Goal: Task Accomplishment & Management: Use online tool/utility

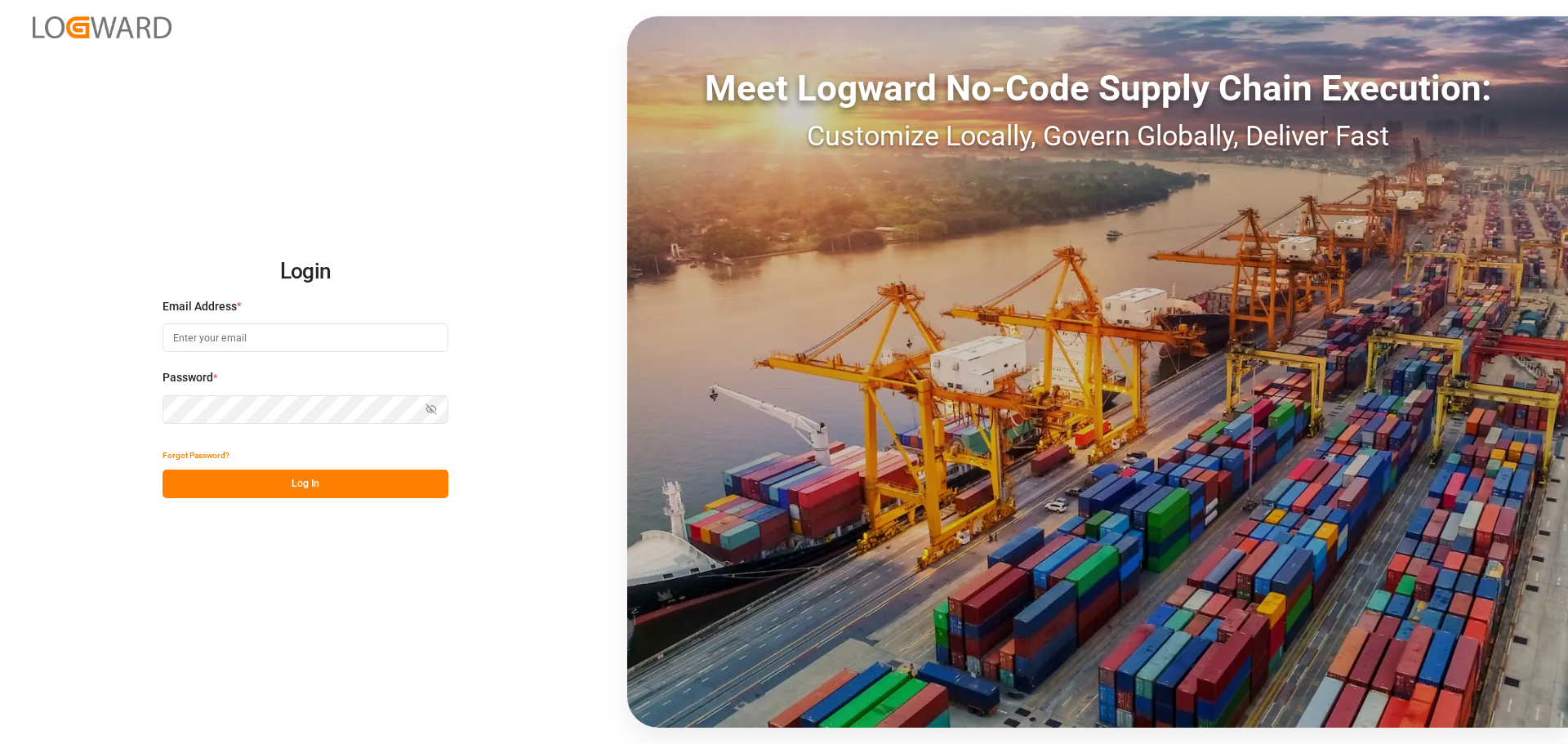
type input "[EMAIL_ADDRESS][PERSON_NAME][DOMAIN_NAME]"
click at [302, 478] on button "Log In" at bounding box center [305, 484] width 286 height 29
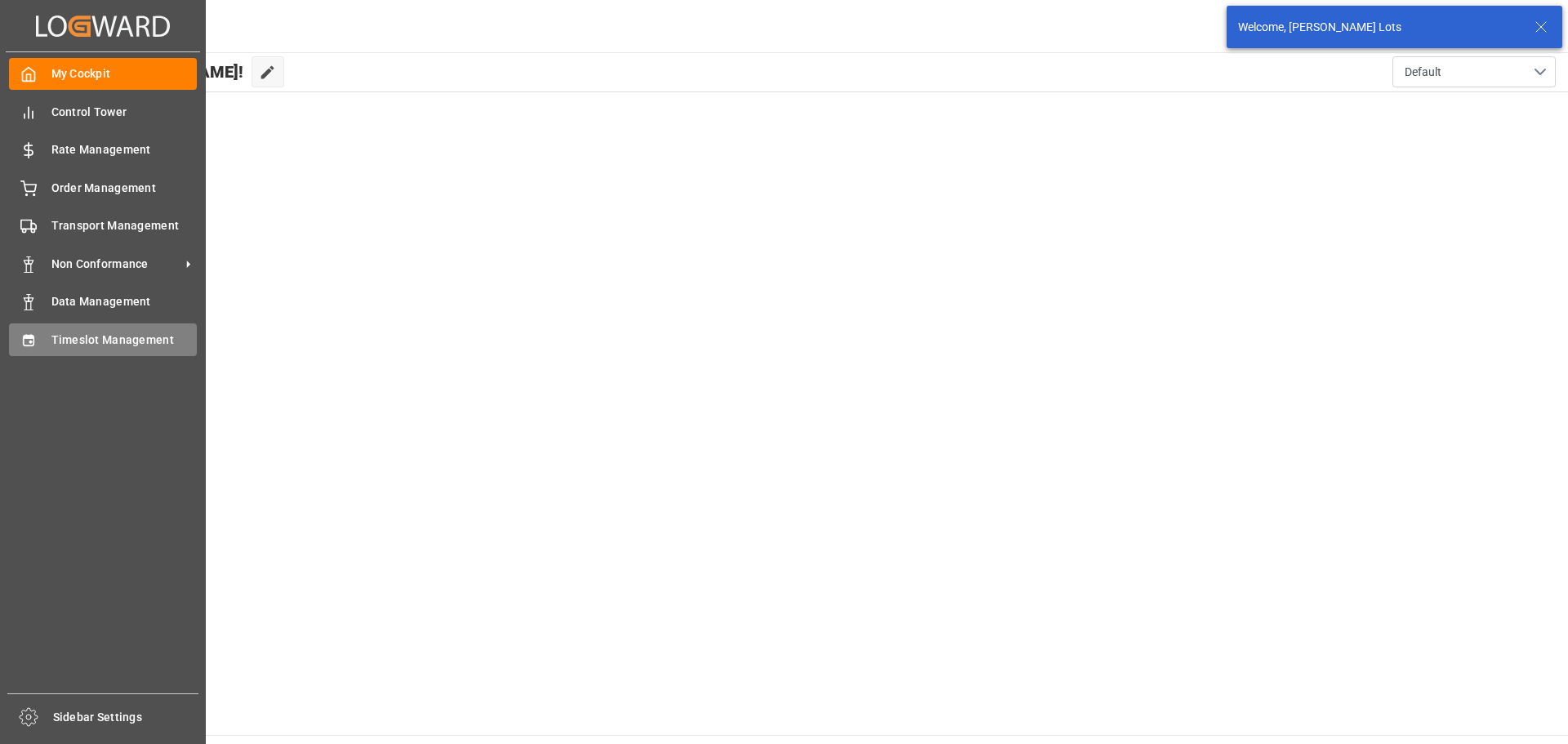
click at [91, 340] on span "Timeslot Management" at bounding box center [124, 340] width 146 height 18
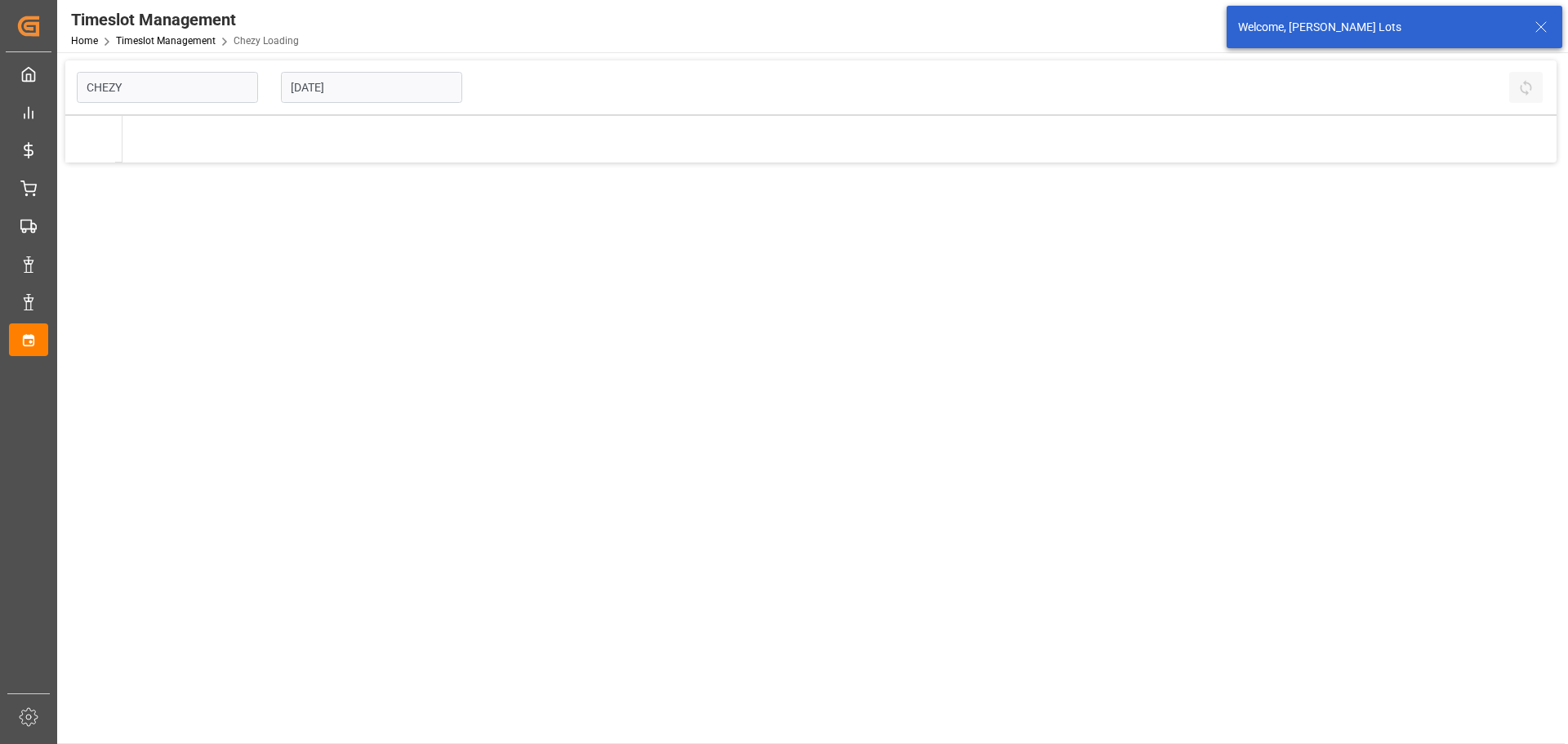
type input "Chezy Loading"
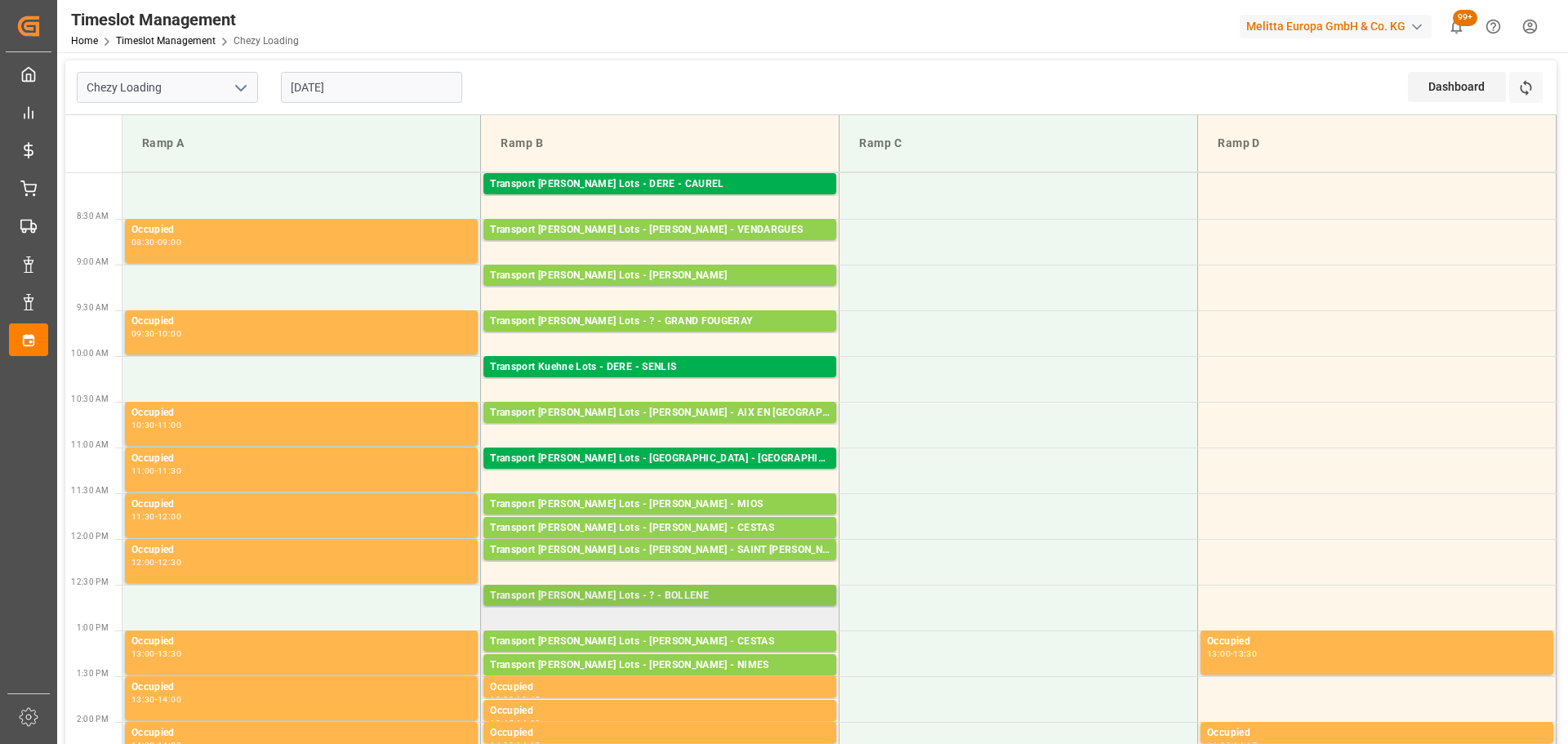
click at [631, 594] on div "Transport Kuehne Lots - ? - BOLLENE" at bounding box center [660, 596] width 340 height 17
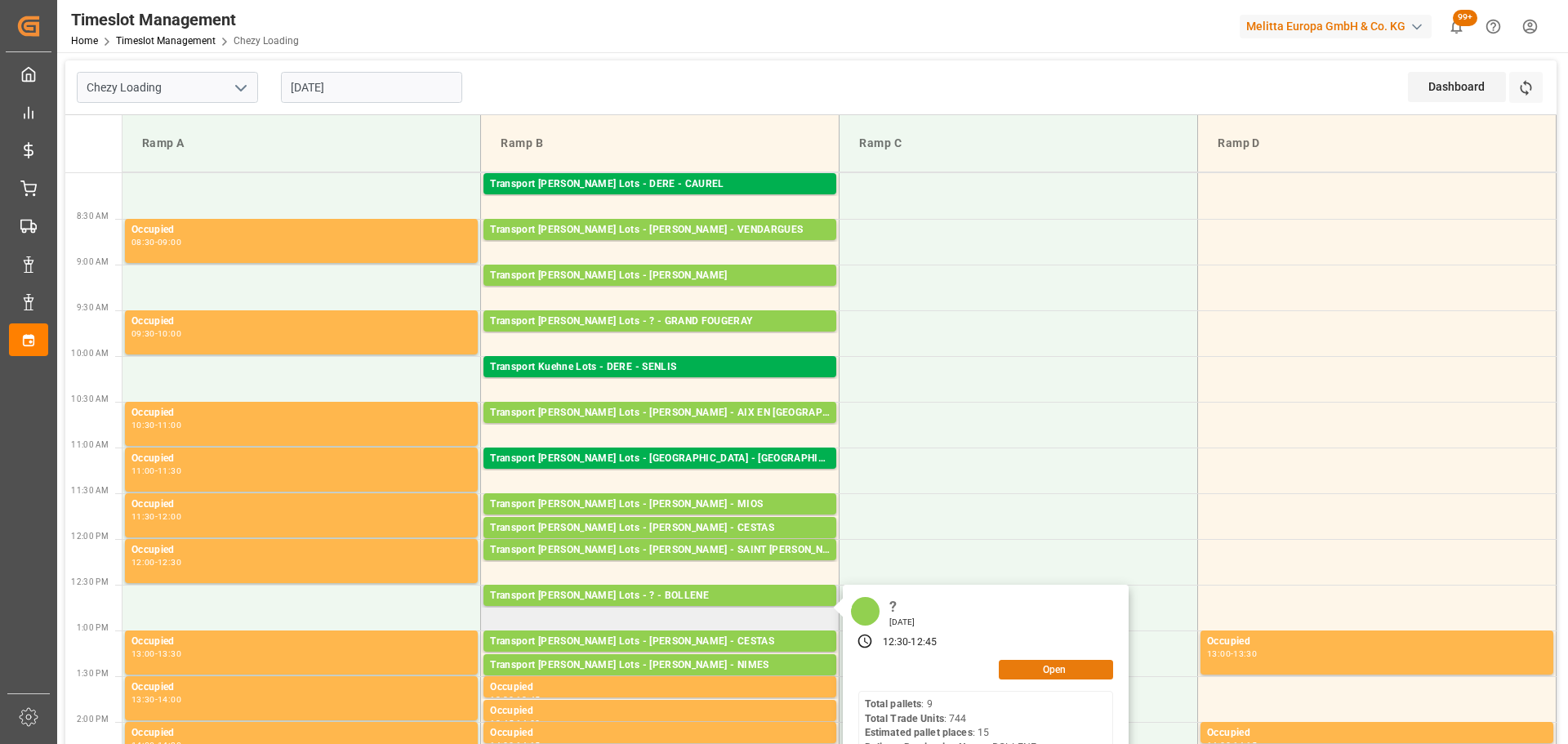
click at [1064, 666] on button "Open" at bounding box center [1056, 670] width 114 height 19
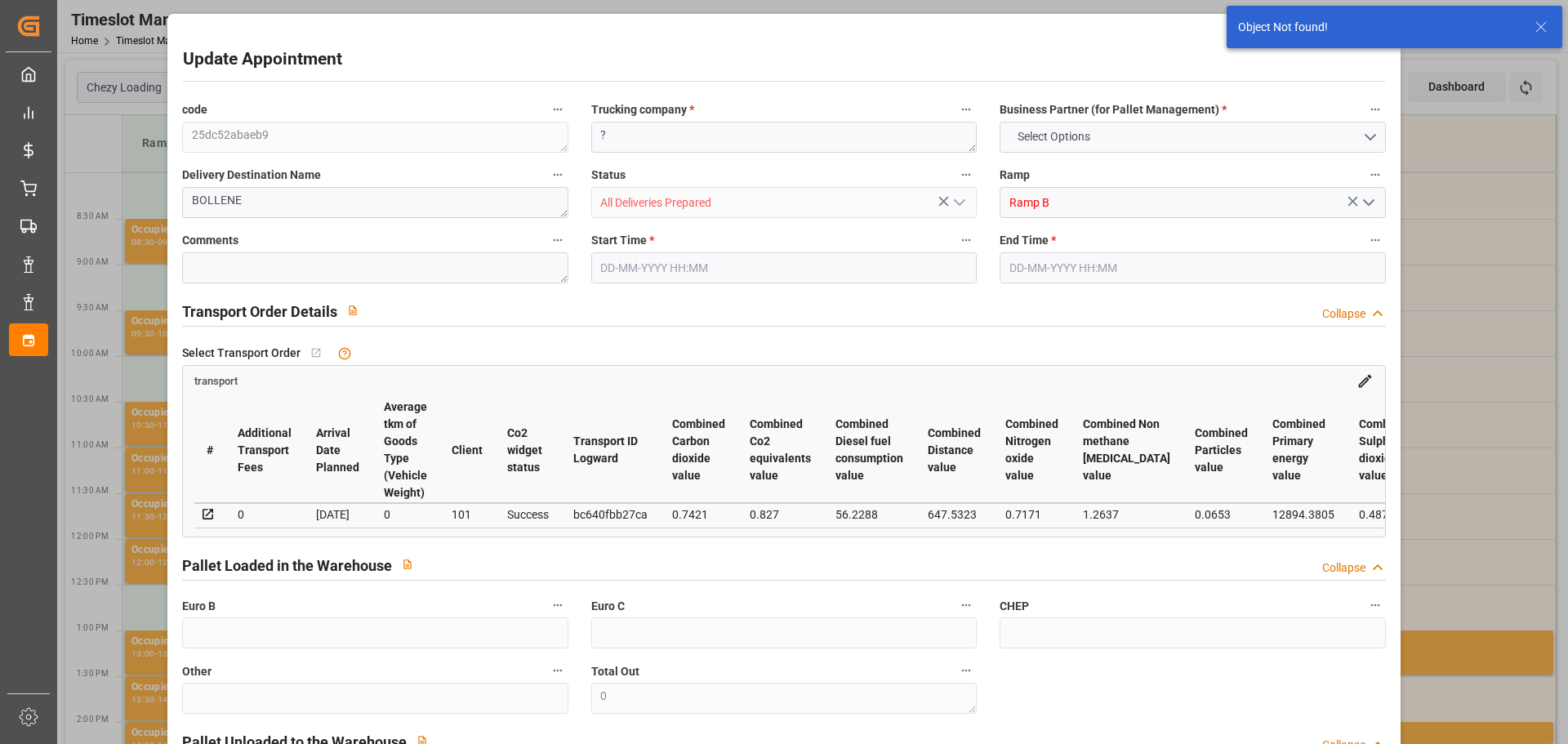
type input "01-09-2025 12:30"
type input "01-09-2025 12:45"
type input "27-08-2025 14:50"
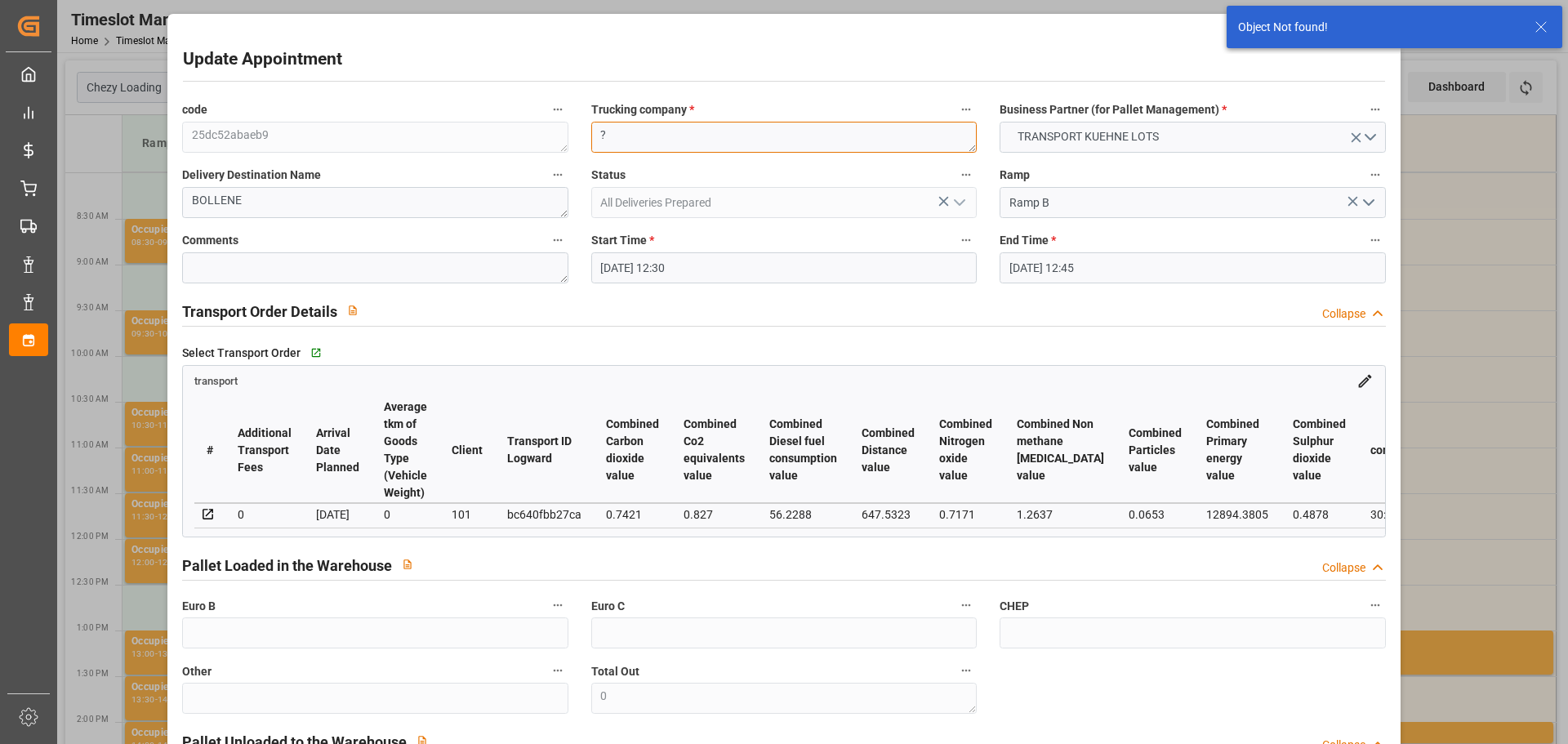
click at [623, 138] on textarea "?" at bounding box center [784, 137] width 386 height 31
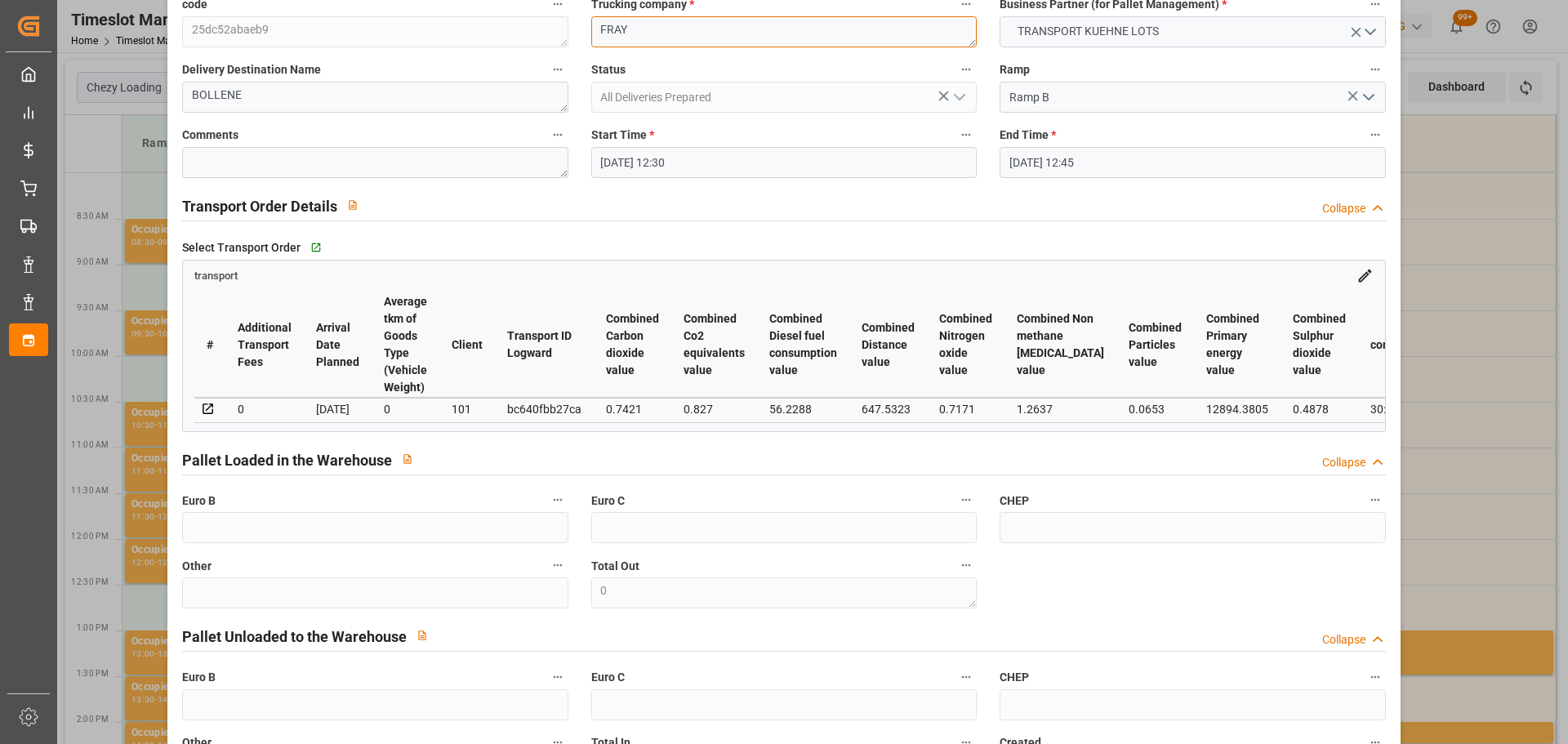
scroll to position [246, 0]
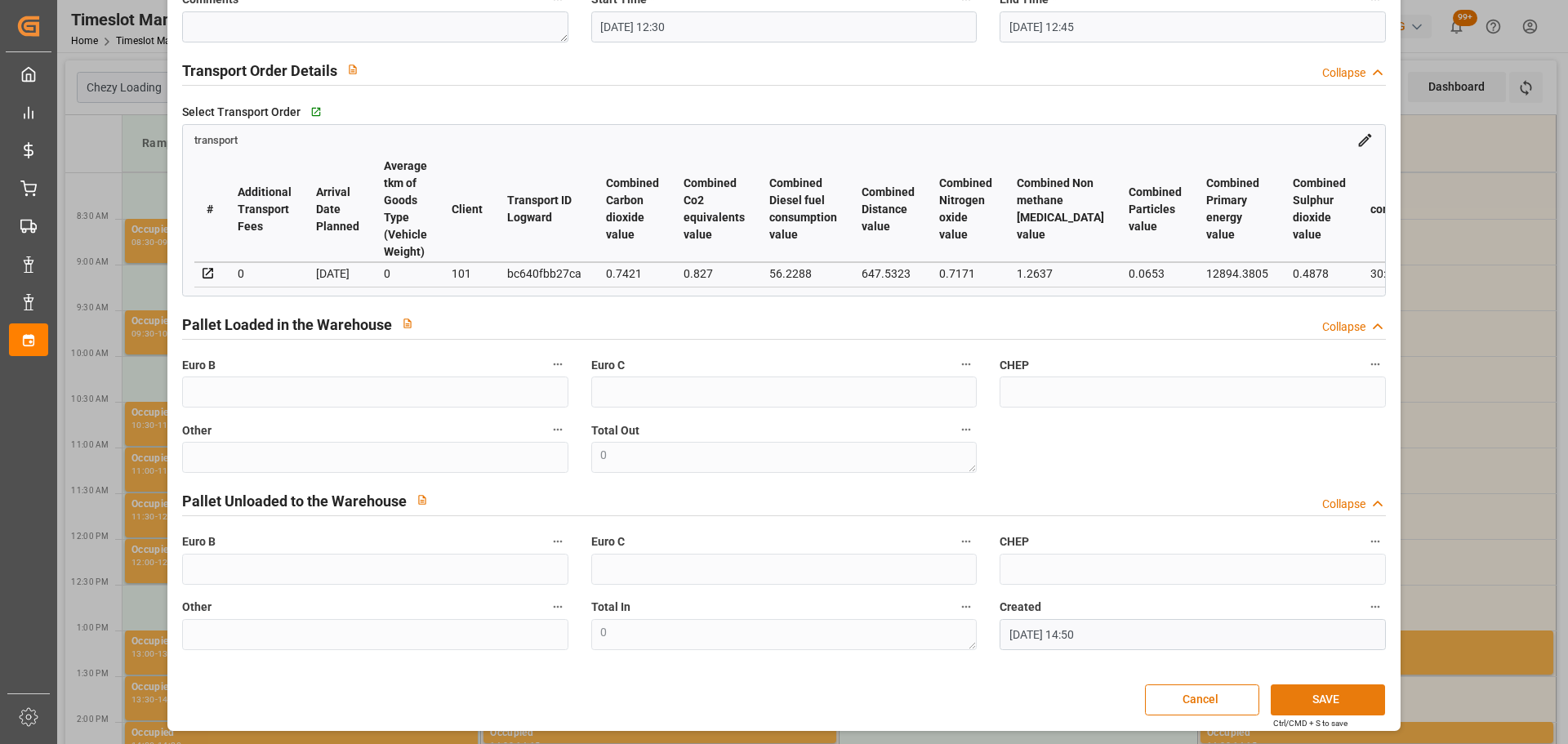
type textarea "FRAY"
click at [1342, 697] on button "SAVE" at bounding box center [1328, 699] width 114 height 31
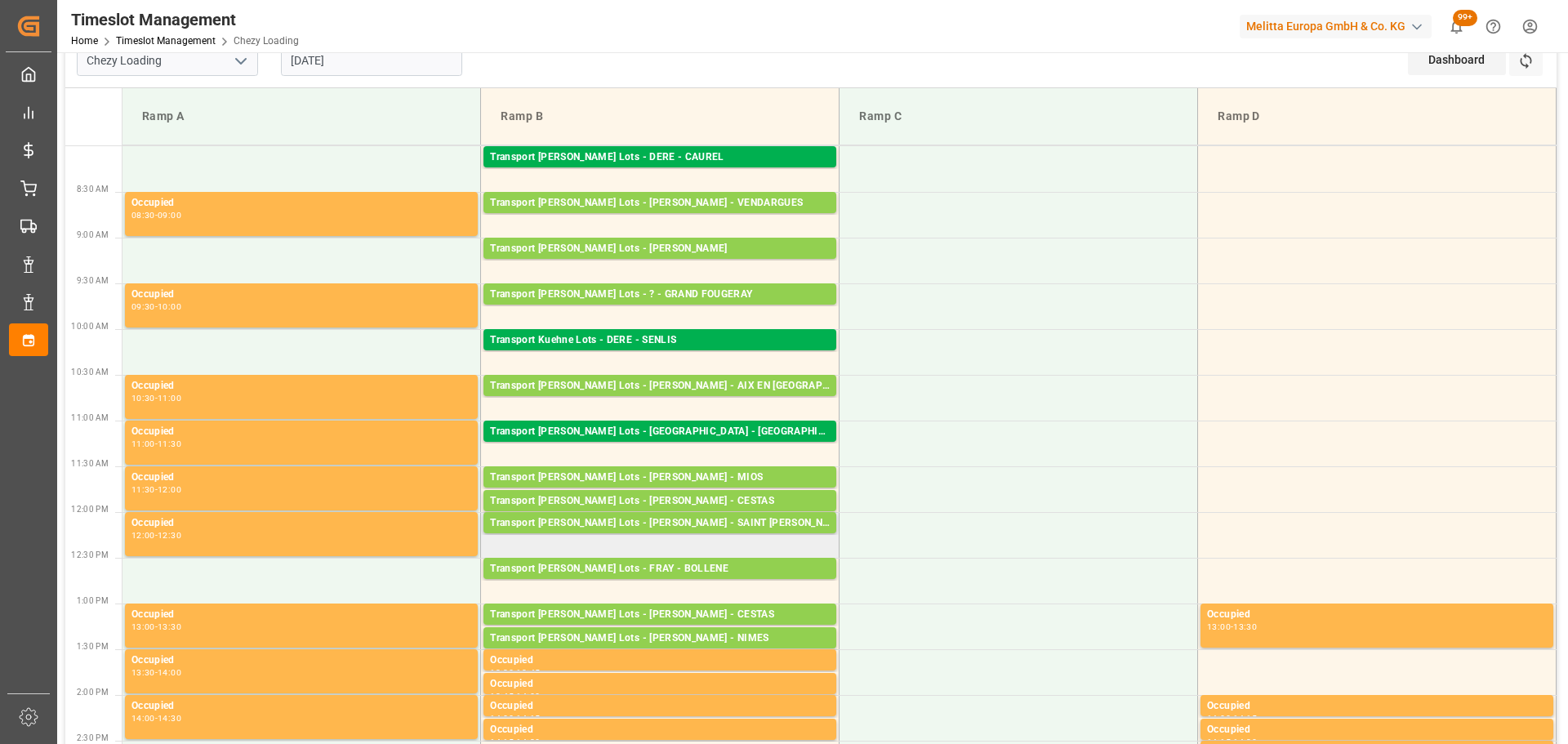
scroll to position [0, 0]
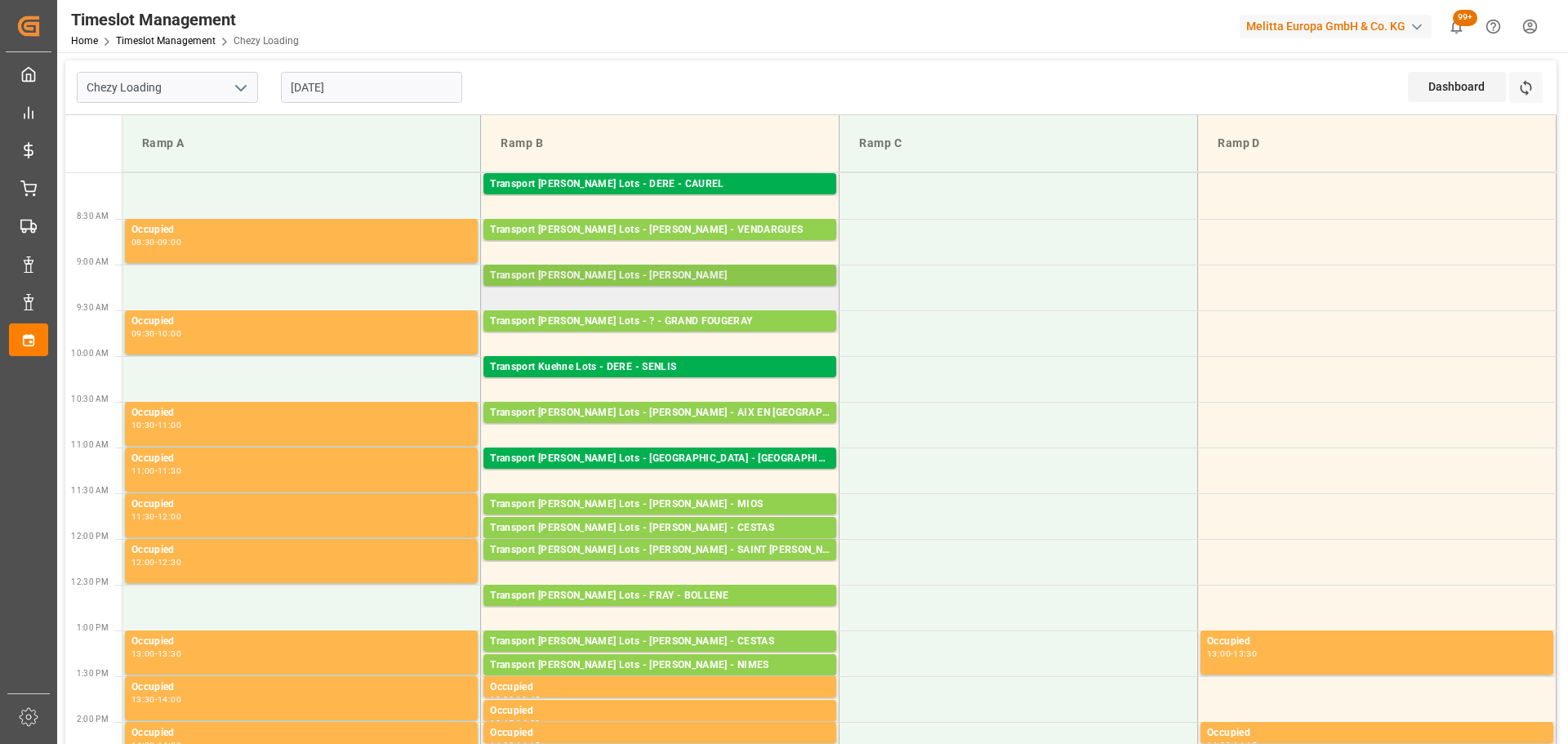
click at [694, 275] on div "Transport Kuehne Lots - ANTOINE - CARQUEFOU" at bounding box center [660, 276] width 340 height 17
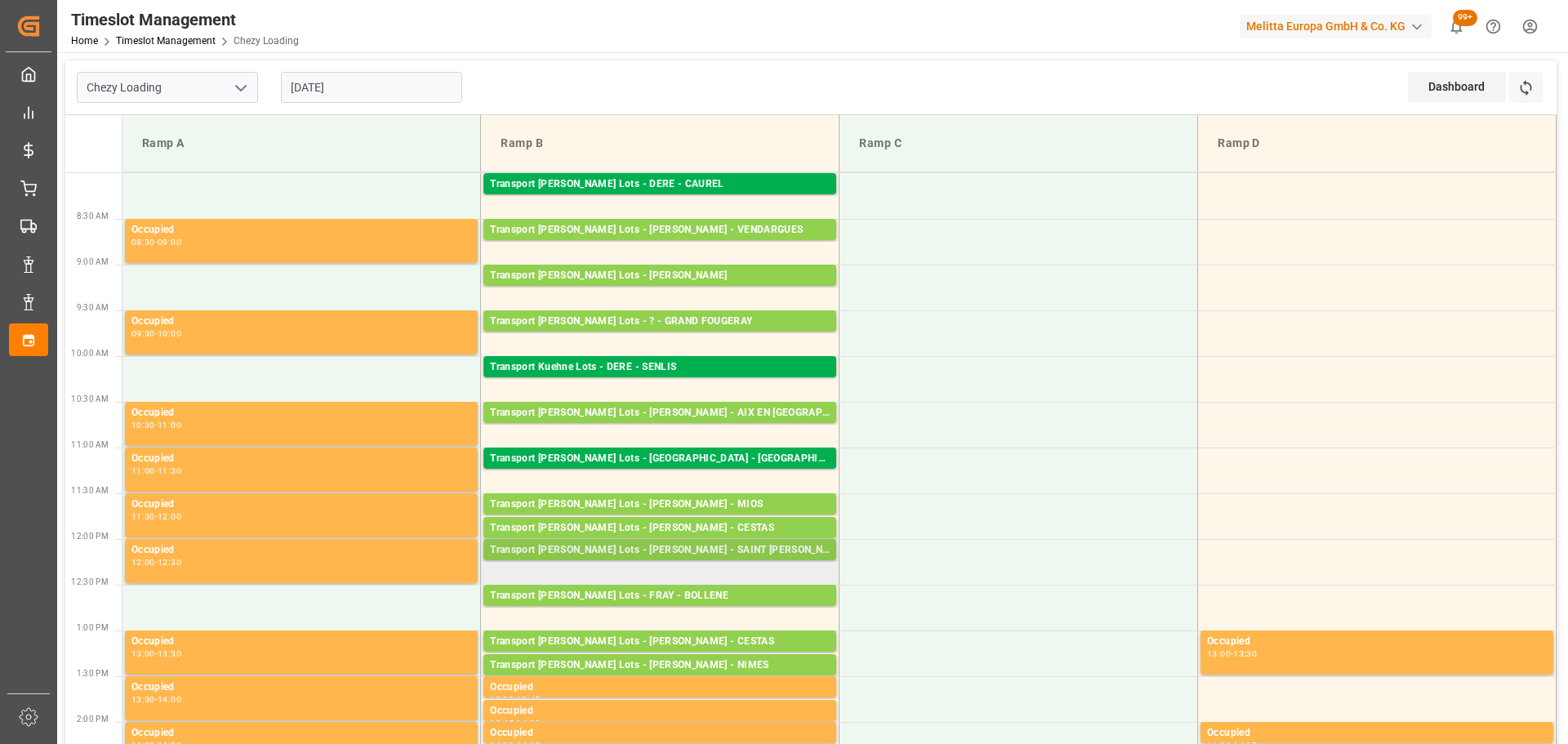
click at [765, 545] on div "Transport Kuehne Lots - PEDRETTI - SAINT MARTIN DU CRAU" at bounding box center [660, 550] width 340 height 17
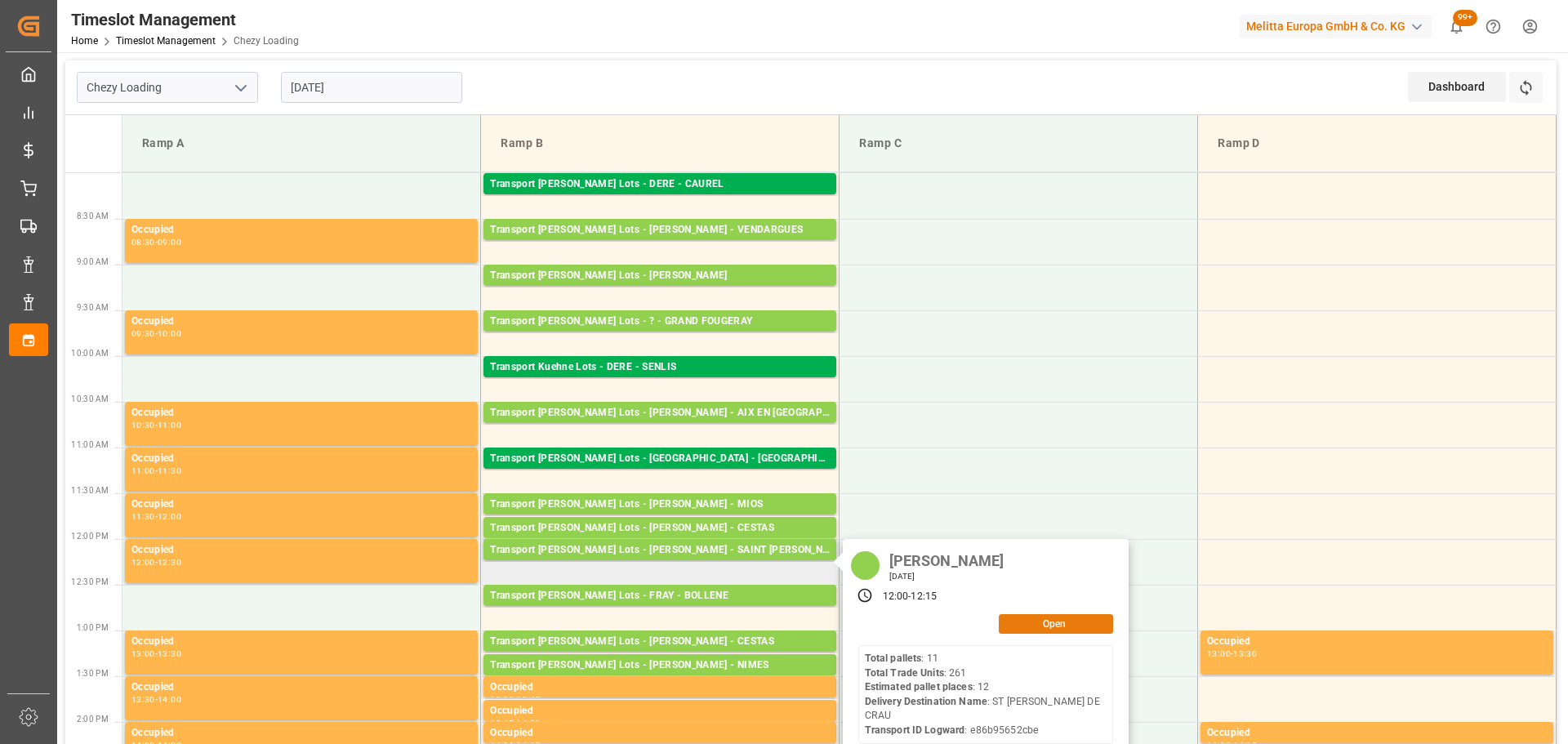
click at [1025, 619] on button "Open" at bounding box center [1056, 624] width 114 height 19
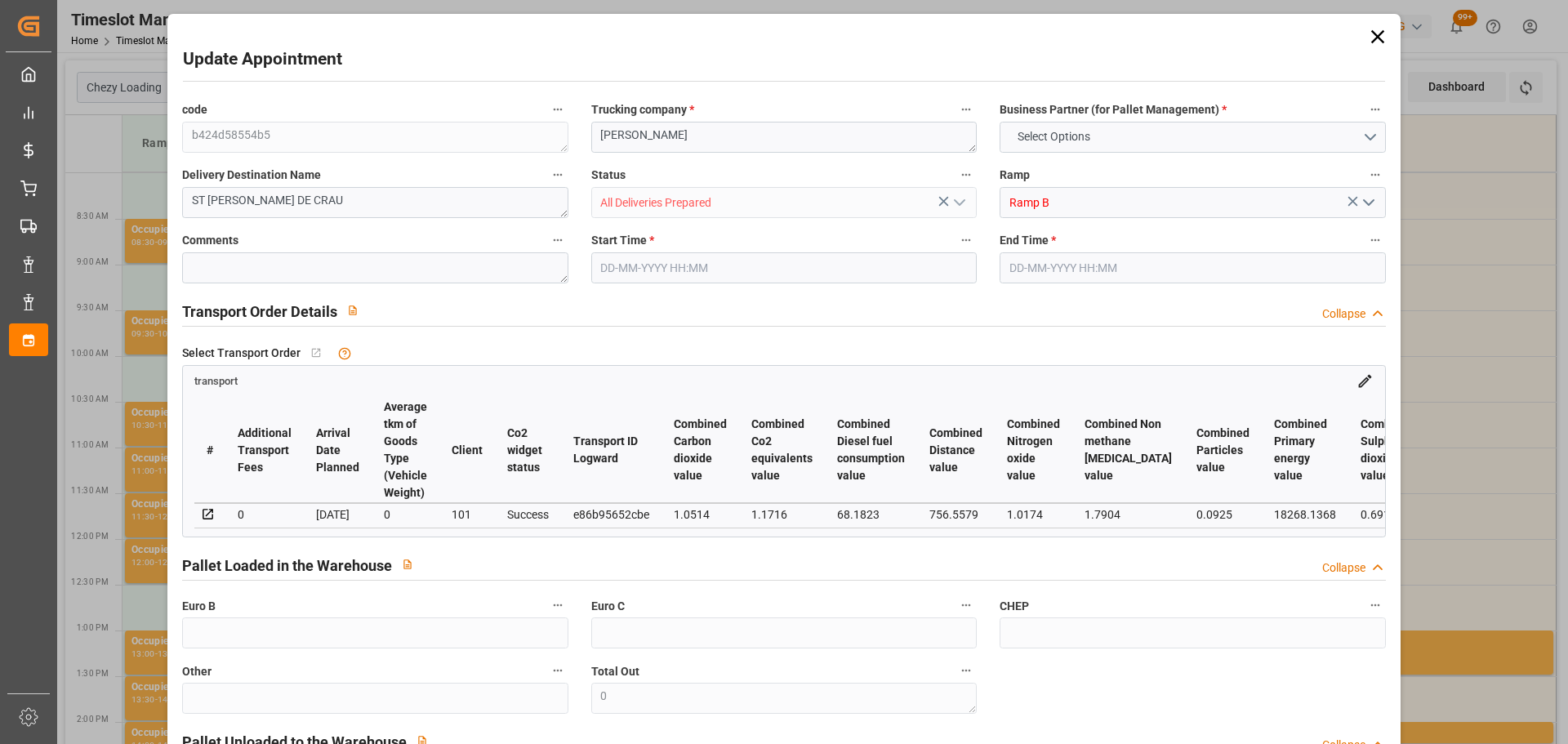
type input "12"
type input "629.72"
type input "0"
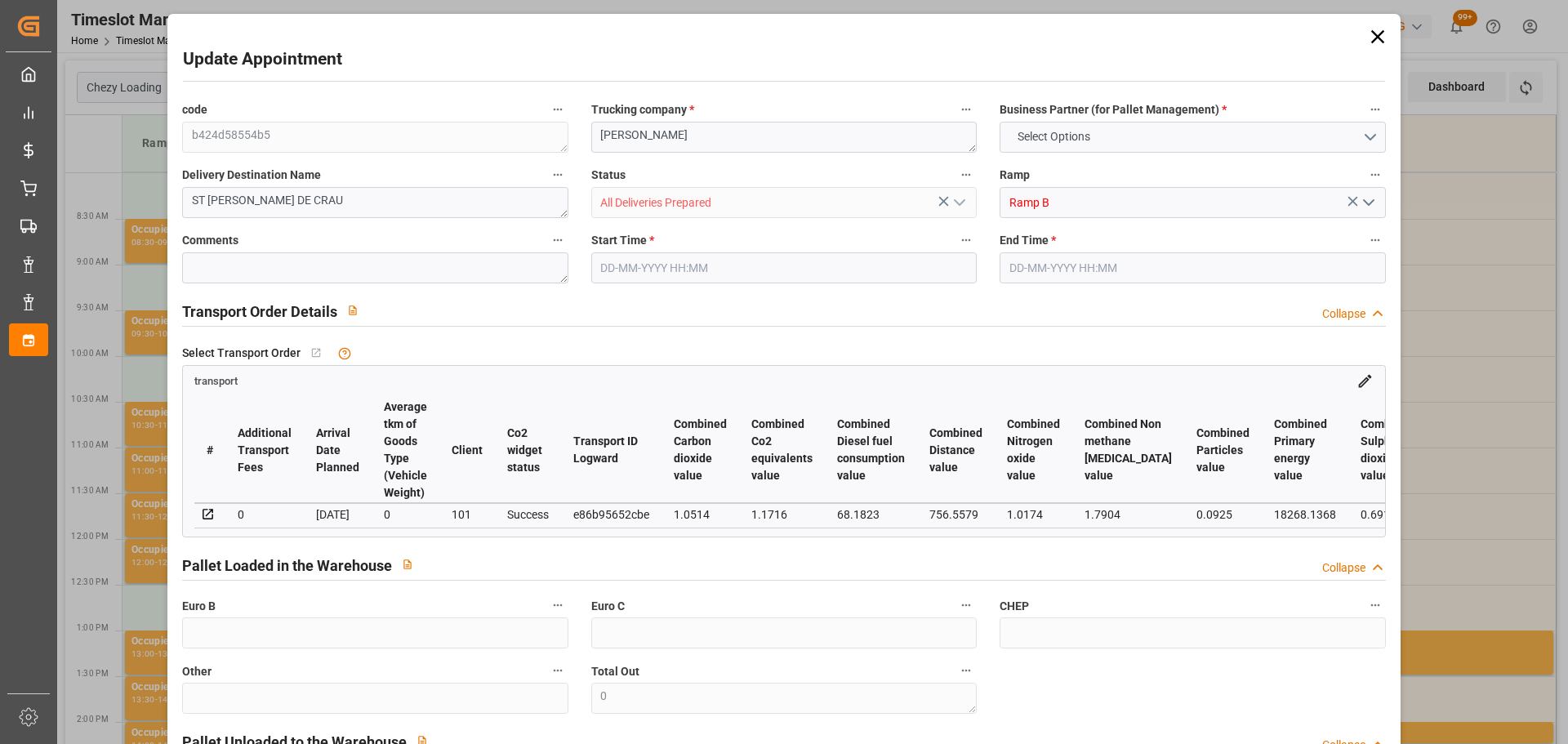
type input "629.72"
type input "0"
type input "14"
type input "2335.018"
type input "3045.302"
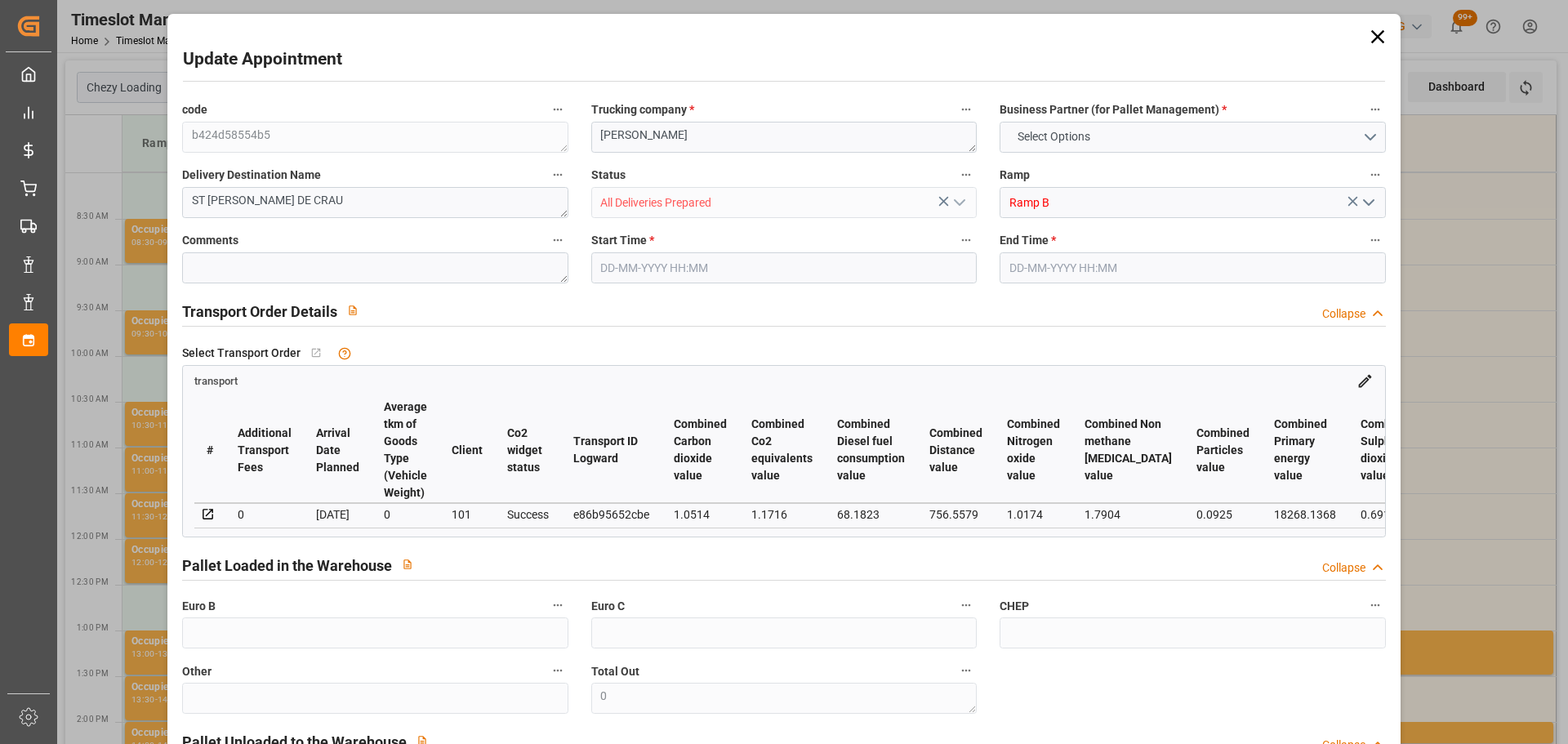
type input "13290.52"
type input "13"
type input "11"
type input "261"
type input "14"
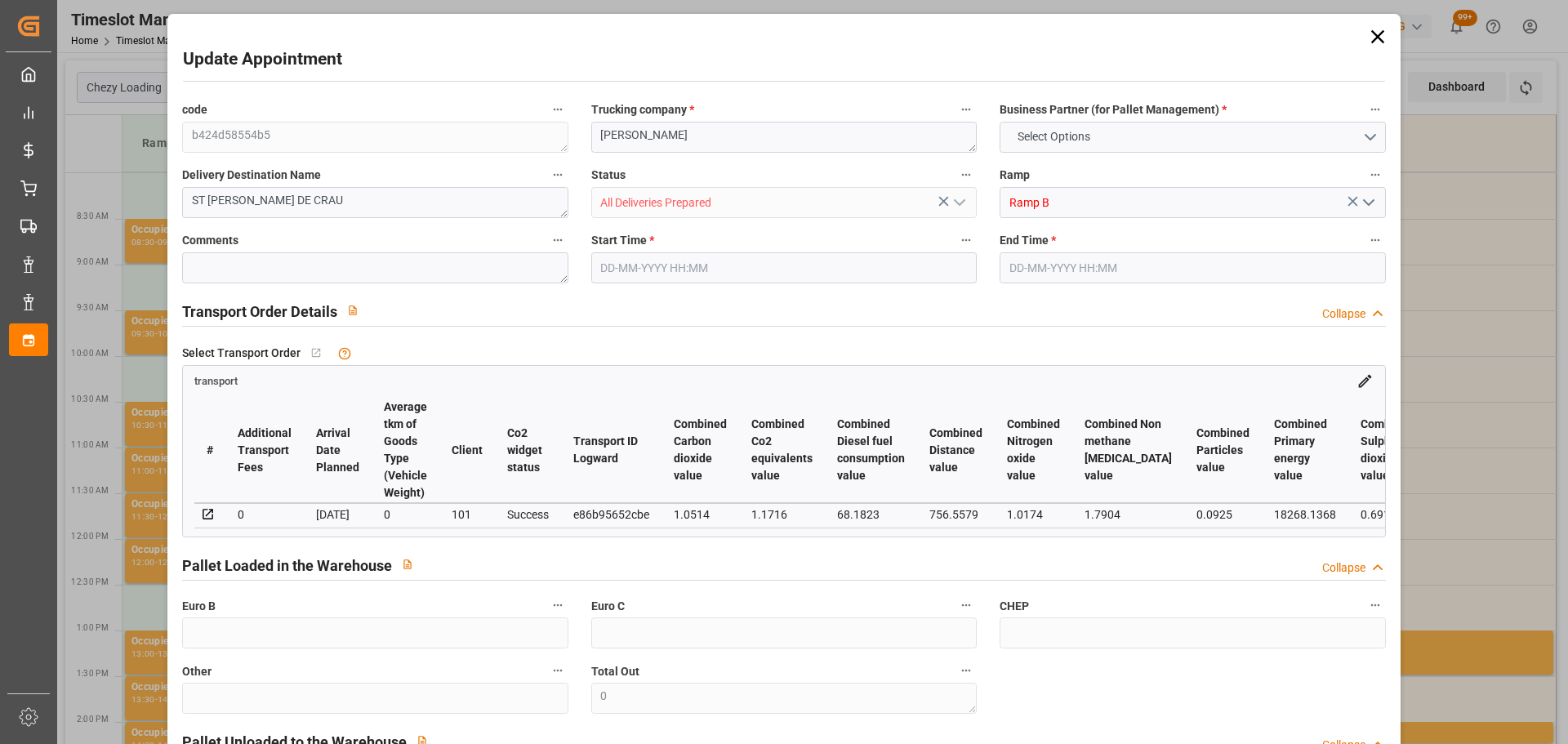
type input "101"
type input "2686.326"
type input "0"
type input "4710.8598"
type input "0"
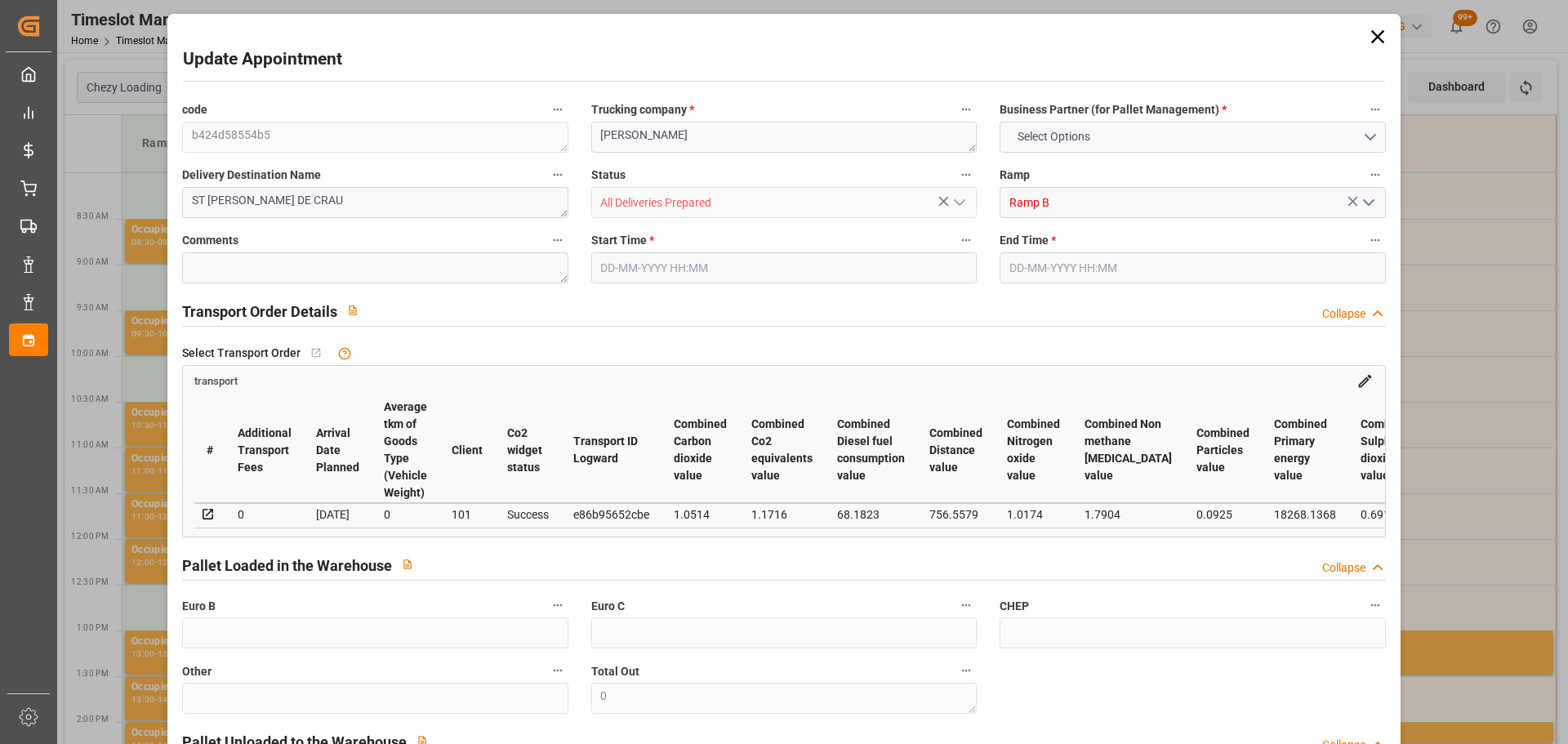
type input "0"
type input "21"
type input "35"
type input "01-09-2025 12:00"
type input "01-09-2025 12:15"
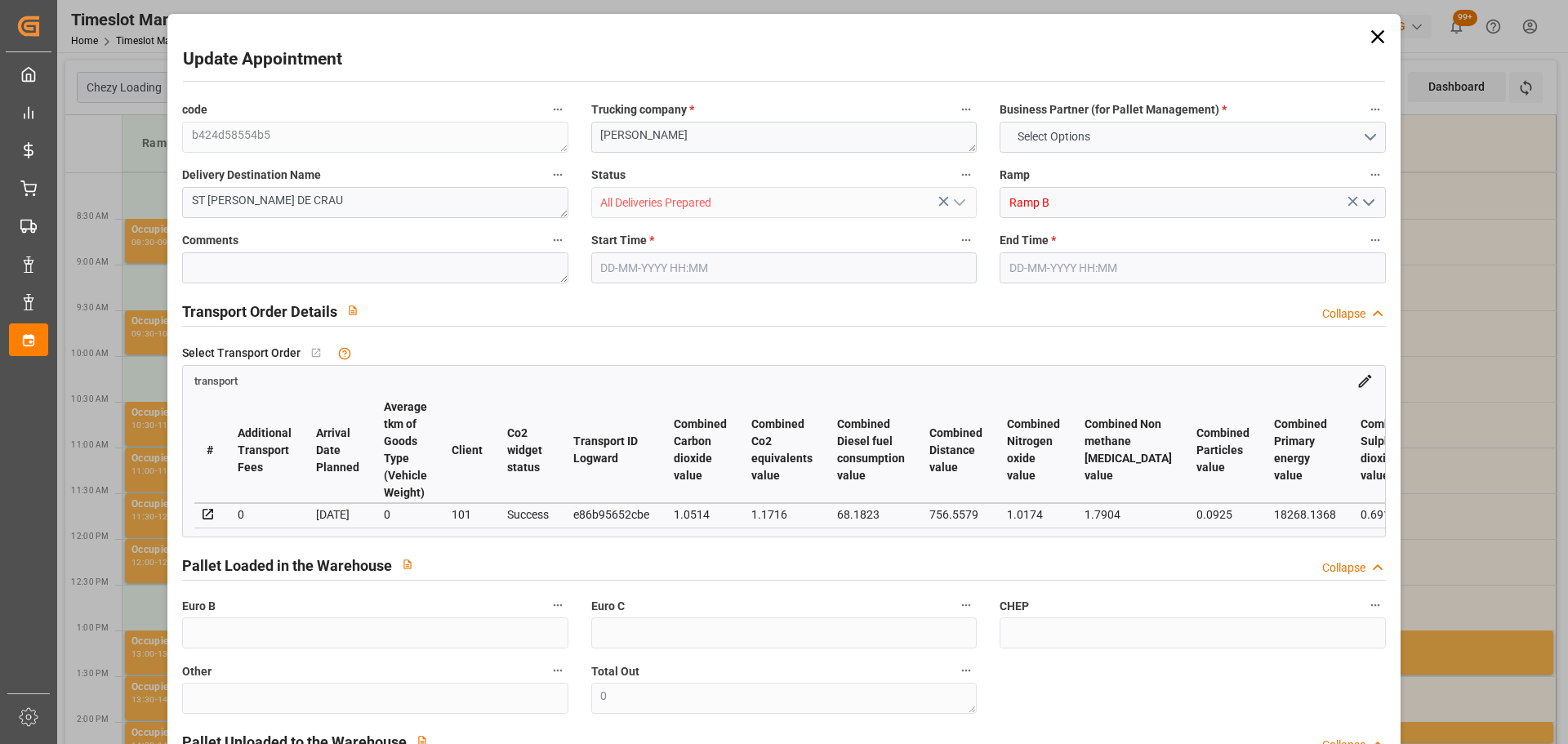
type input "28-08-2025 12:37"
type input "28-08-2025 11:25"
type input "05-09-2025"
type input "[DATE]"
type input "01-09-2025"
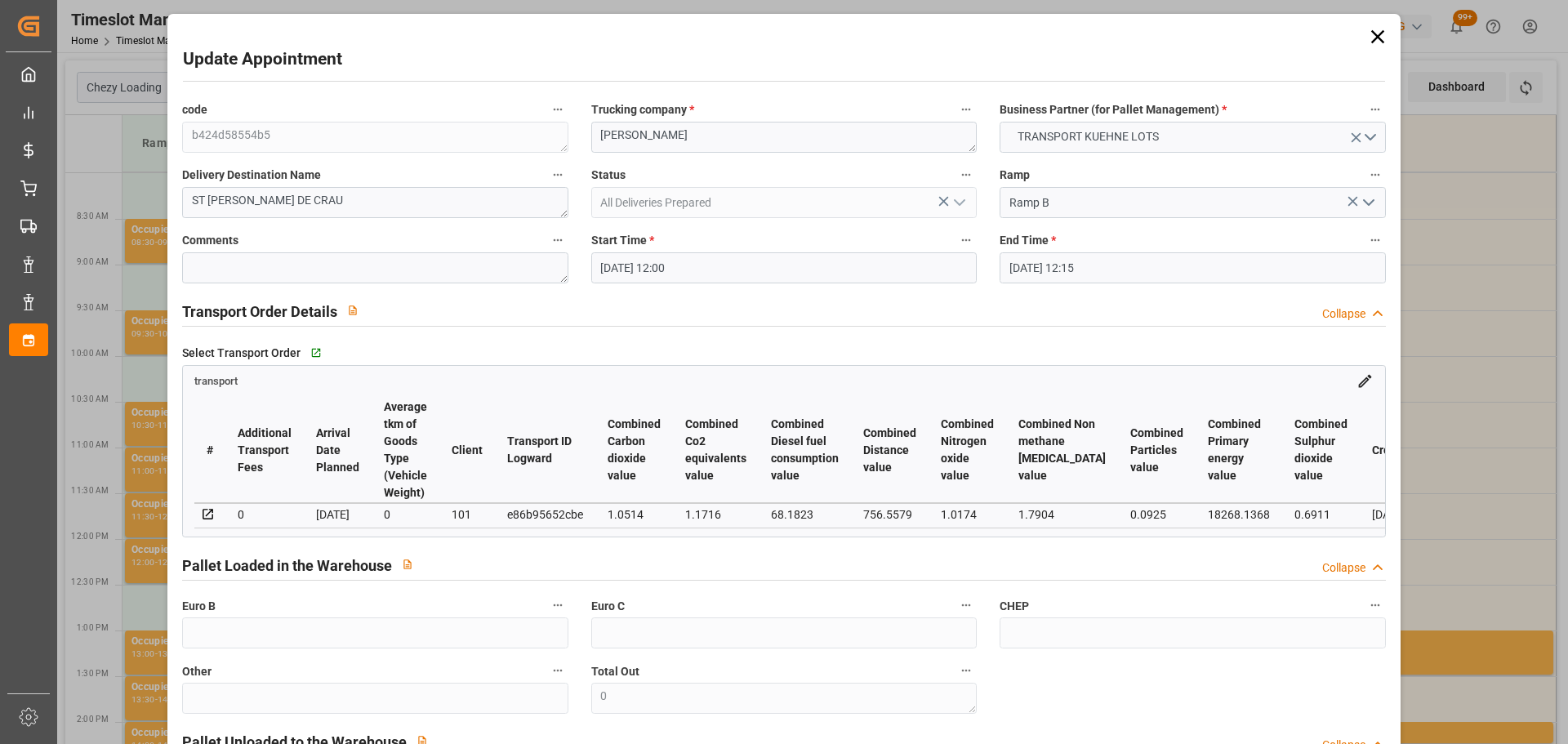
click at [1373, 35] on icon at bounding box center [1377, 36] width 13 height 13
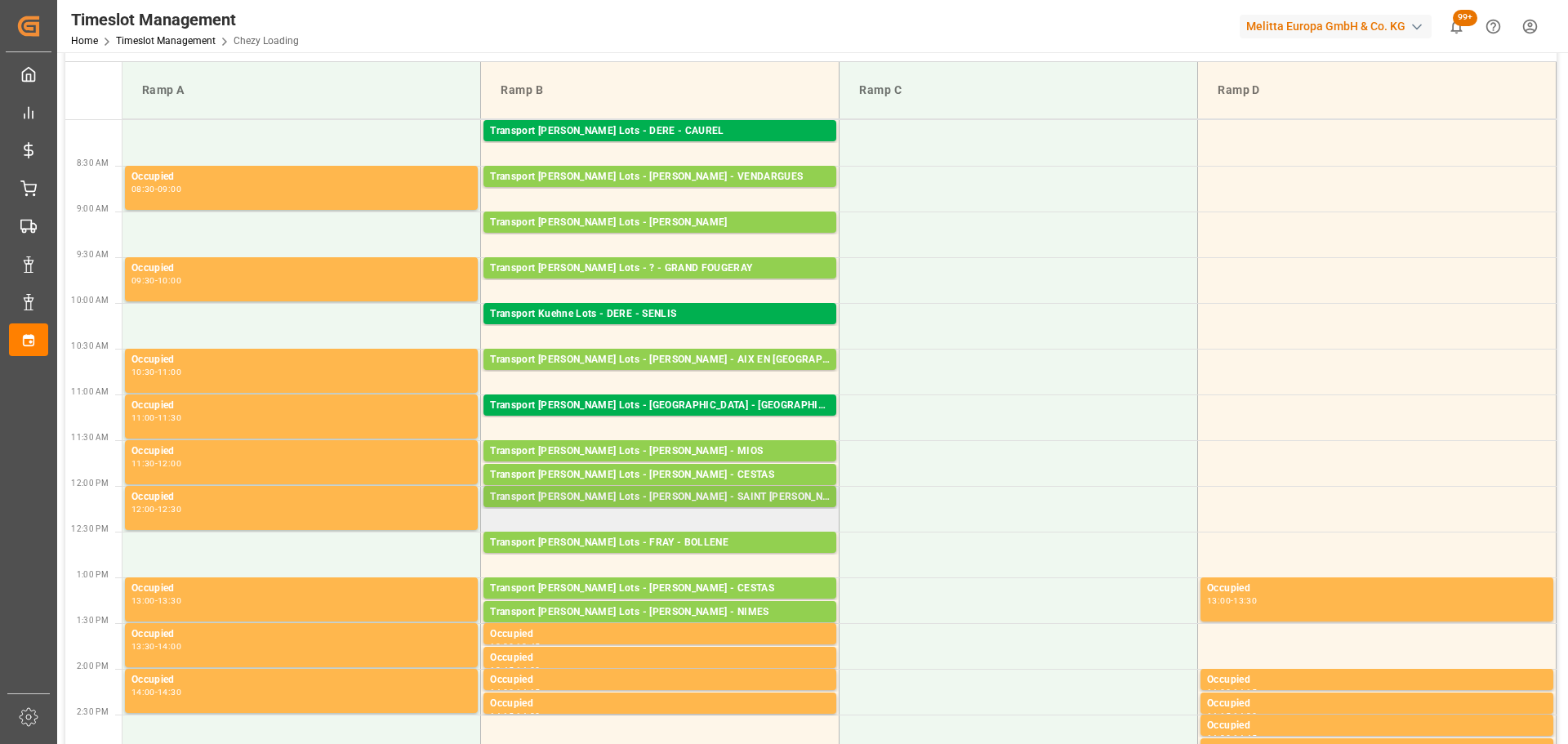
scroll to position [81, 0]
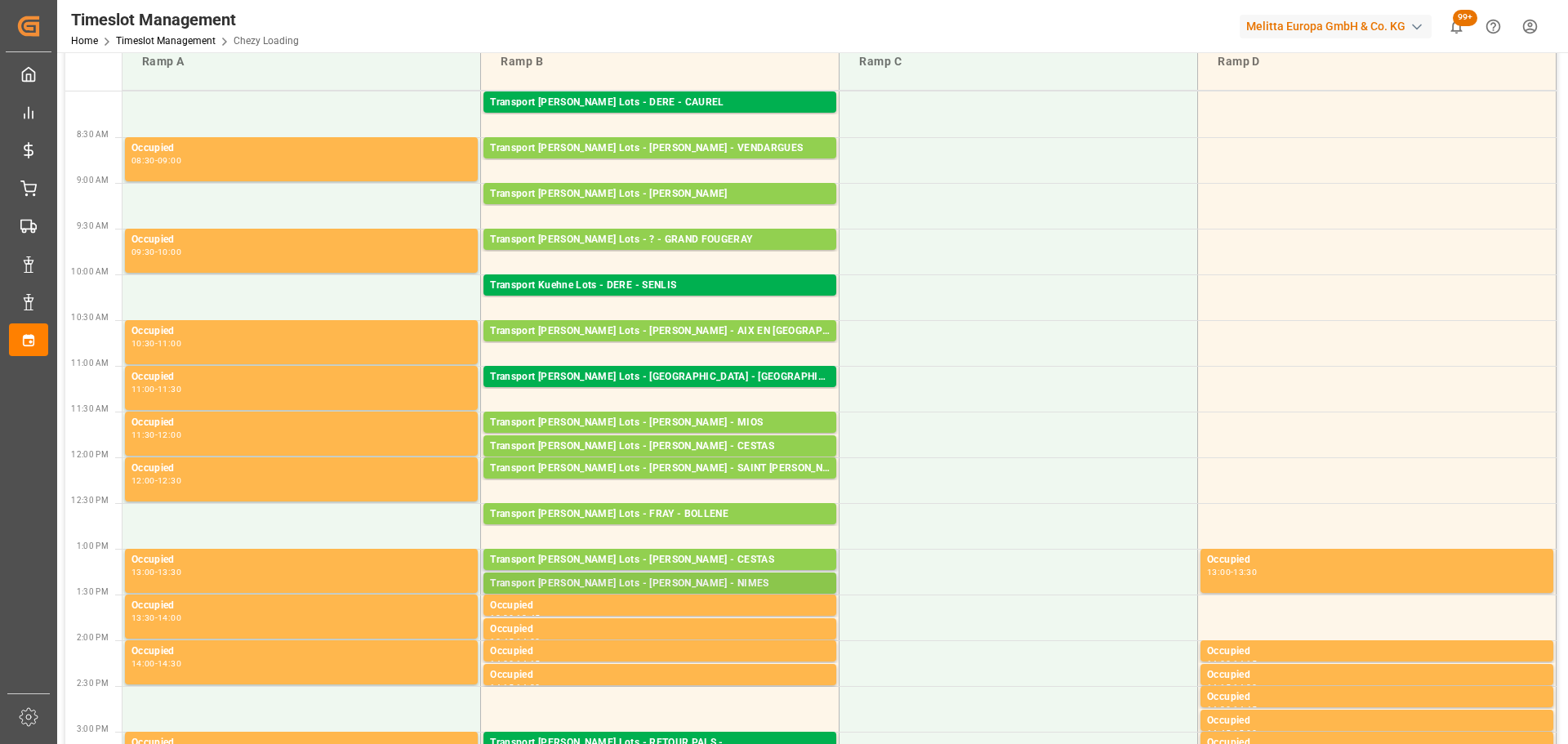
click at [692, 581] on div "Transport [PERSON_NAME] Lots - [PERSON_NAME] - NIMES" at bounding box center [660, 584] width 340 height 17
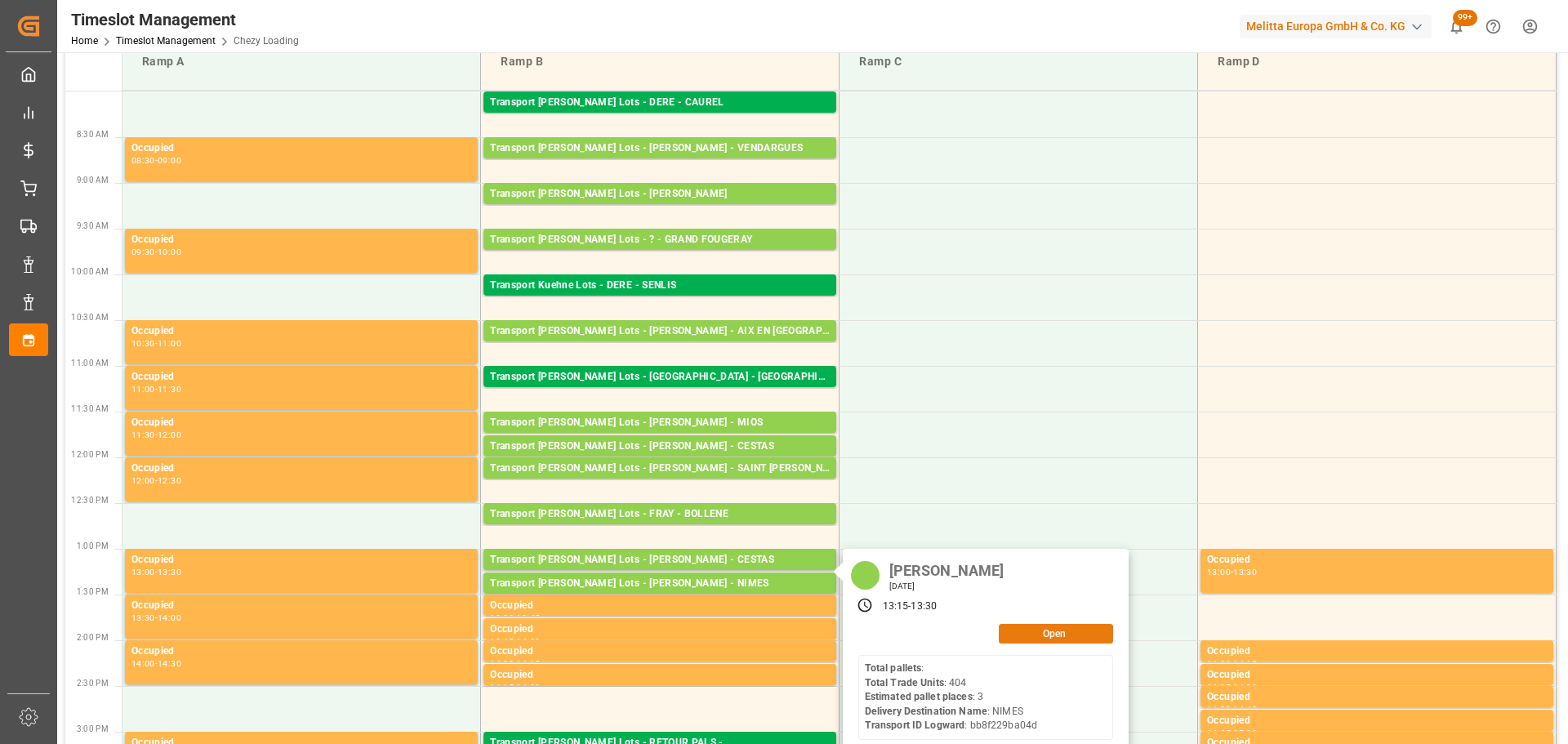
click at [1036, 632] on button "Open" at bounding box center [1056, 634] width 114 height 19
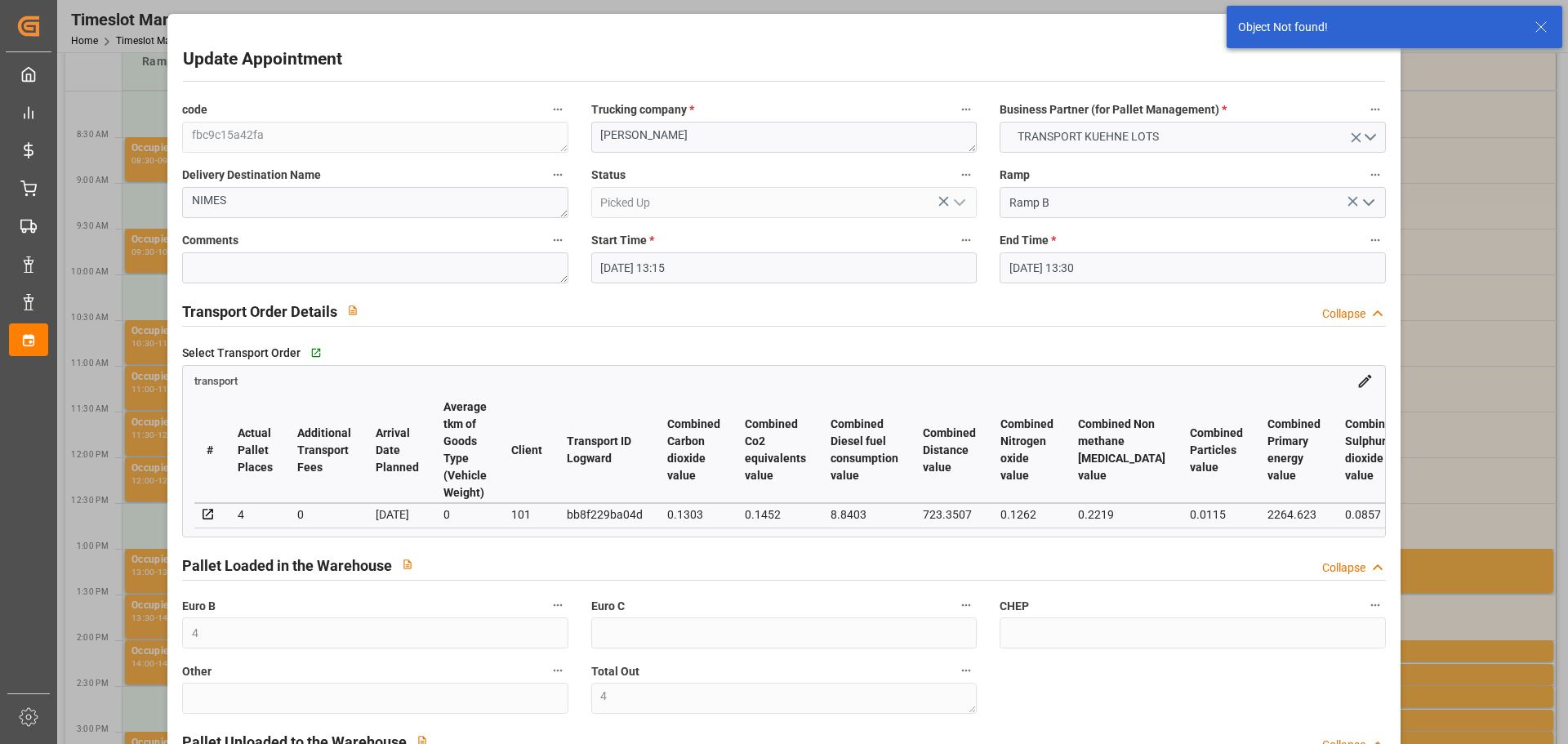
click at [1539, 22] on icon at bounding box center [1542, 27] width 19 height 19
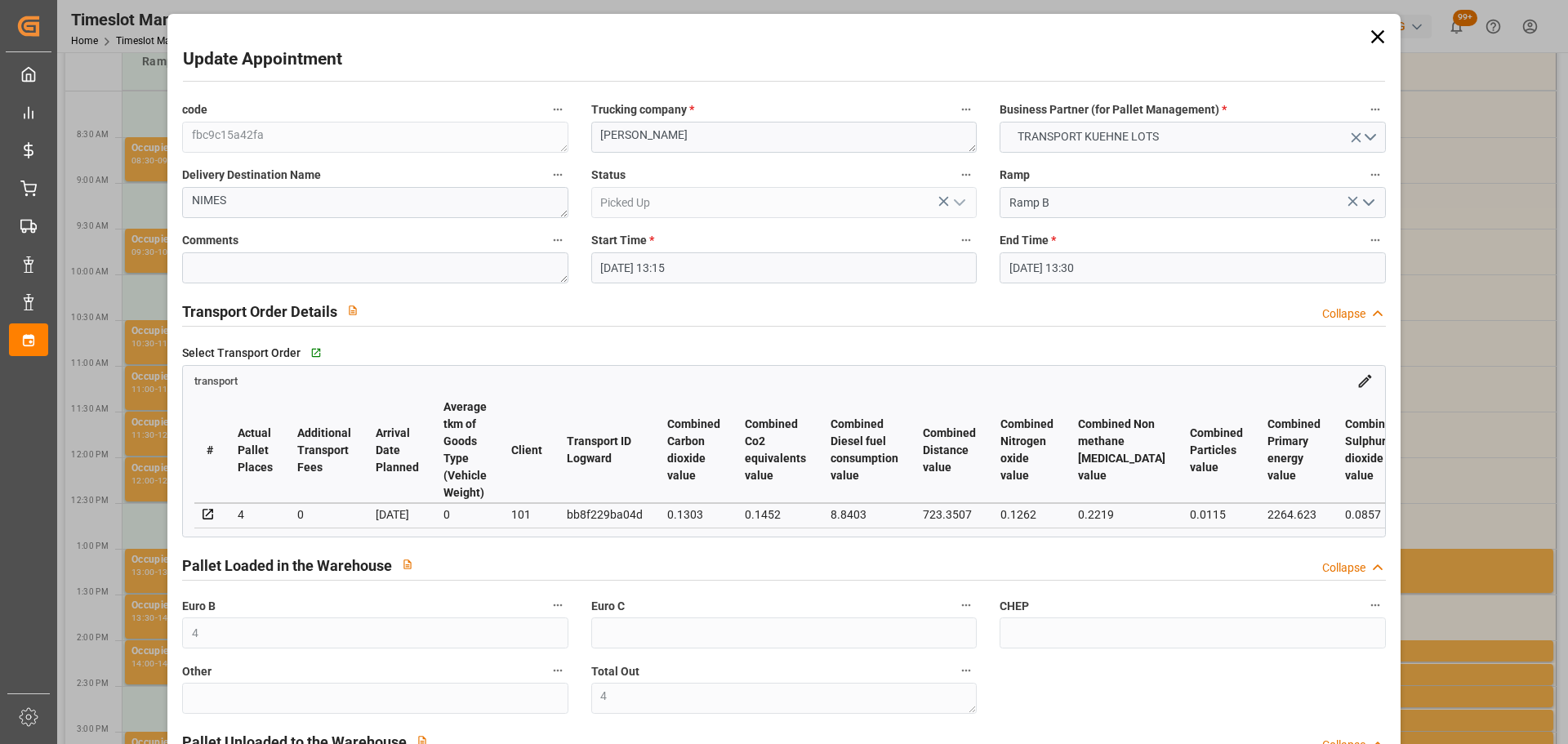
click at [1366, 35] on icon at bounding box center [1378, 37] width 23 height 23
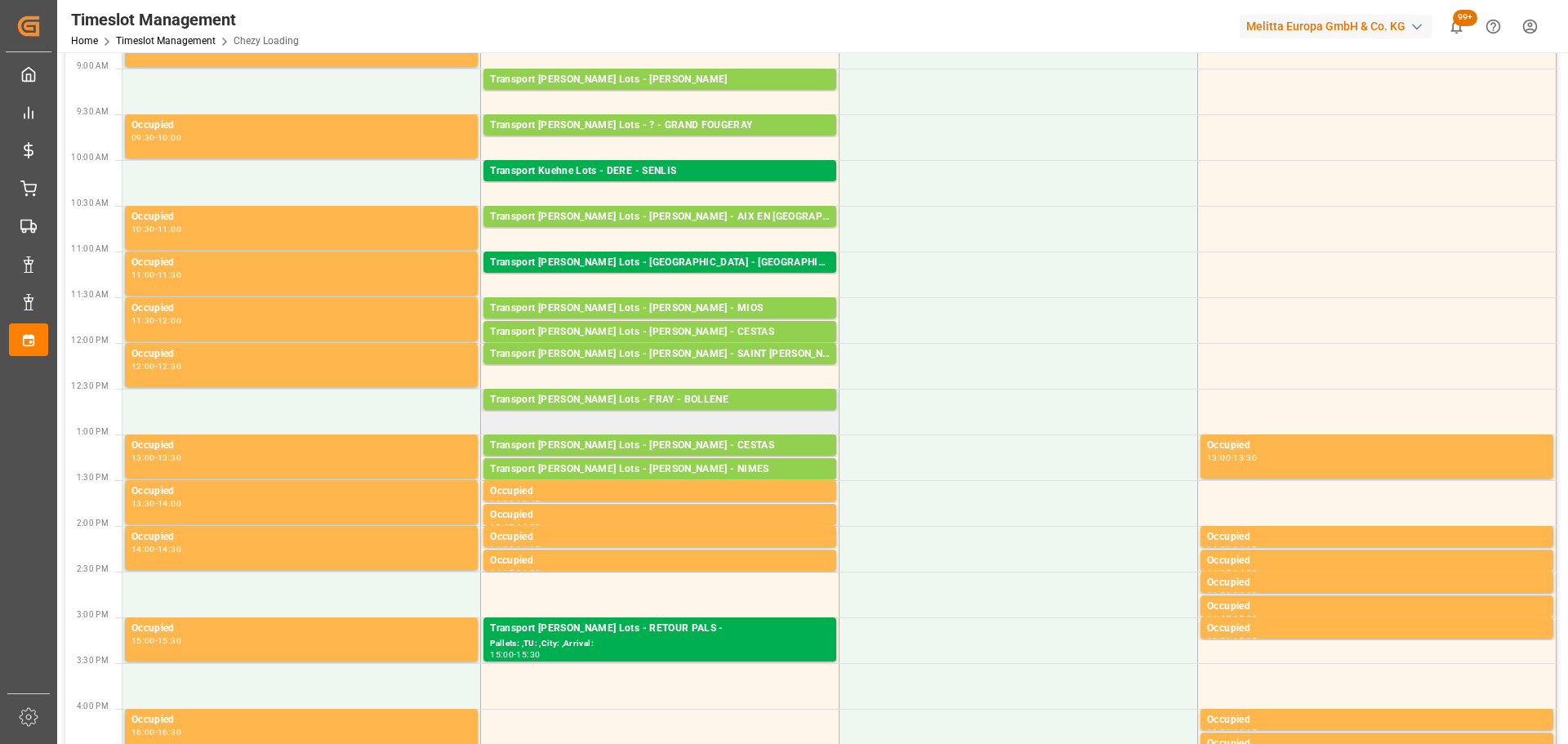
scroll to position [163, 0]
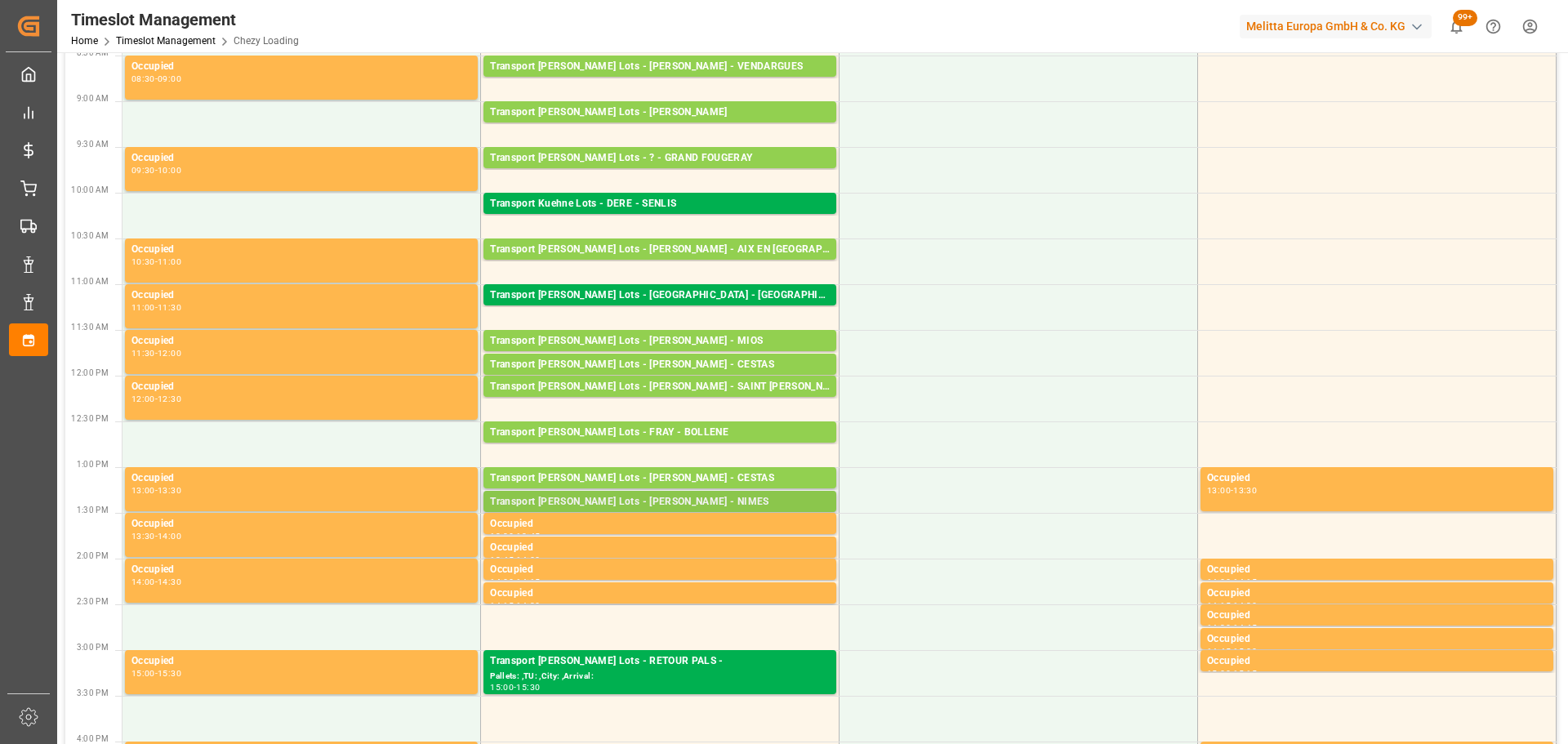
click at [676, 500] on div "Transport [PERSON_NAME] Lots - [PERSON_NAME] - NIMES" at bounding box center [660, 502] width 340 height 17
click at [698, 384] on div "Transport Kuehne Lots - PEDRETTI - SAINT MARTIN DU CRAU" at bounding box center [660, 386] width 340 height 17
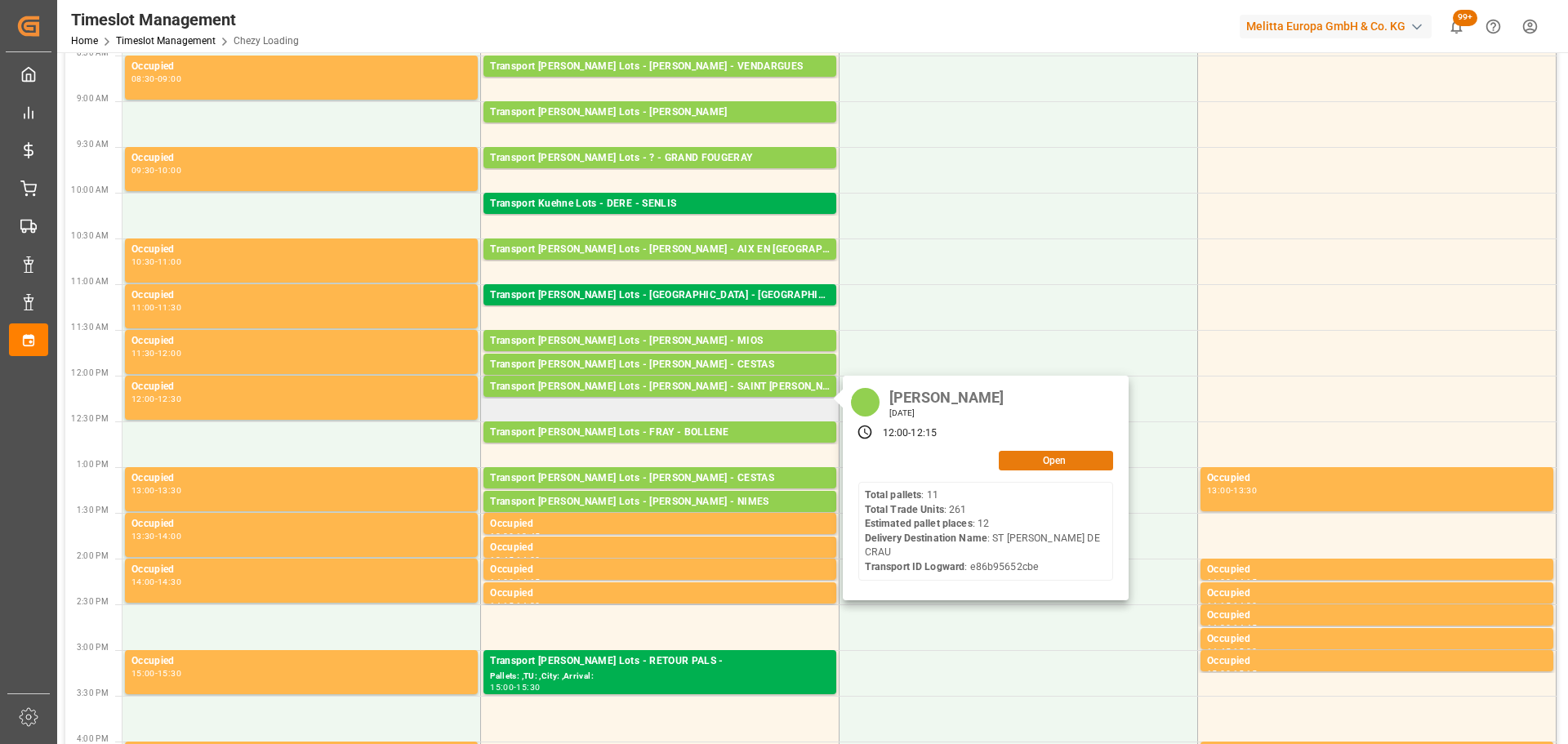
click at [1035, 463] on button "Open" at bounding box center [1056, 460] width 114 height 19
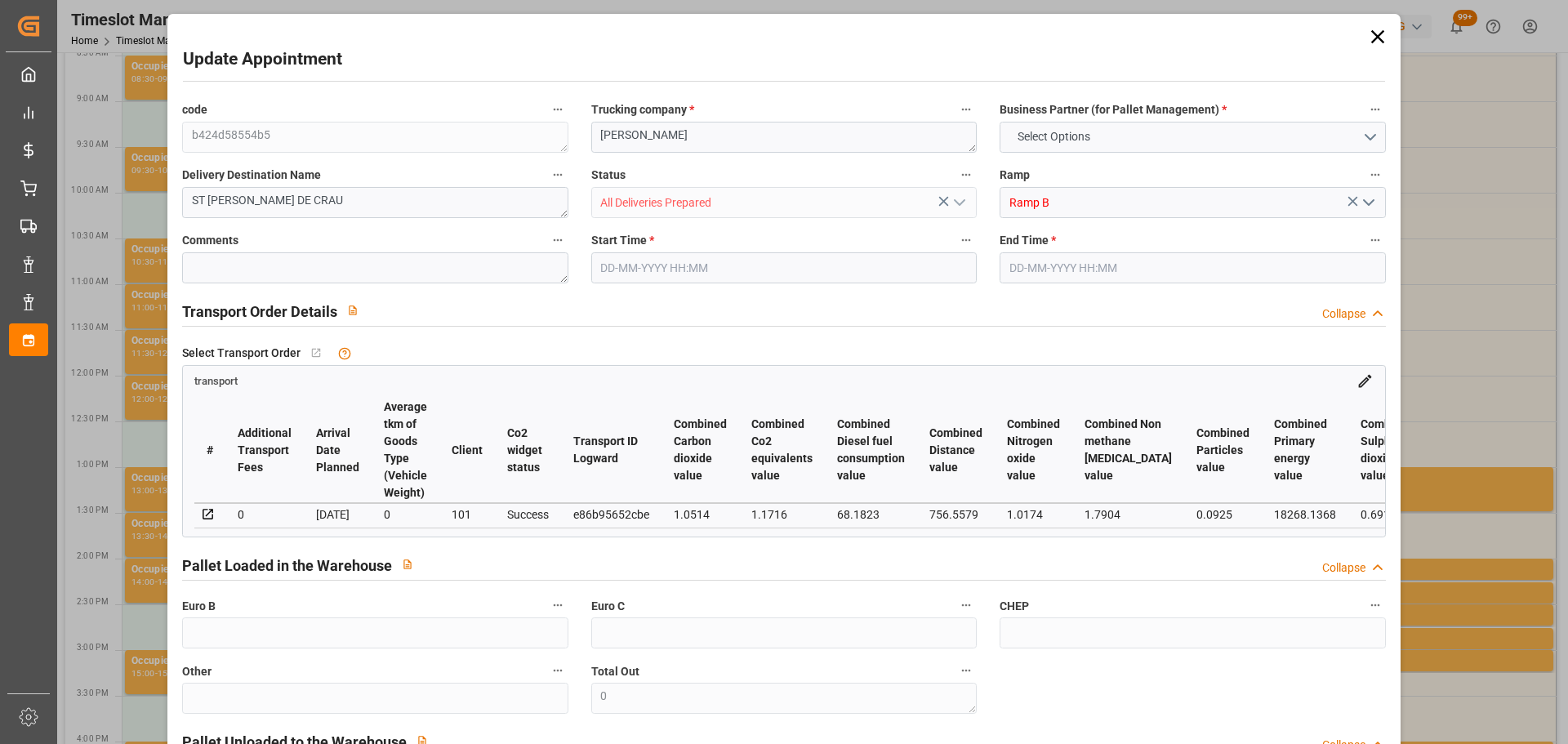
type input "12"
type input "629.72"
type input "0"
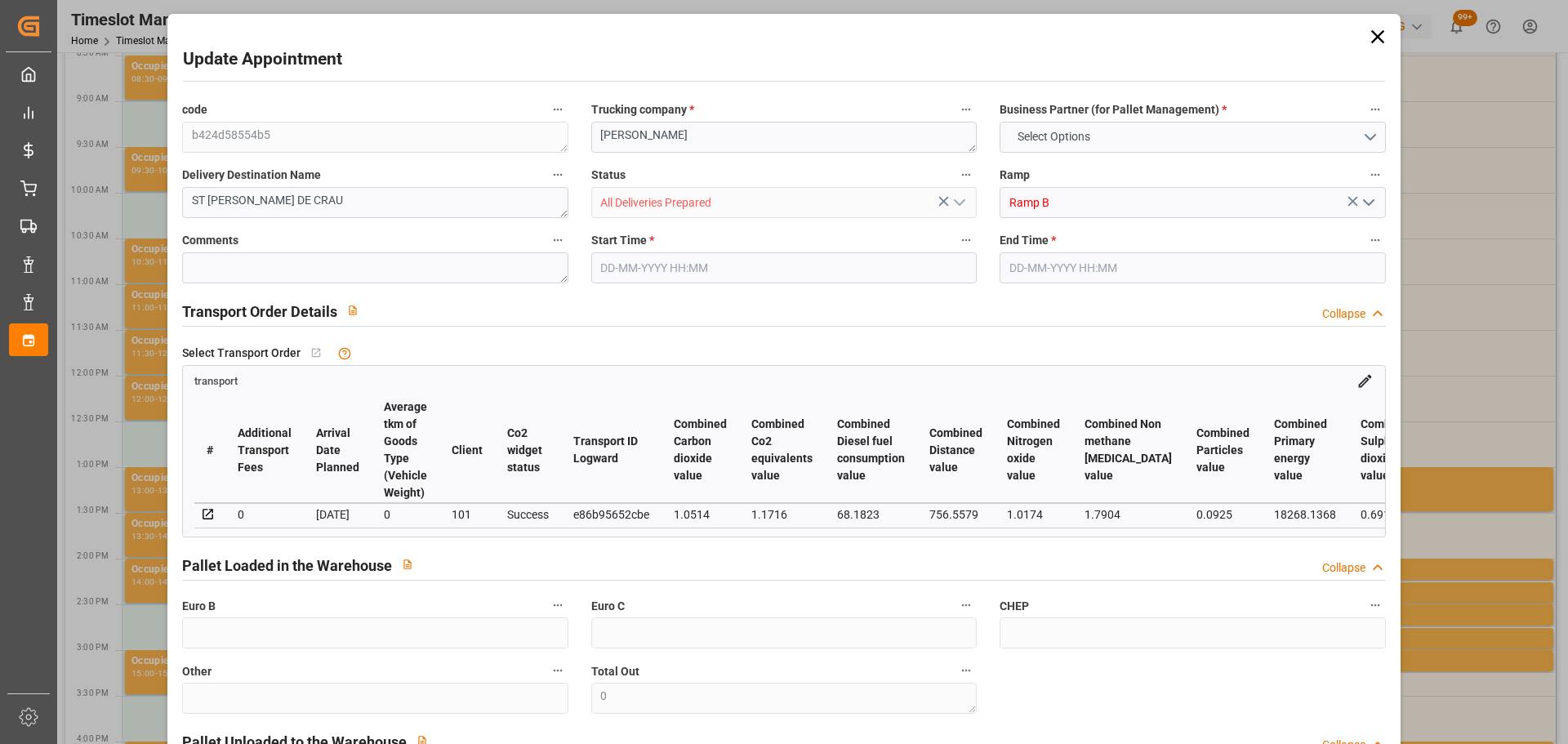
type input "629.72"
type input "0"
type input "14"
type input "2335.018"
type input "3045.302"
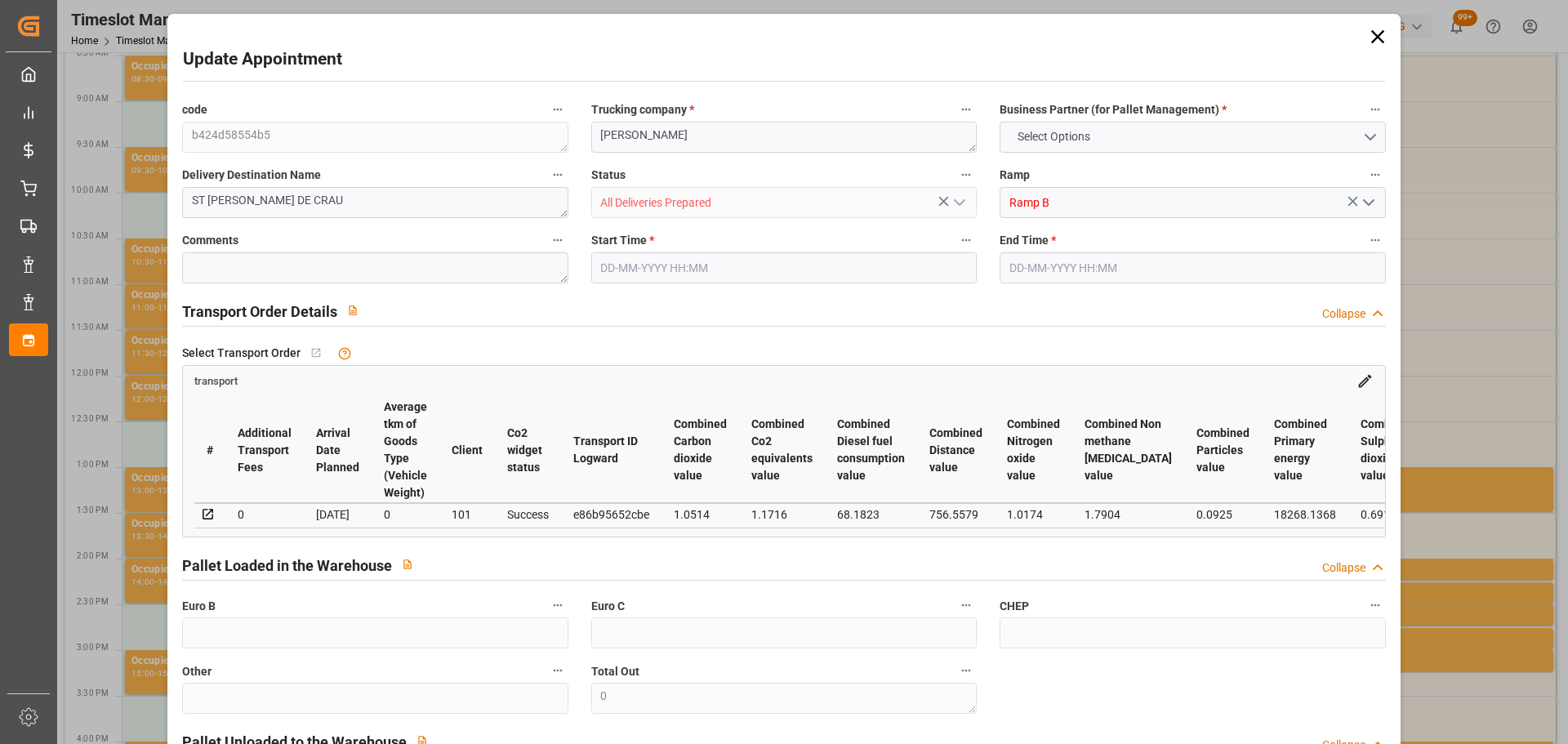
type input "13290.52"
type input "13"
type input "11"
type input "261"
type input "14"
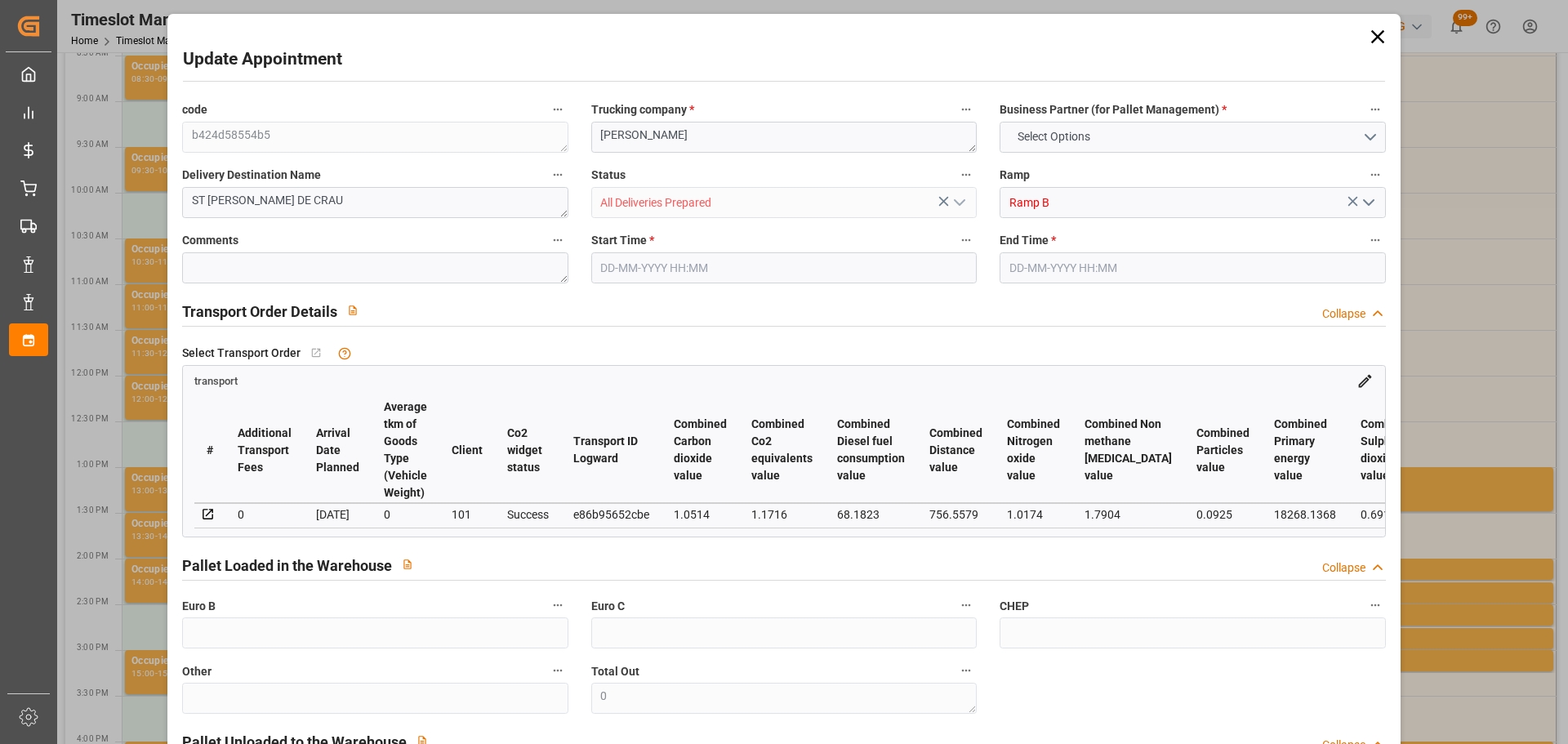
type input "101"
type input "2686.326"
type input "0"
type input "4710.8598"
type input "0"
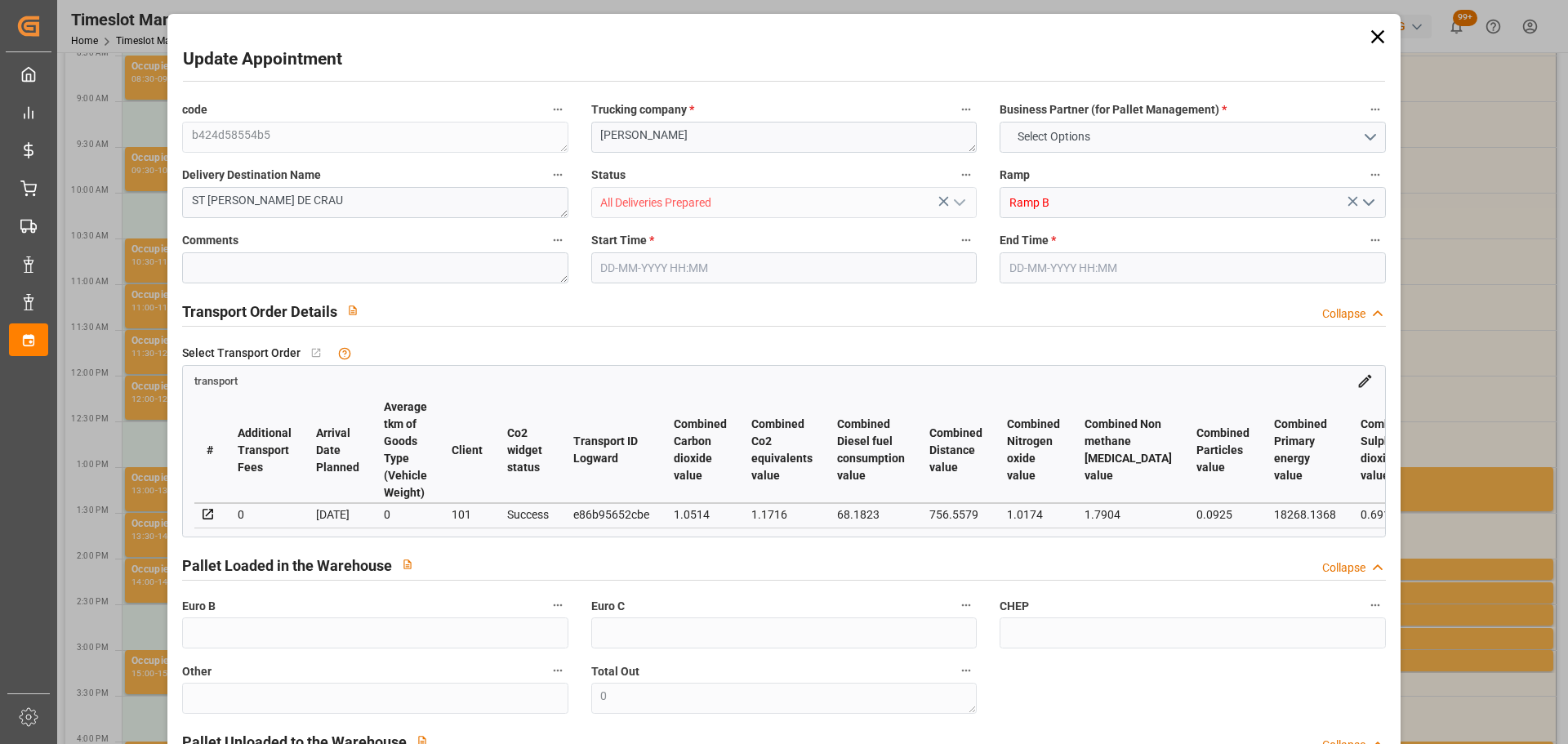
type input "0"
type input "21"
type input "35"
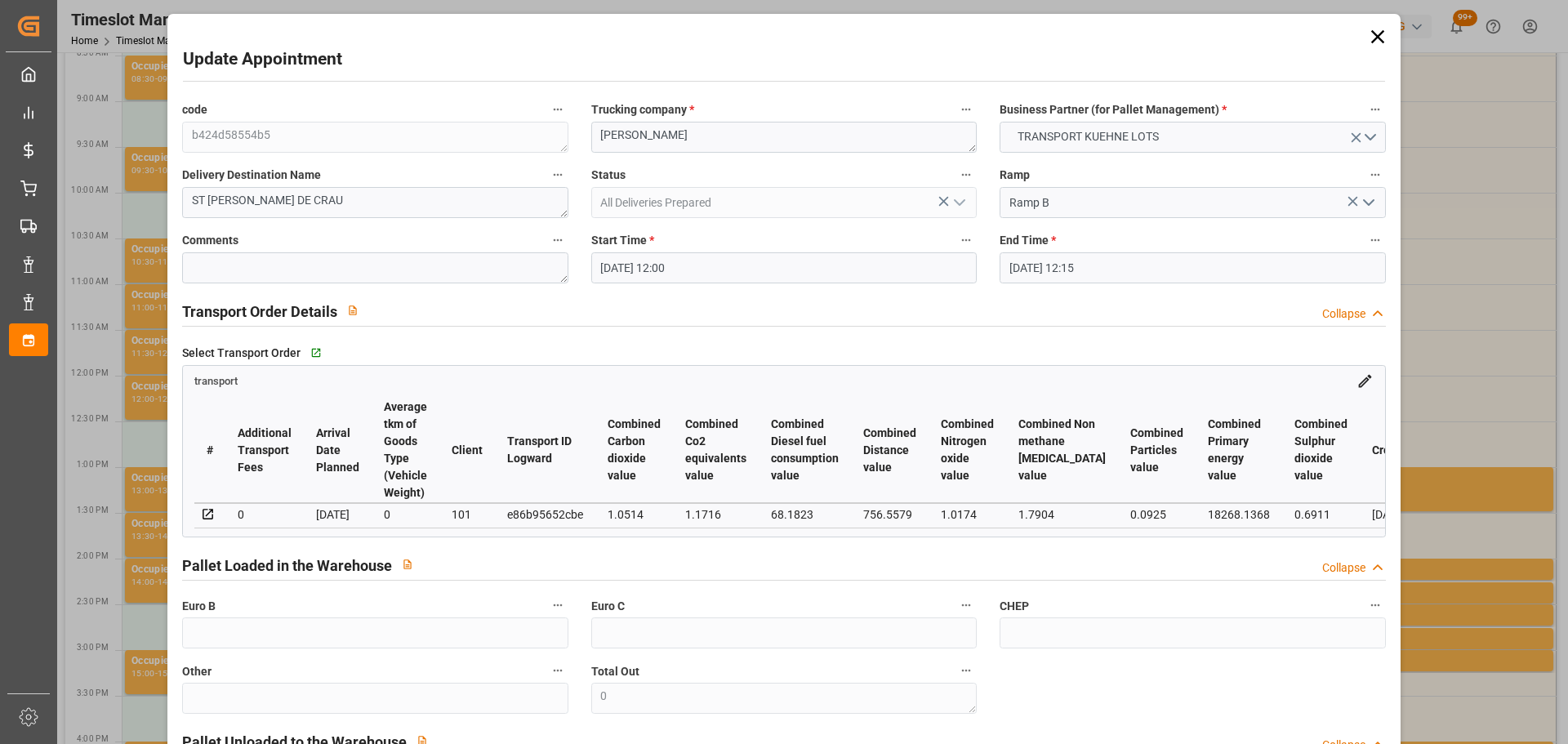
type input "01-09-2025 12:00"
type input "01-09-2025 12:15"
type input "28-08-2025 12:37"
type input "28-08-2025 11:25"
type input "05-09-2025"
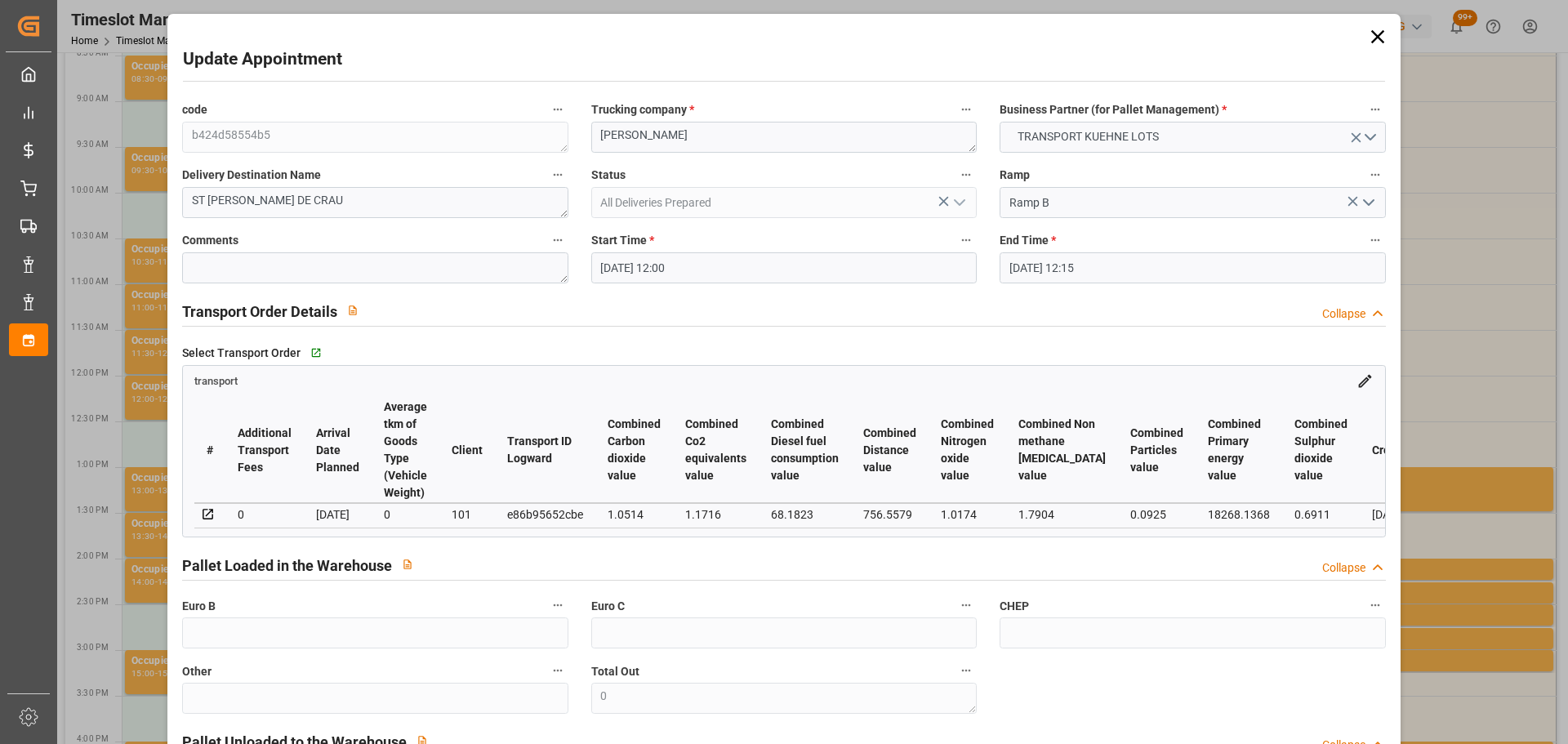
type input "03-09-2025"
type input "[DATE]"
click at [1376, 36] on icon at bounding box center [1378, 37] width 23 height 23
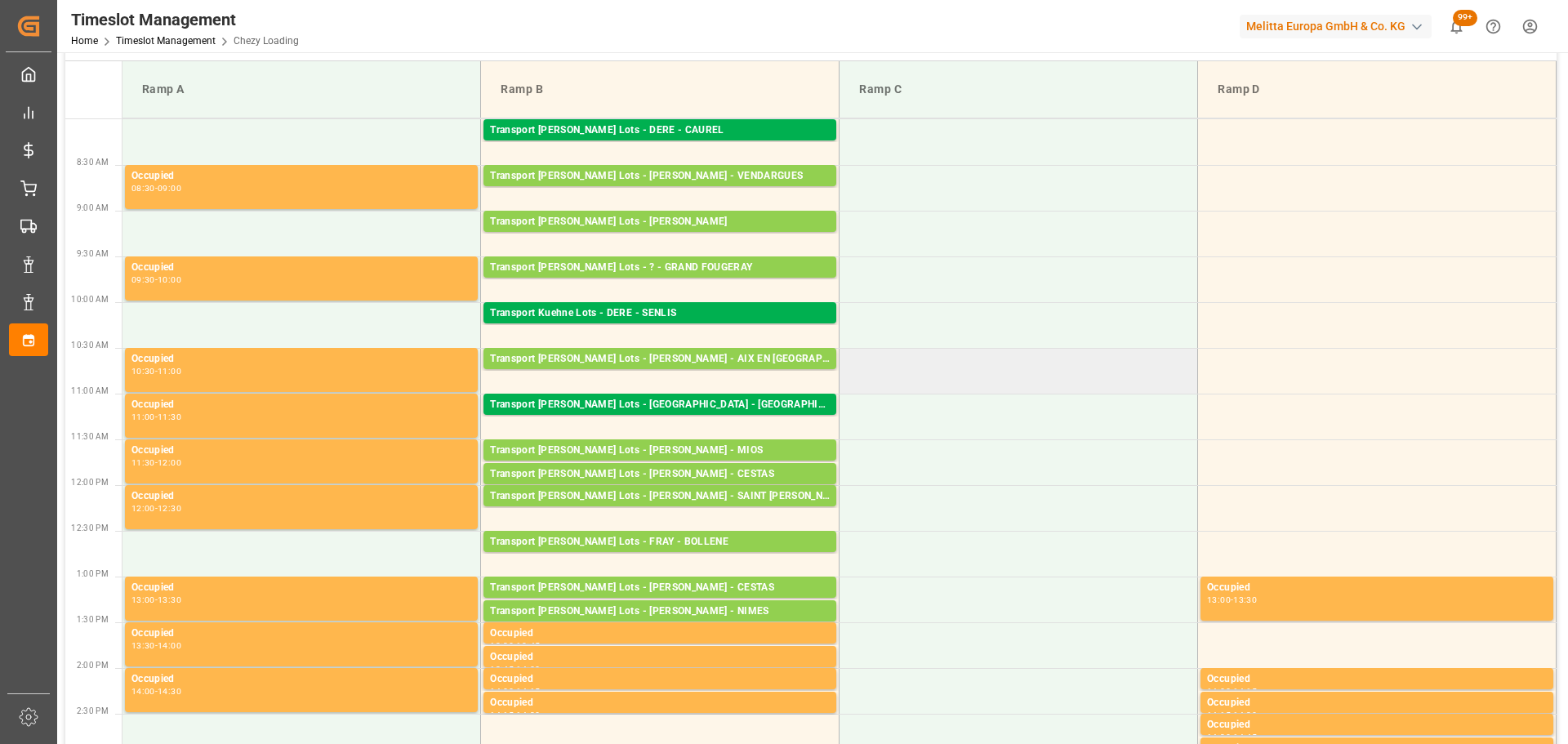
scroll to position [81, 0]
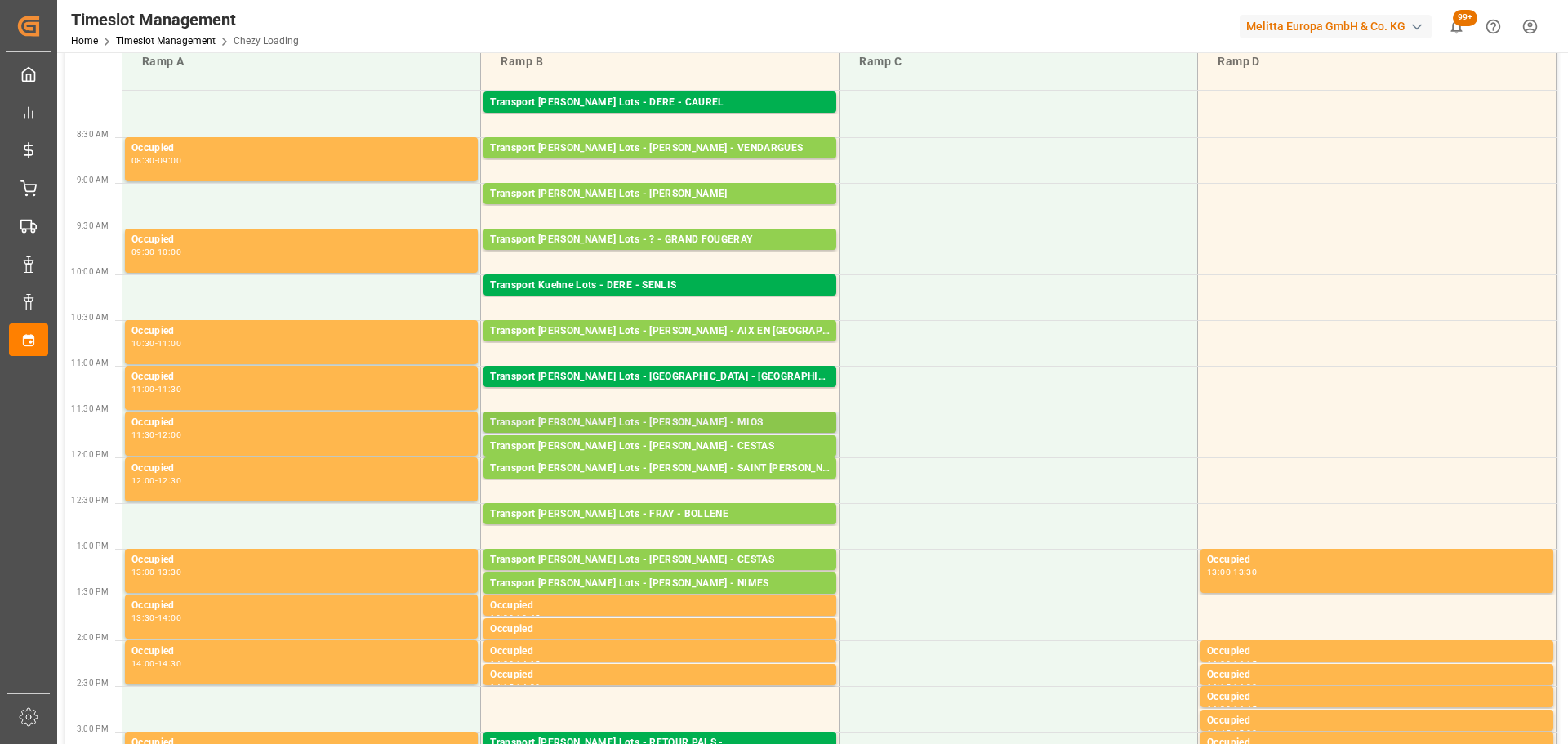
click at [691, 415] on div "Transport Kuehne Lots - PEDRETTI - MIOS Pallets: 2,TU: 98,City: MIOS,Arrival: 2…" at bounding box center [660, 422] width 353 height 21
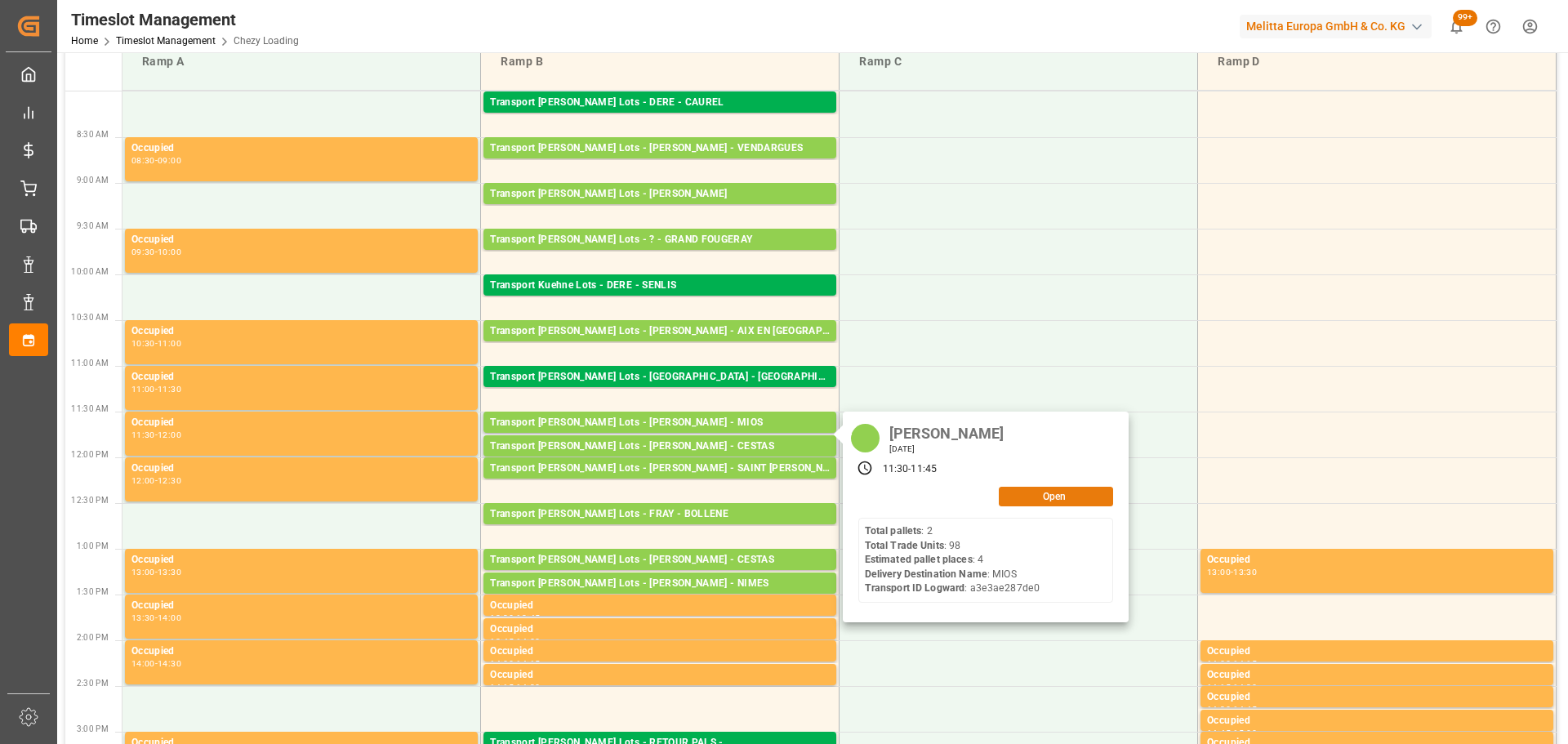
click at [1047, 491] on button "Open" at bounding box center [1056, 496] width 114 height 19
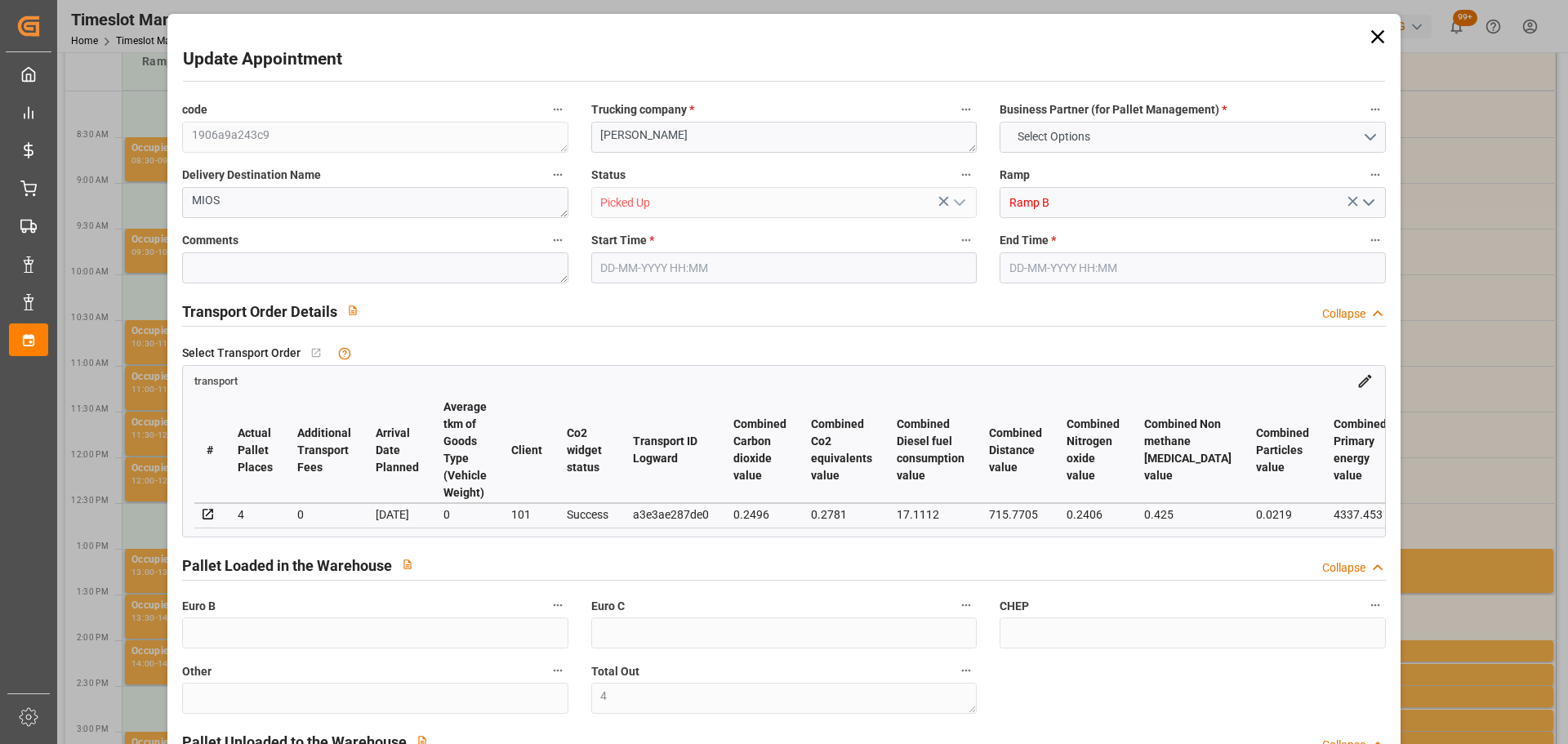
type input "4"
type input "278.57"
type input "0"
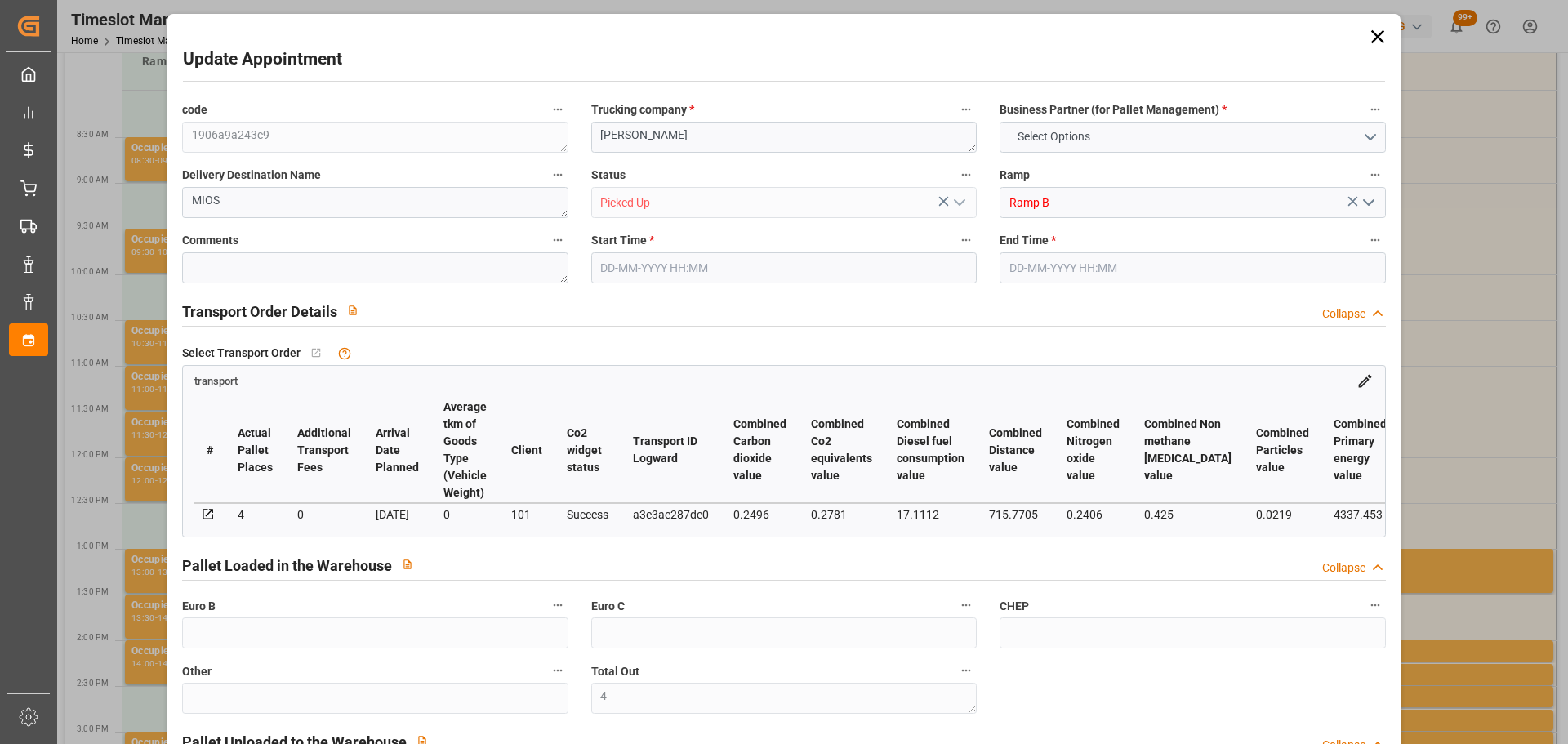
type input "122.4"
type input "0"
type input "400.97"
type input "0"
type input "4"
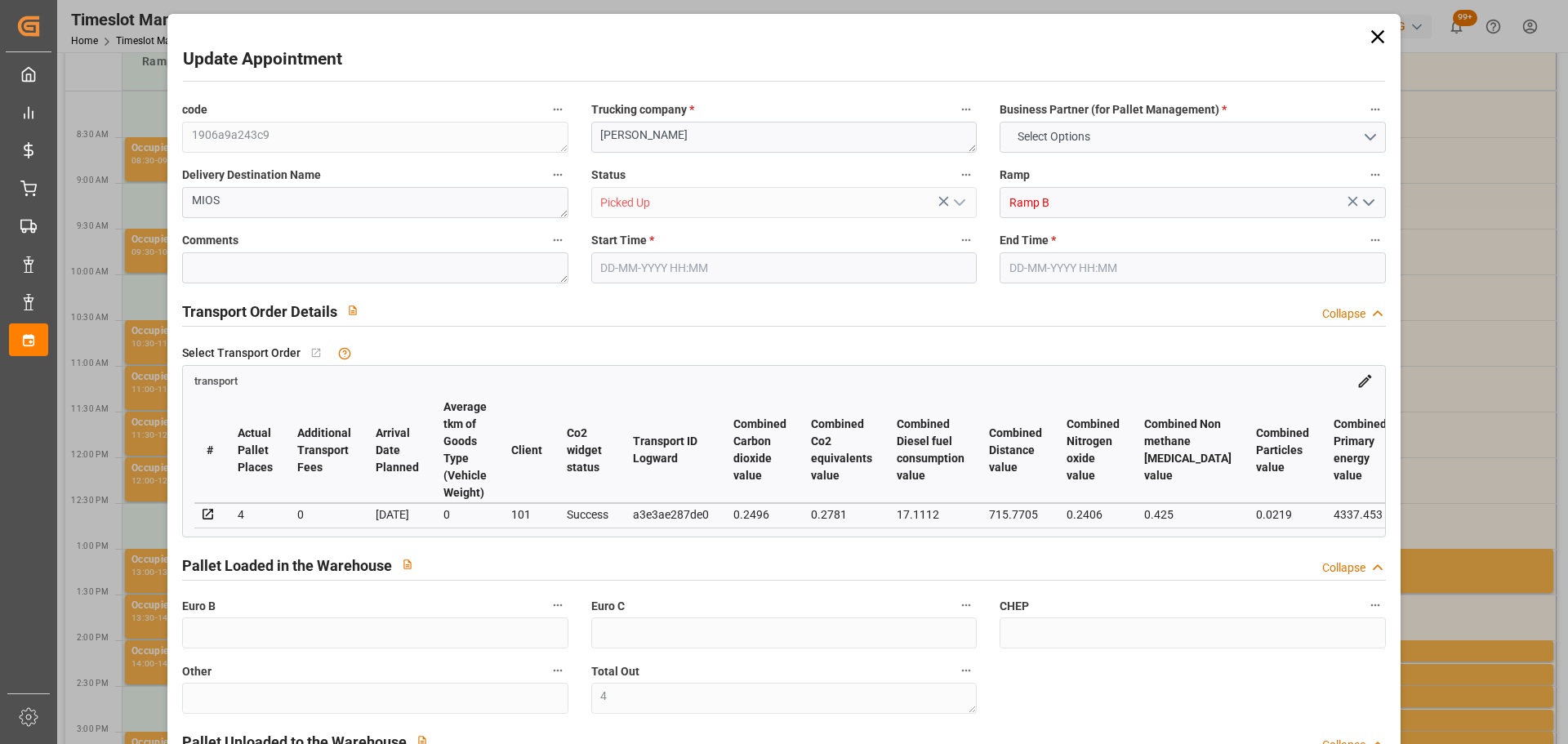
type input "568.628"
type input "759.299"
type input "4535.773"
type input "33"
type input "2"
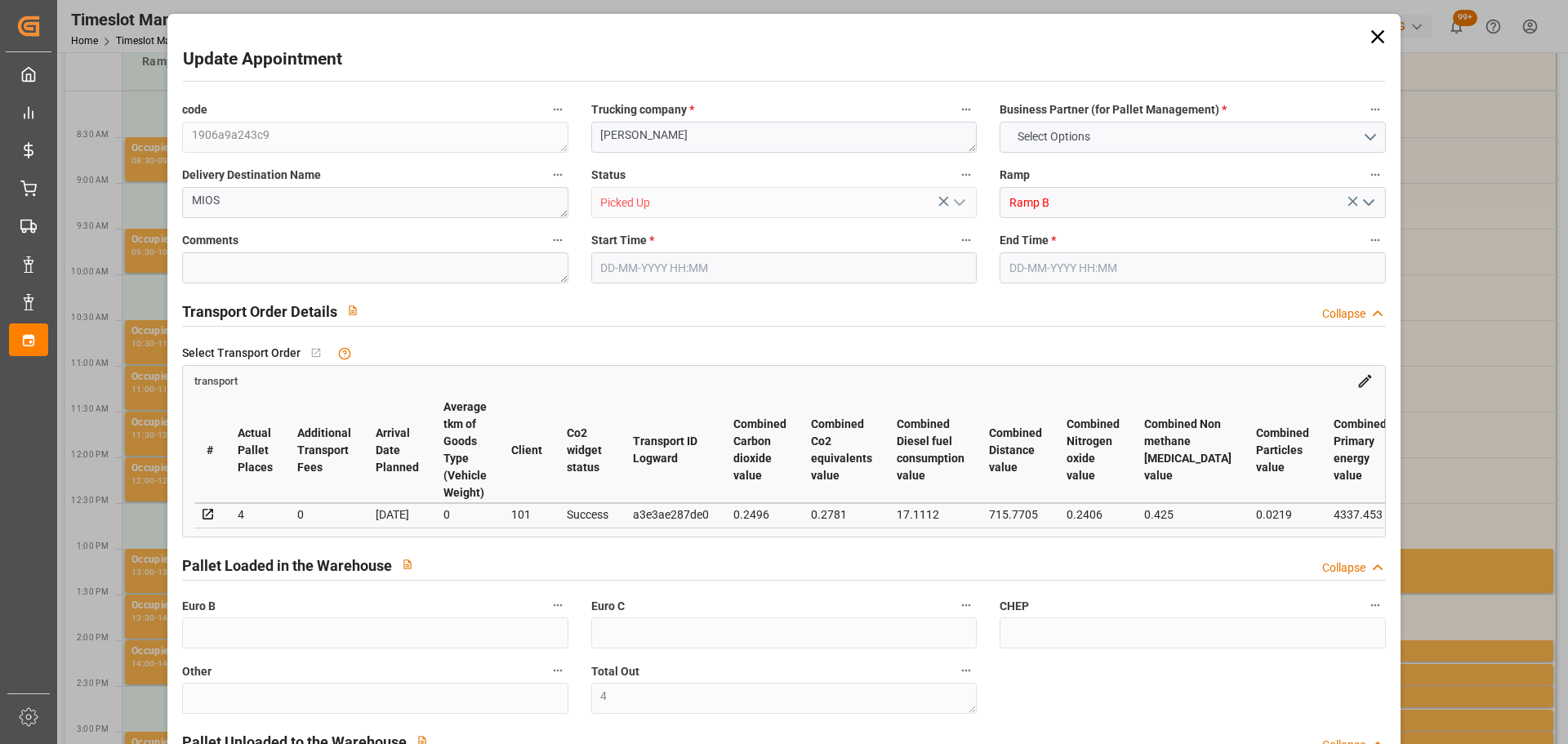
type input "98"
type input "4"
type input "101"
type input "665.955"
type input "0"
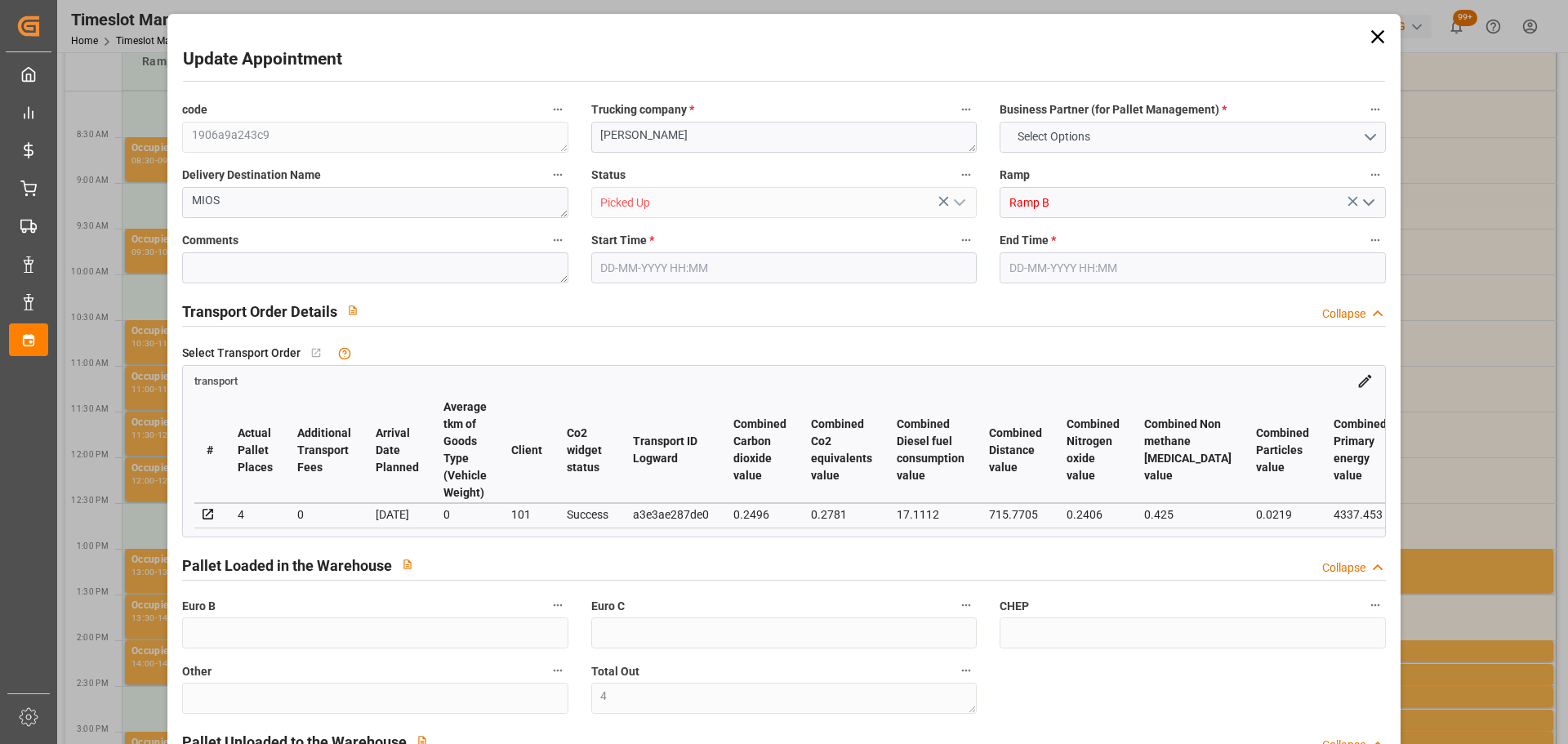
type input "4710.8598"
type input "0"
type input "21"
type input "35"
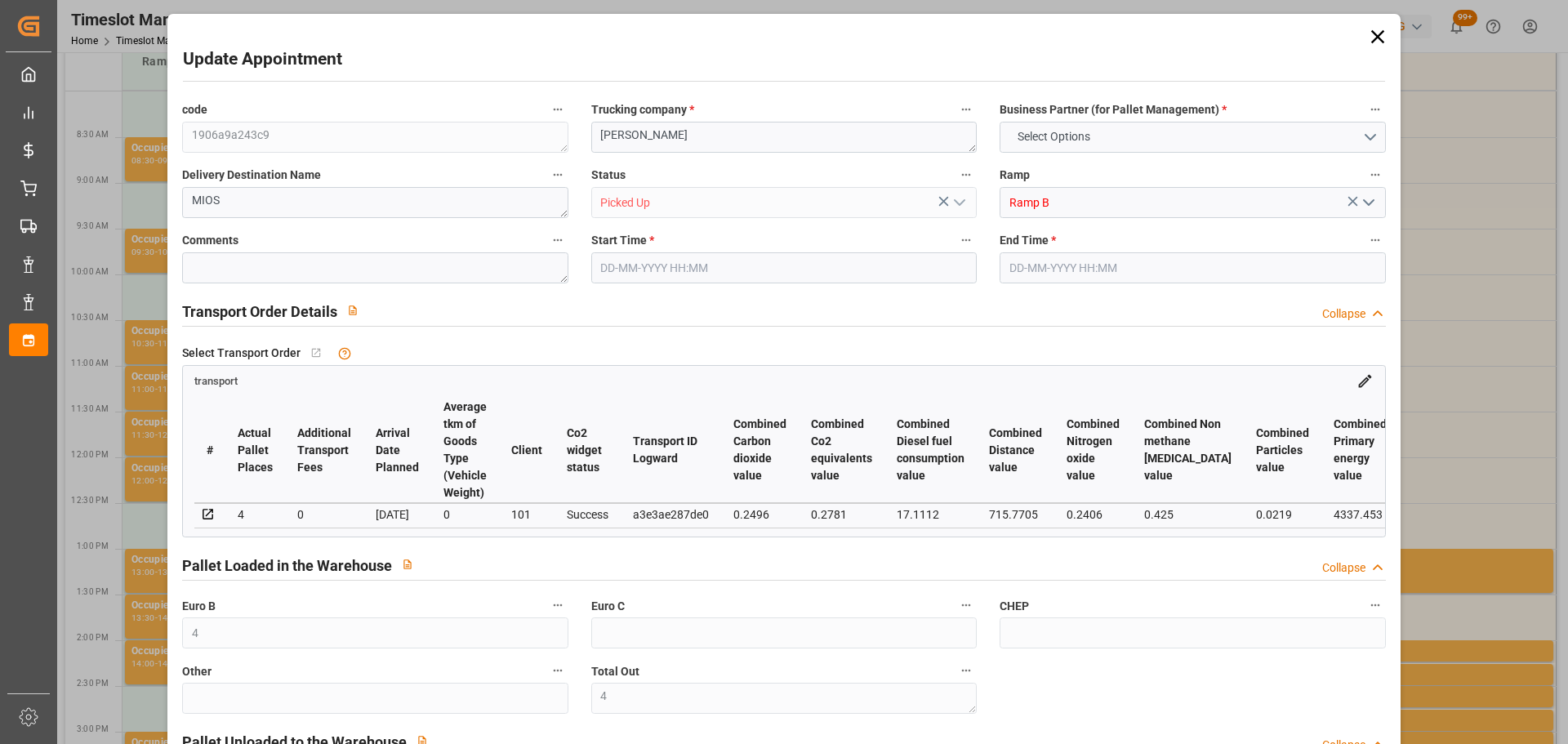
type input "01-09-2025 11:30"
type input "01-09-2025 11:45"
type input "28-08-2025 12:35"
type input "28-08-2025 11:25"
type input "04-09-2025"
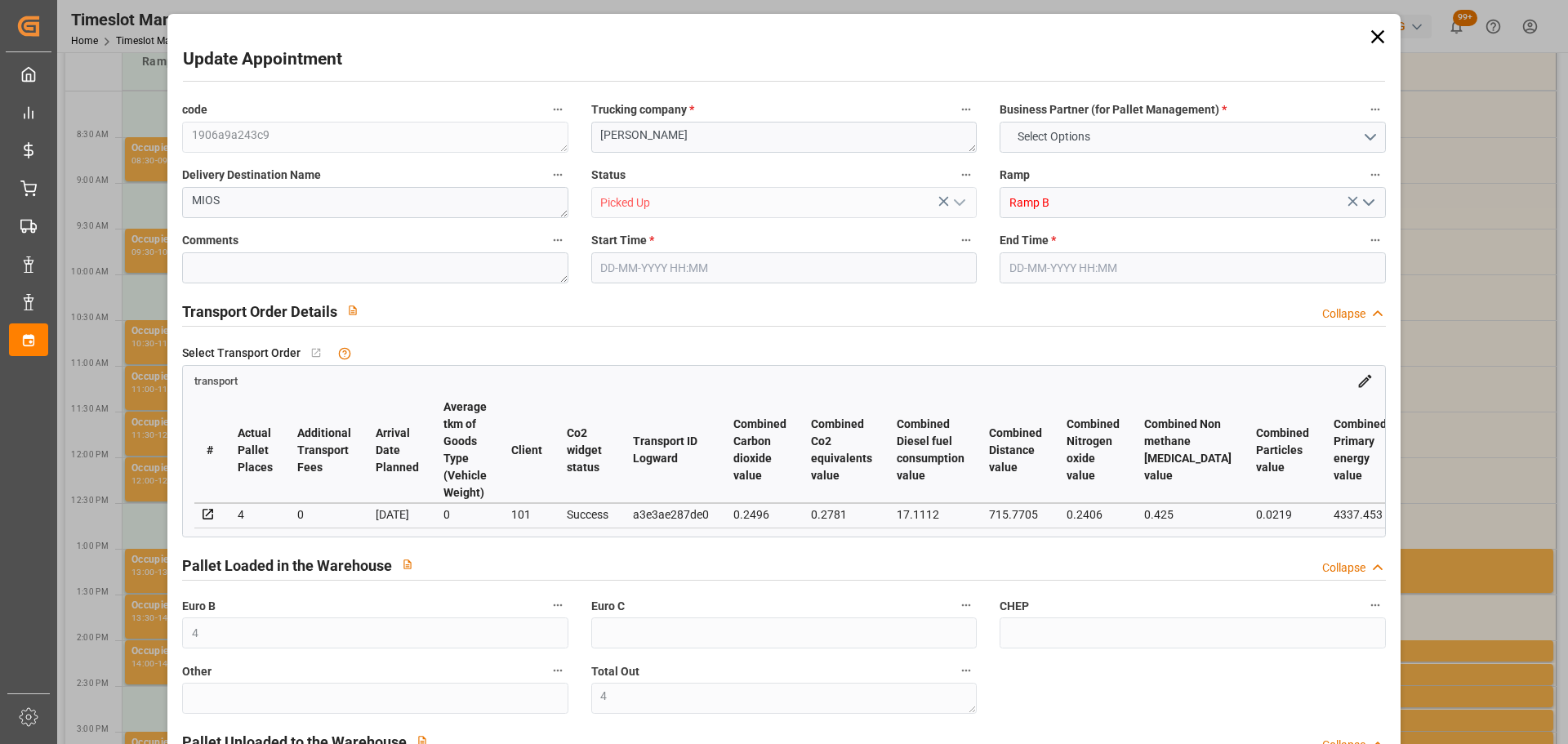
type input "02-09-2025"
type input "[DATE]"
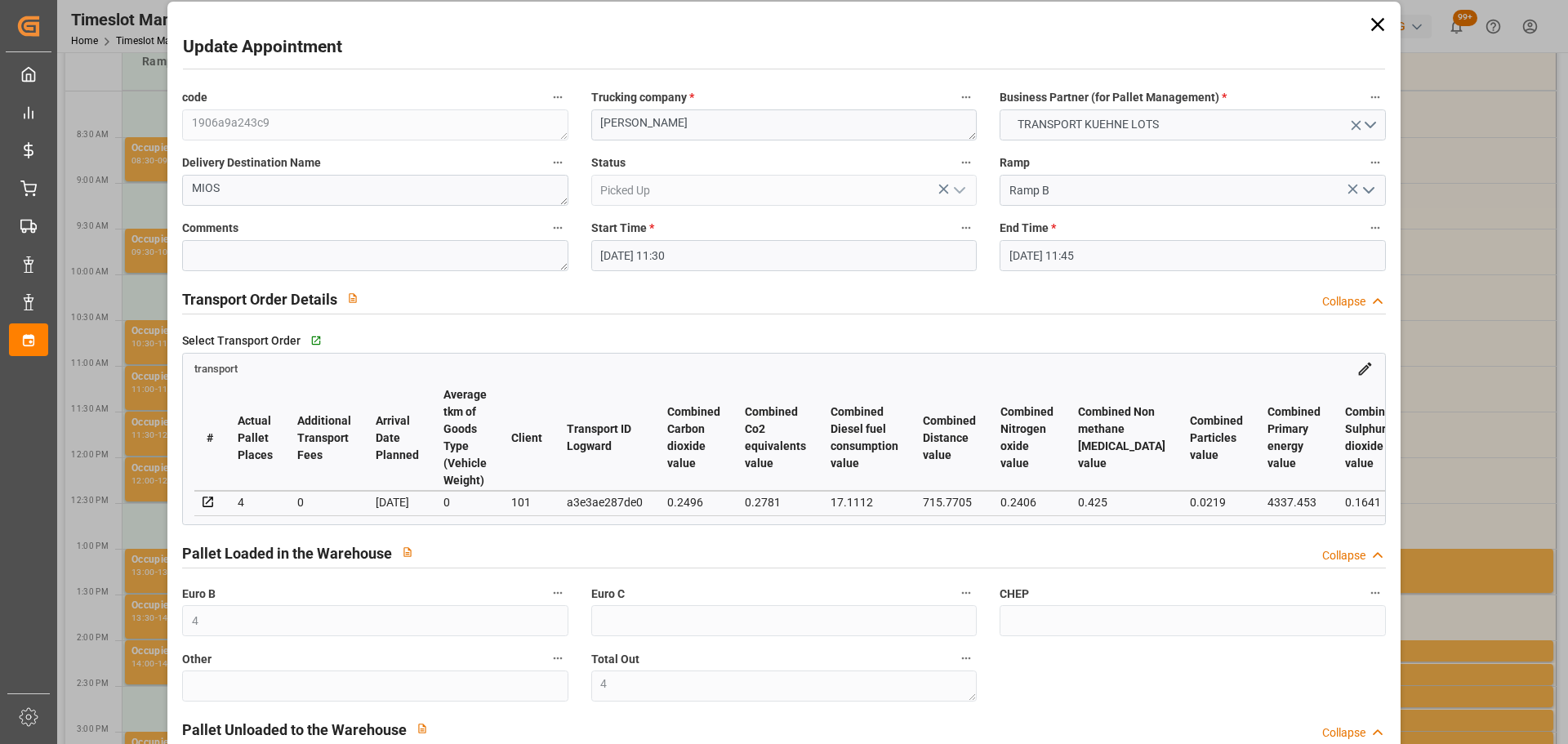
scroll to position [0, 0]
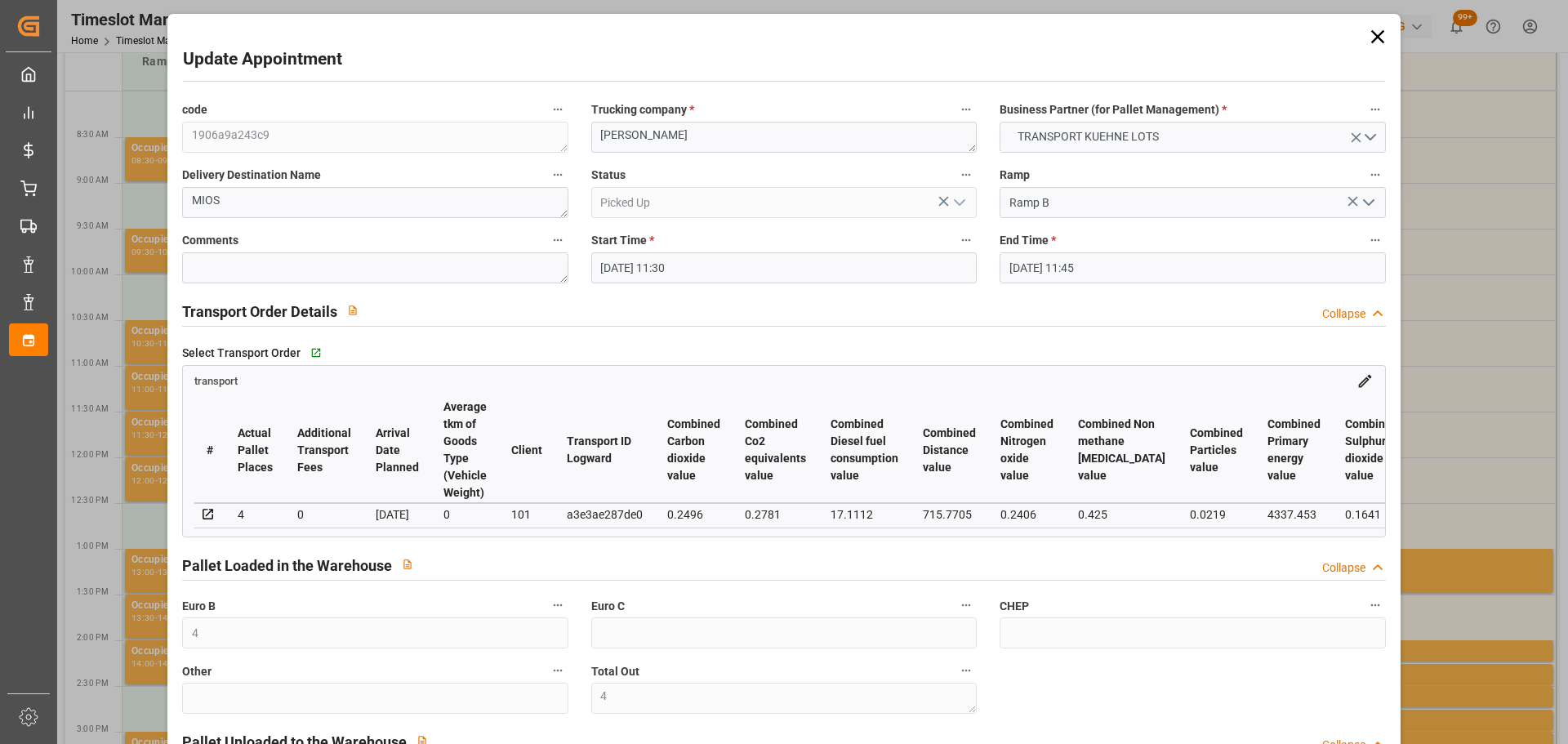
click at [1373, 34] on icon at bounding box center [1378, 37] width 23 height 23
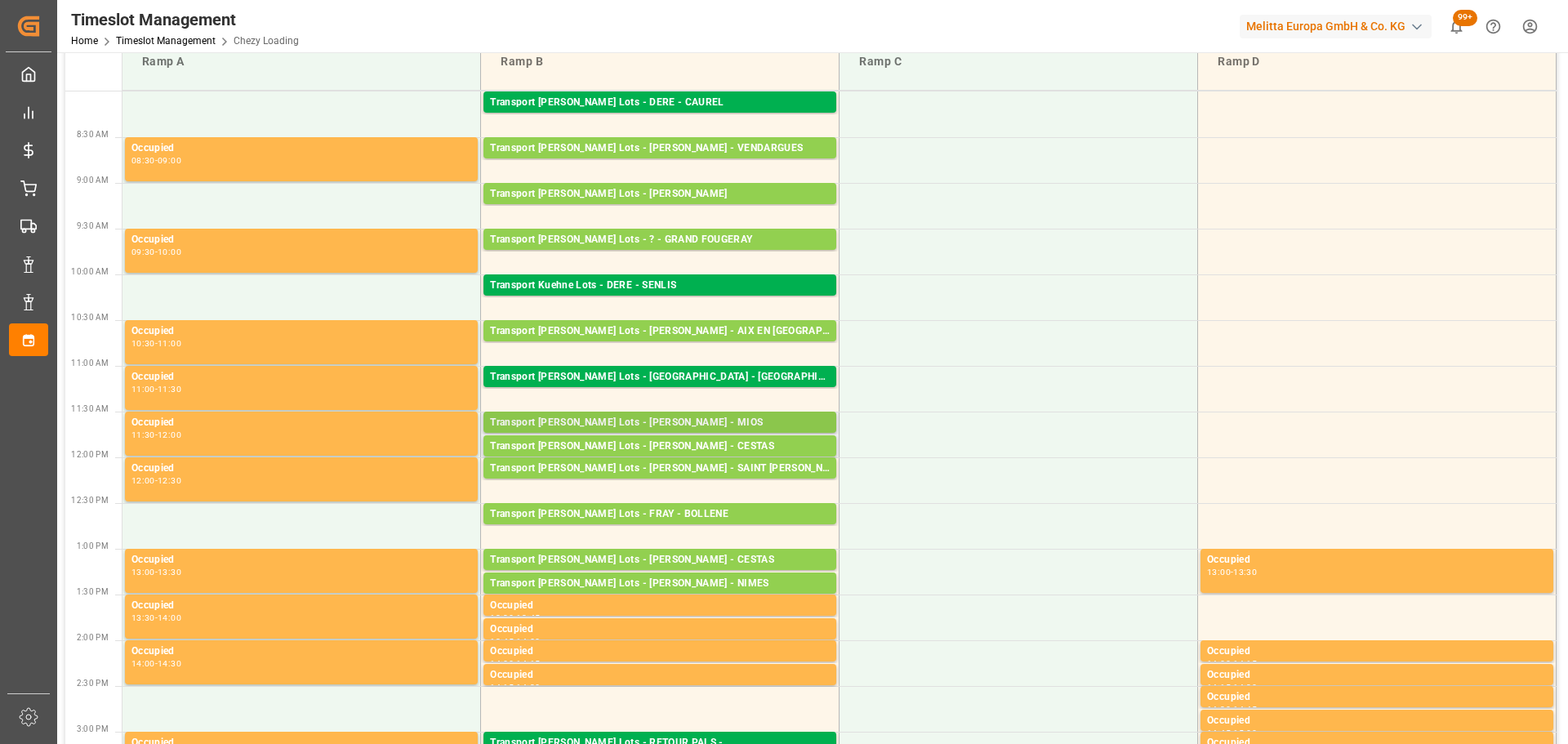
click at [687, 415] on div "Transport Kuehne Lots - PEDRETTI - MIOS Pallets: 2,TU: 98,City: MIOS,Arrival: 2…" at bounding box center [660, 422] width 353 height 21
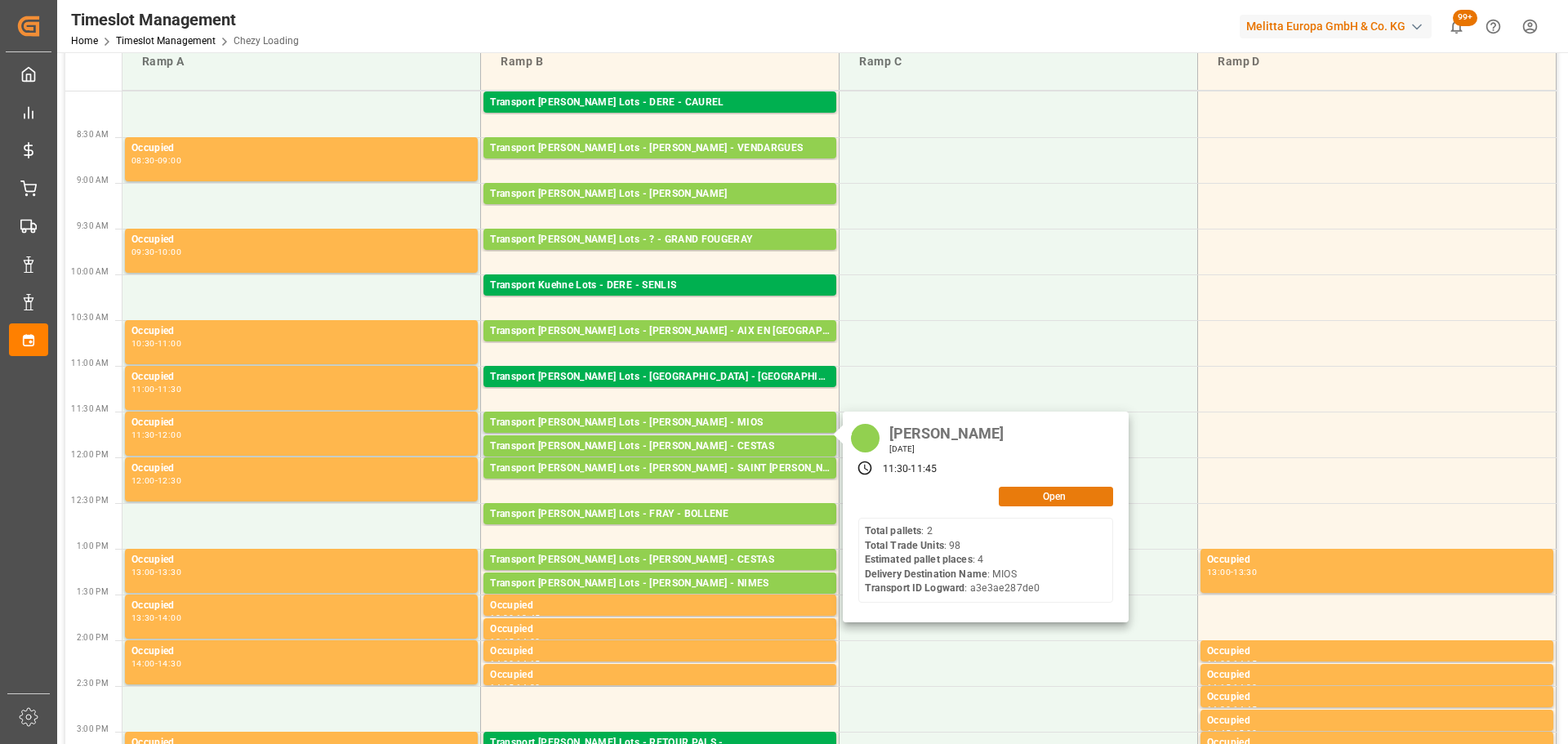
click at [1075, 493] on button "Open" at bounding box center [1056, 496] width 114 height 19
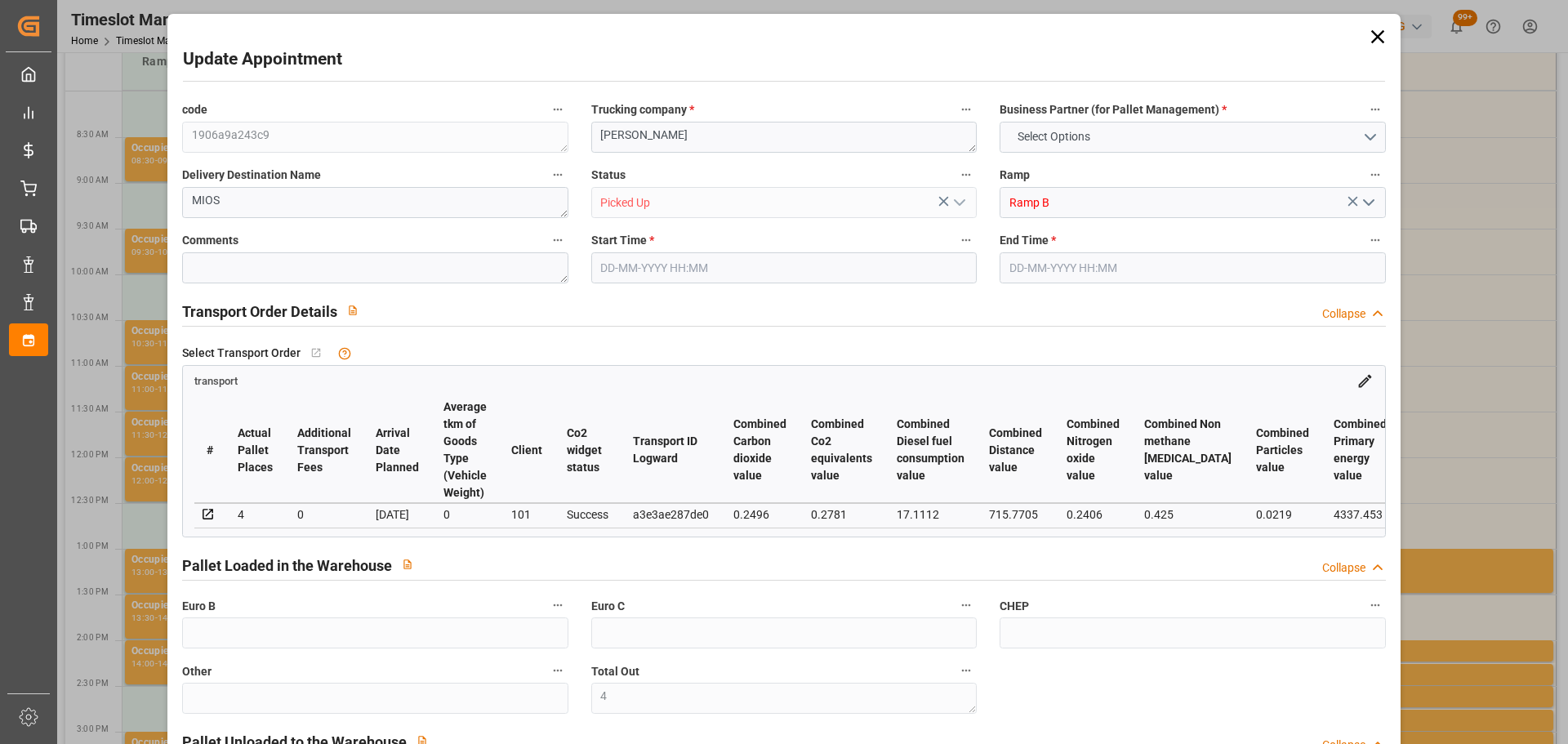
type input "4"
type input "278.57"
type input "0"
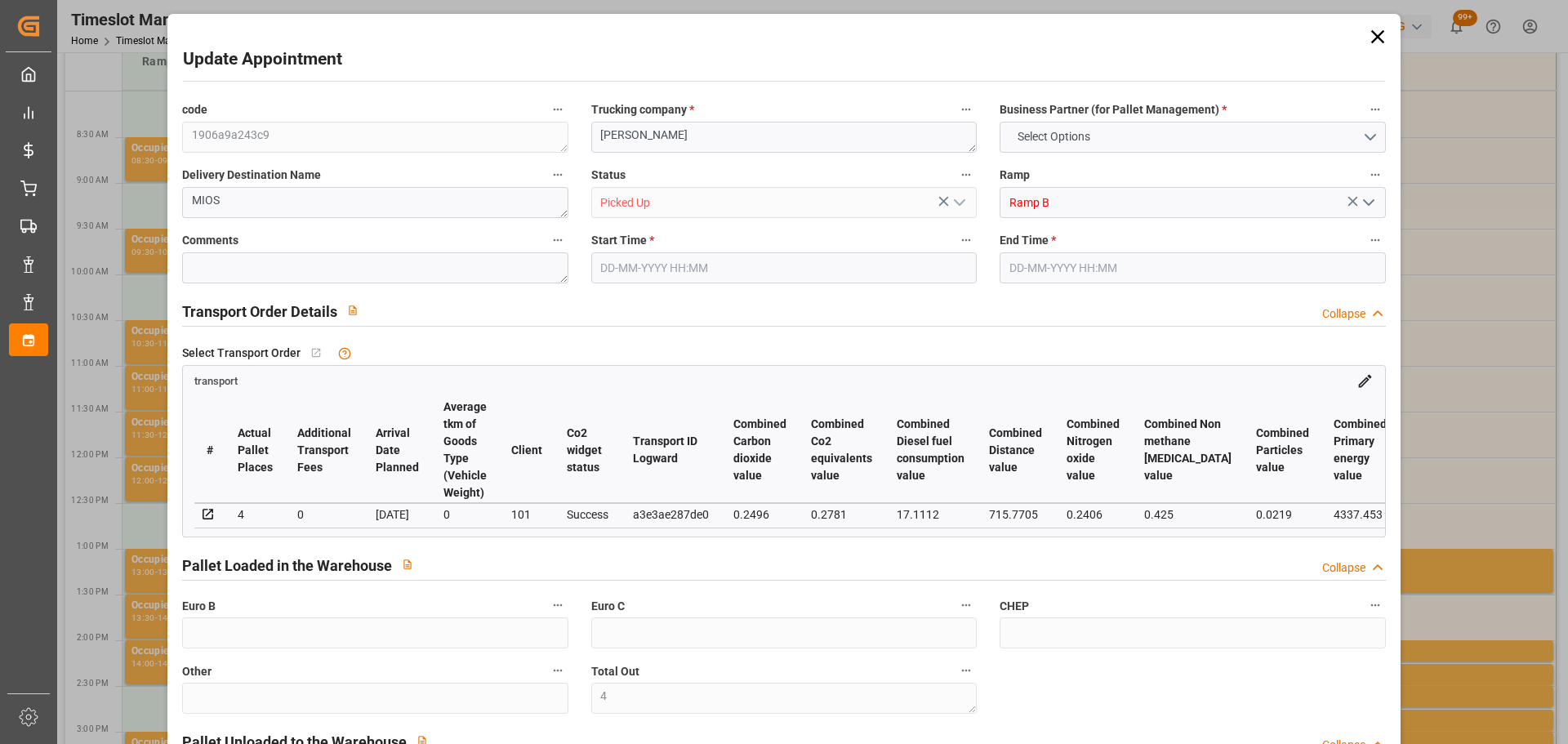
type input "122.4"
type input "0"
type input "400.97"
type input "0"
type input "4"
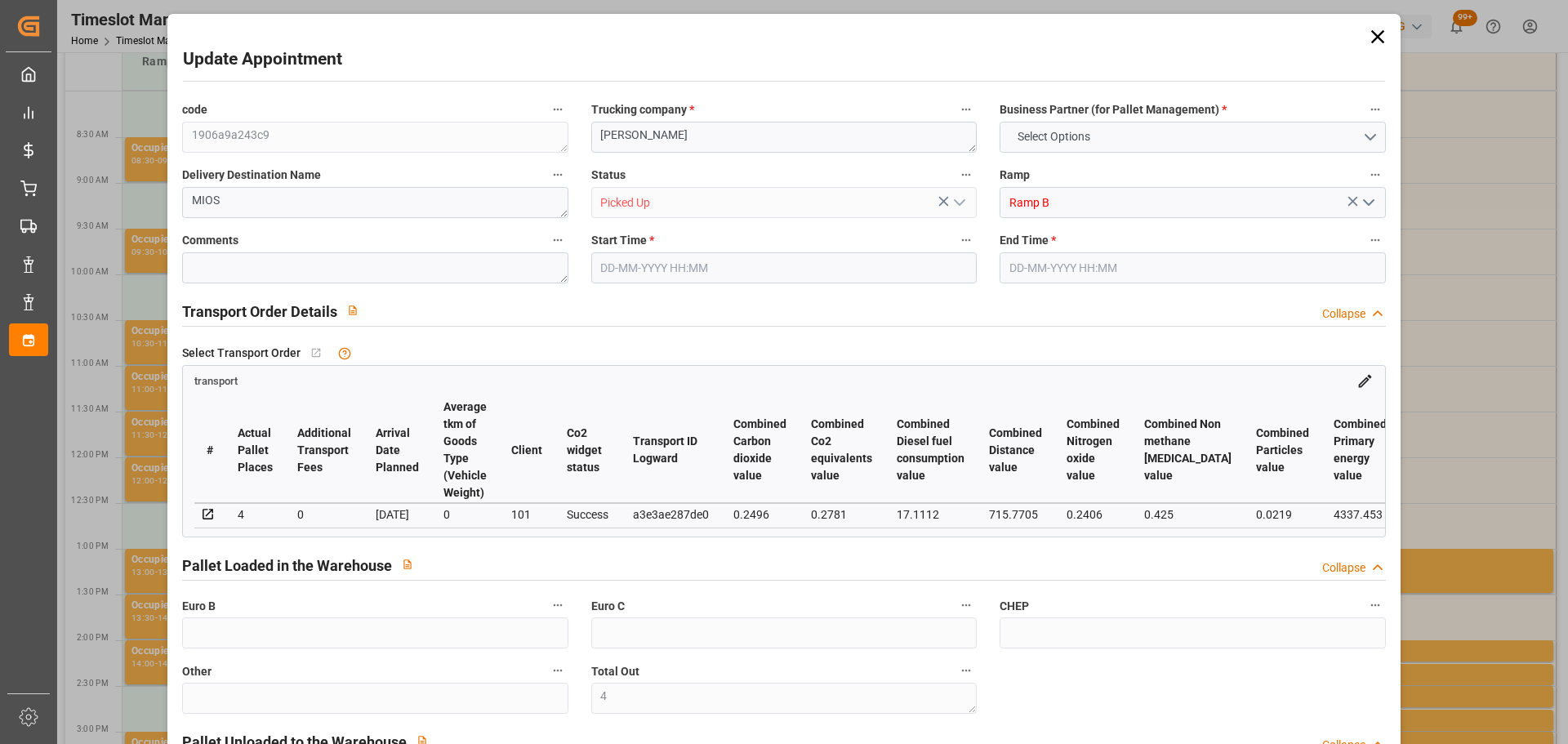
type input "568.628"
type input "759.299"
type input "4535.773"
type input "33"
type input "2"
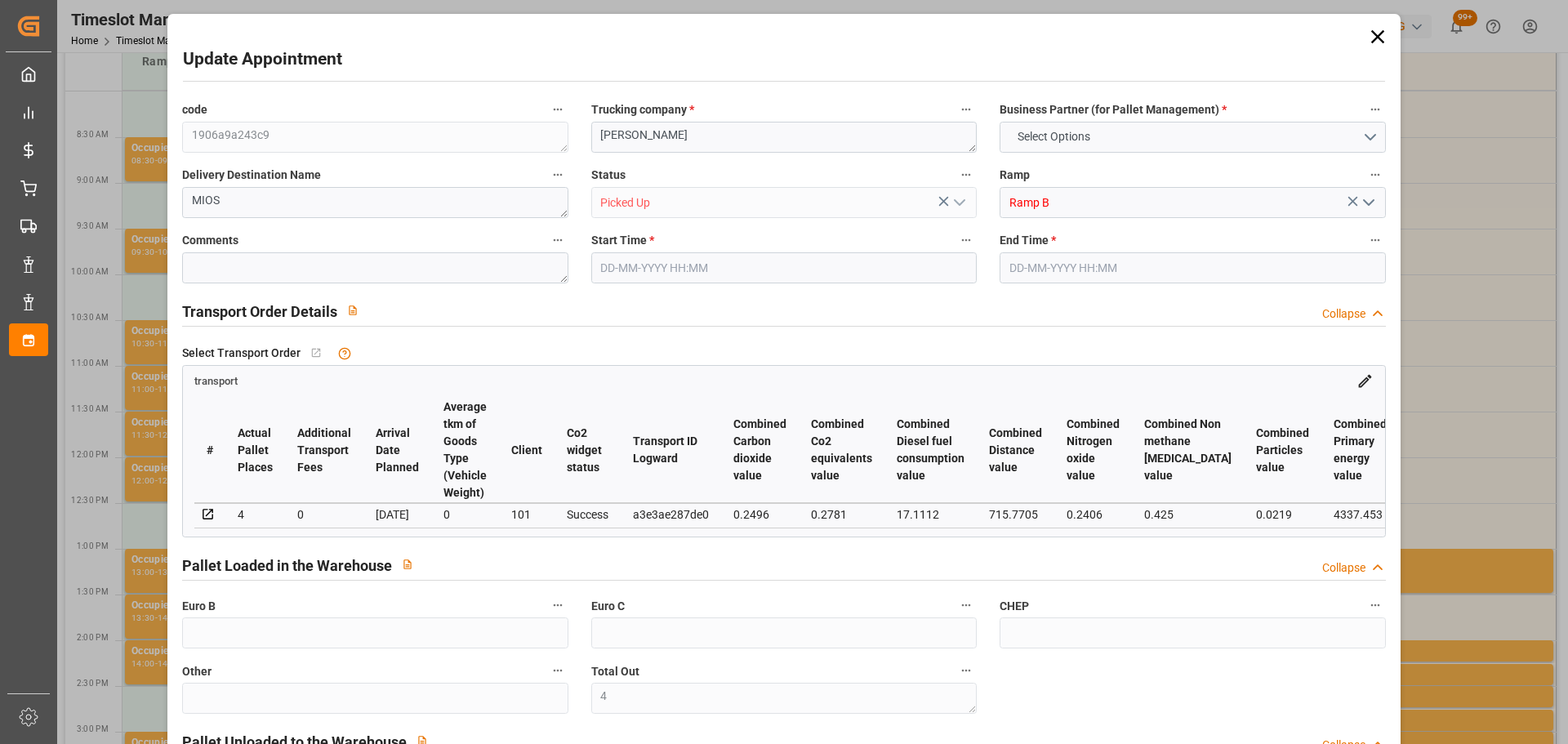
type input "98"
type input "4"
type input "101"
type input "665.955"
type input "0"
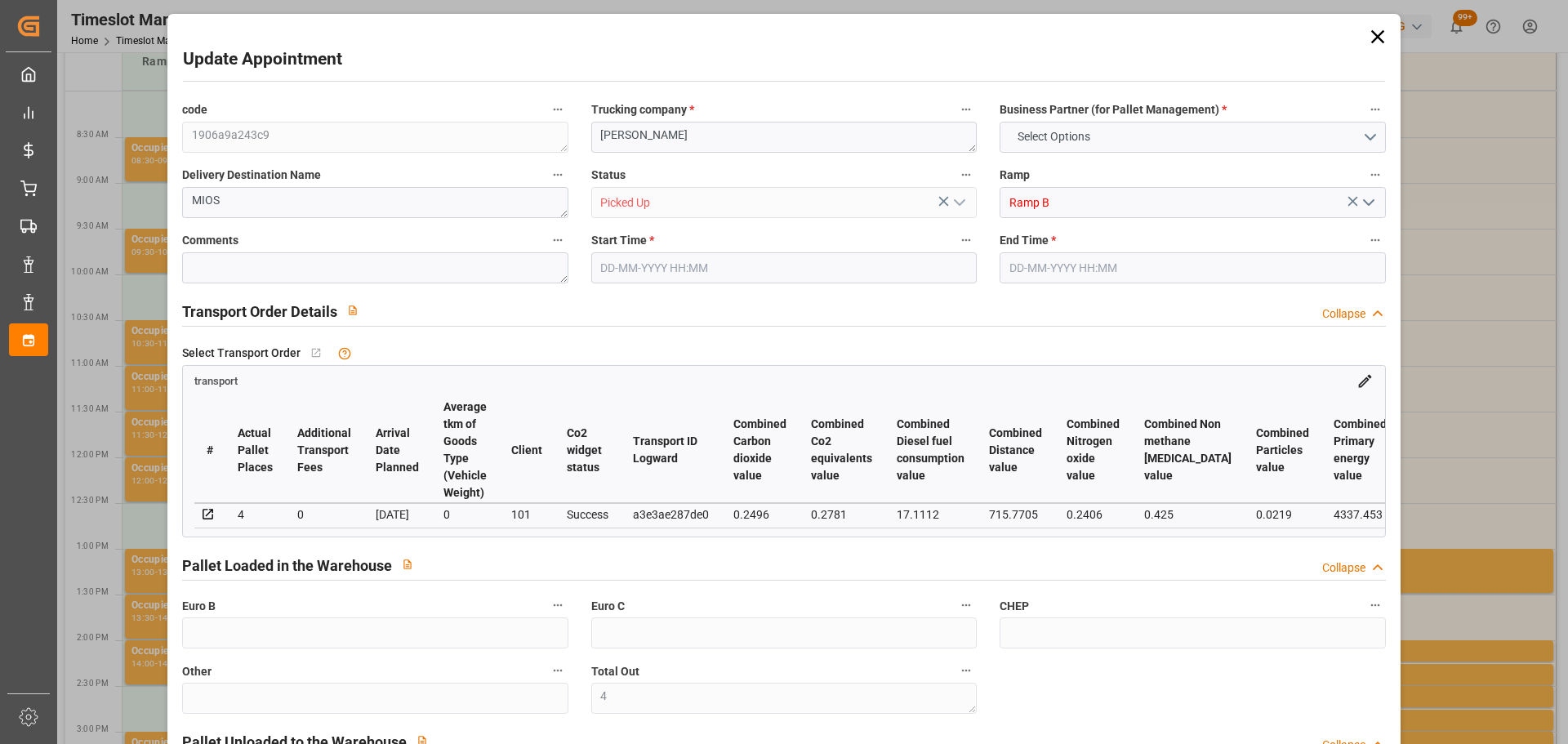
type input "4710.8598"
type input "0"
type input "21"
type input "35"
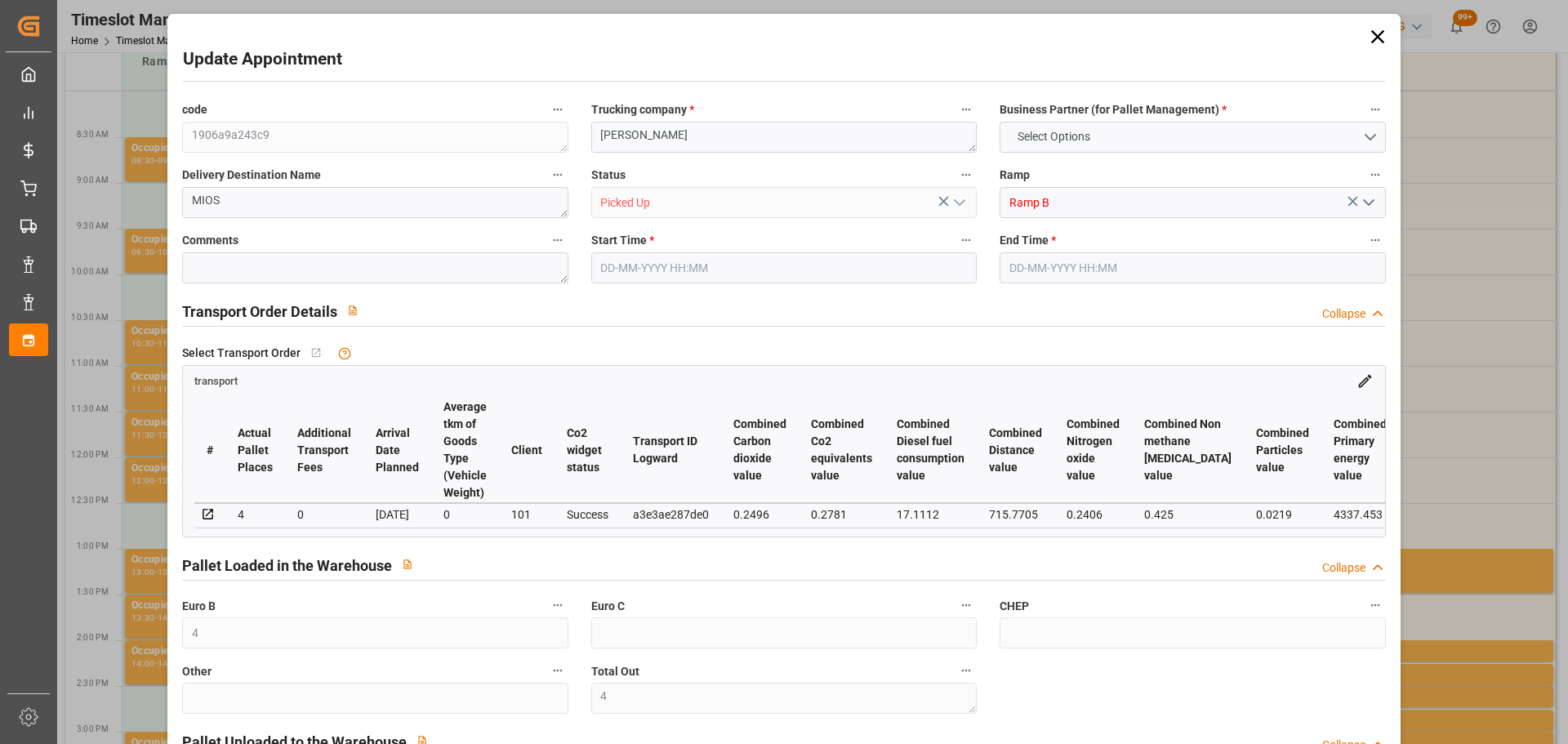
type input "01-09-2025 11:30"
type input "01-09-2025 11:45"
type input "28-08-2025 12:35"
type input "28-08-2025 11:25"
type input "04-09-2025"
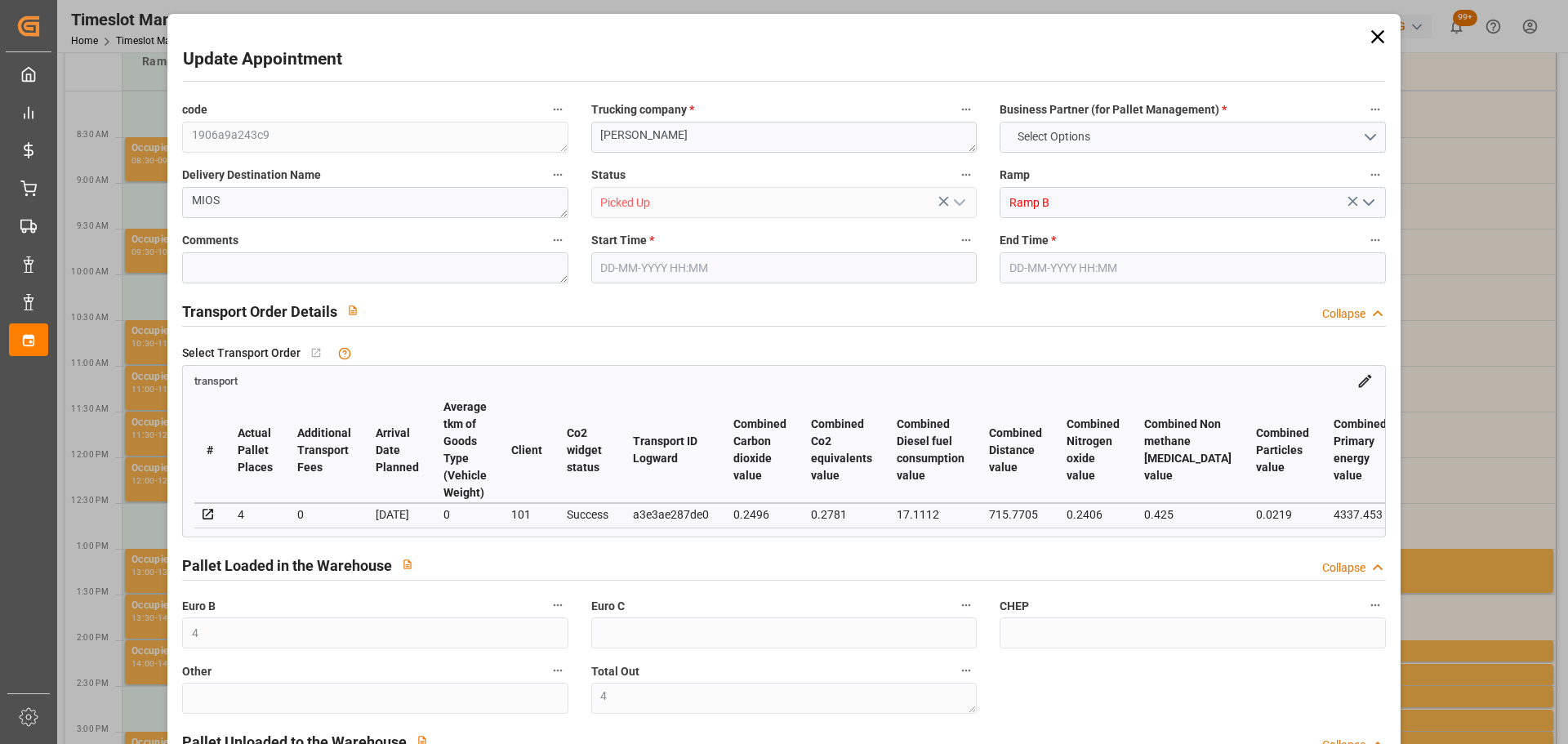
type input "02-09-2025"
type input "[DATE]"
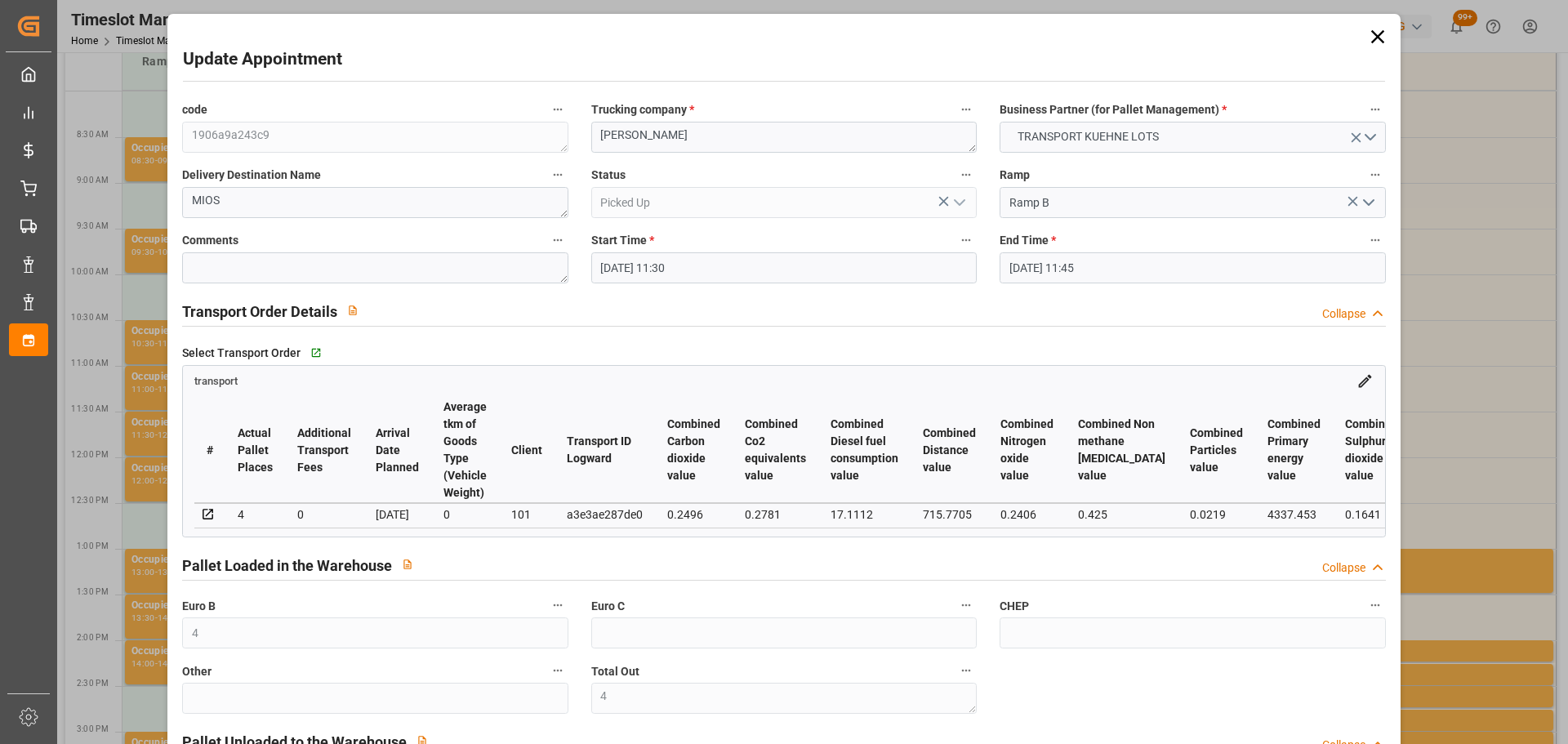
click at [1380, 32] on icon at bounding box center [1378, 37] width 23 height 23
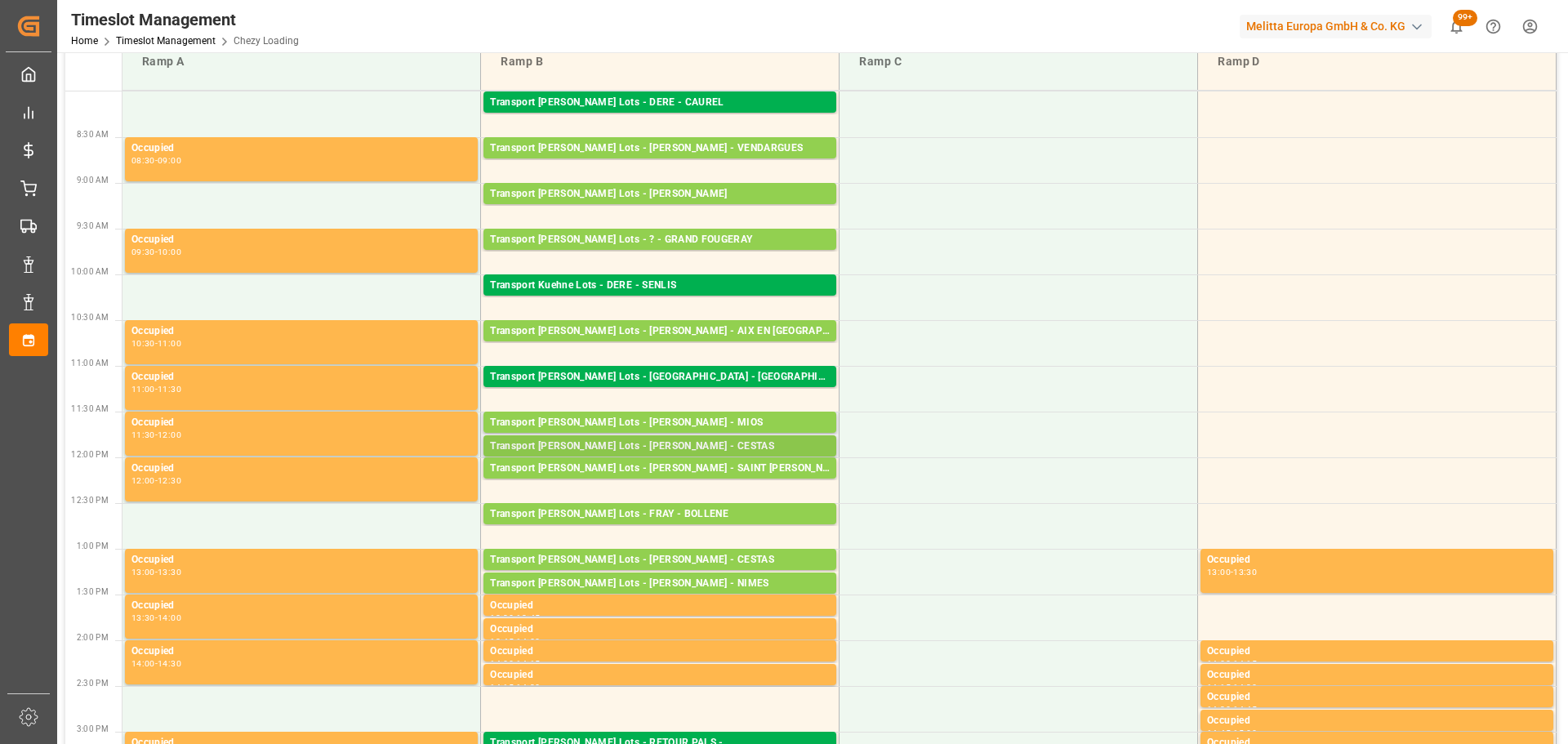
click at [692, 438] on div "Transport [PERSON_NAME] Lots - [PERSON_NAME] - CESTAS" at bounding box center [660, 446] width 340 height 17
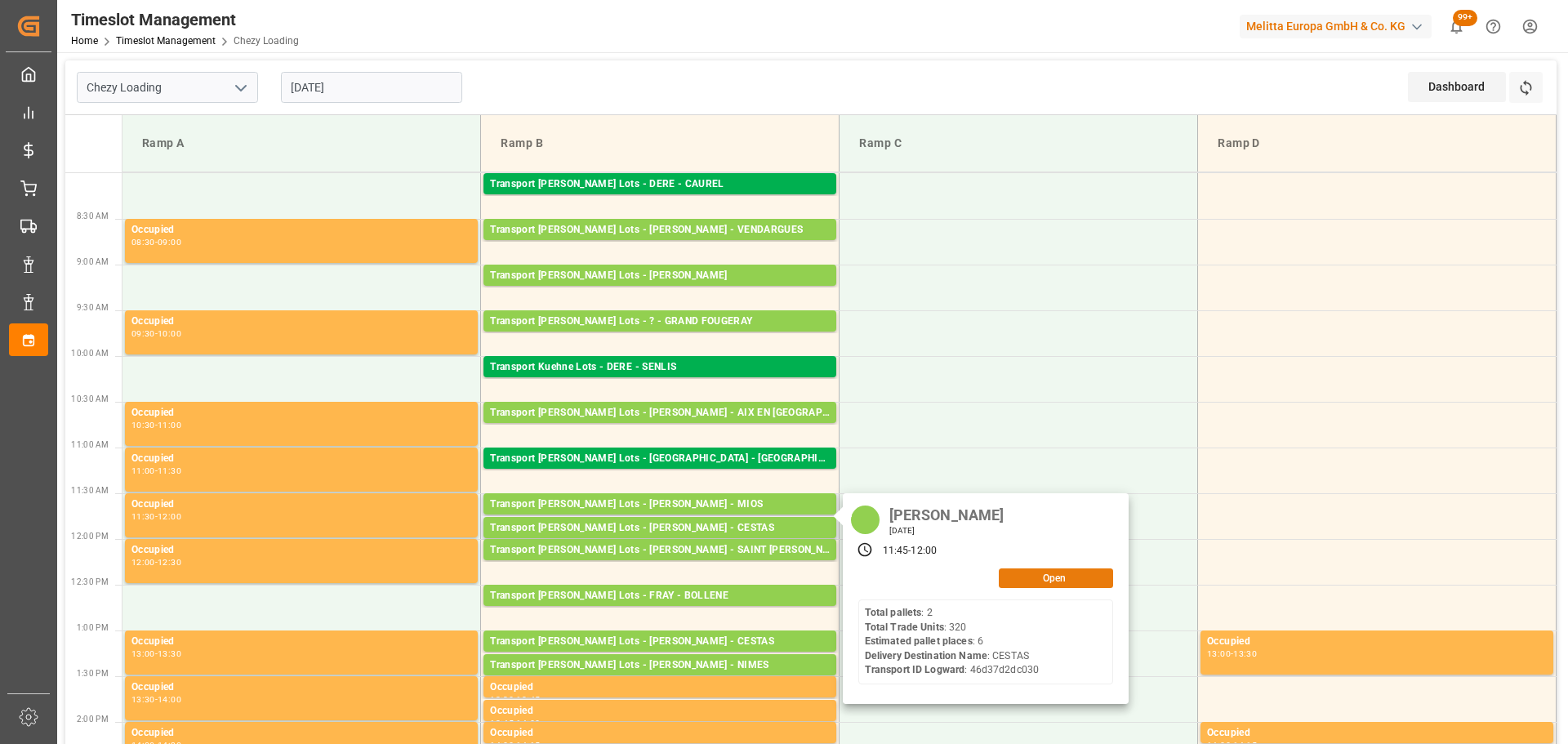
click at [1028, 575] on button "Open" at bounding box center [1056, 578] width 114 height 19
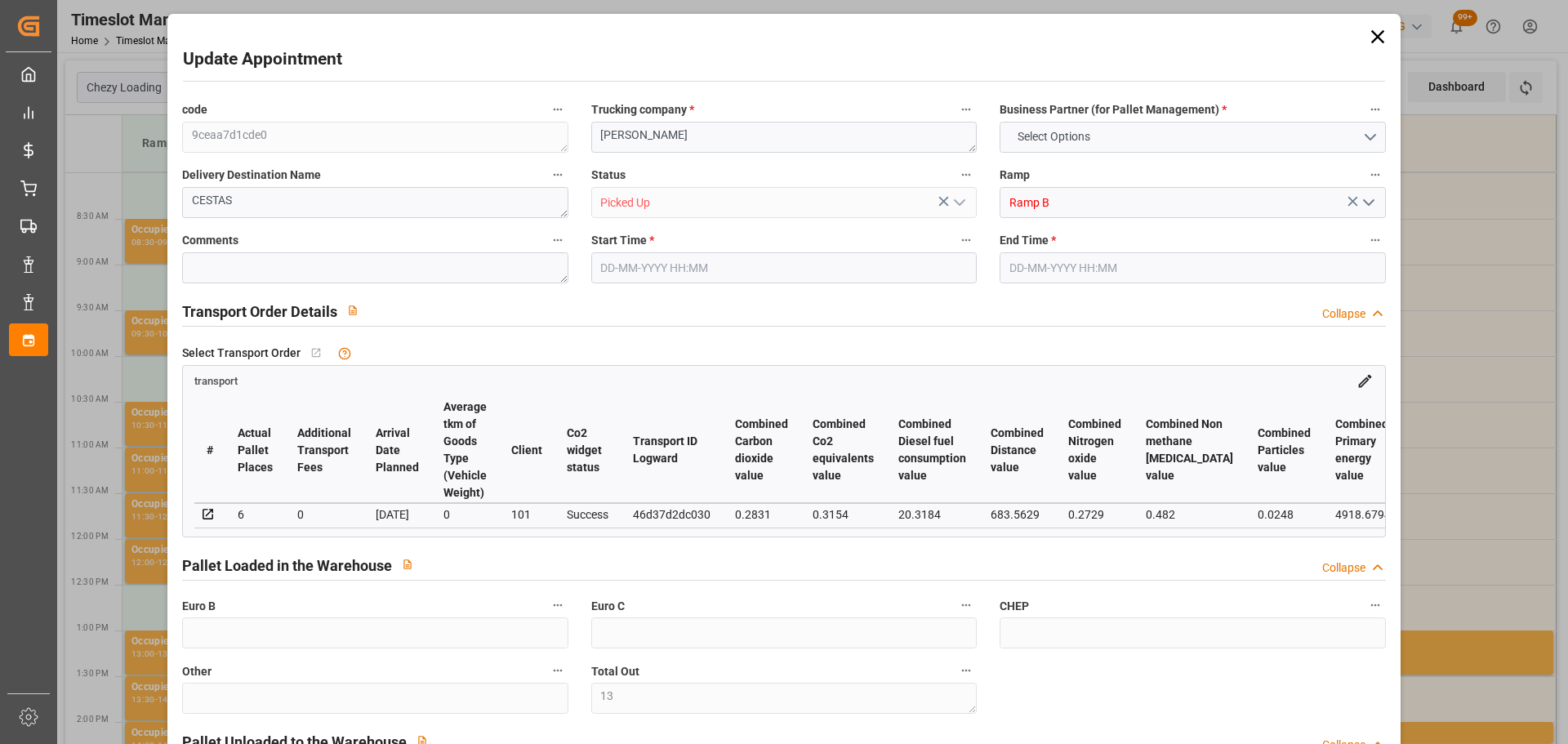
type input "13"
type input "6"
type input "354.35"
type input "0"
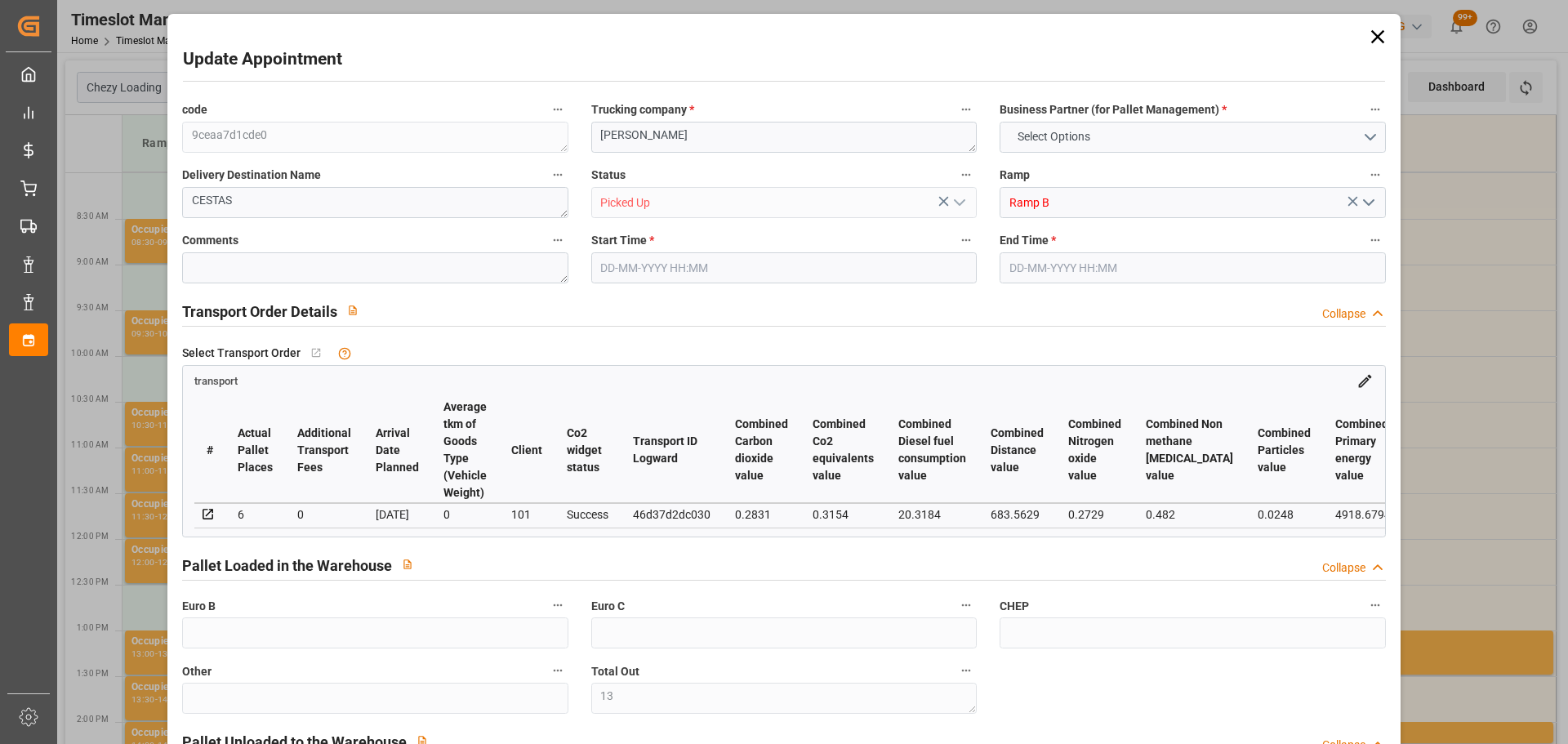
type input "0"
type input "354.35"
type input "0"
type input "13"
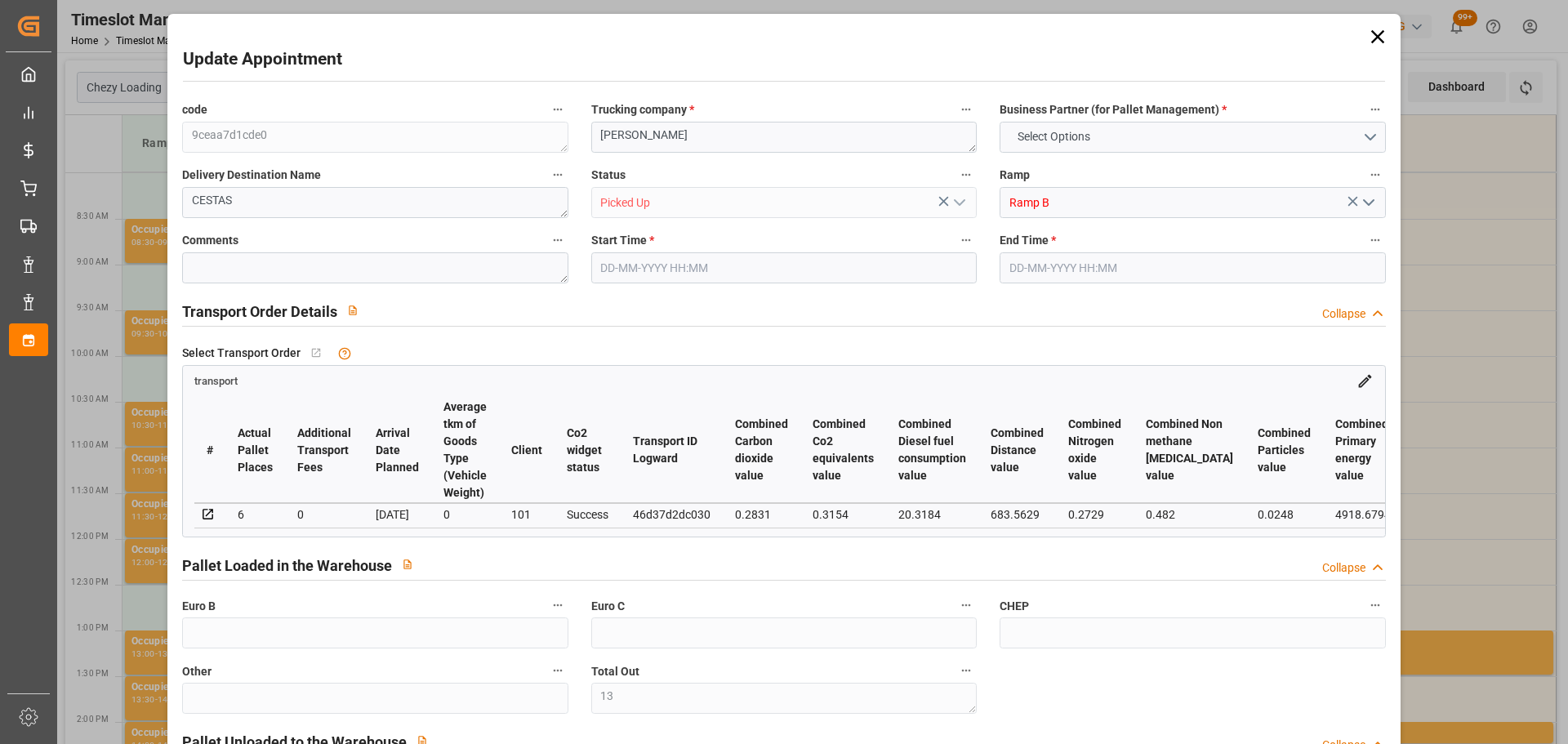
type input "633.215"
type input "1126.622"
type input "3884.974"
type input "33"
type input "2"
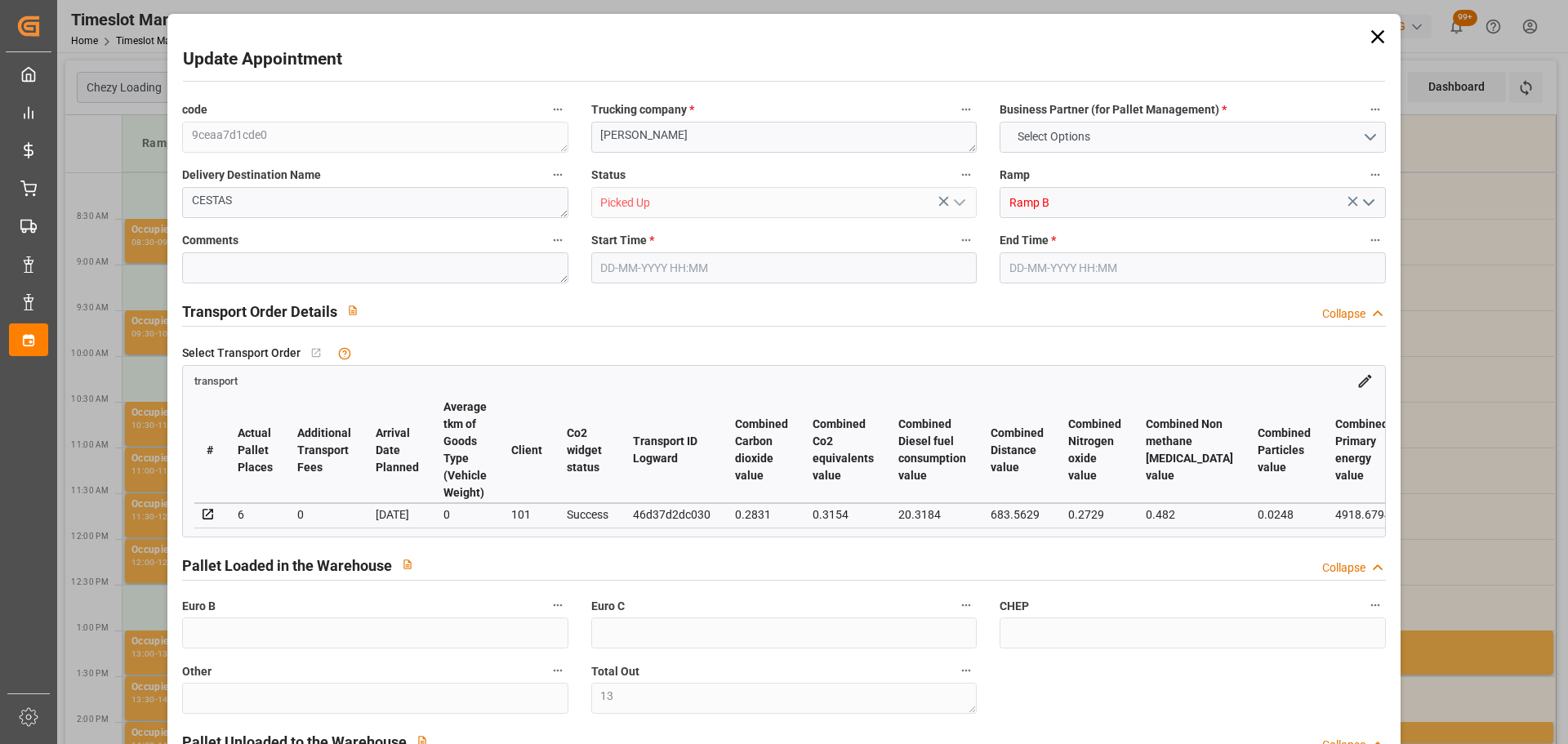
type input "320"
type input "13"
type input "101"
type input "790.79"
type input "0"
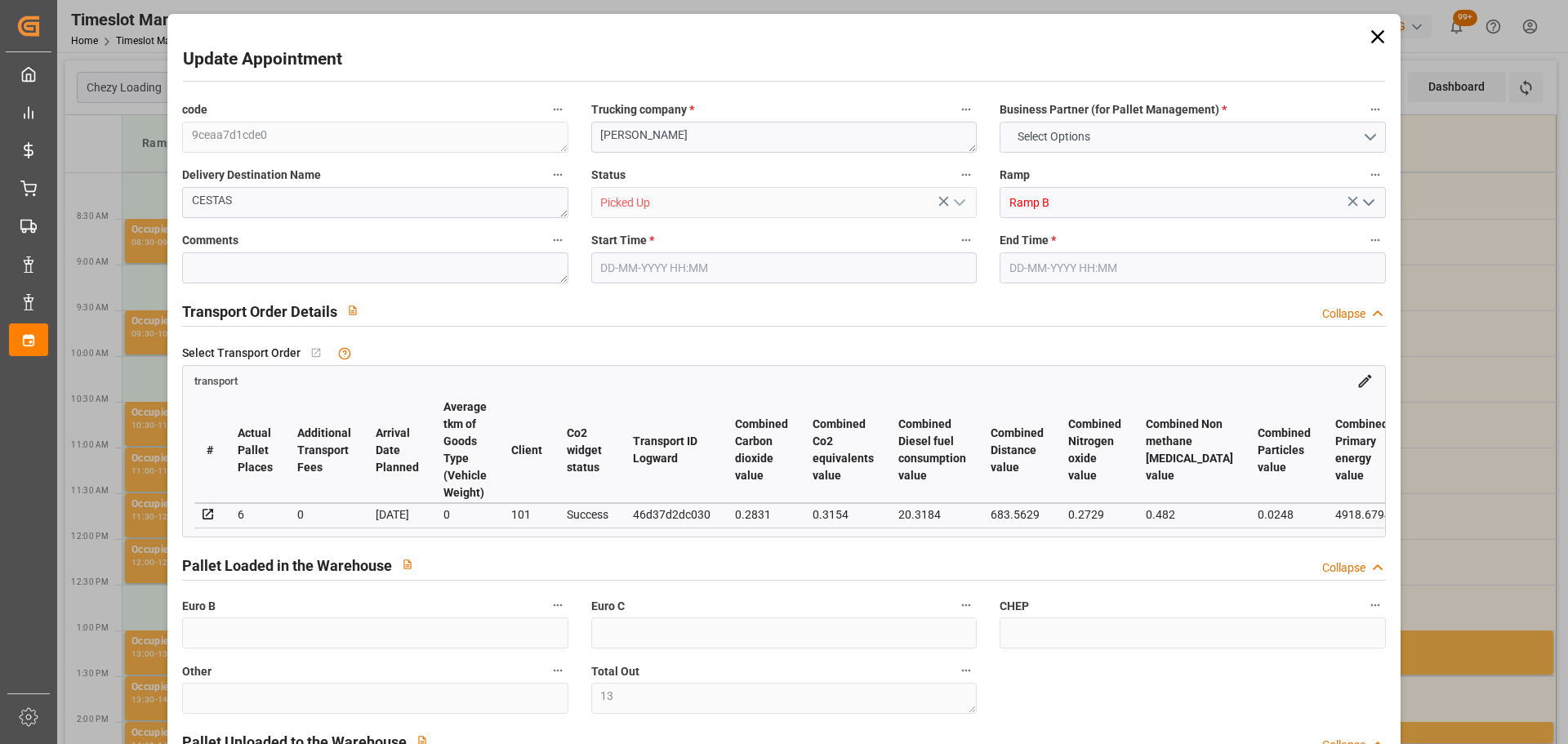
type input "4710.8598"
type input "0"
type input "21"
type input "35"
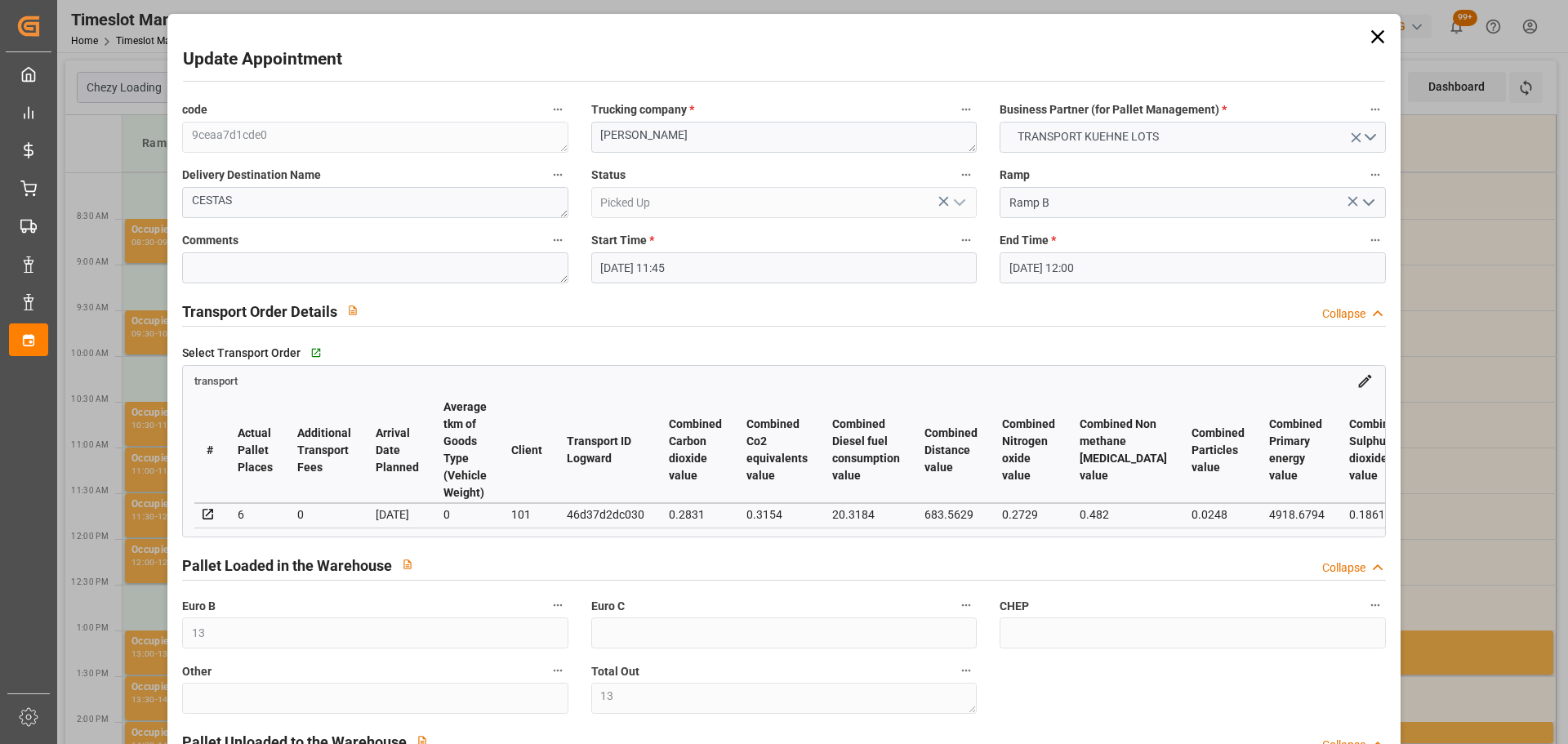
type input "01-09-2025 11:45"
type input "01-09-2025 12:00"
type input "28-08-2025 12:36"
type input "28-08-2025 11:23"
type input "03-09-2025"
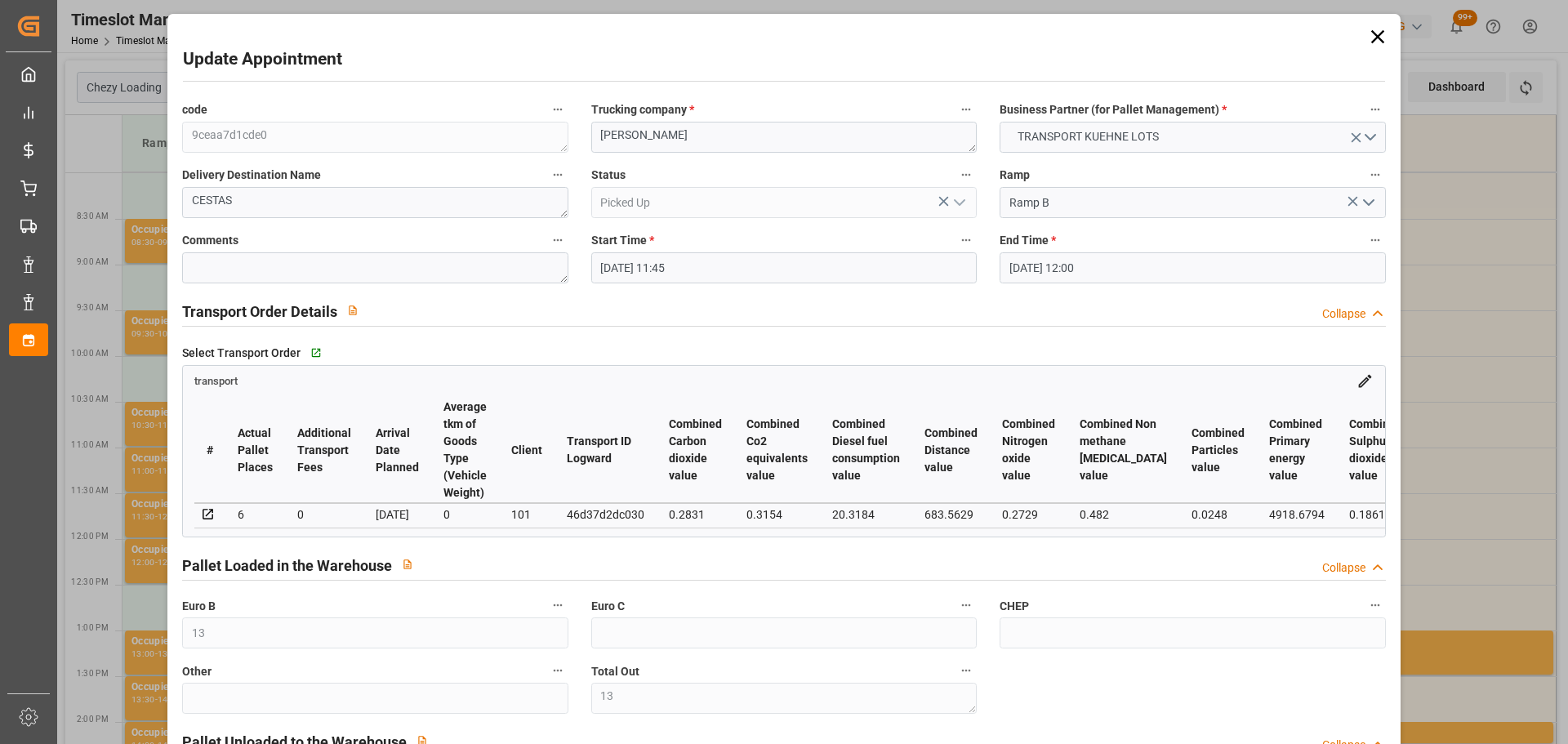
type input "[DATE]"
click at [1373, 30] on icon at bounding box center [1378, 37] width 23 height 23
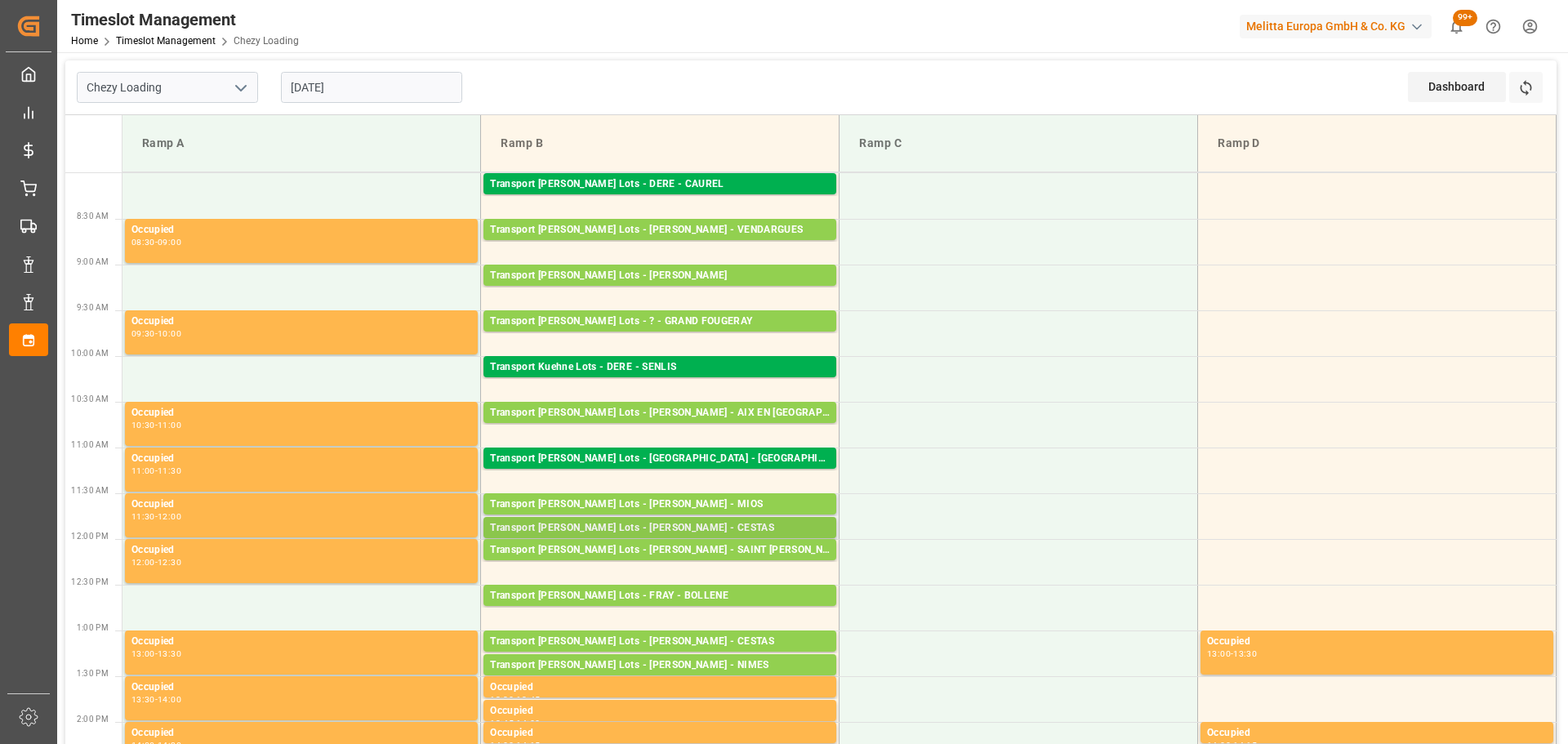
click at [730, 528] on div "Transport [PERSON_NAME] Lots - [PERSON_NAME] - CESTAS" at bounding box center [660, 528] width 340 height 17
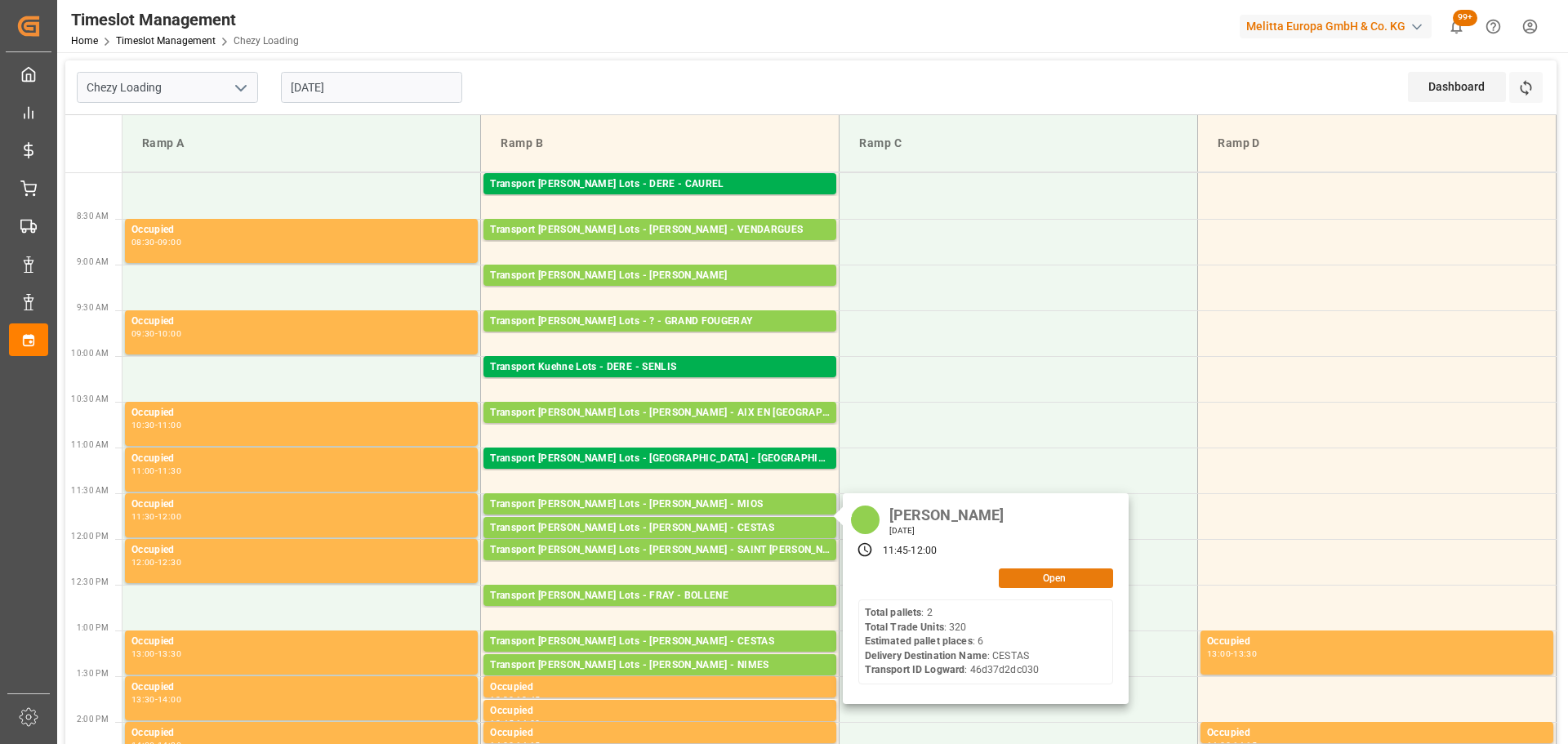
click at [1073, 573] on button "Open" at bounding box center [1056, 578] width 114 height 19
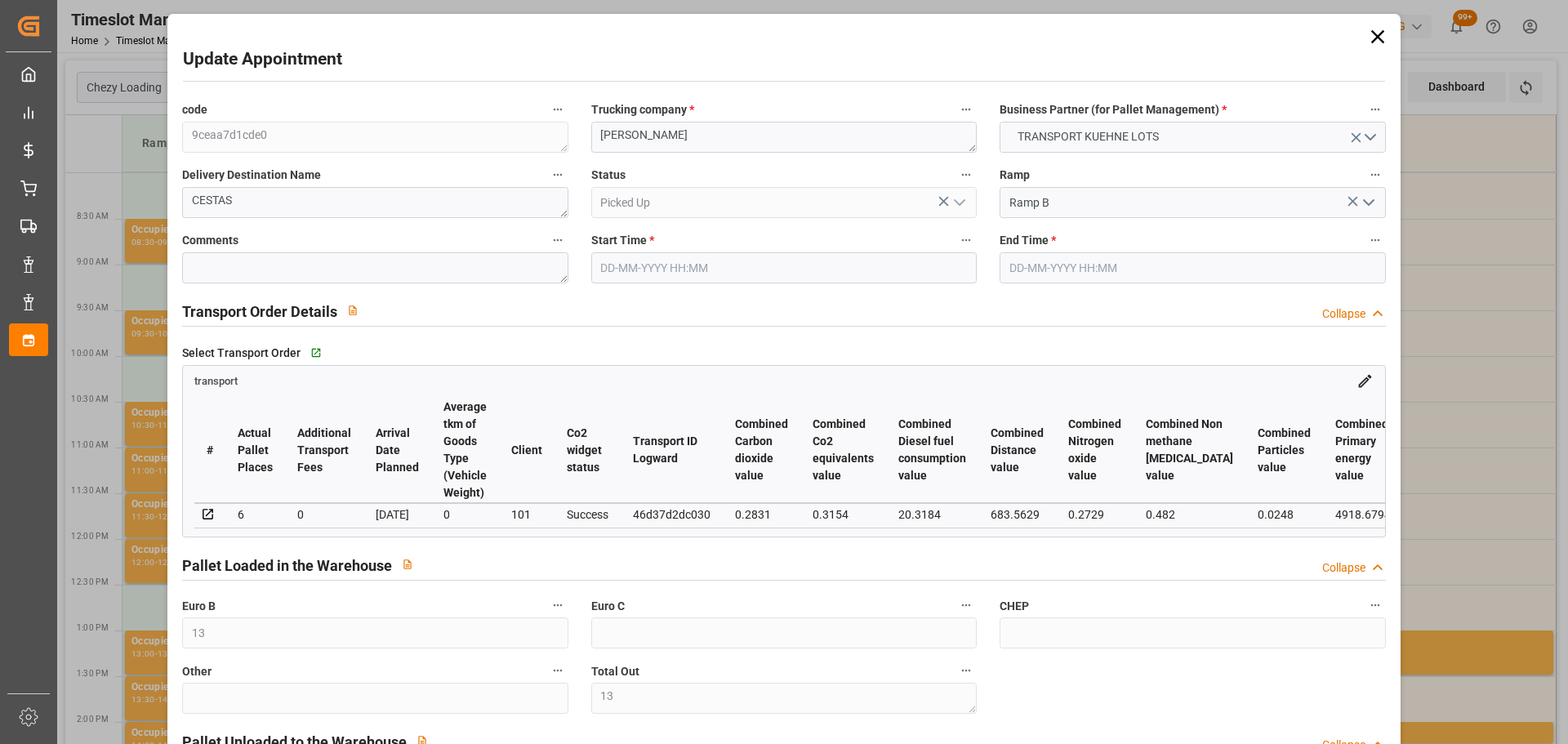
type input "01-09-2025 11:45"
type input "01-09-2025 12:00"
type input "28-08-2025 12:36"
type input "28-08-2025 11:23"
type input "03-09-2025"
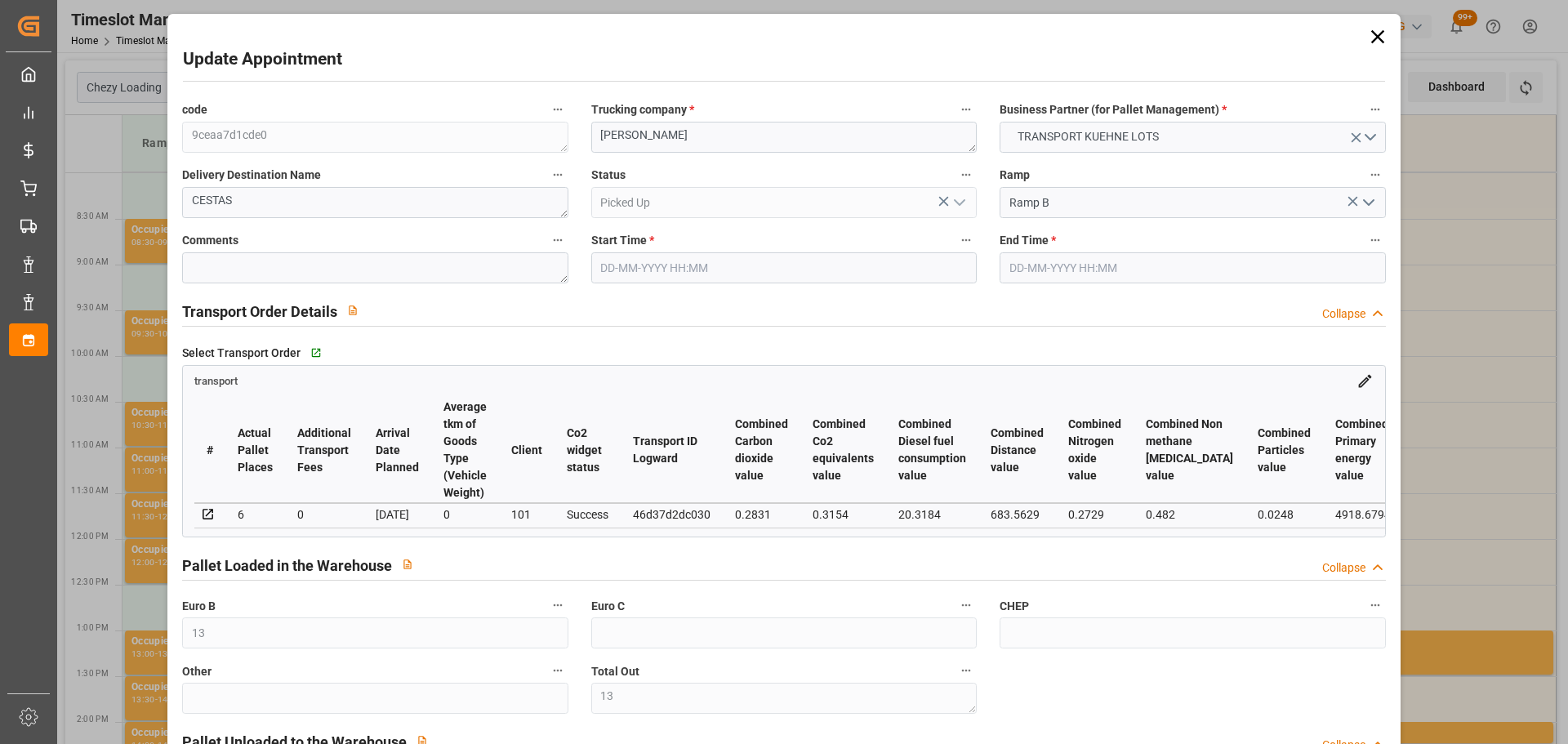
type input "[DATE]"
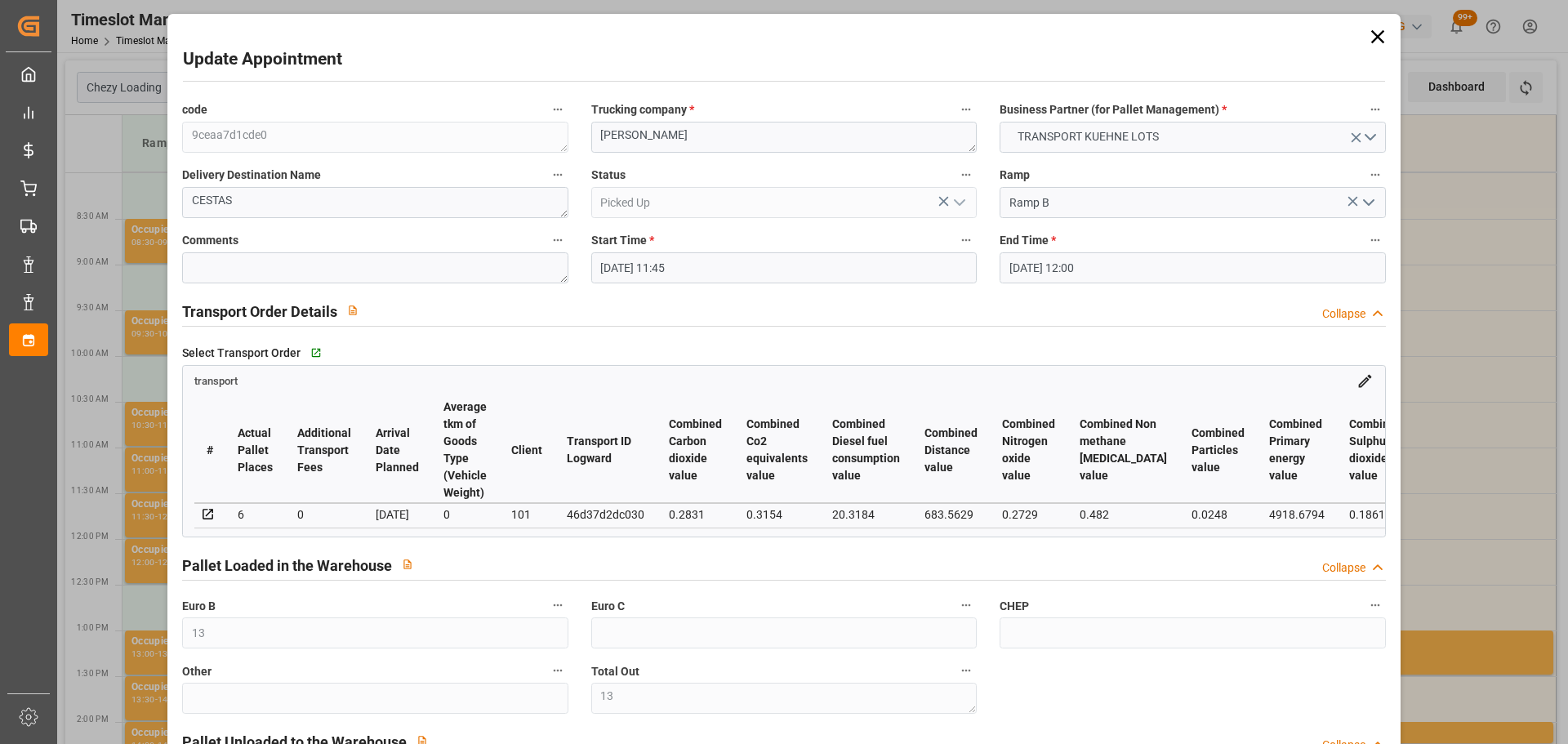
click at [1376, 29] on icon at bounding box center [1378, 37] width 23 height 23
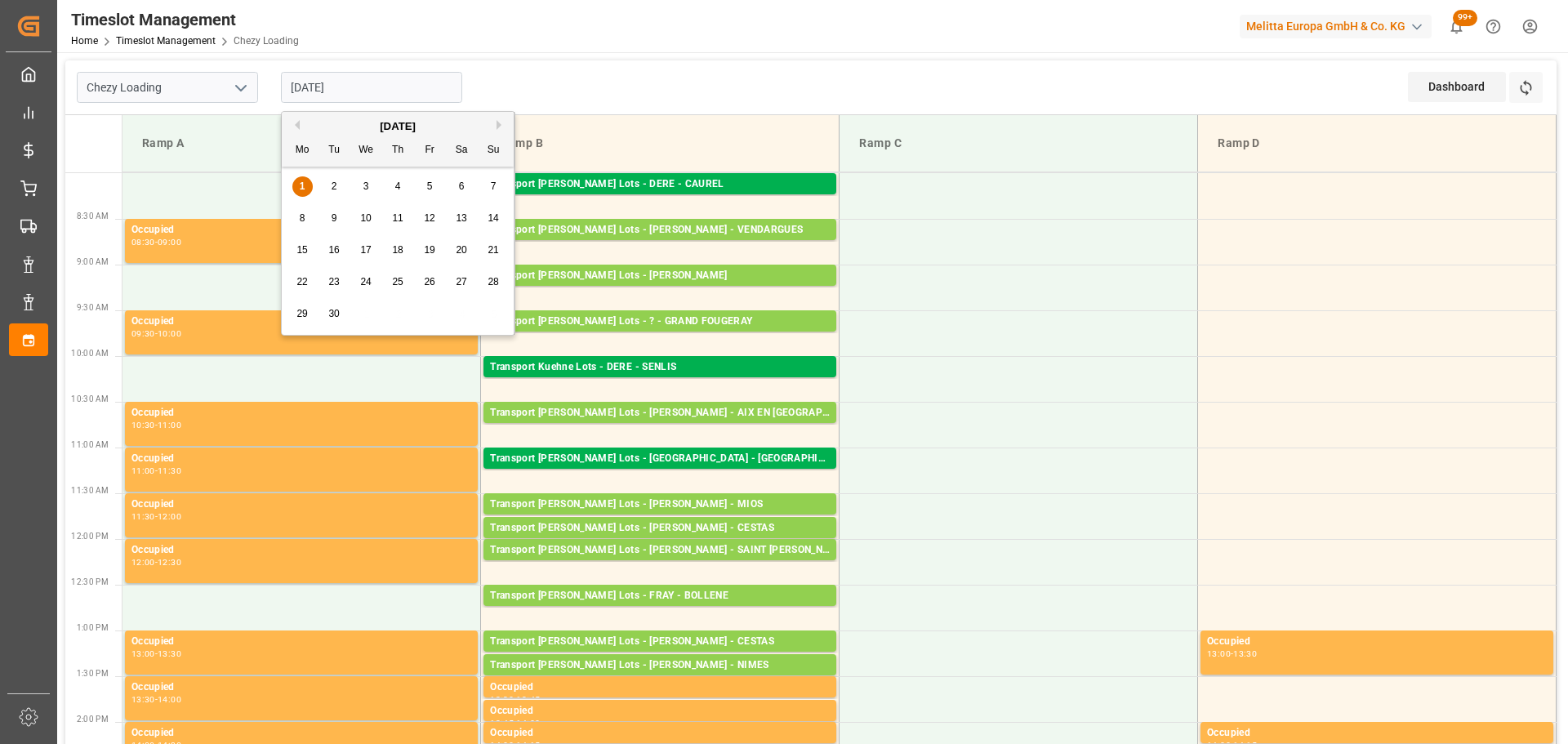
click at [353, 90] on input "[DATE]" at bounding box center [372, 87] width 181 height 31
click at [308, 181] on div "1" at bounding box center [302, 187] width 20 height 19
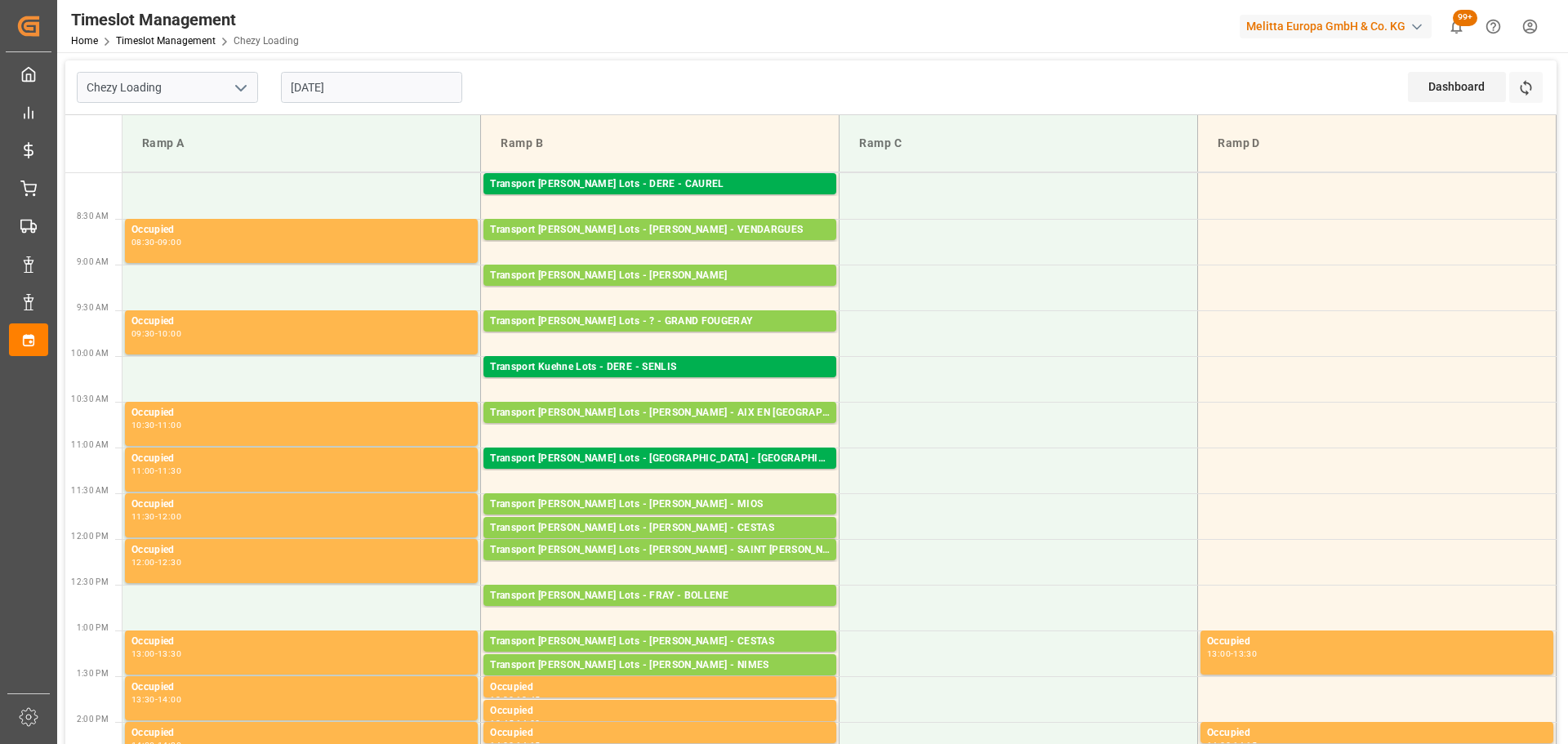
click at [367, 94] on input "[DATE]" at bounding box center [372, 87] width 181 height 31
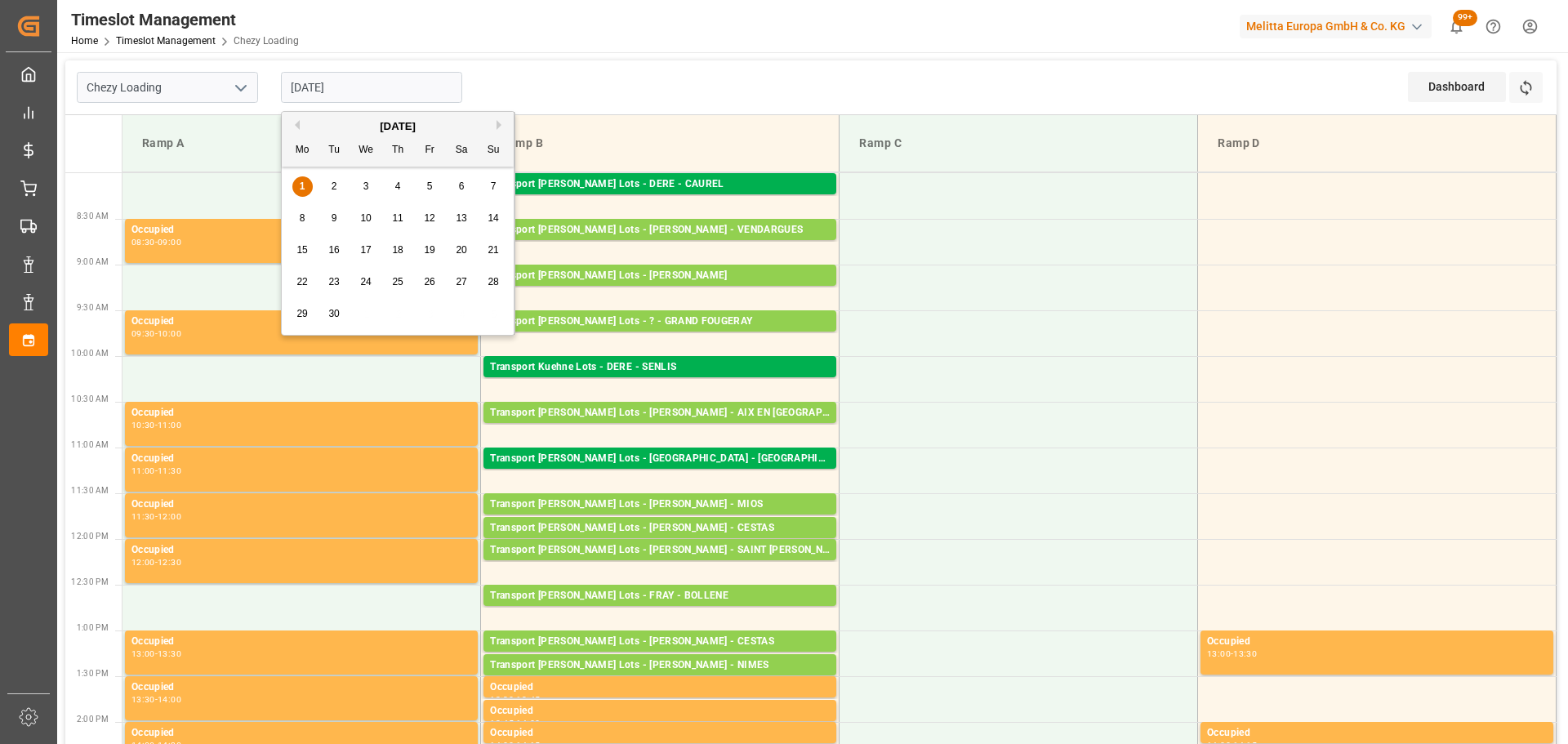
click at [332, 181] on span "2" at bounding box center [334, 186] width 6 height 11
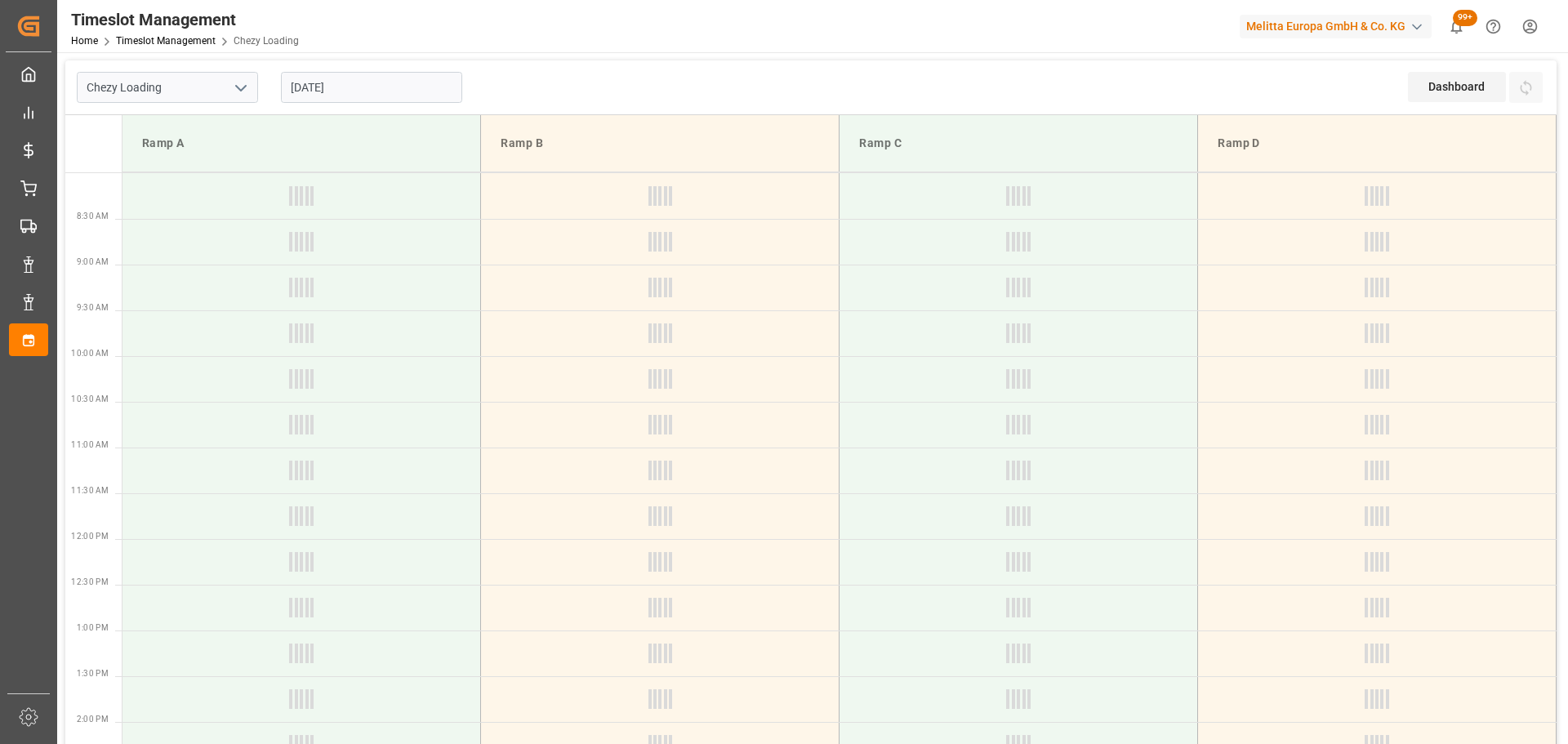
click at [341, 84] on input "02-09-2025" at bounding box center [372, 87] width 181 height 31
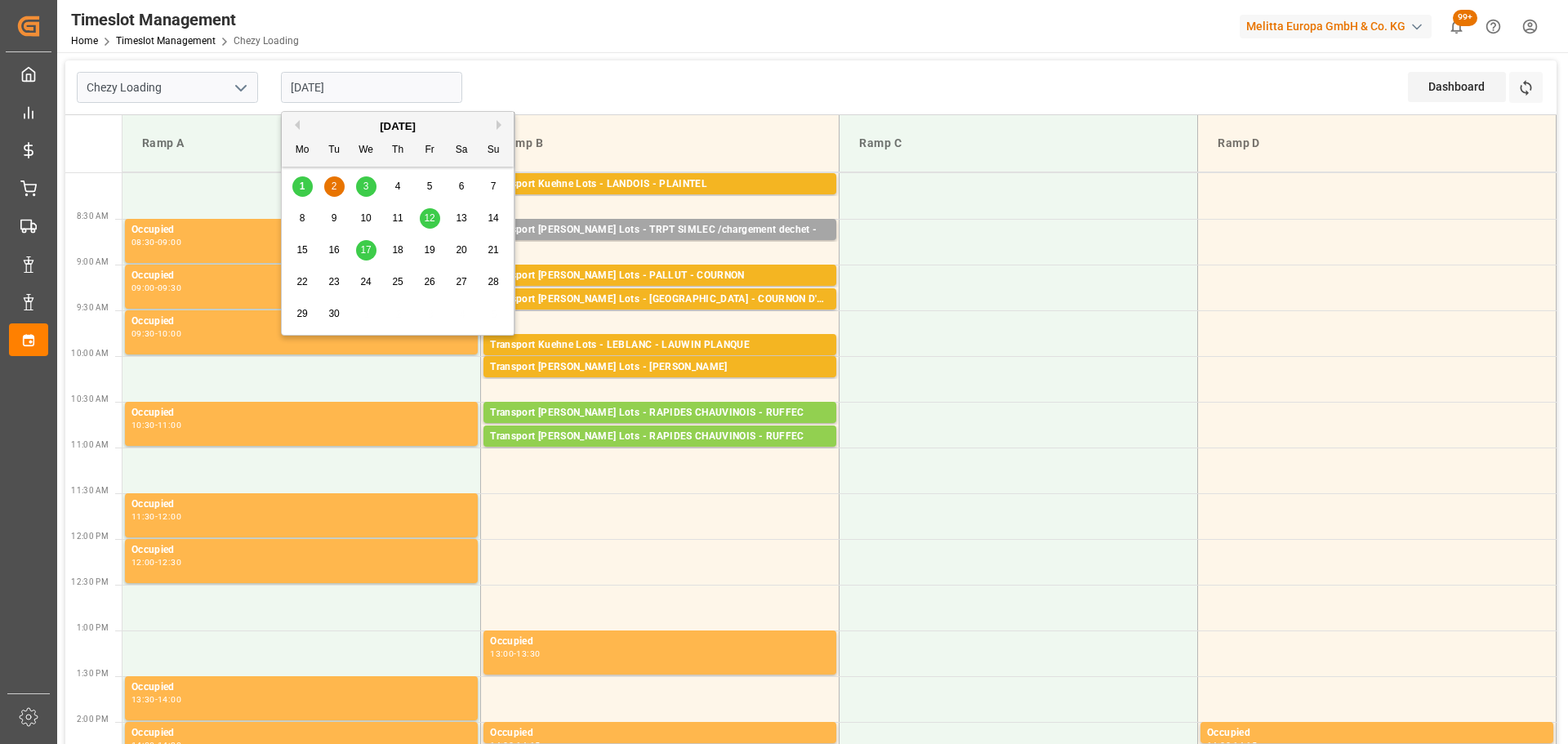
click at [307, 180] on div "1" at bounding box center [302, 187] width 20 height 19
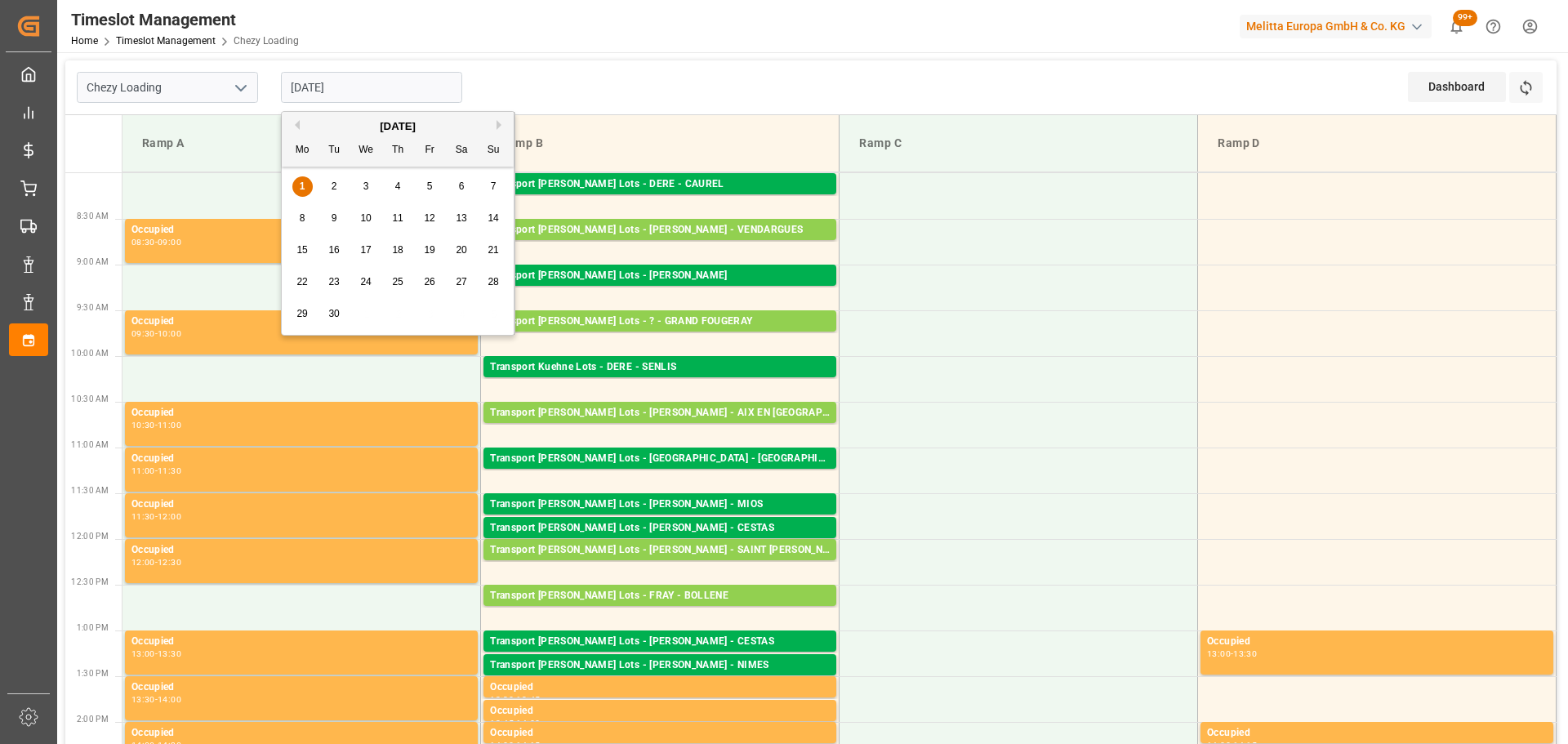
click at [304, 86] on input "[DATE]" at bounding box center [372, 87] width 181 height 31
click at [370, 185] on div "3" at bounding box center [365, 187] width 20 height 19
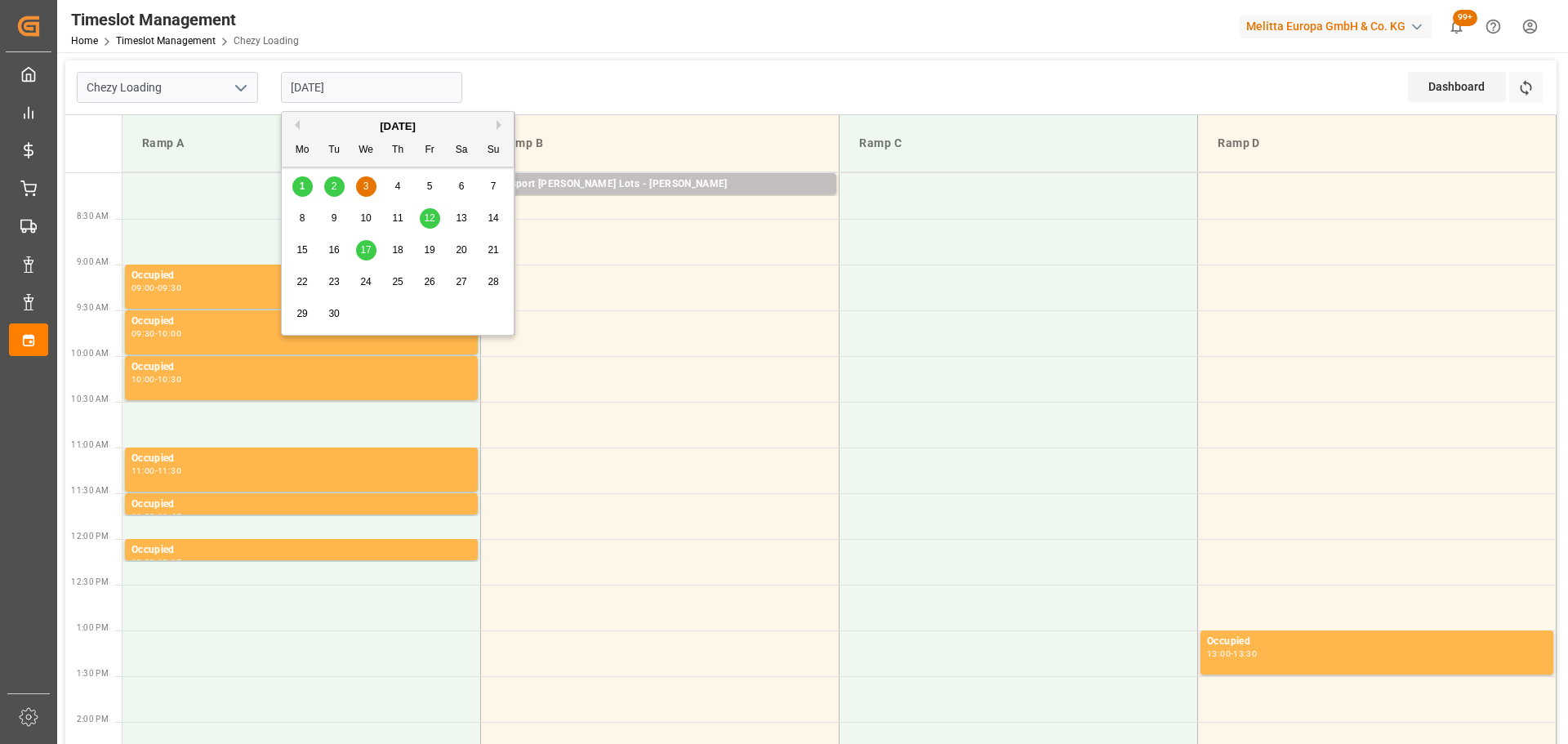
click at [351, 94] on input "03-09-2025" at bounding box center [372, 87] width 181 height 31
click at [304, 184] on span "1" at bounding box center [302, 186] width 6 height 11
type input "[DATE]"
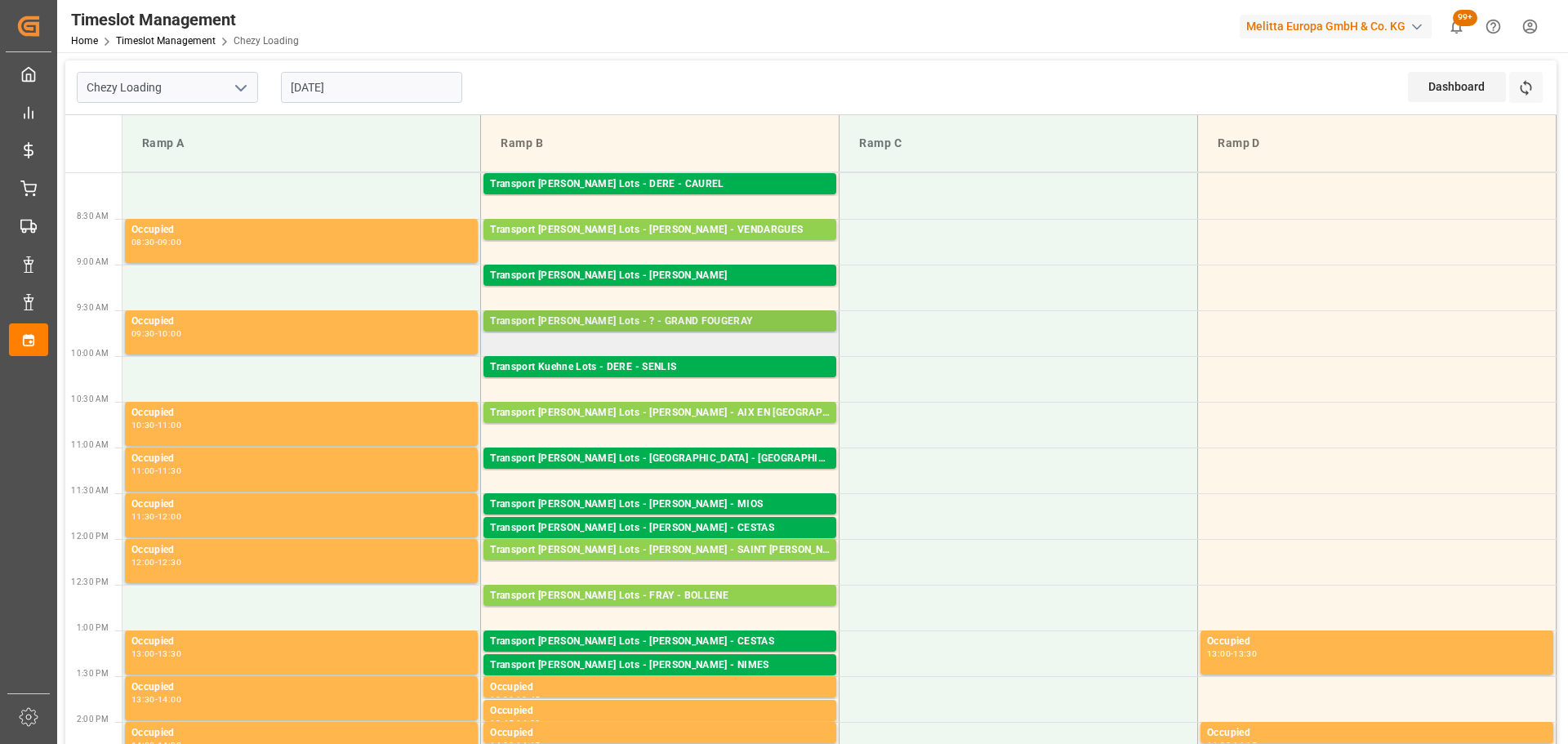
click at [621, 319] on div "Transport Kuehne Lots - ? - GRAND FOUGERAY" at bounding box center [660, 322] width 340 height 17
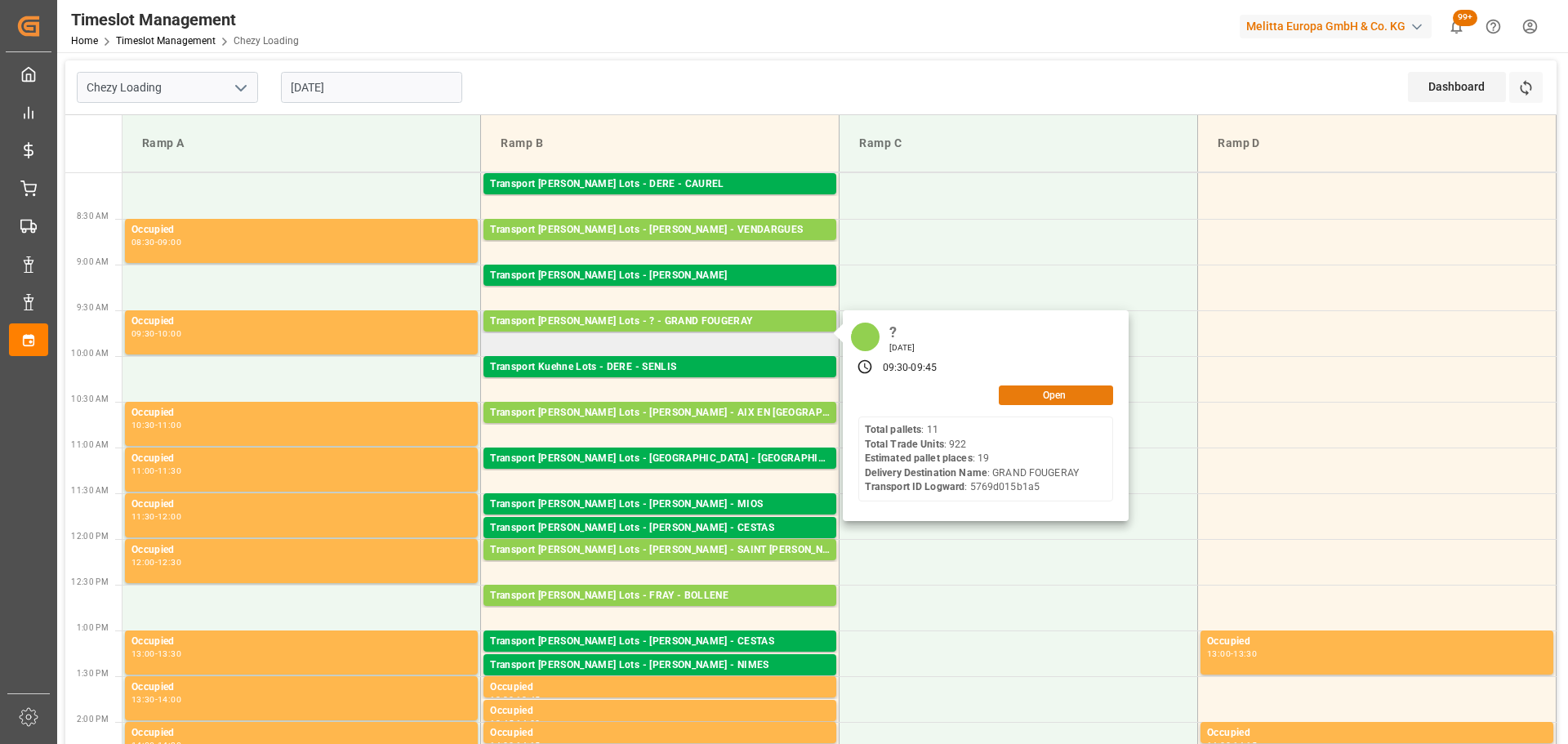
click at [1036, 391] on button "Open" at bounding box center [1056, 395] width 114 height 19
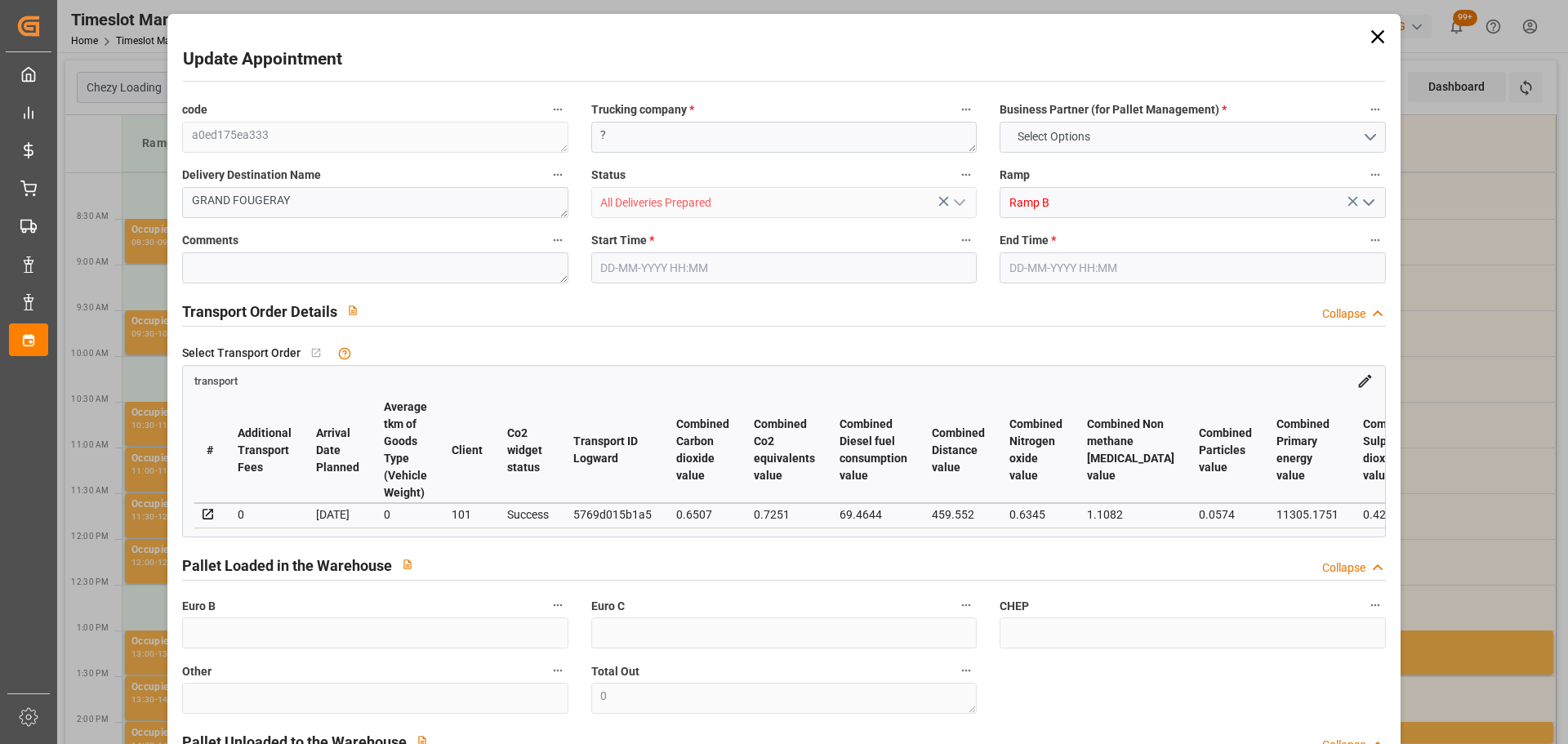
type input "19"
type input "615.68"
type input "0"
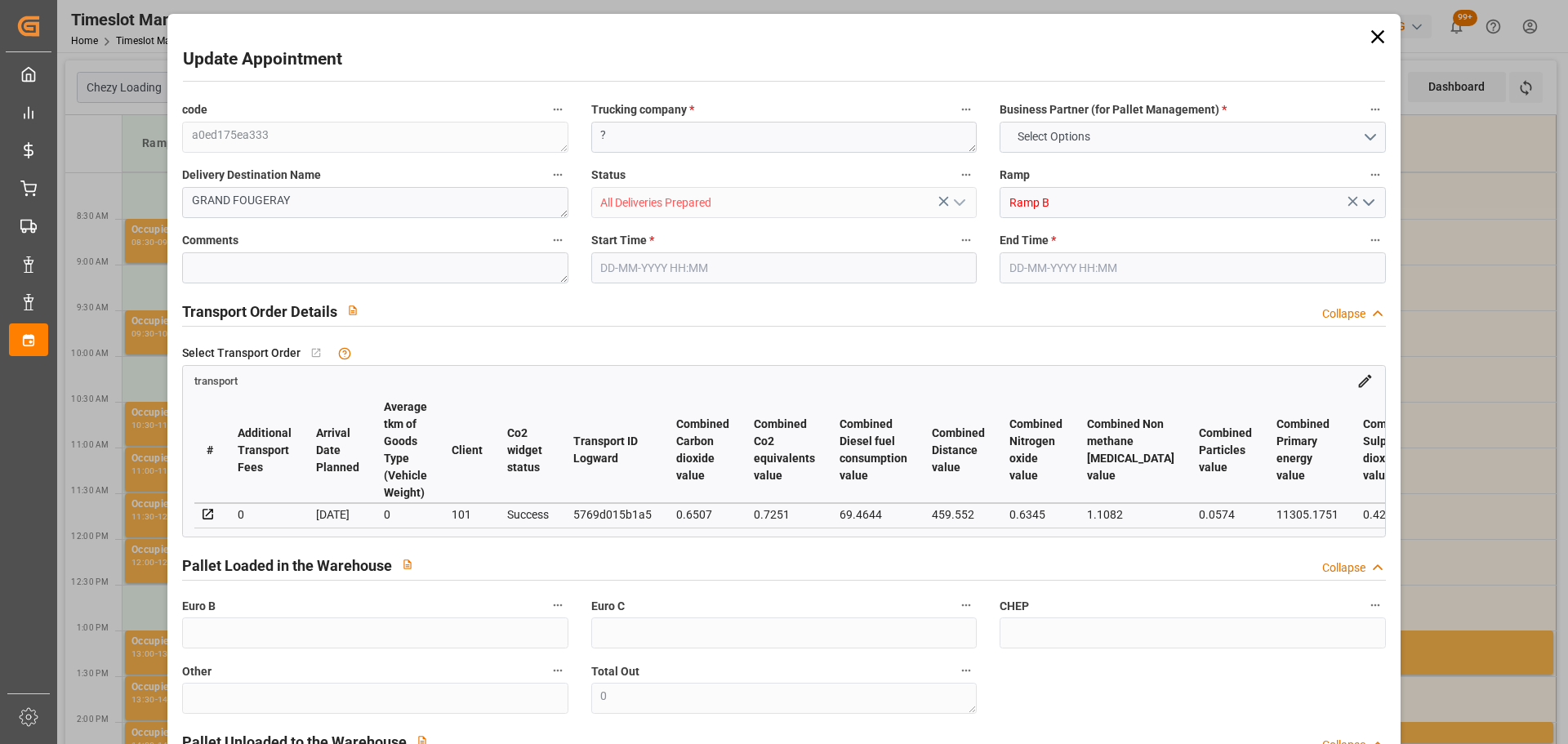
type input "615.68"
type input "0"
type input "2"
type input "2074.464"
type input "3469.4"
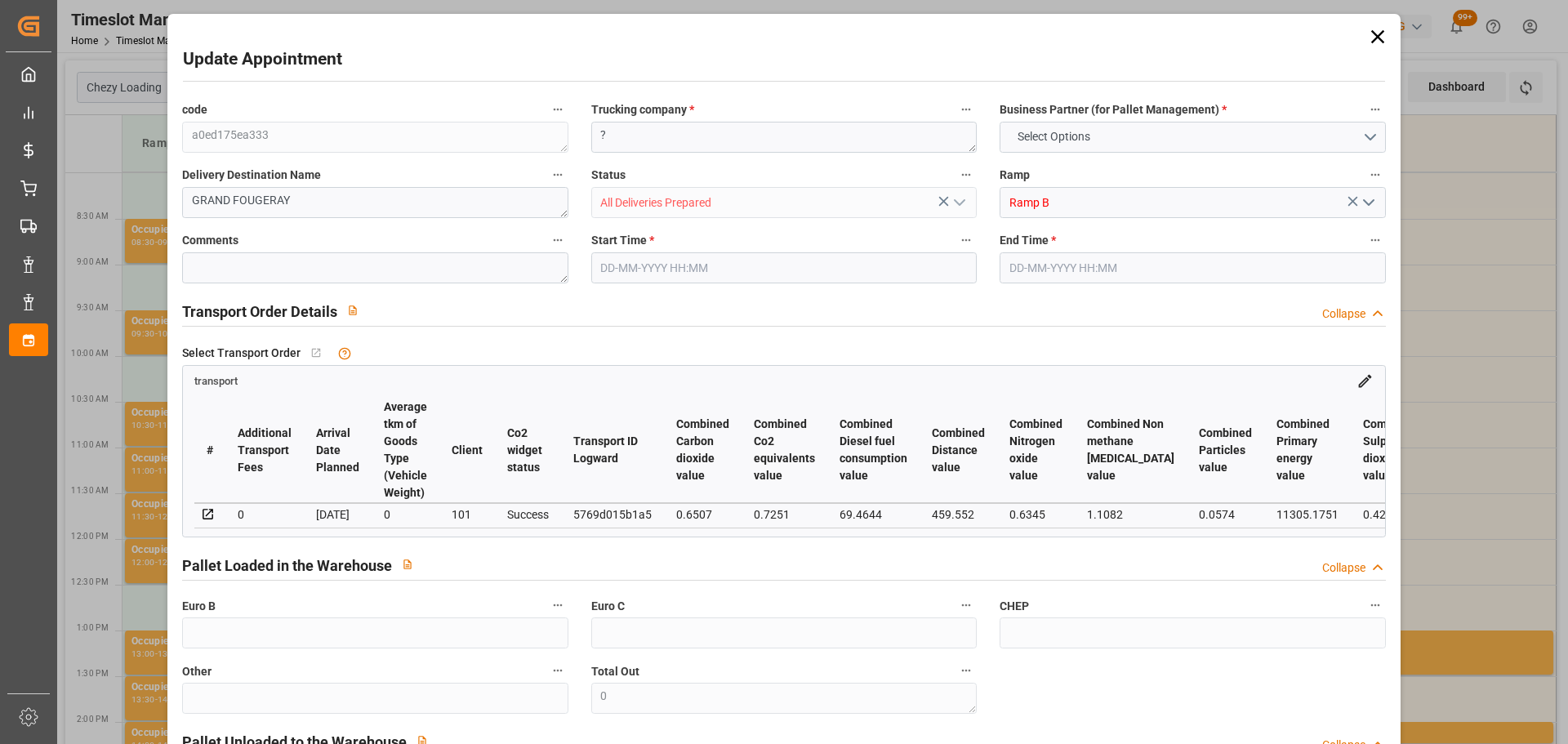
type input "19420.8"
type input "35"
type input "11"
type input "922"
type input "28"
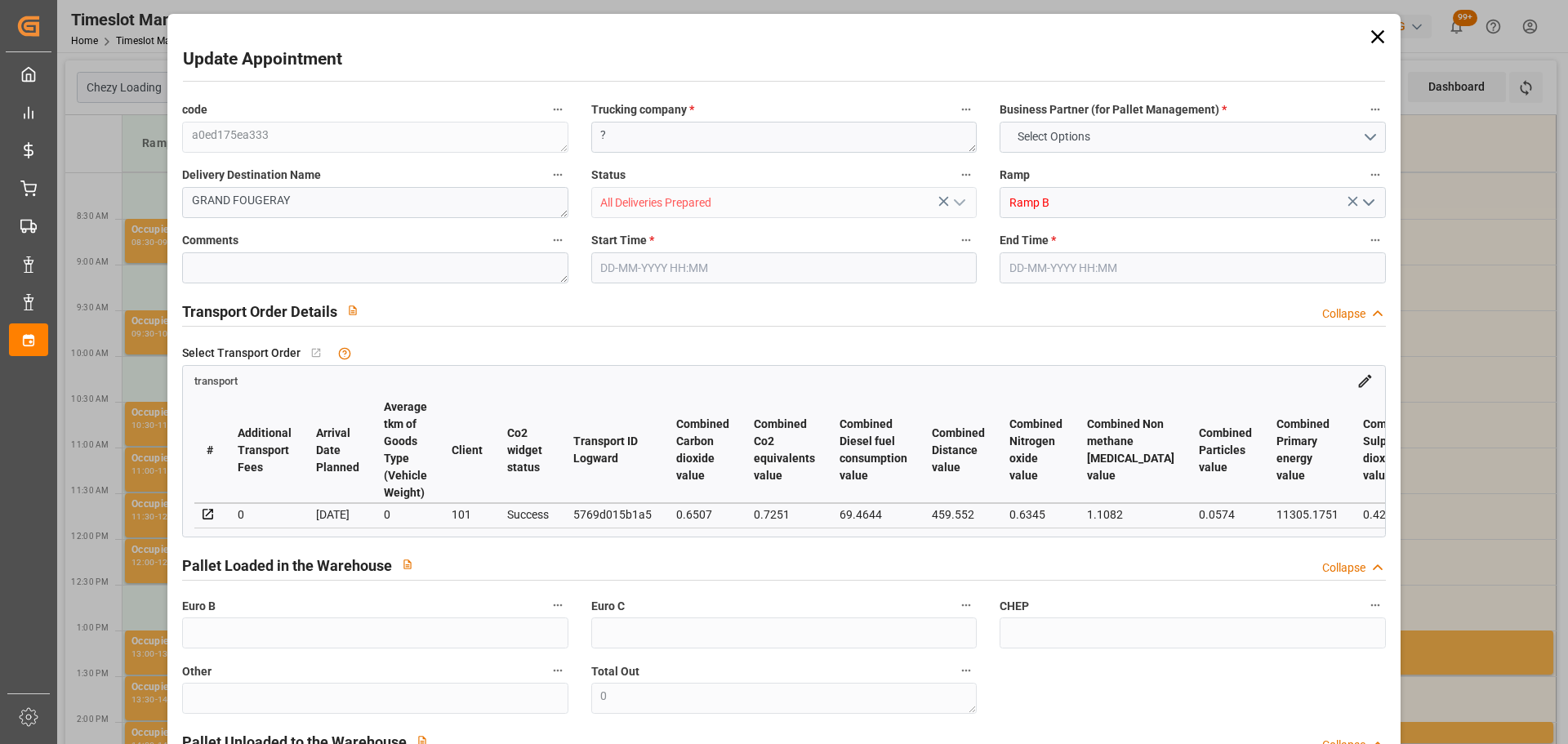
type input "101"
type input "2763.46"
type input "0"
type input "4710.8598"
type input "0"
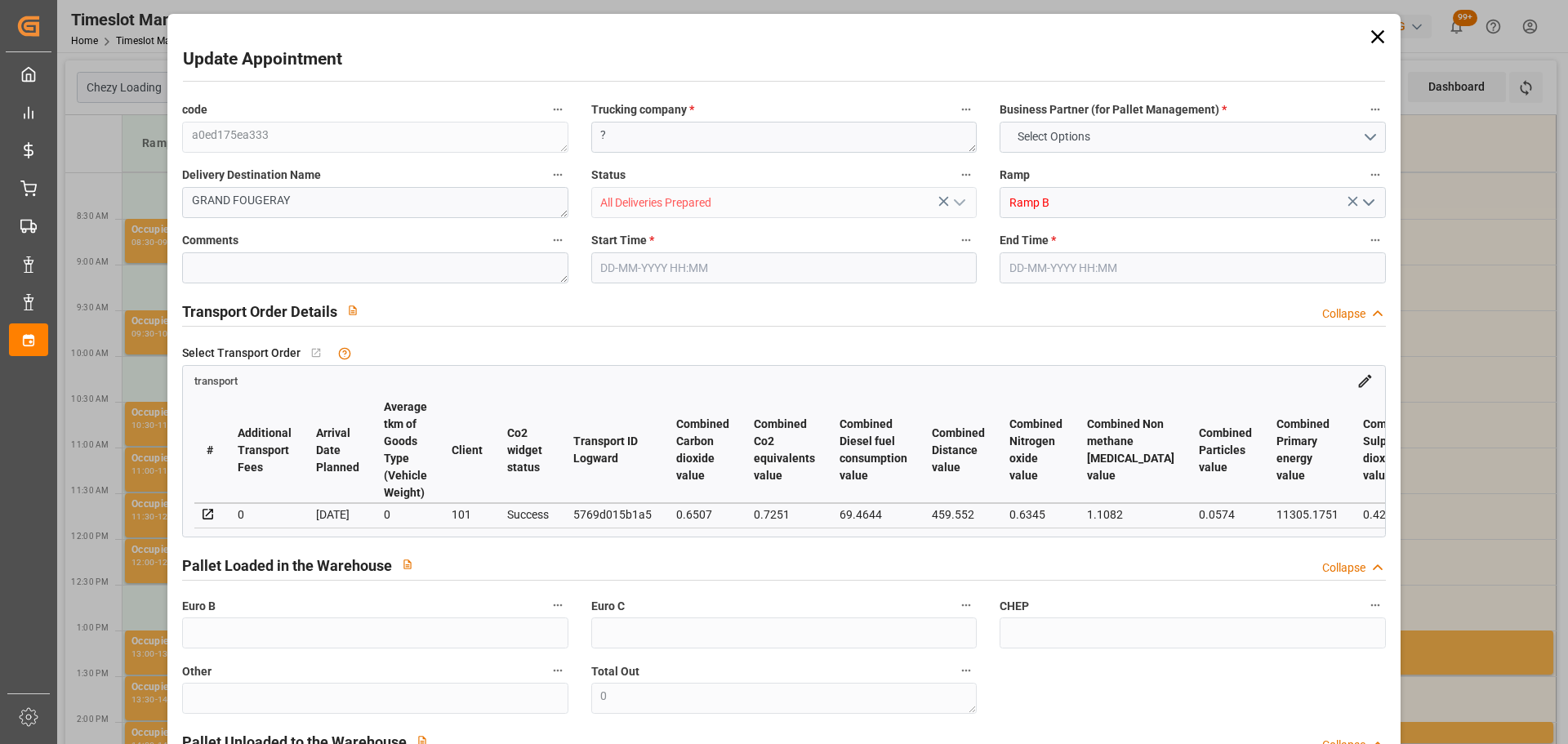
type input "0"
type input "21"
type input "35"
type input "01-09-2025 09:30"
type input "01-09-2025 09:45"
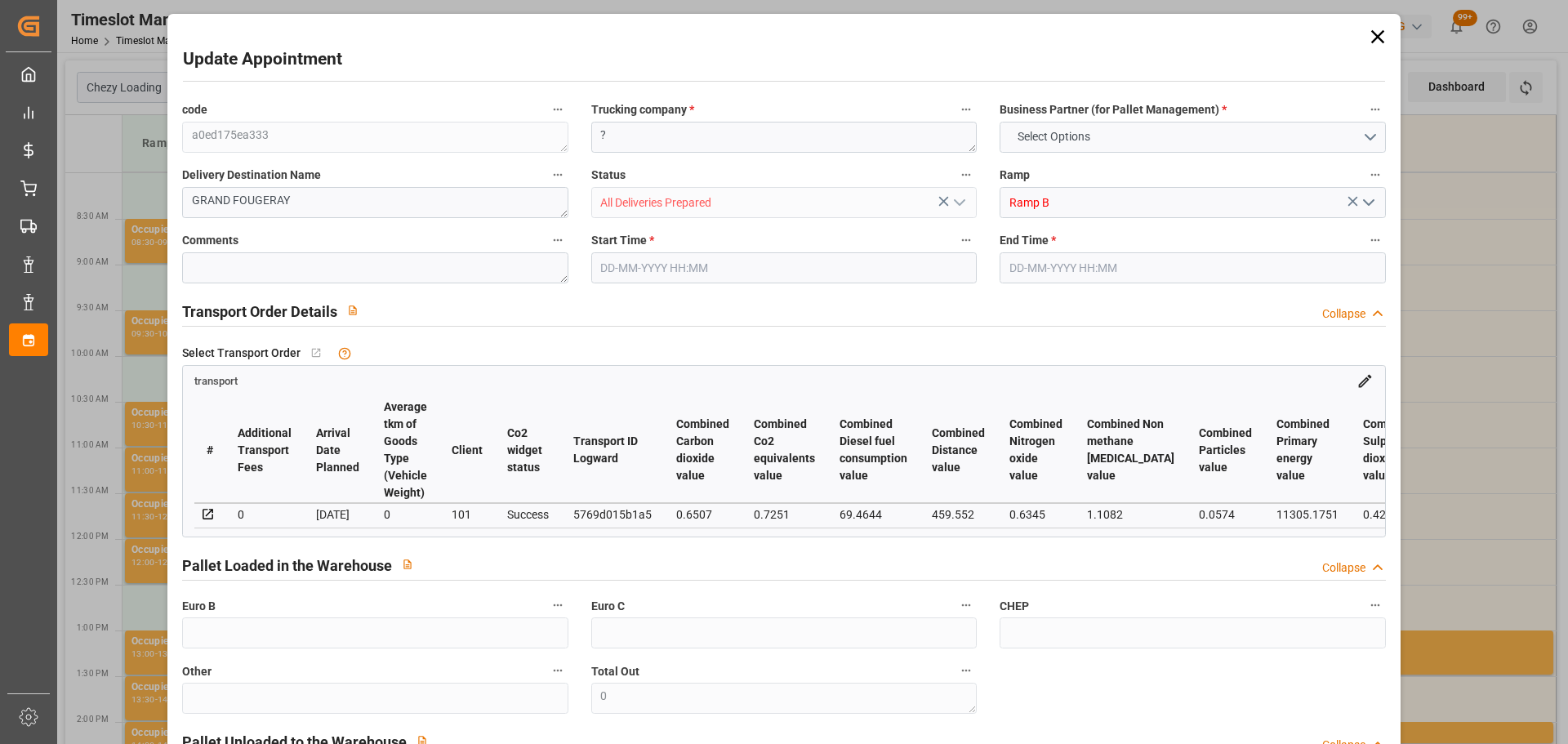
type input "27-08-2025 14:52"
type input "27-08-2025 11:28"
type input "03-09-2025"
type input "[DATE]"
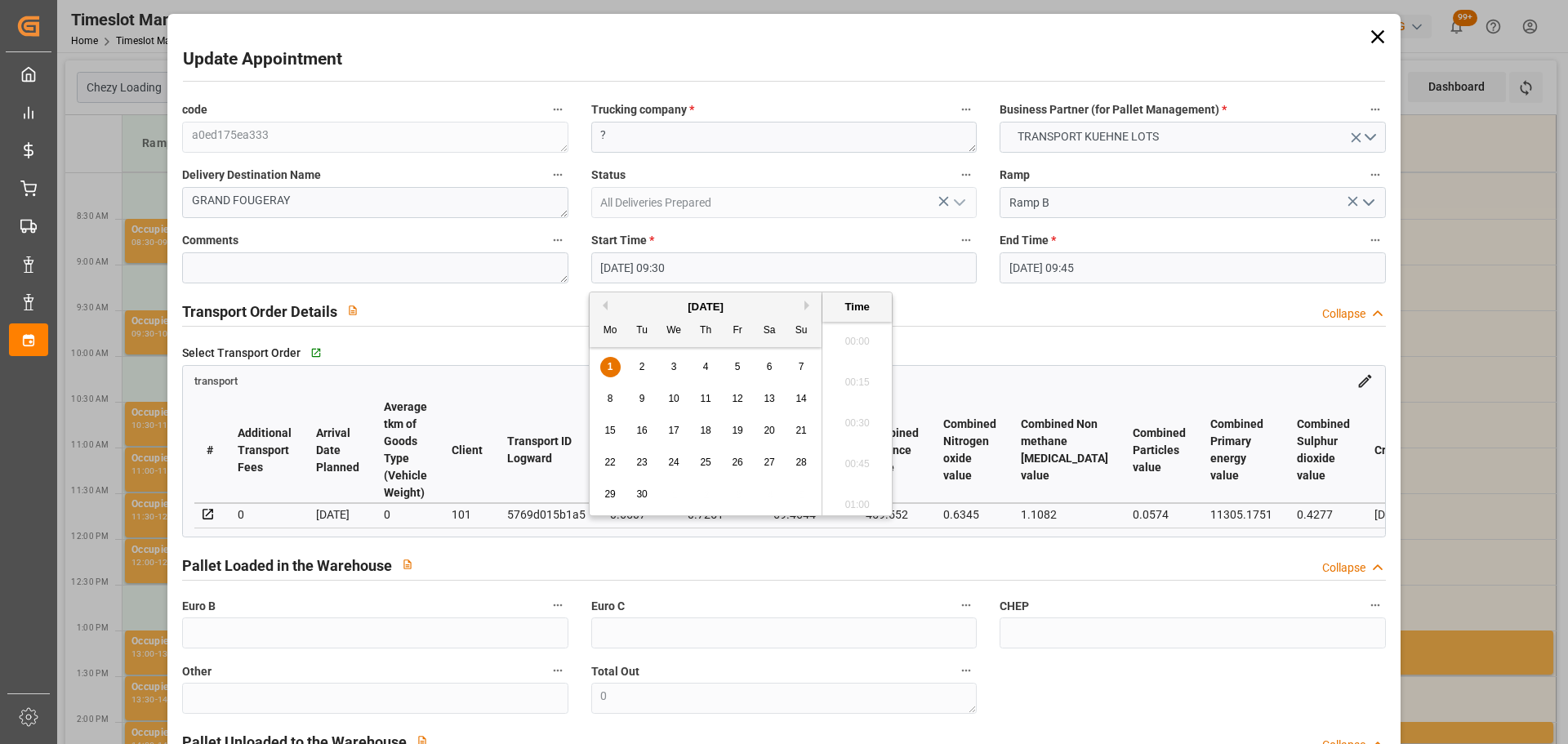
click at [677, 259] on input "01-09-2025 09:30" at bounding box center [784, 267] width 386 height 31
click at [676, 365] on span "3" at bounding box center [674, 366] width 6 height 11
click at [848, 330] on li "08:30" at bounding box center [857, 337] width 69 height 41
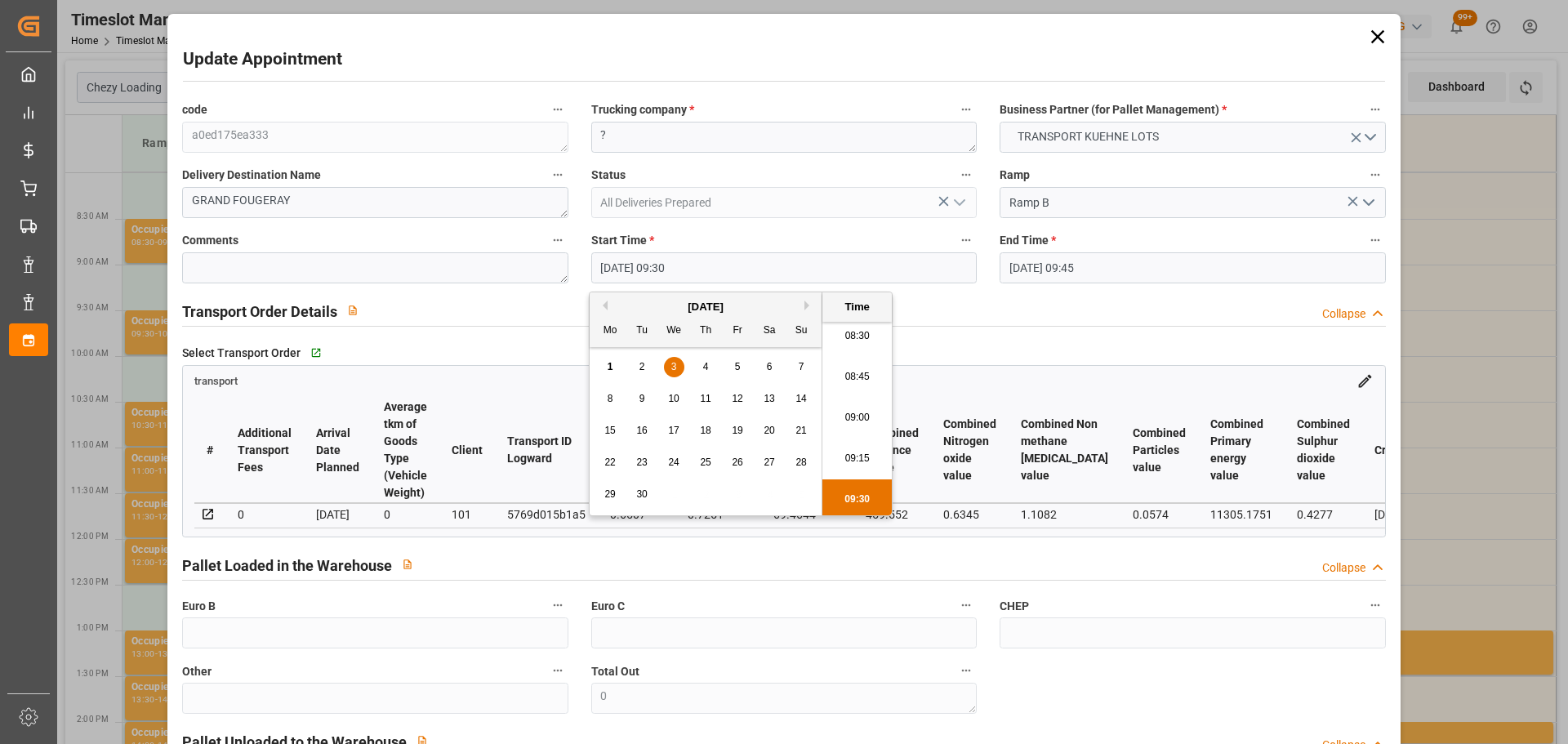
type input "03-09-2025 08:30"
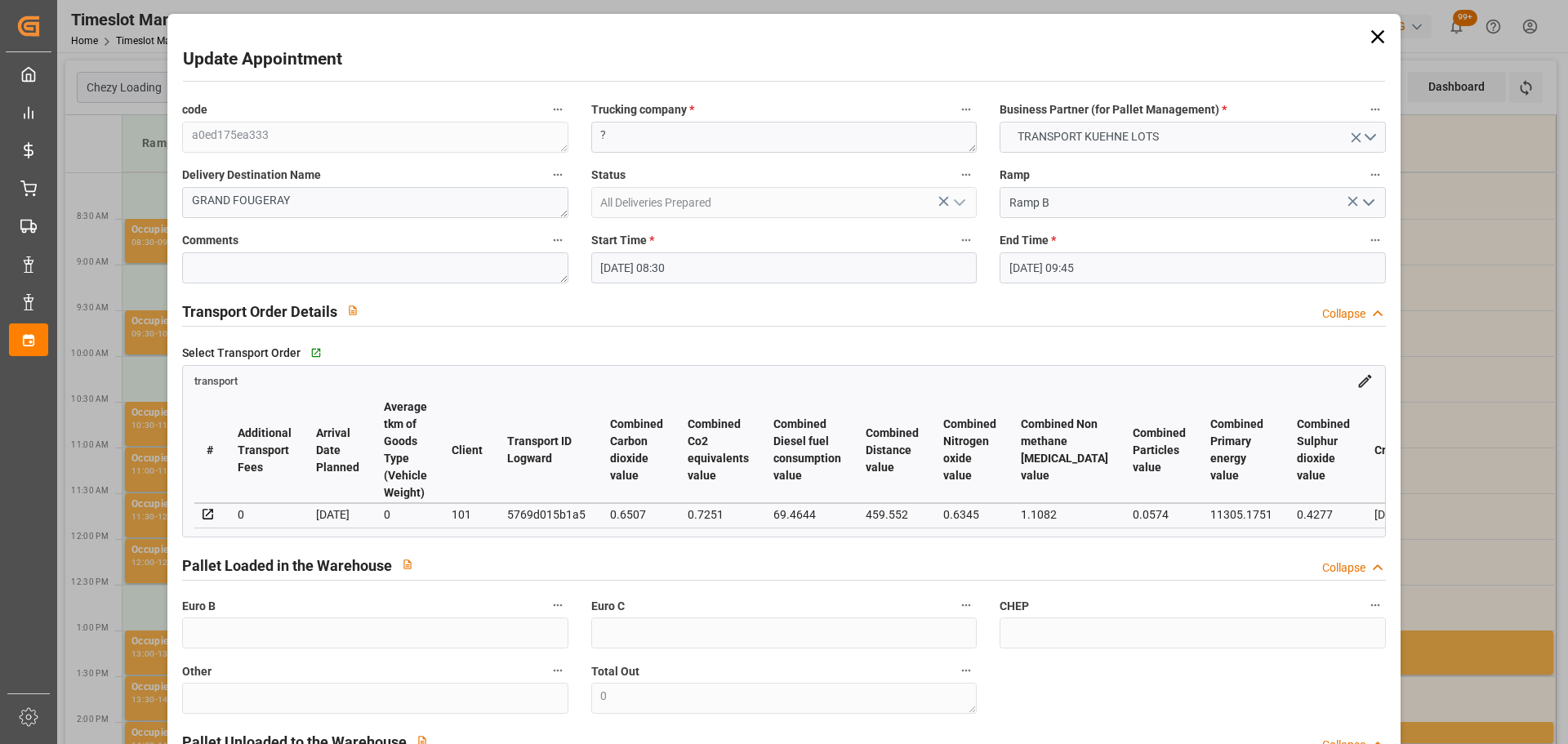
click at [1014, 270] on input "01-09-2025 09:45" at bounding box center [1193, 267] width 386 height 31
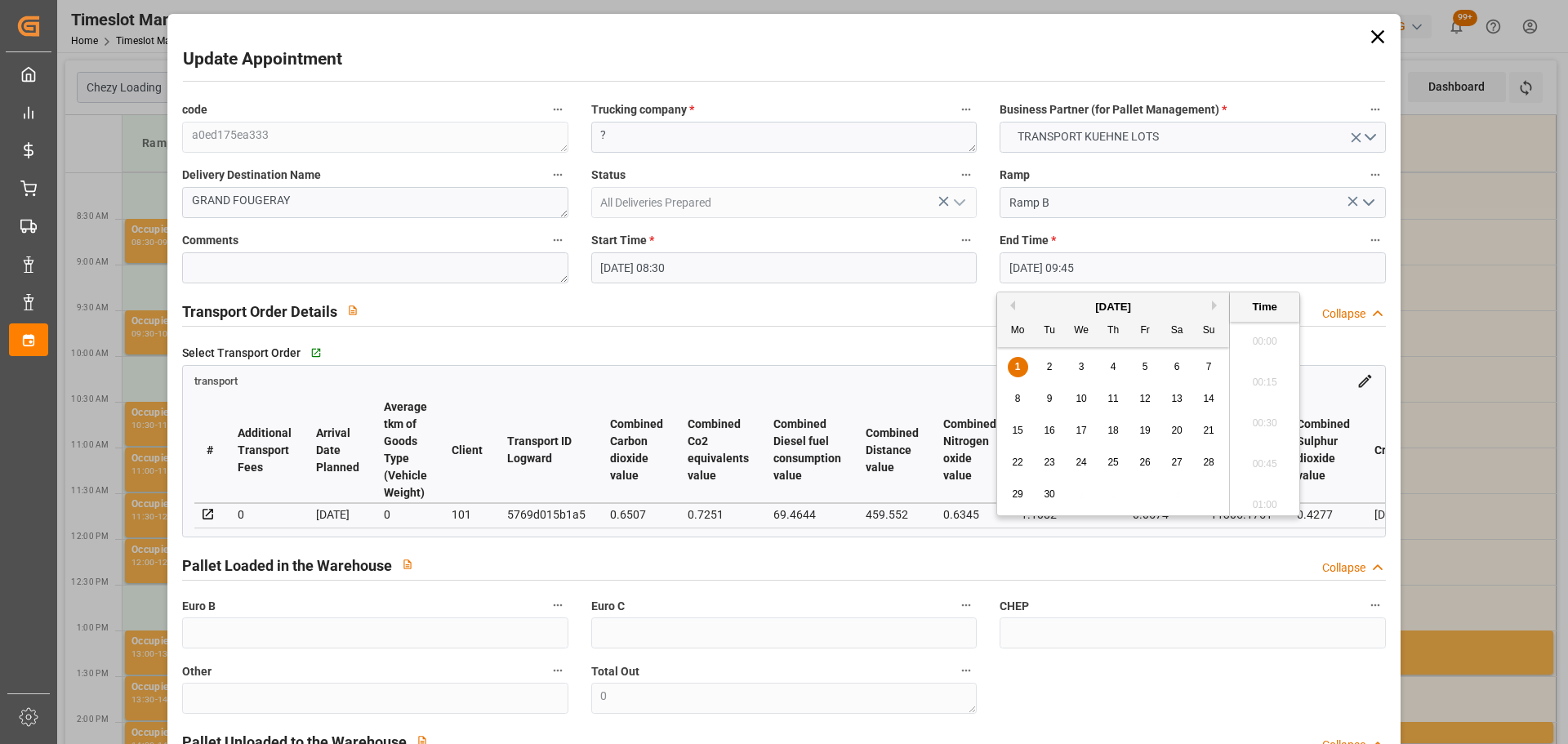
scroll to position [1517, 0]
click at [1083, 362] on span "3" at bounding box center [1082, 366] width 6 height 11
click at [1259, 332] on li "08:45" at bounding box center [1265, 337] width 69 height 41
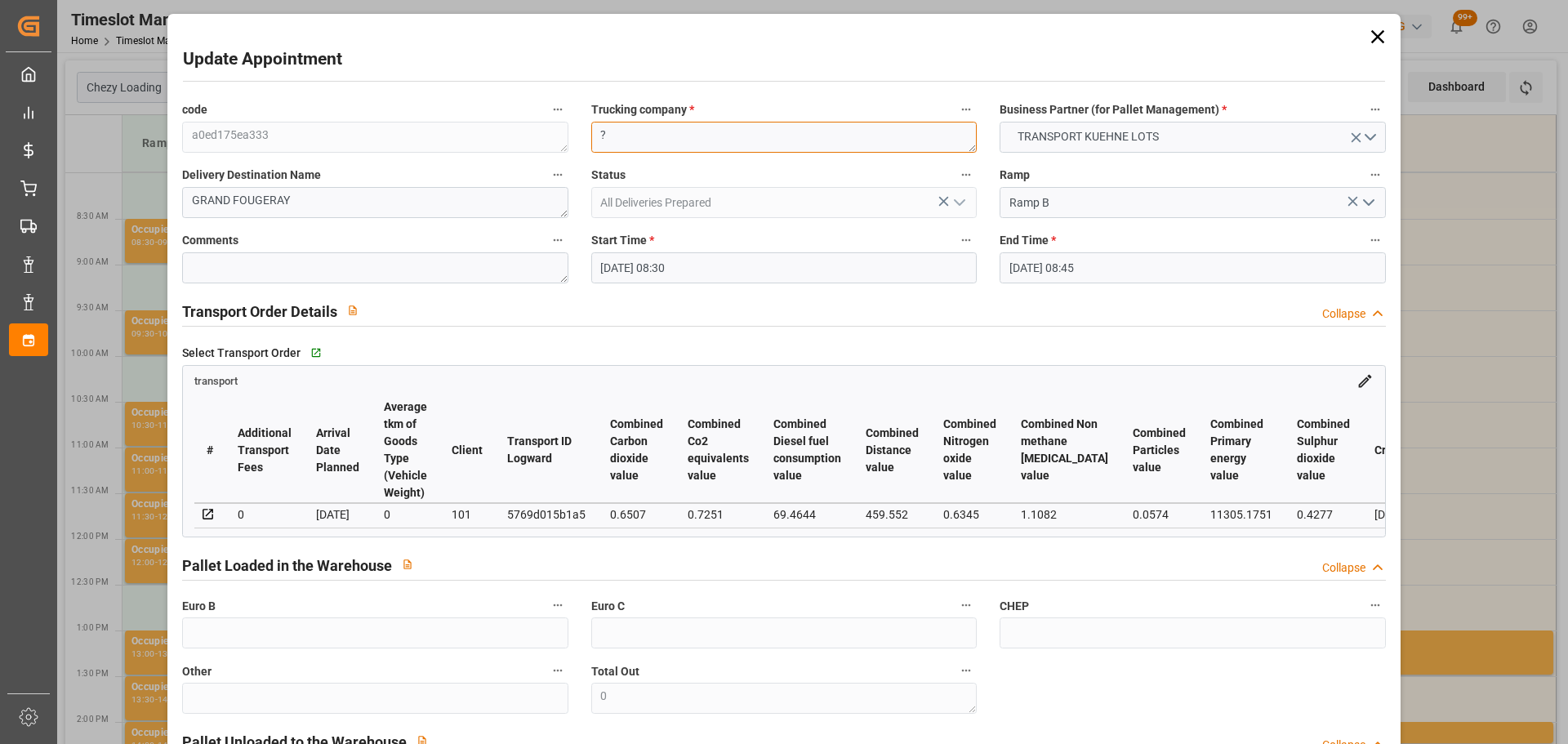
click at [668, 139] on textarea "?" at bounding box center [784, 137] width 386 height 31
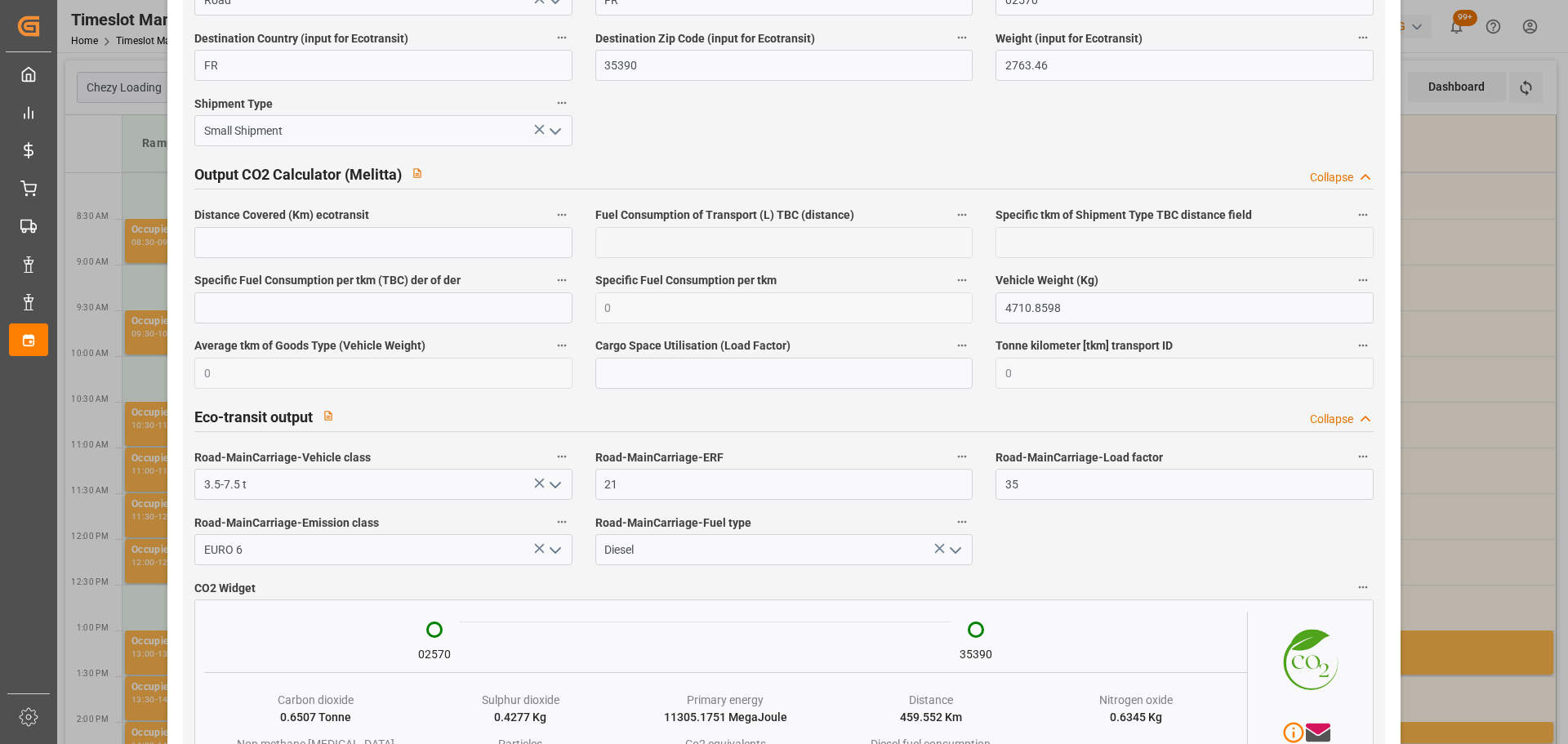
scroll to position [2700, 0]
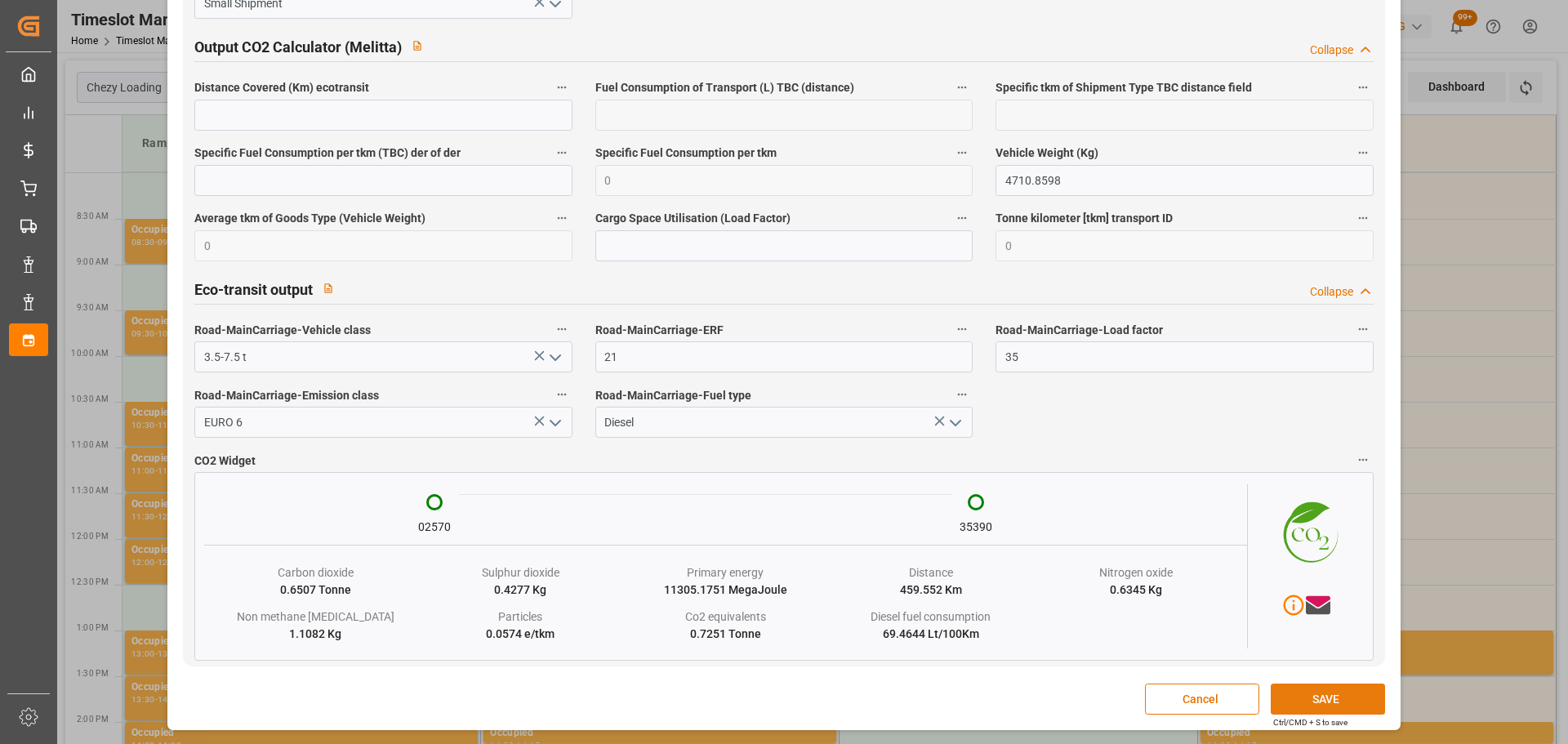
click at [1309, 690] on button "SAVE" at bounding box center [1328, 698] width 114 height 31
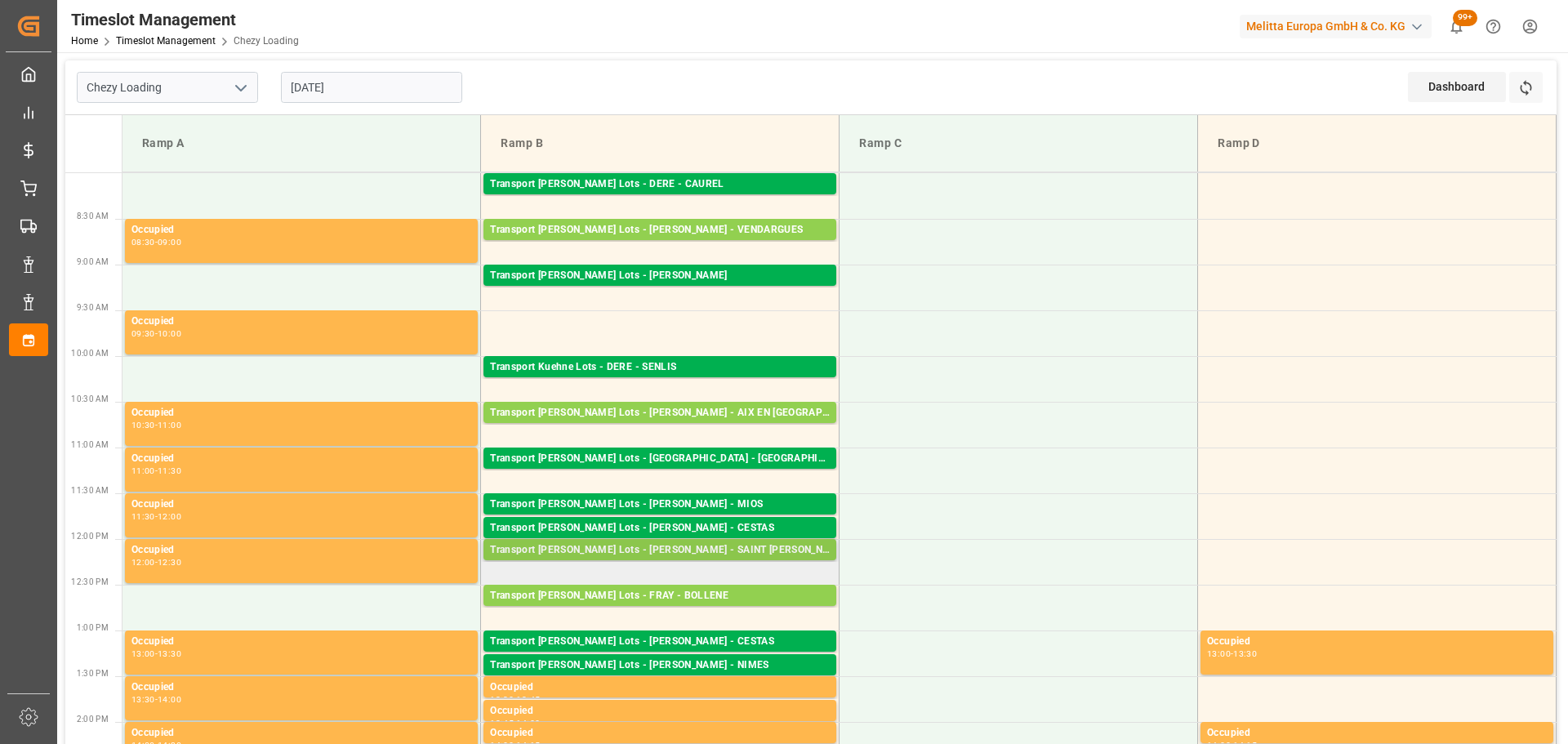
click at [643, 547] on div "Transport Kuehne Lots - PEDRETTI - SAINT MARTIN DU CRAU" at bounding box center [660, 550] width 340 height 17
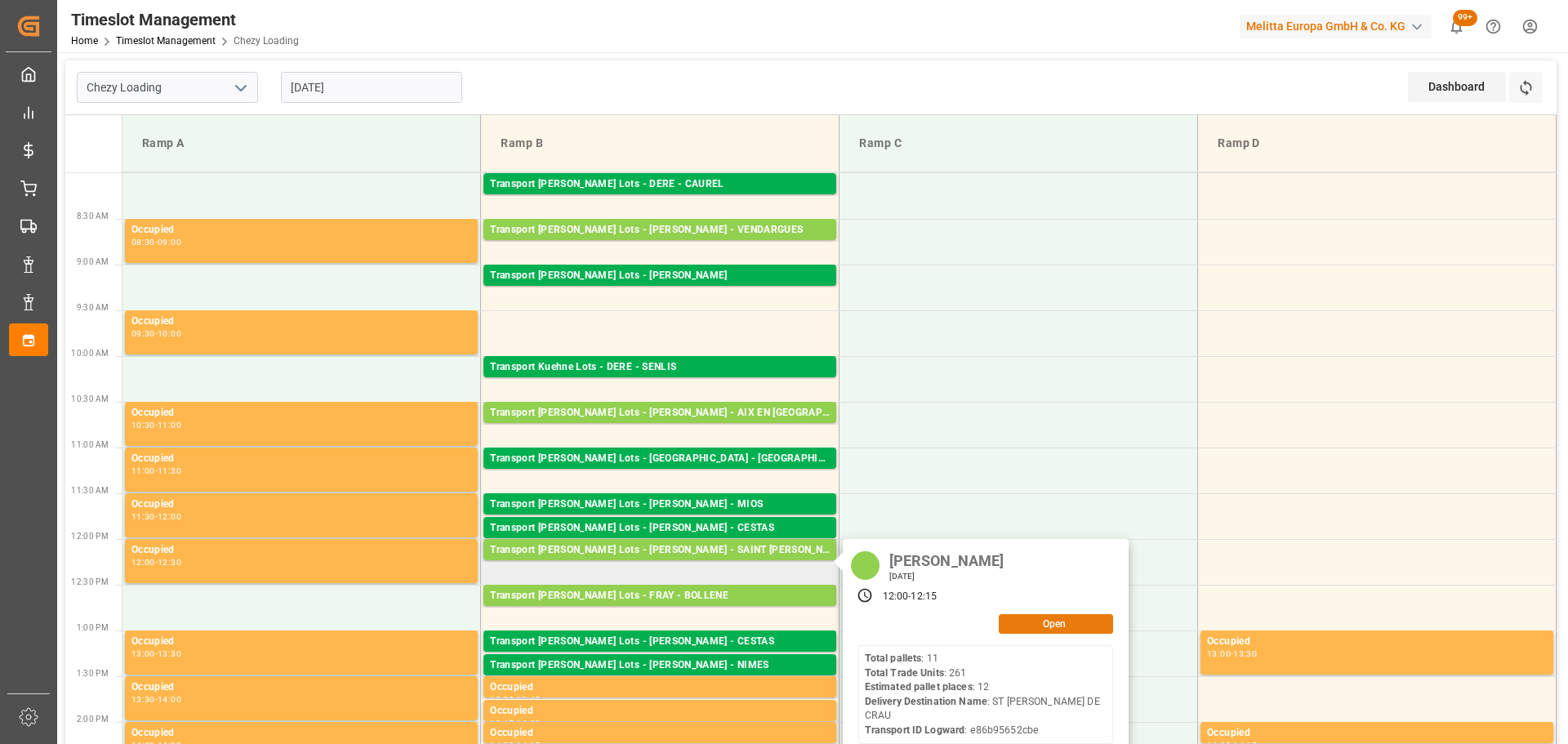
click at [1020, 627] on button "Open" at bounding box center [1056, 624] width 114 height 19
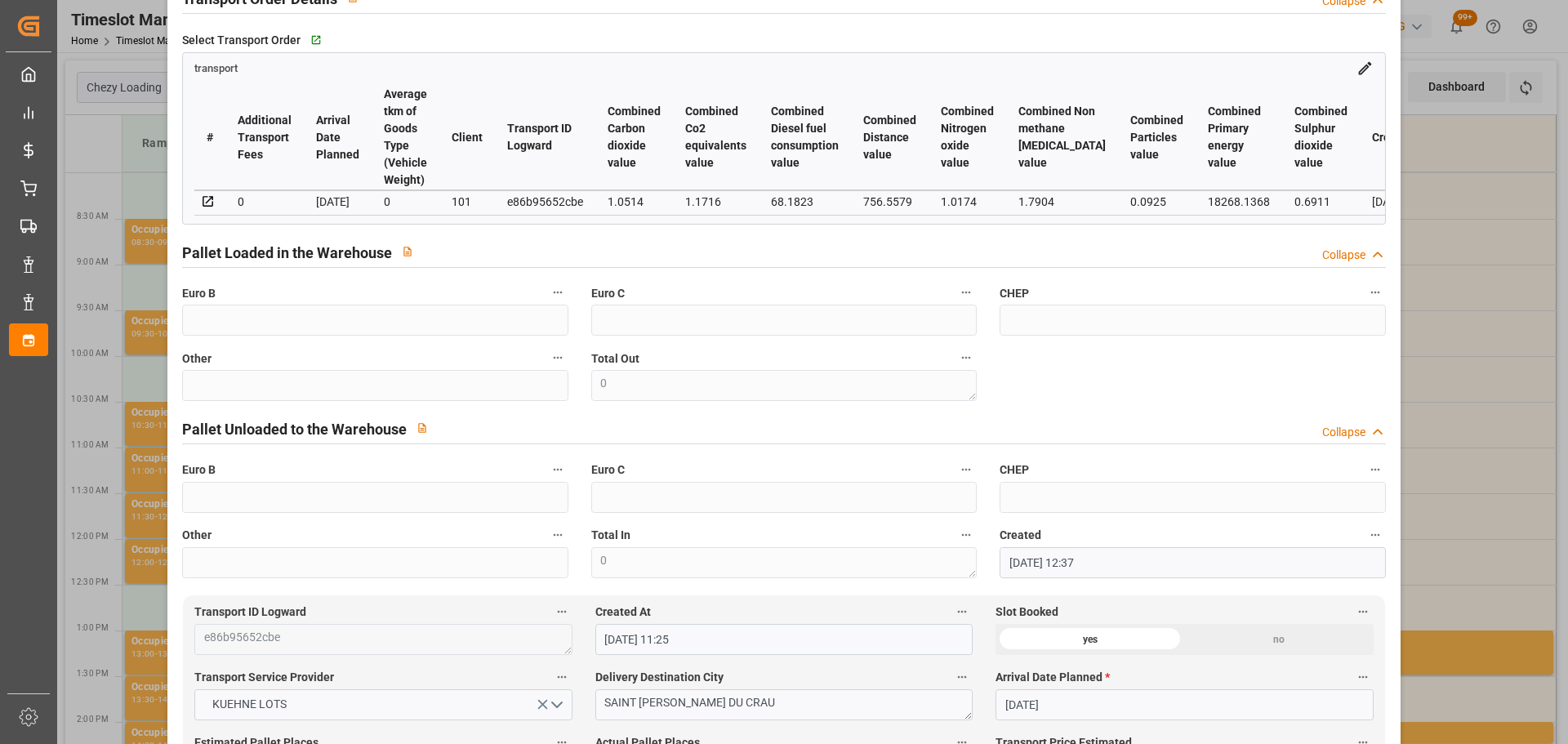
scroll to position [0, 0]
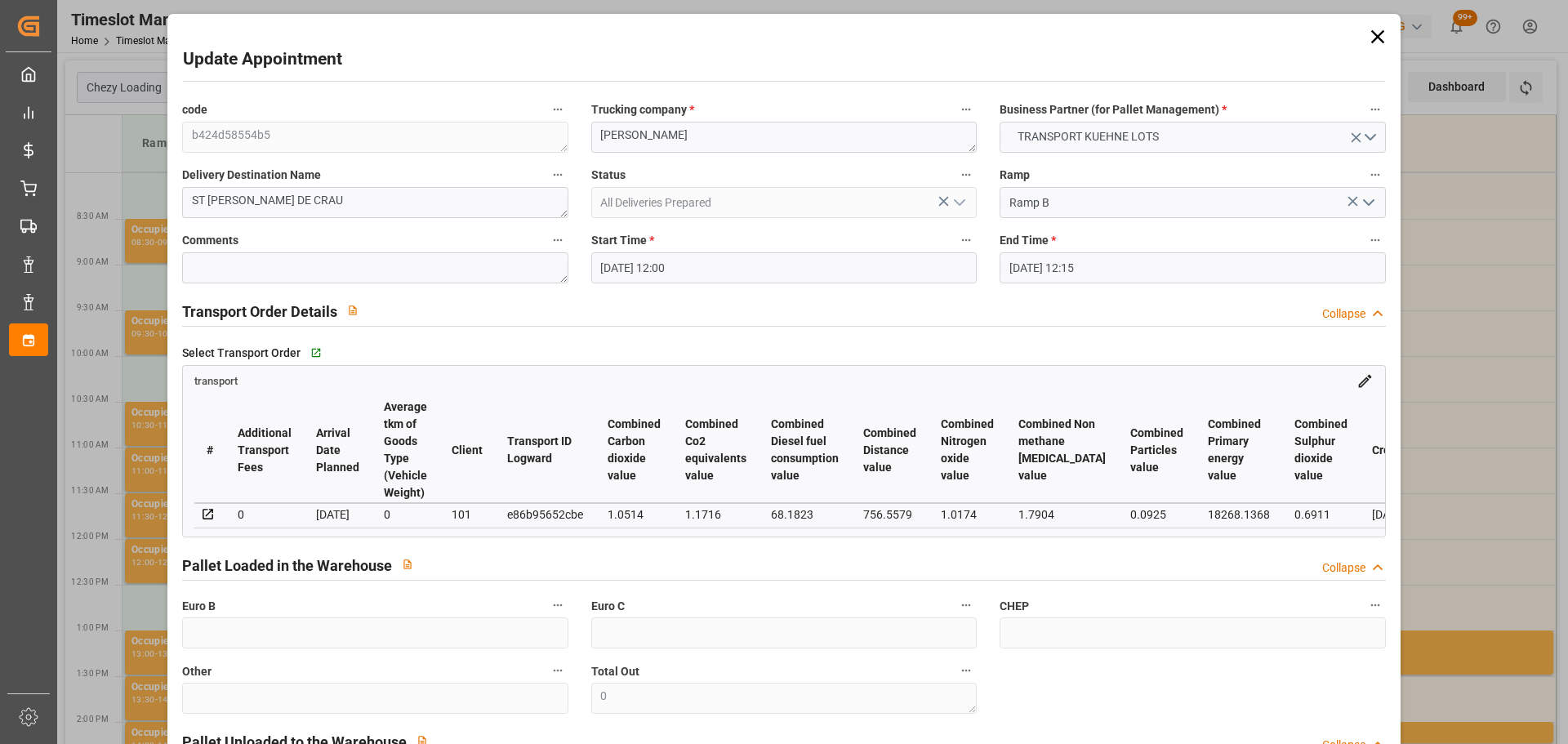
click at [1366, 33] on icon at bounding box center [1378, 37] width 23 height 23
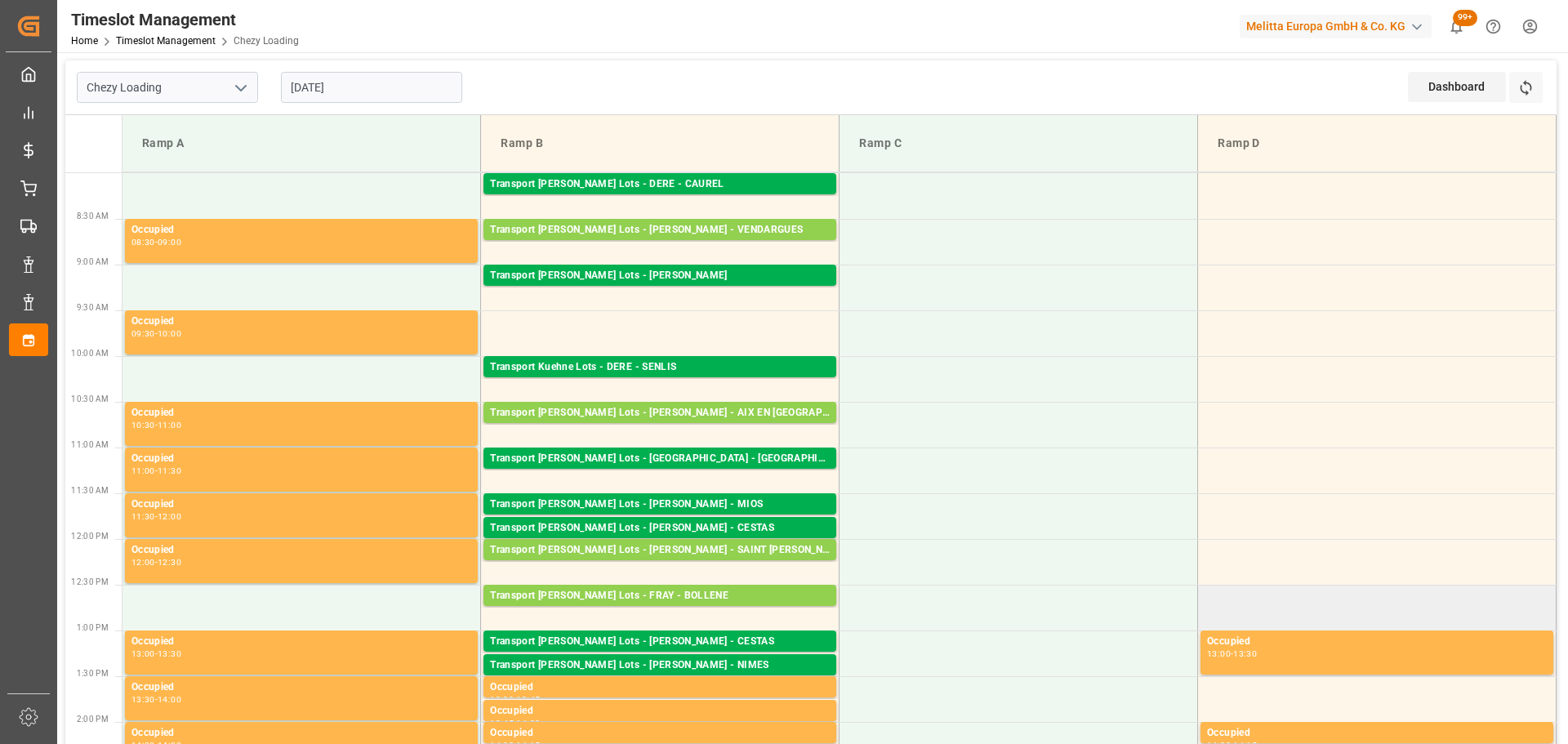
click at [1520, 590] on td at bounding box center [1377, 607] width 358 height 46
click at [383, 86] on input "[DATE]" at bounding box center [372, 87] width 181 height 31
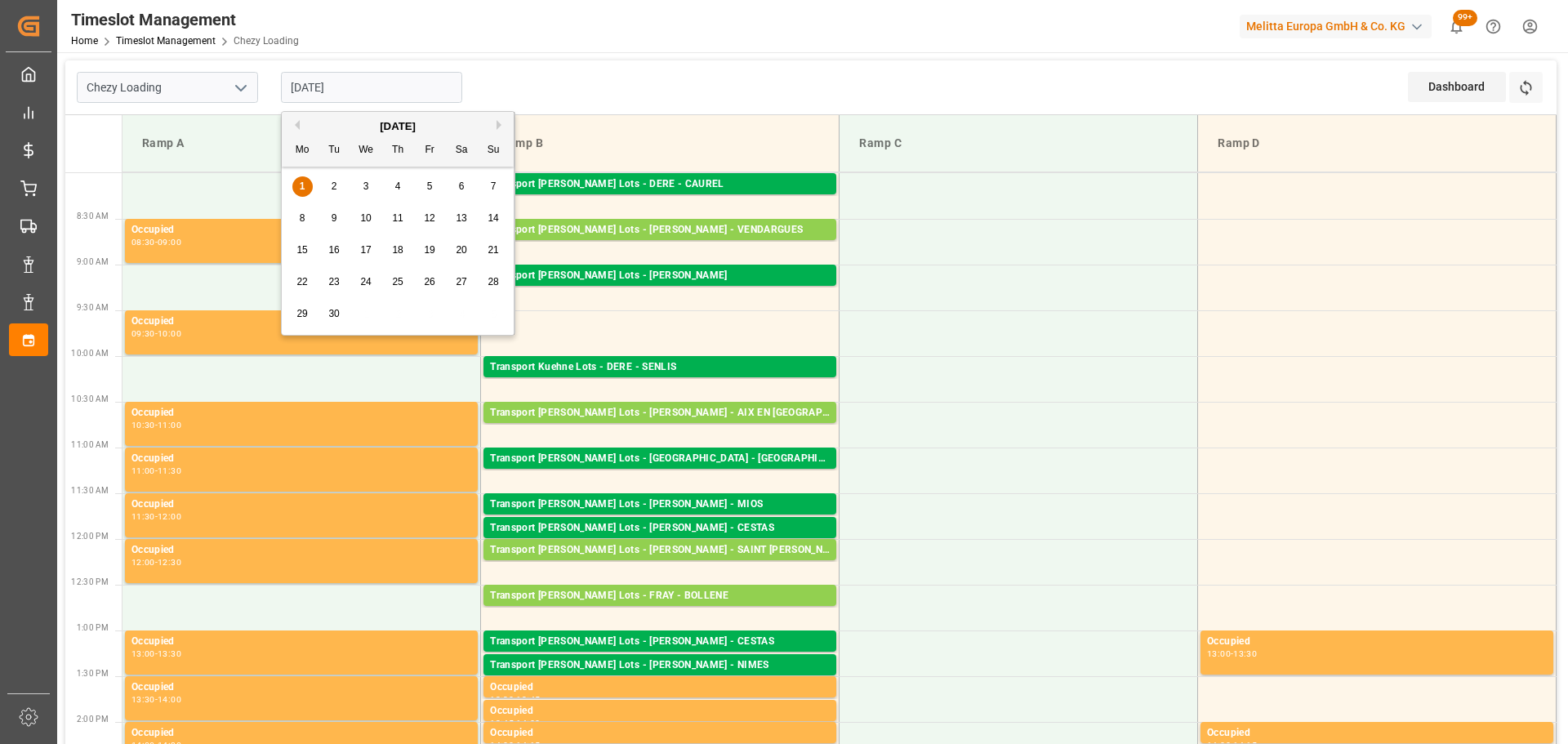
click at [338, 183] on div "2" at bounding box center [334, 187] width 20 height 19
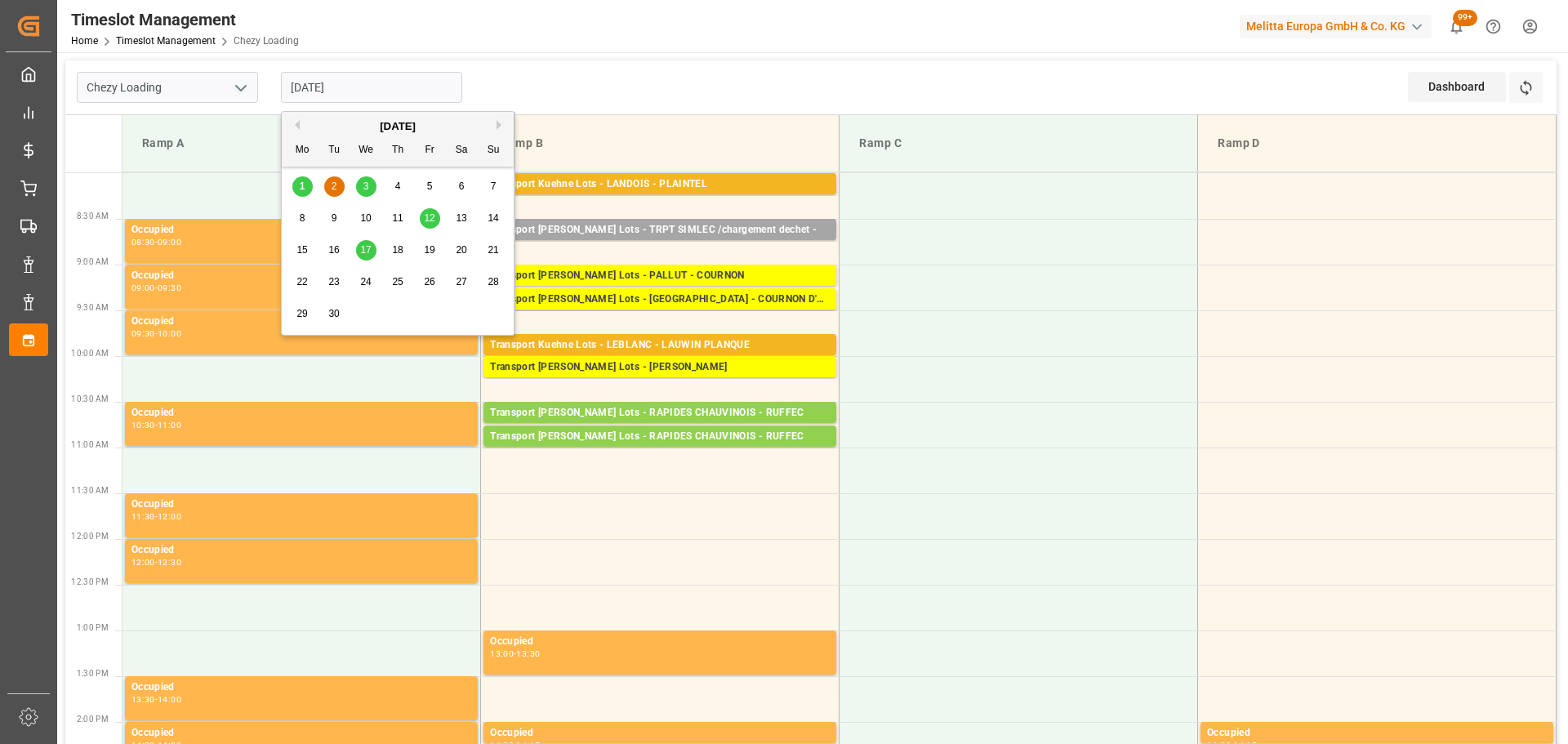
click at [396, 90] on input "02-09-2025" at bounding box center [372, 87] width 181 height 31
click at [372, 187] on div "3" at bounding box center [365, 187] width 20 height 19
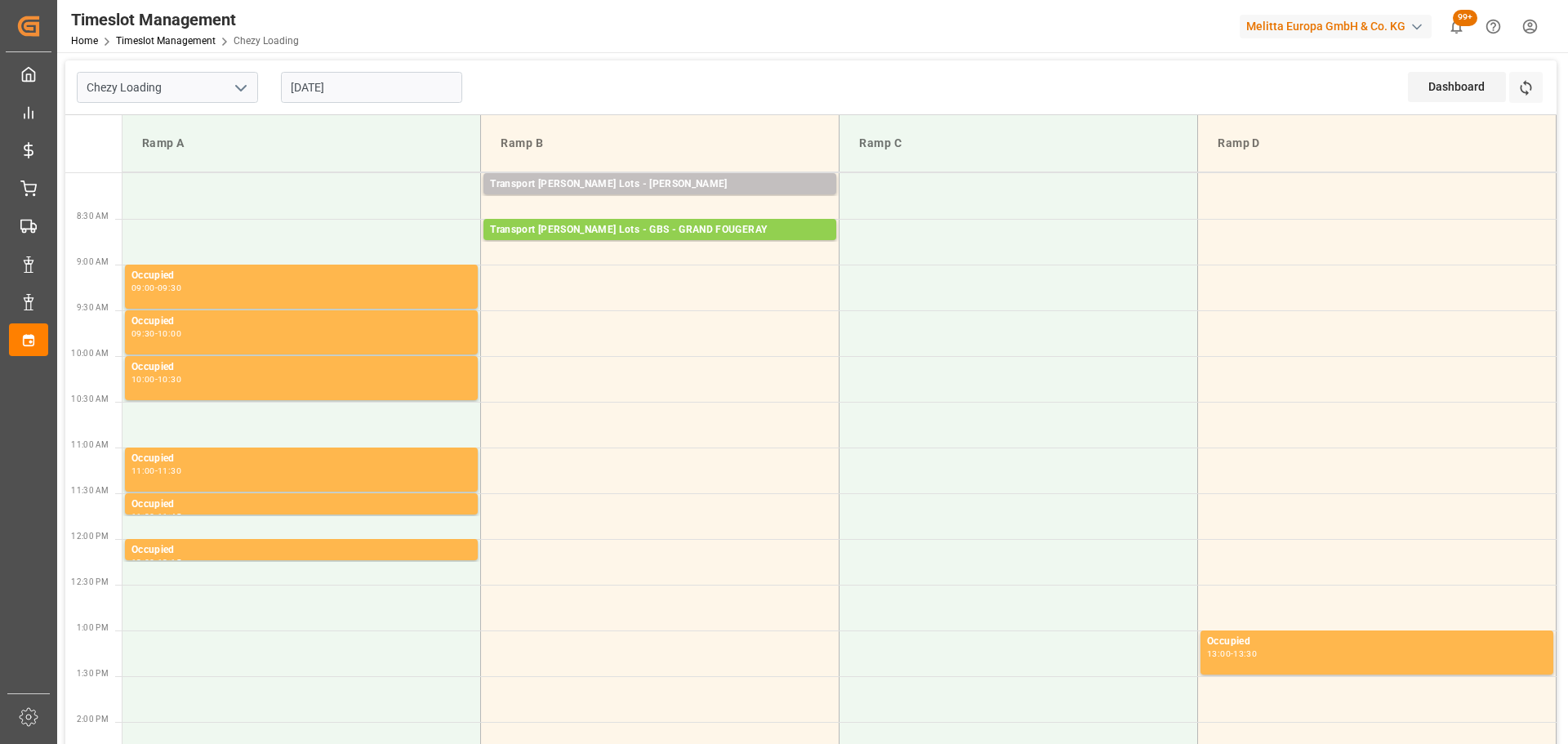
click at [325, 84] on input "03-09-2025" at bounding box center [372, 87] width 181 height 31
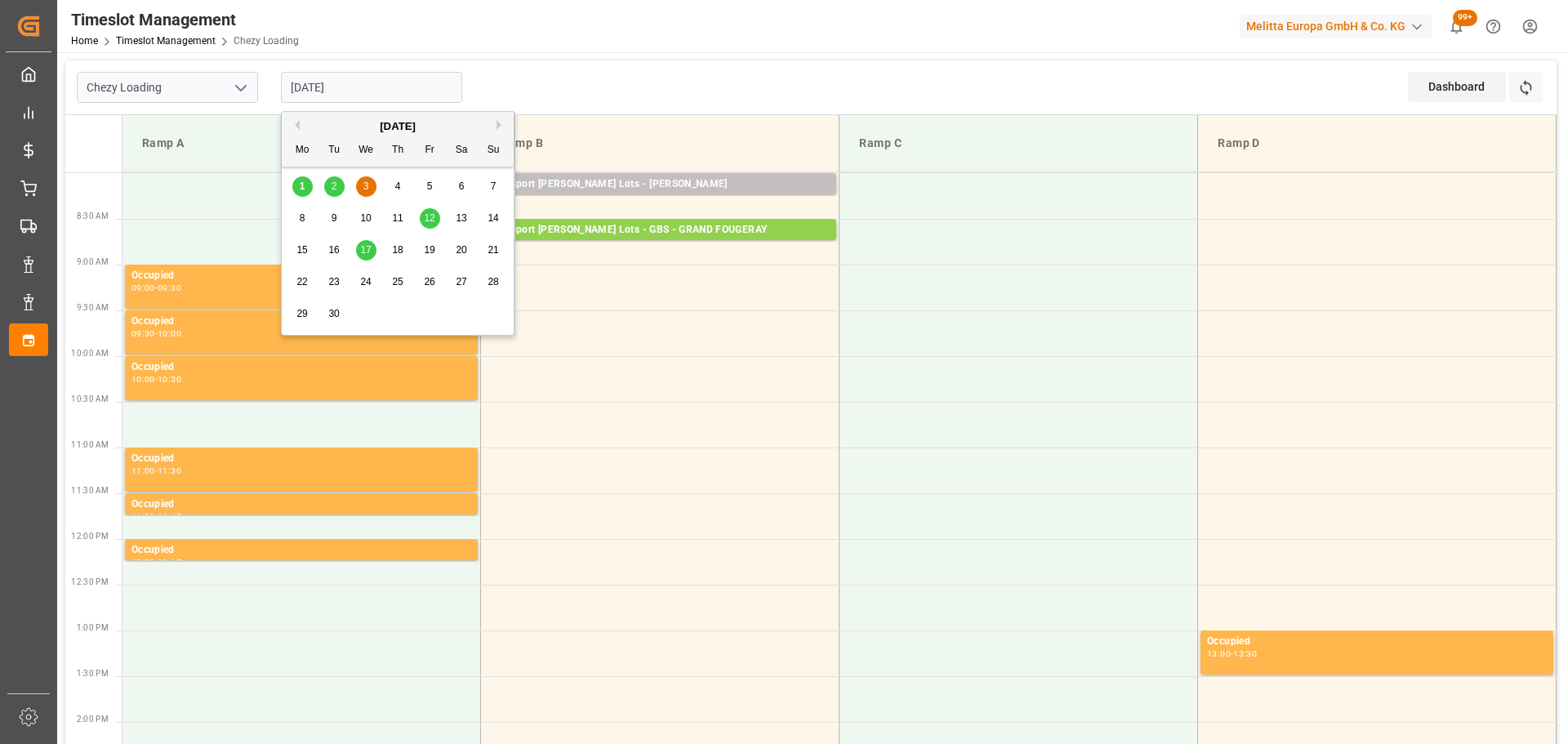
click at [334, 186] on span "2" at bounding box center [334, 186] width 6 height 11
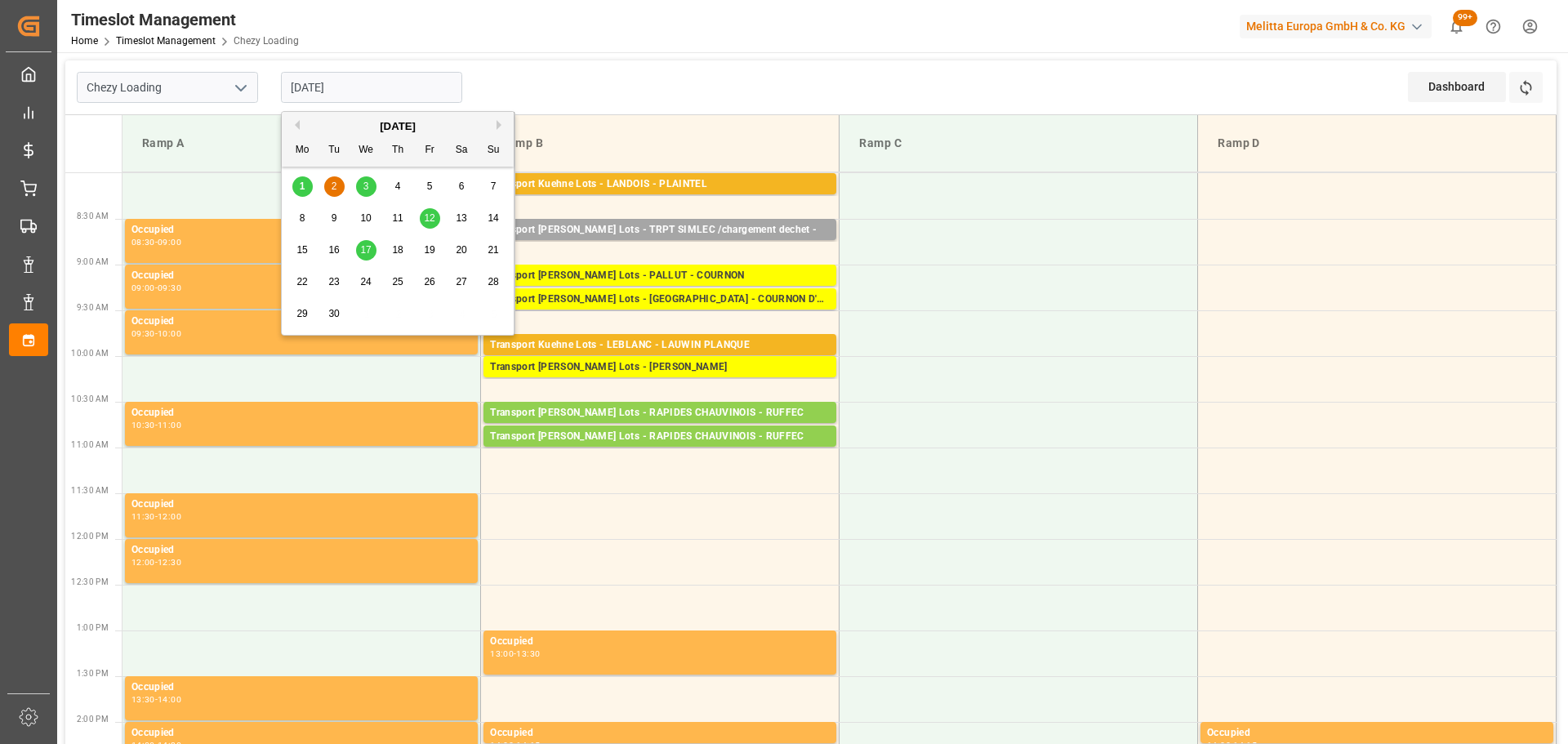
click at [351, 88] on input "02-09-2025" at bounding box center [372, 87] width 181 height 31
click at [297, 187] on div "1" at bounding box center [302, 187] width 20 height 19
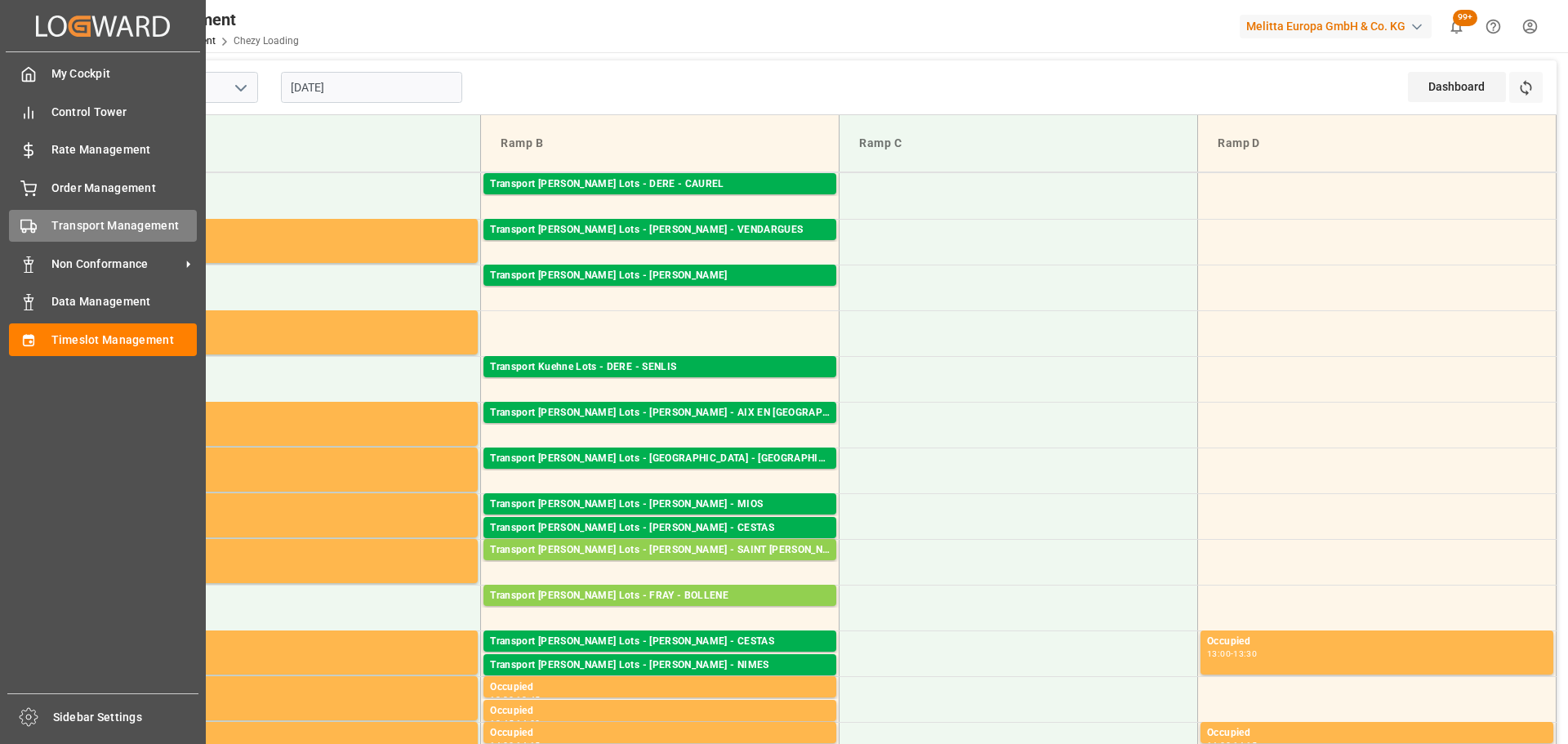
click at [66, 218] on span "Transport Management" at bounding box center [124, 226] width 146 height 18
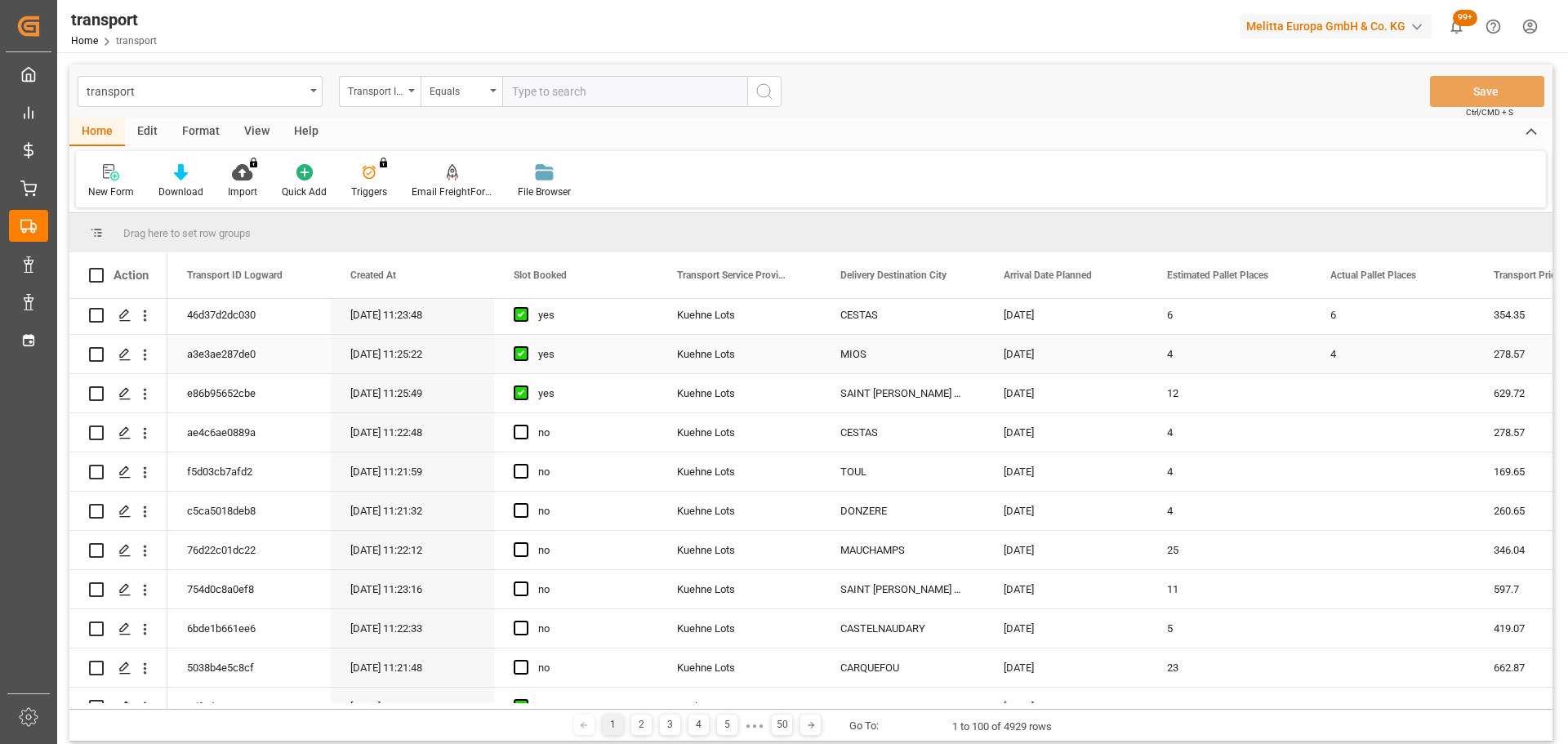
scroll to position [163, 0]
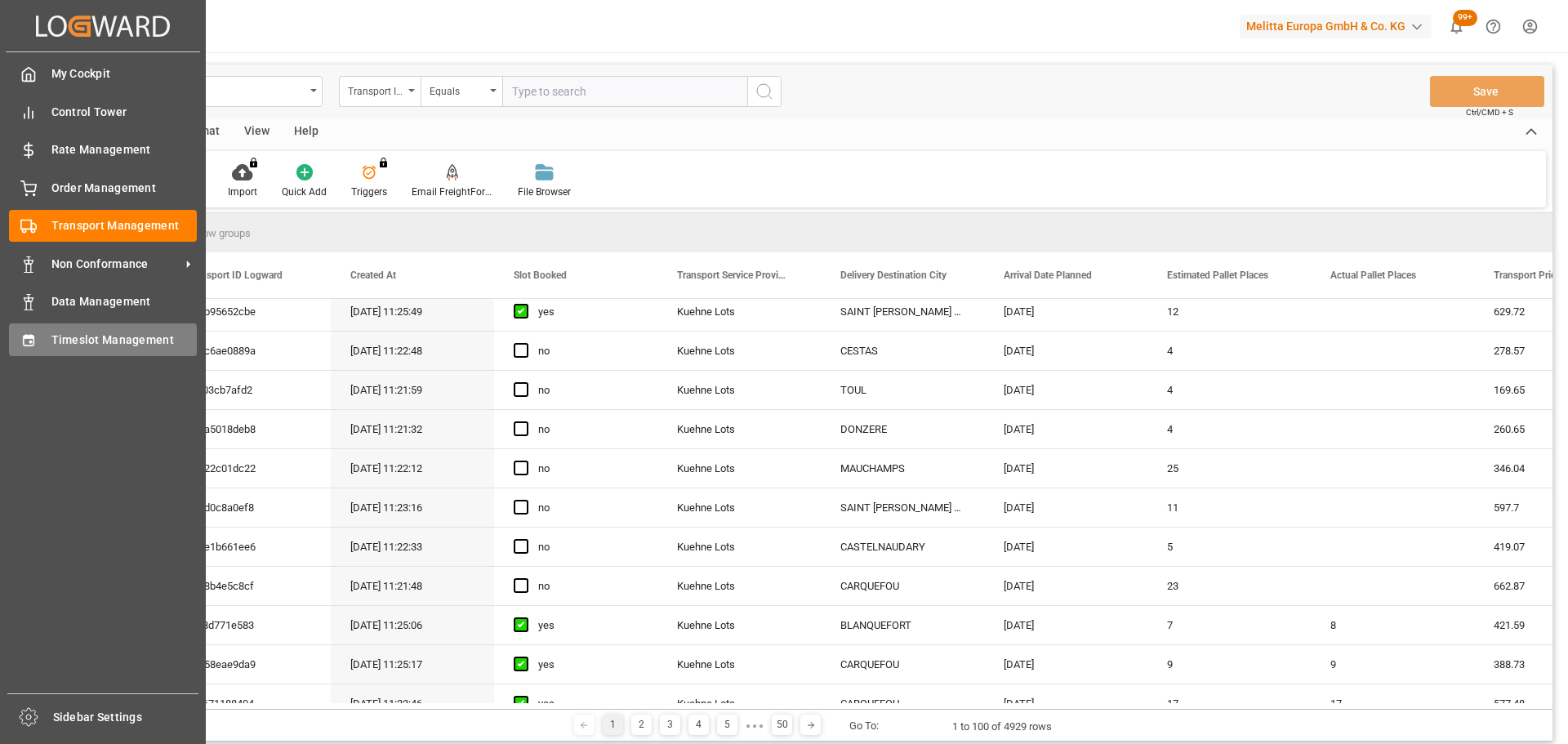
click at [44, 339] on div "Timeslot Management Timeslot Management" at bounding box center [103, 339] width 188 height 32
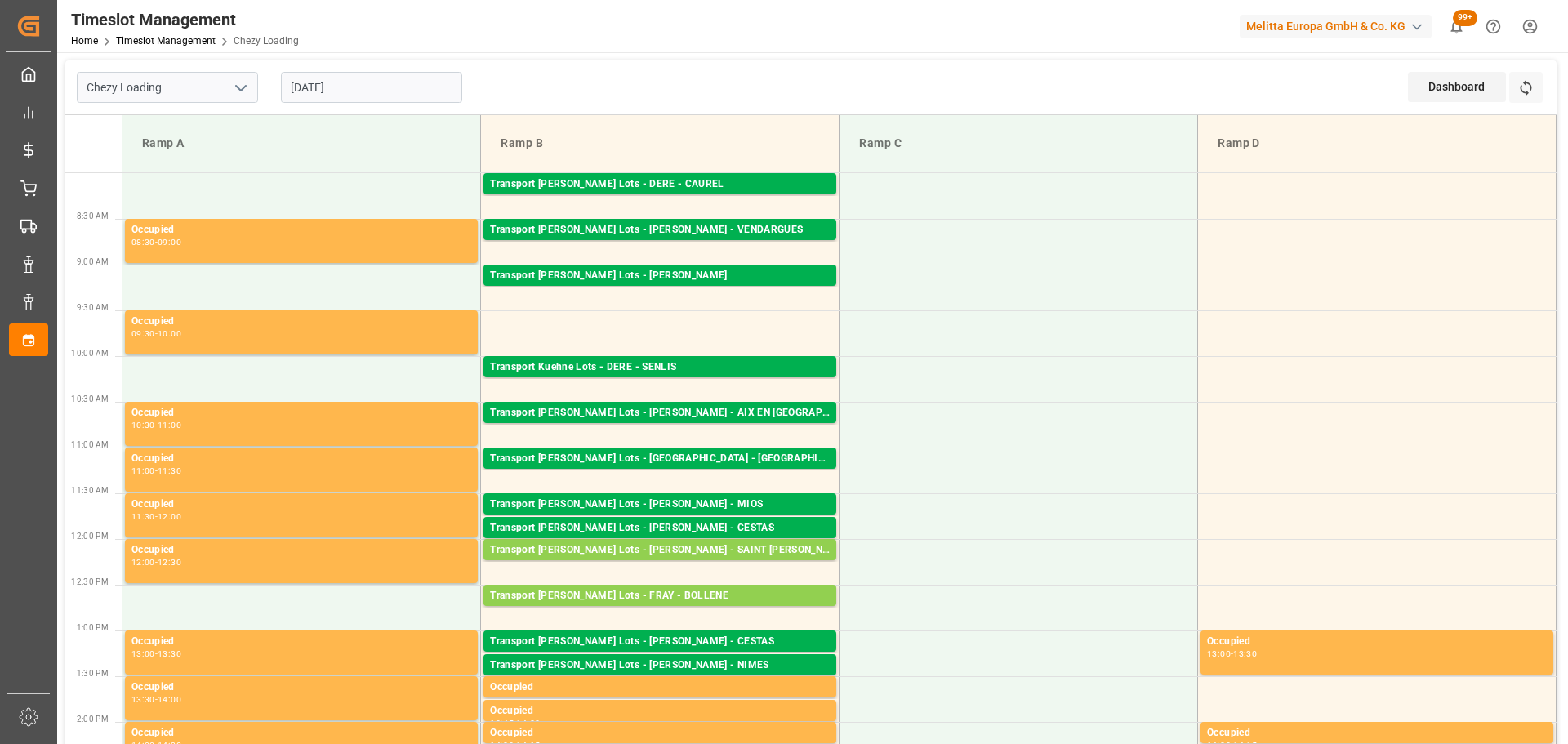
click at [357, 90] on input "[DATE]" at bounding box center [372, 87] width 181 height 31
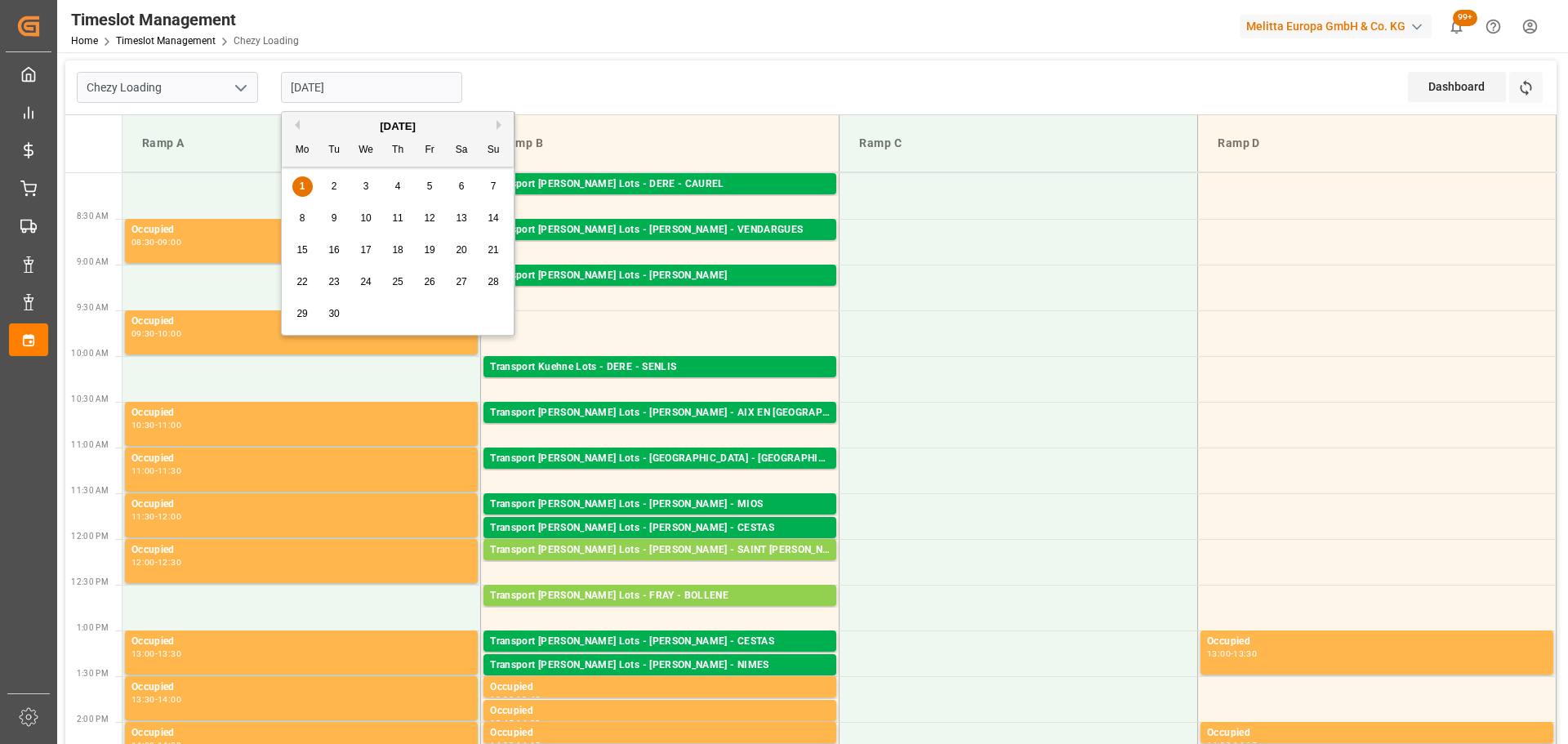
click at [337, 185] on span "2" at bounding box center [334, 186] width 6 height 11
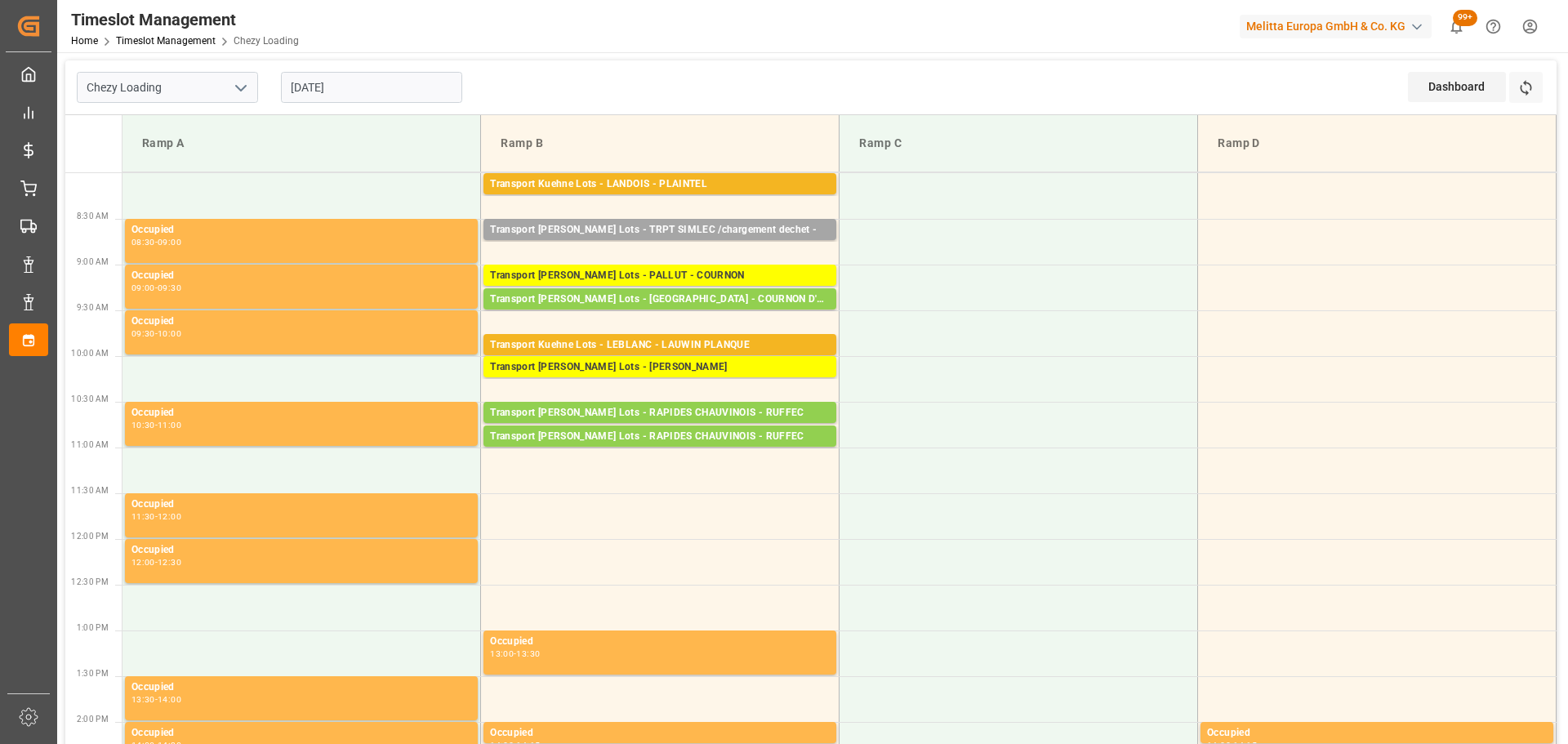
click at [365, 94] on input "02-09-2025" at bounding box center [372, 87] width 181 height 31
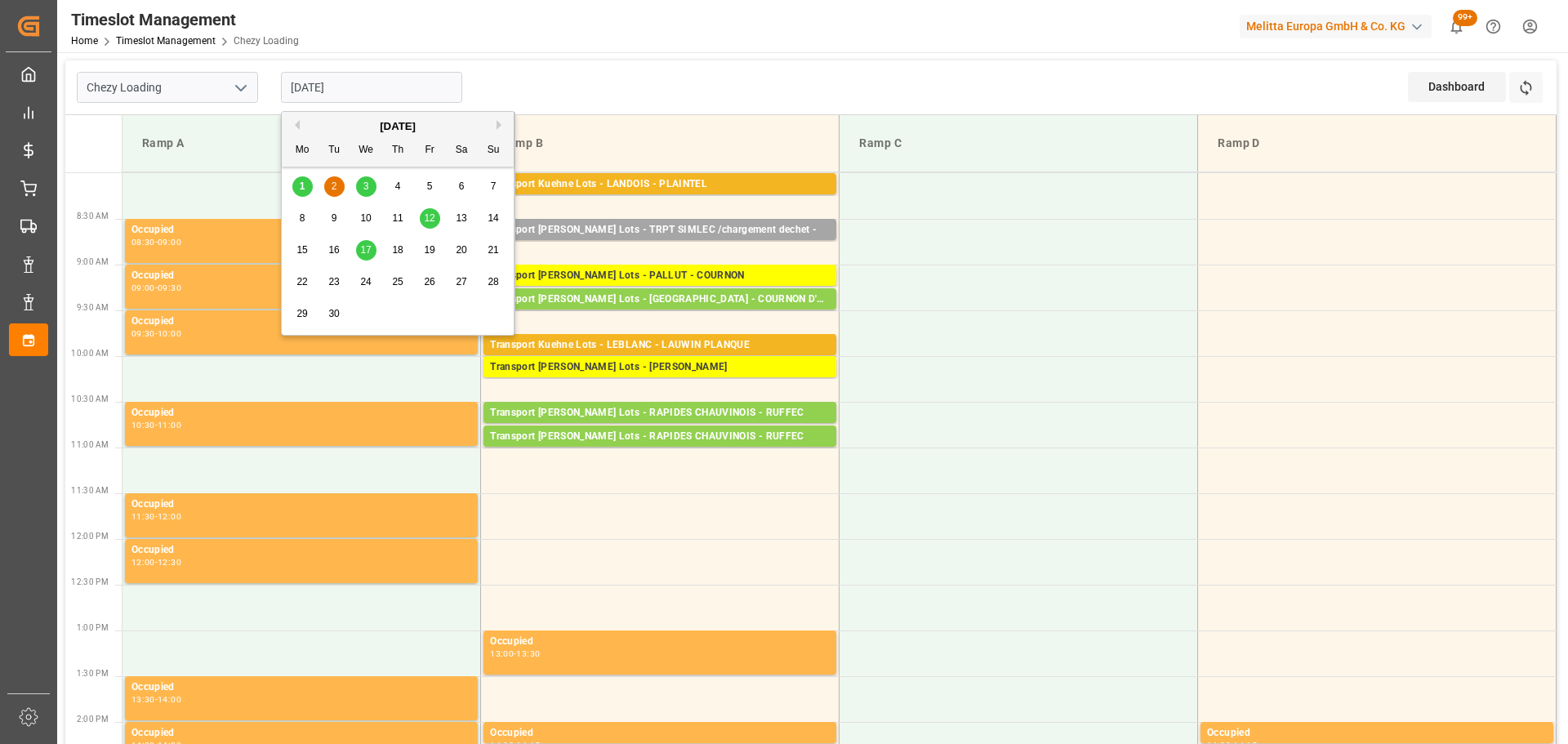
click at [304, 188] on span "1" at bounding box center [302, 186] width 6 height 11
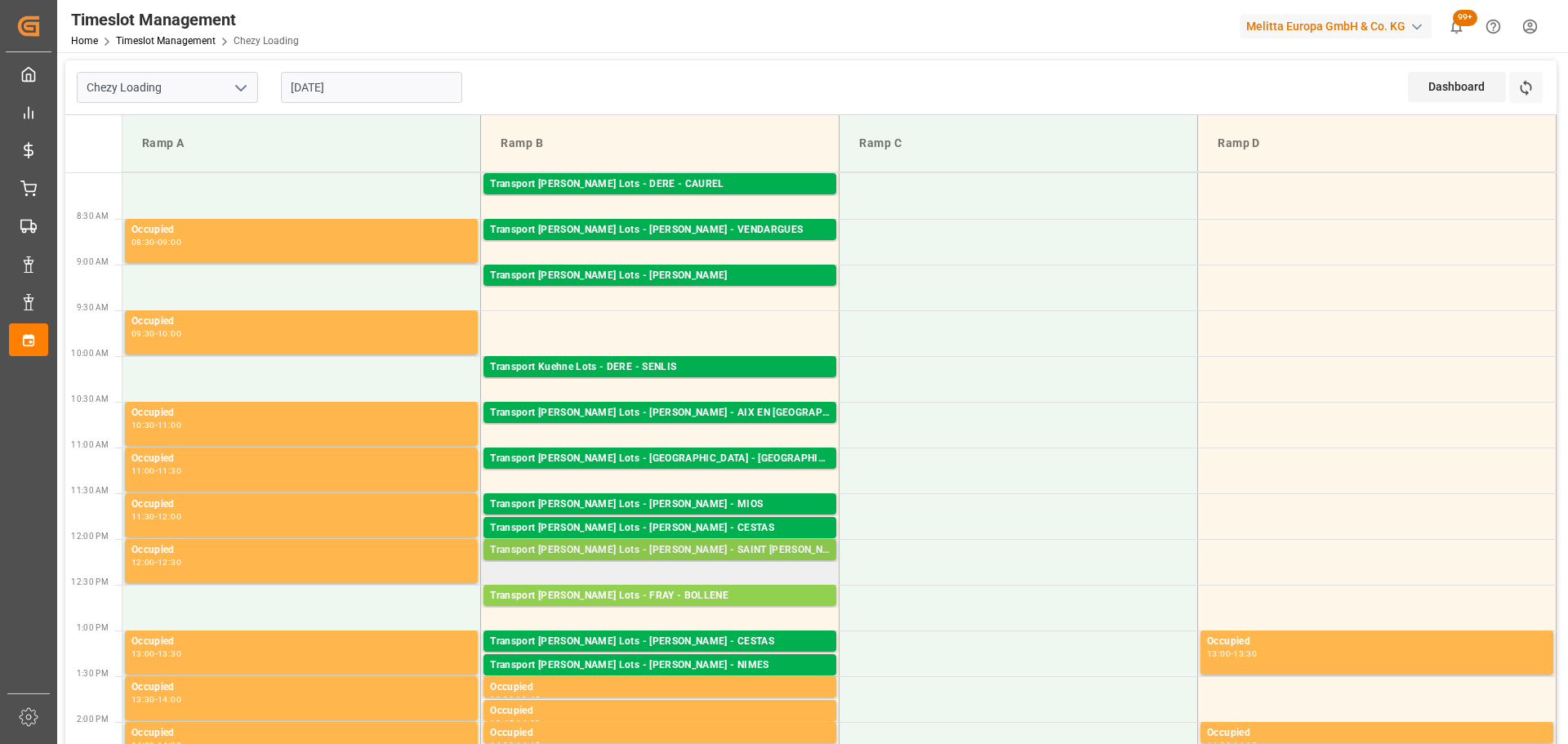
click at [668, 549] on div "Transport Kuehne Lots - PEDRETTI - SAINT MARTIN DU CRAU" at bounding box center [660, 550] width 340 height 17
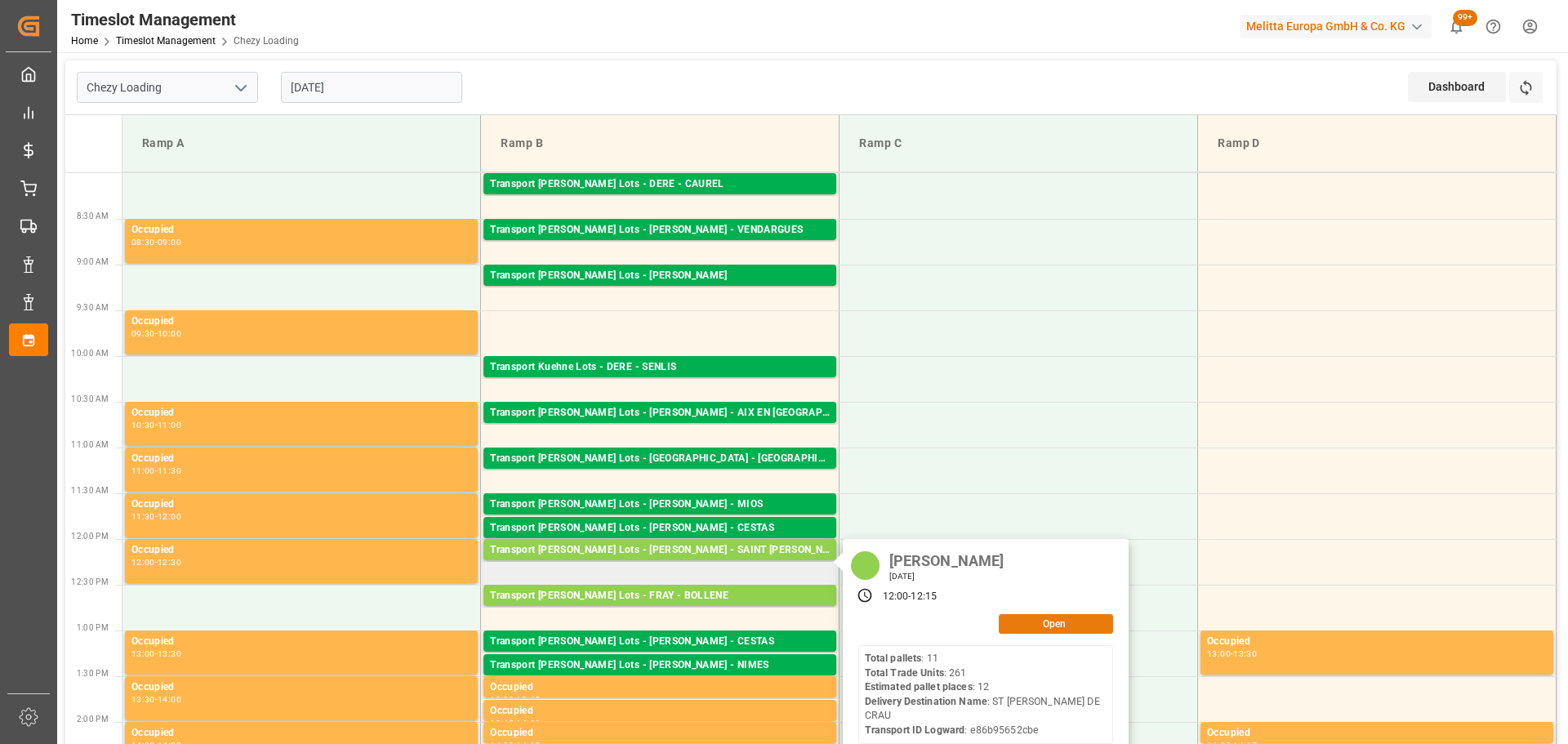
click at [1091, 622] on button "Open" at bounding box center [1056, 624] width 114 height 19
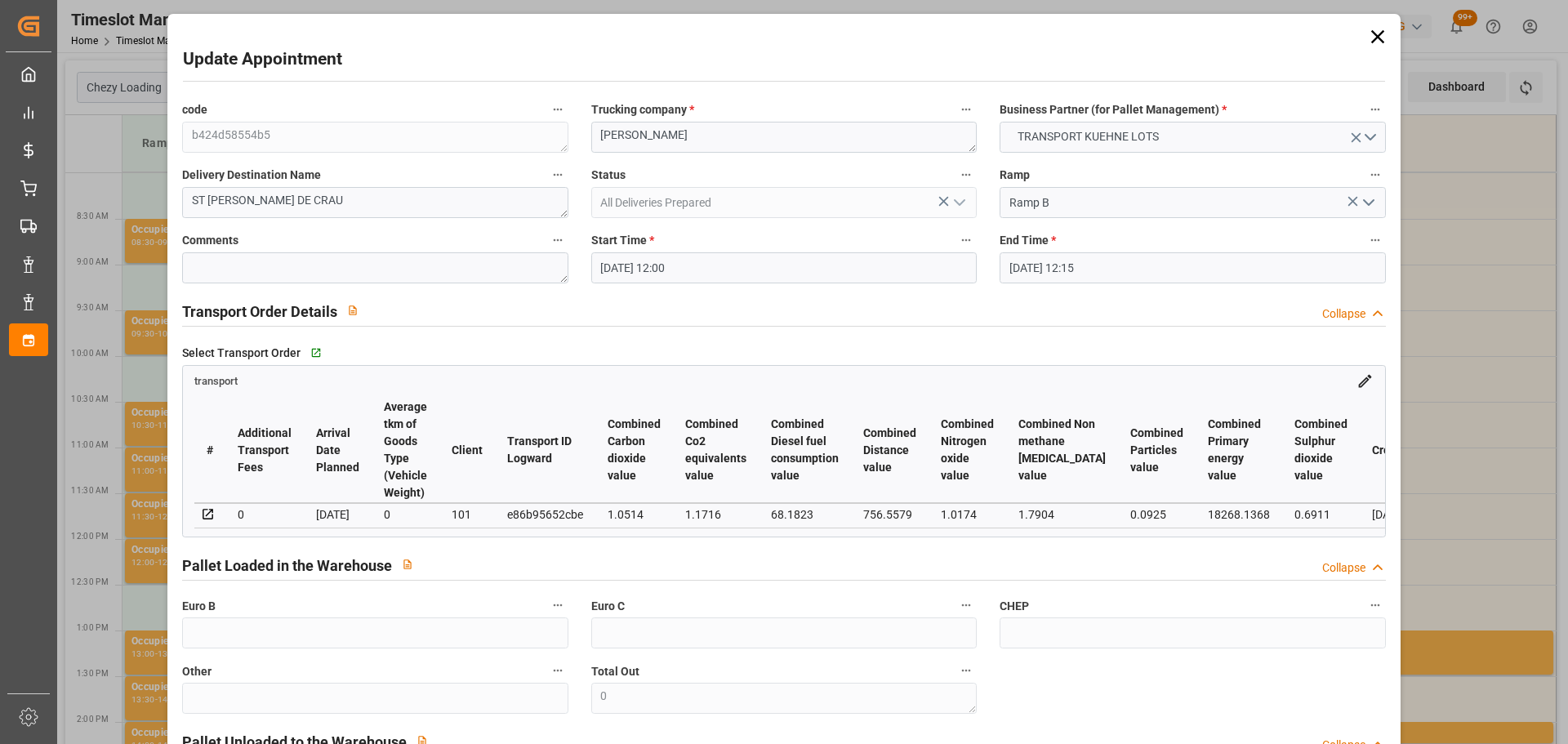
click at [641, 263] on input "01-09-2025 12:00" at bounding box center [784, 267] width 386 height 31
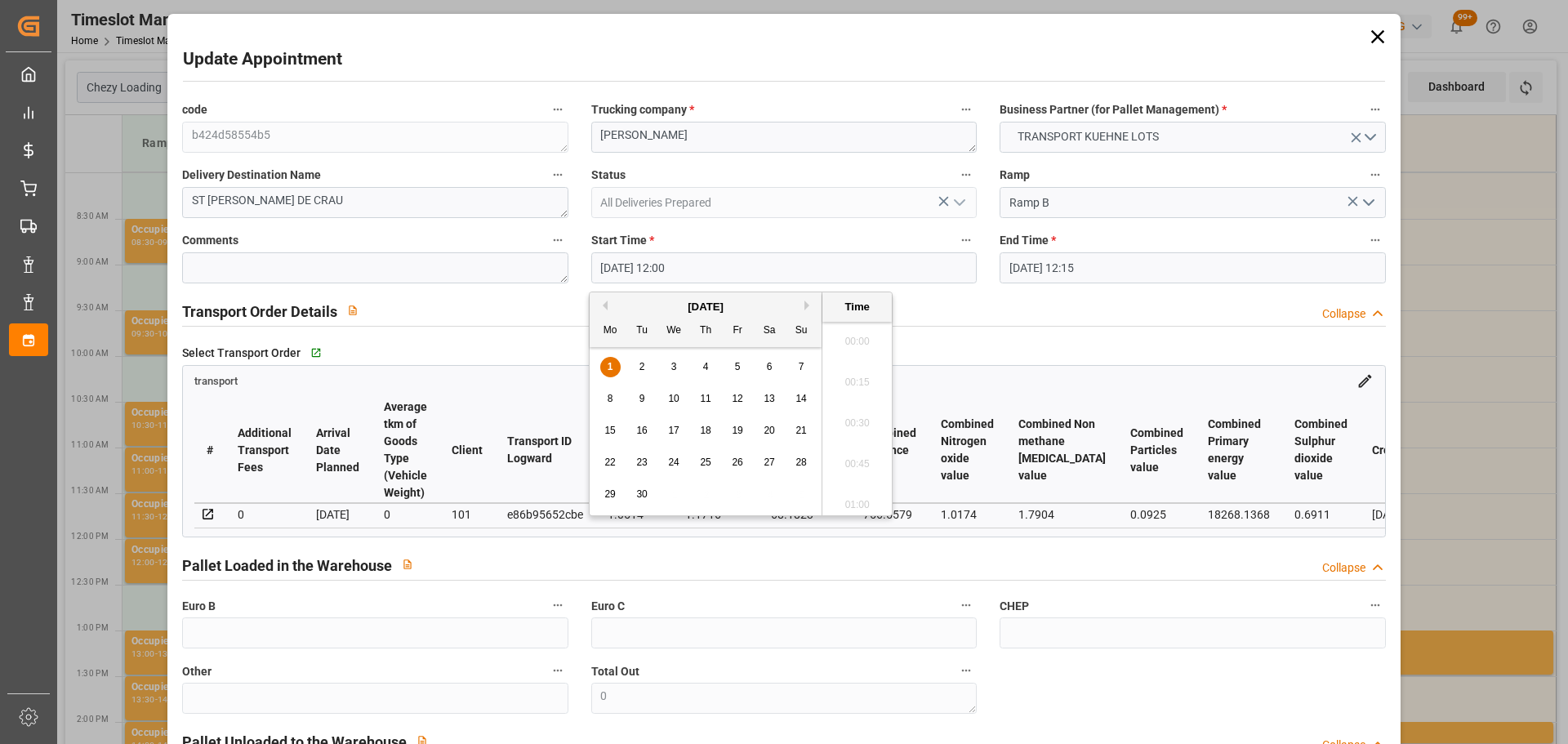
scroll to position [1884, 0]
click at [637, 365] on div "2" at bounding box center [642, 367] width 20 height 19
click at [856, 378] on li "11:15" at bounding box center [857, 377] width 69 height 41
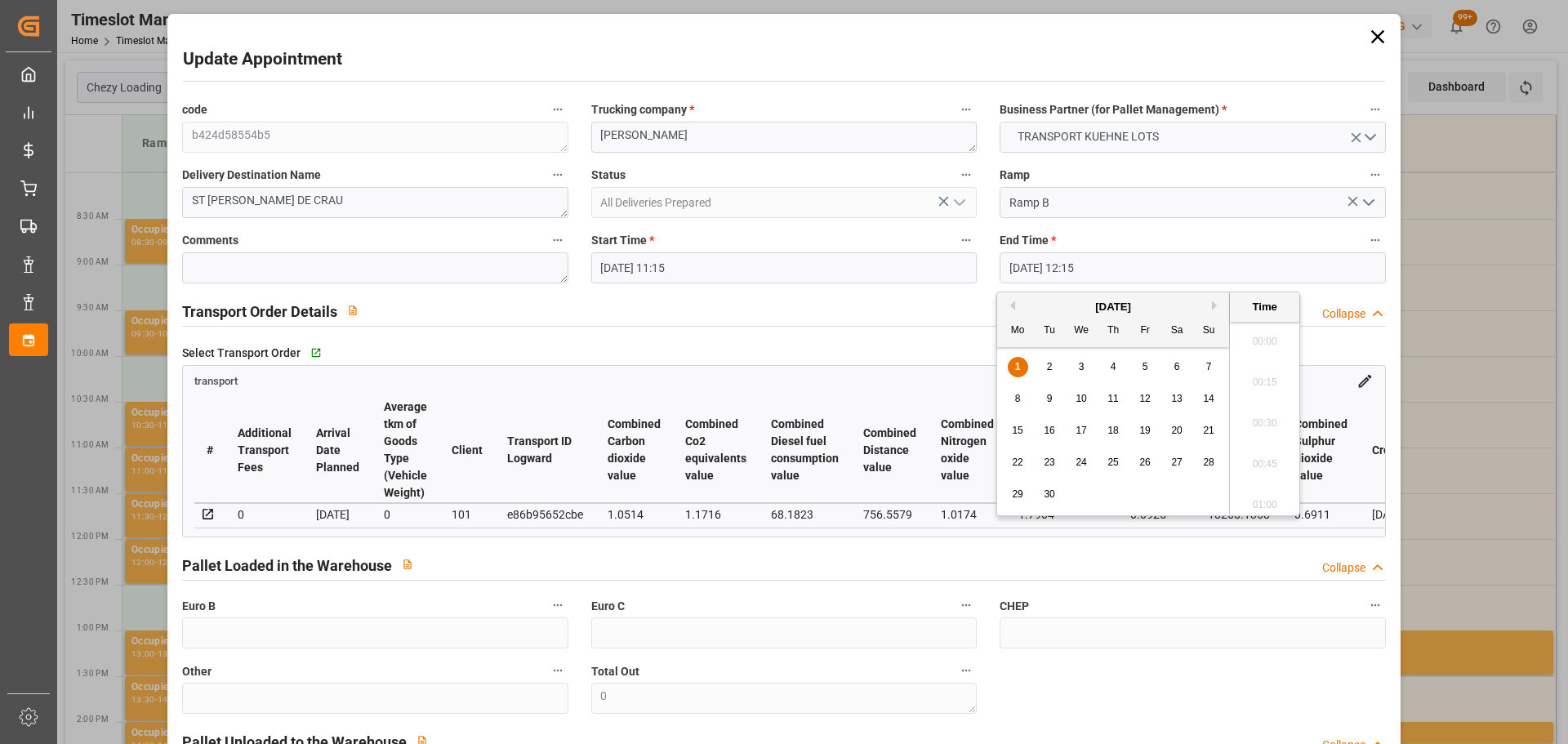
click at [1049, 265] on input "01-09-2025 12:15" at bounding box center [1193, 267] width 386 height 31
click at [1048, 360] on div "2" at bounding box center [1049, 367] width 20 height 19
click at [1268, 371] on li "11:30" at bounding box center [1265, 377] width 69 height 41
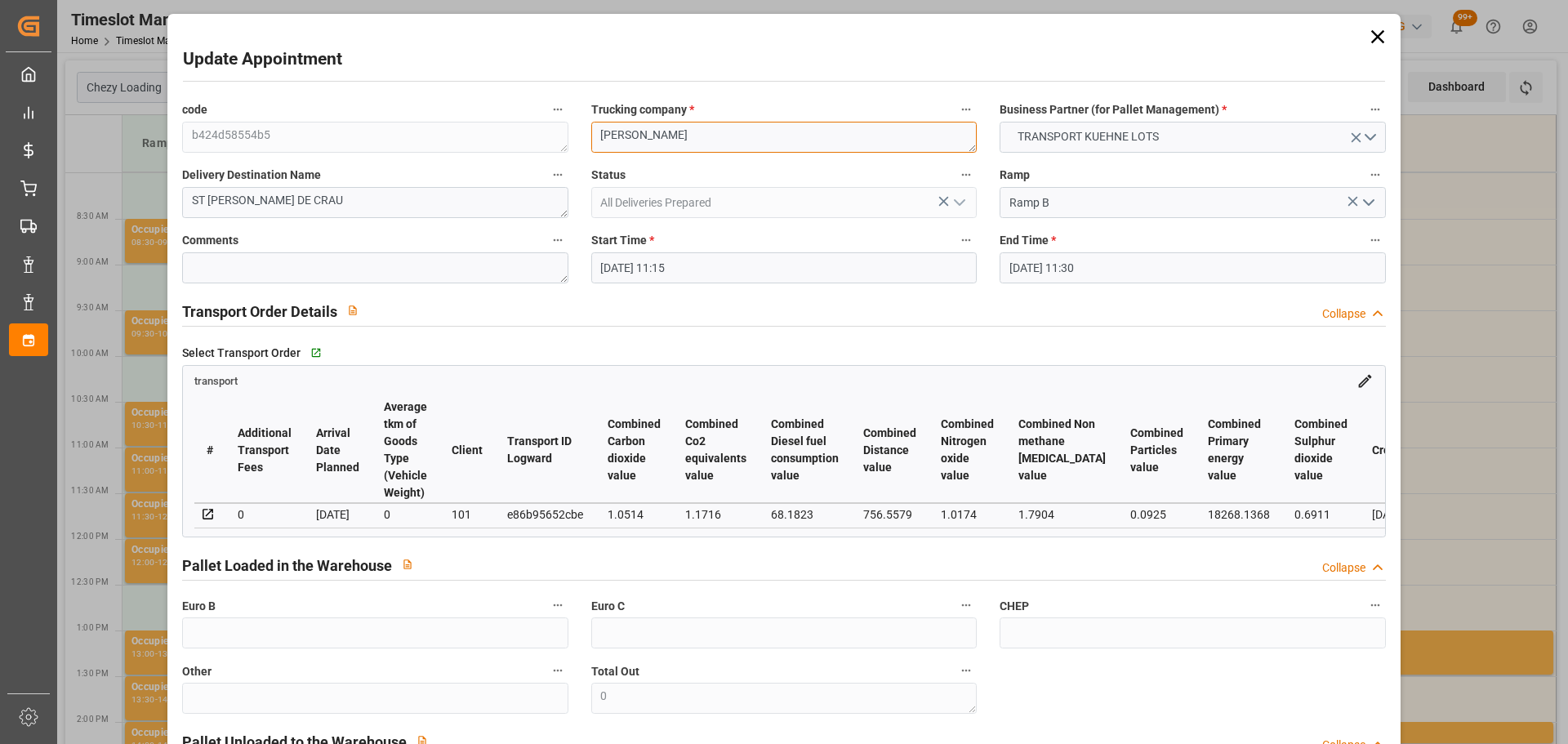
click at [335, 126] on div "code b424d58554b5 Trucking company * PEDRETTI Business Partner (for Pallet Mana…" at bounding box center [784, 494] width 1226 height 804
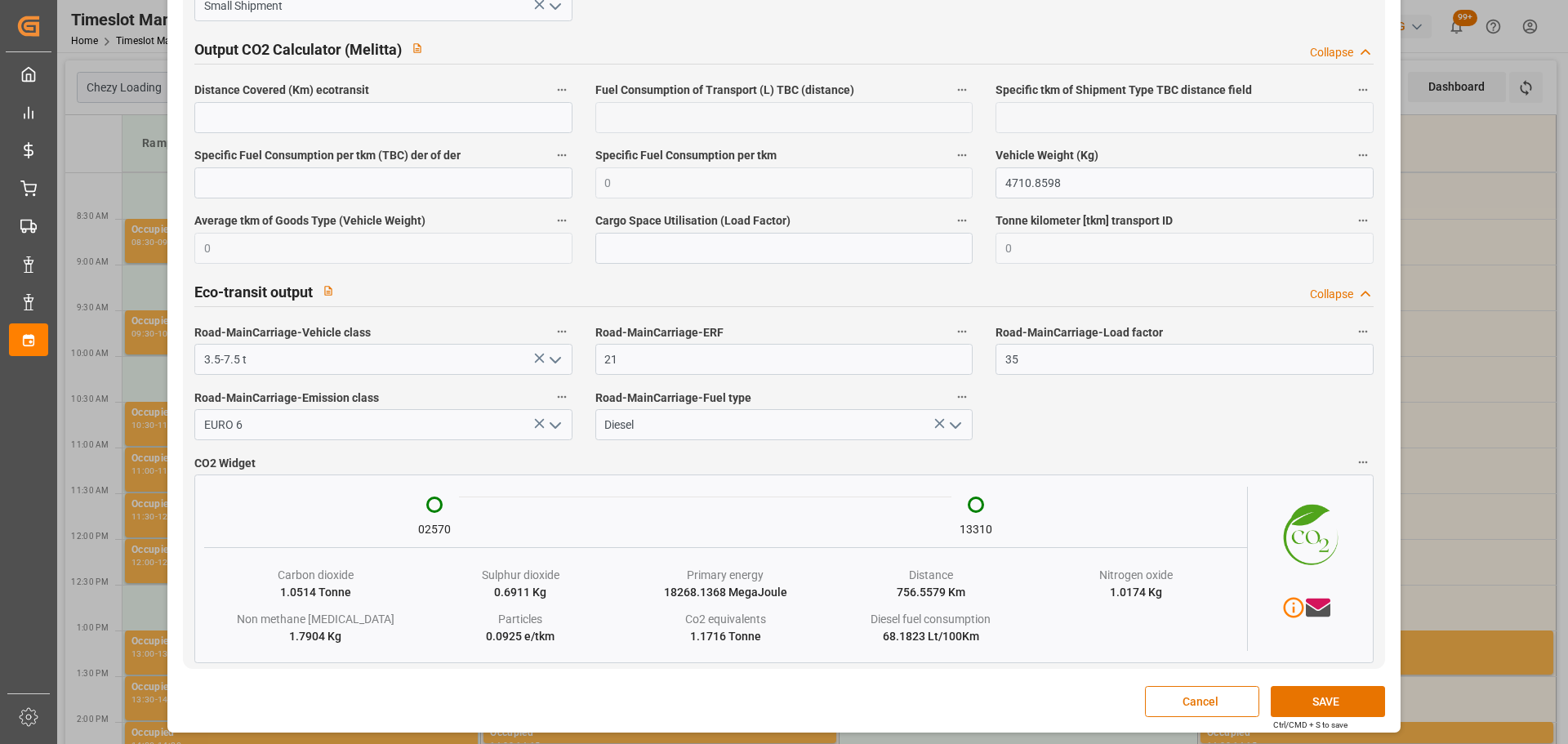
scroll to position [2724, 0]
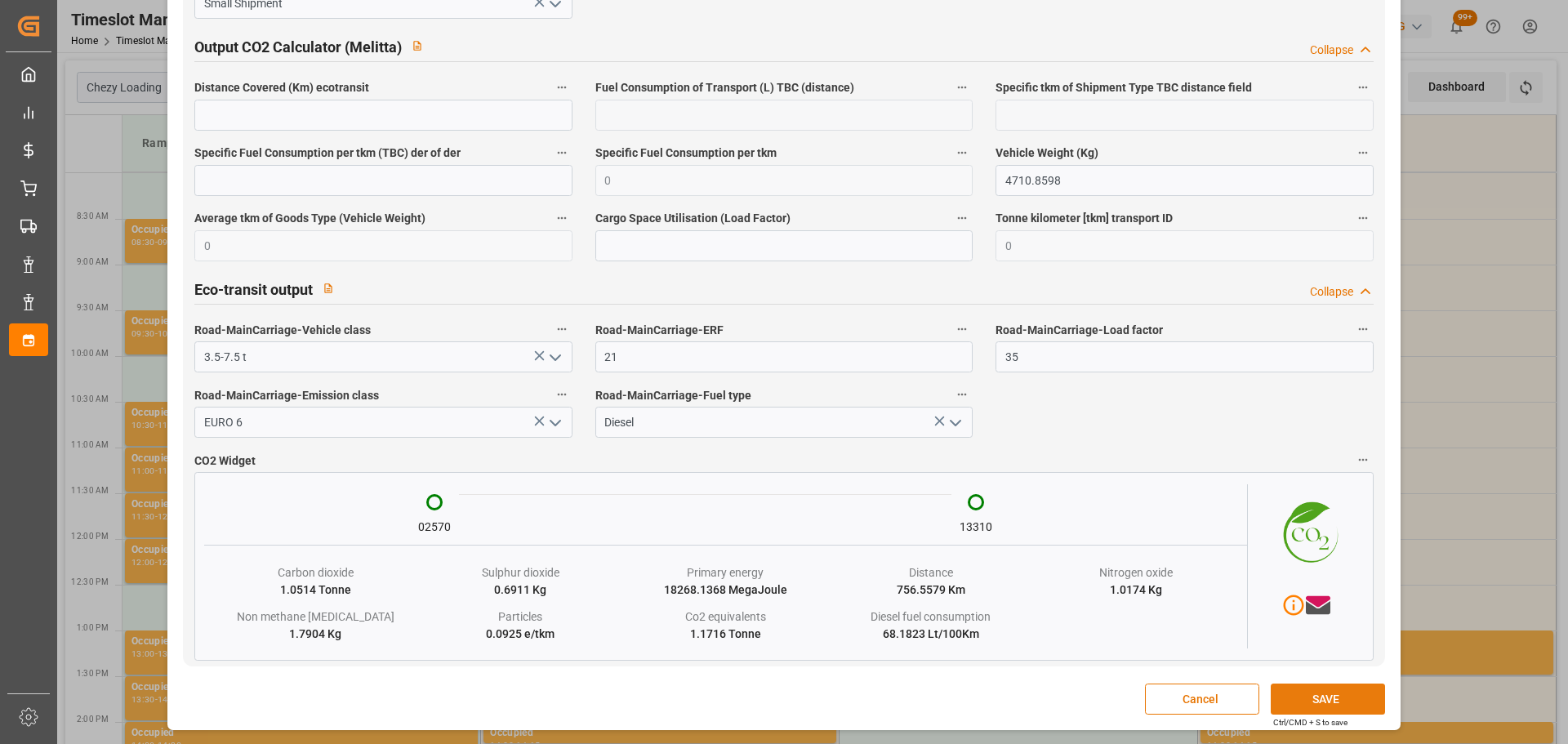
click at [1314, 695] on button "SAVE" at bounding box center [1328, 698] width 114 height 31
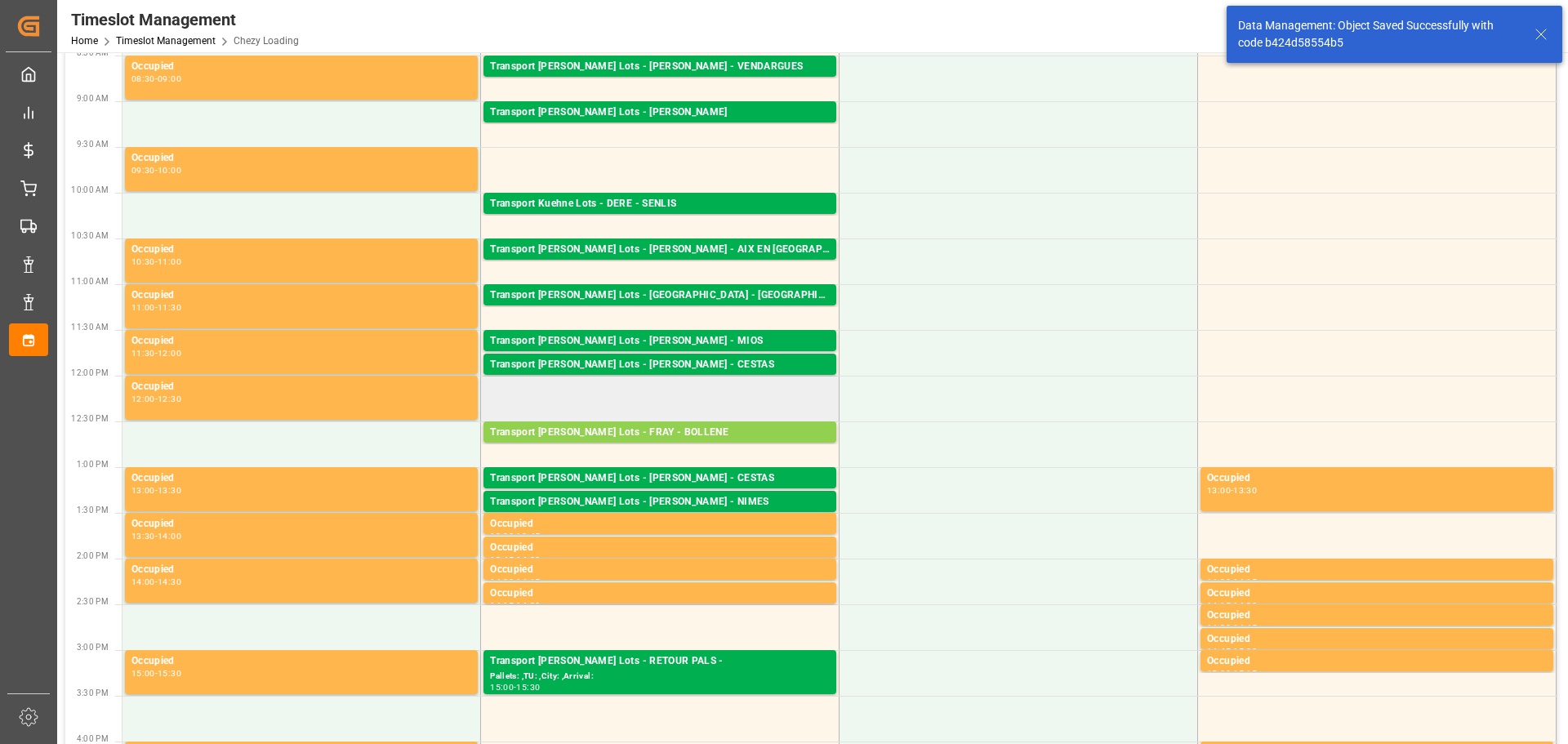
scroll to position [0, 0]
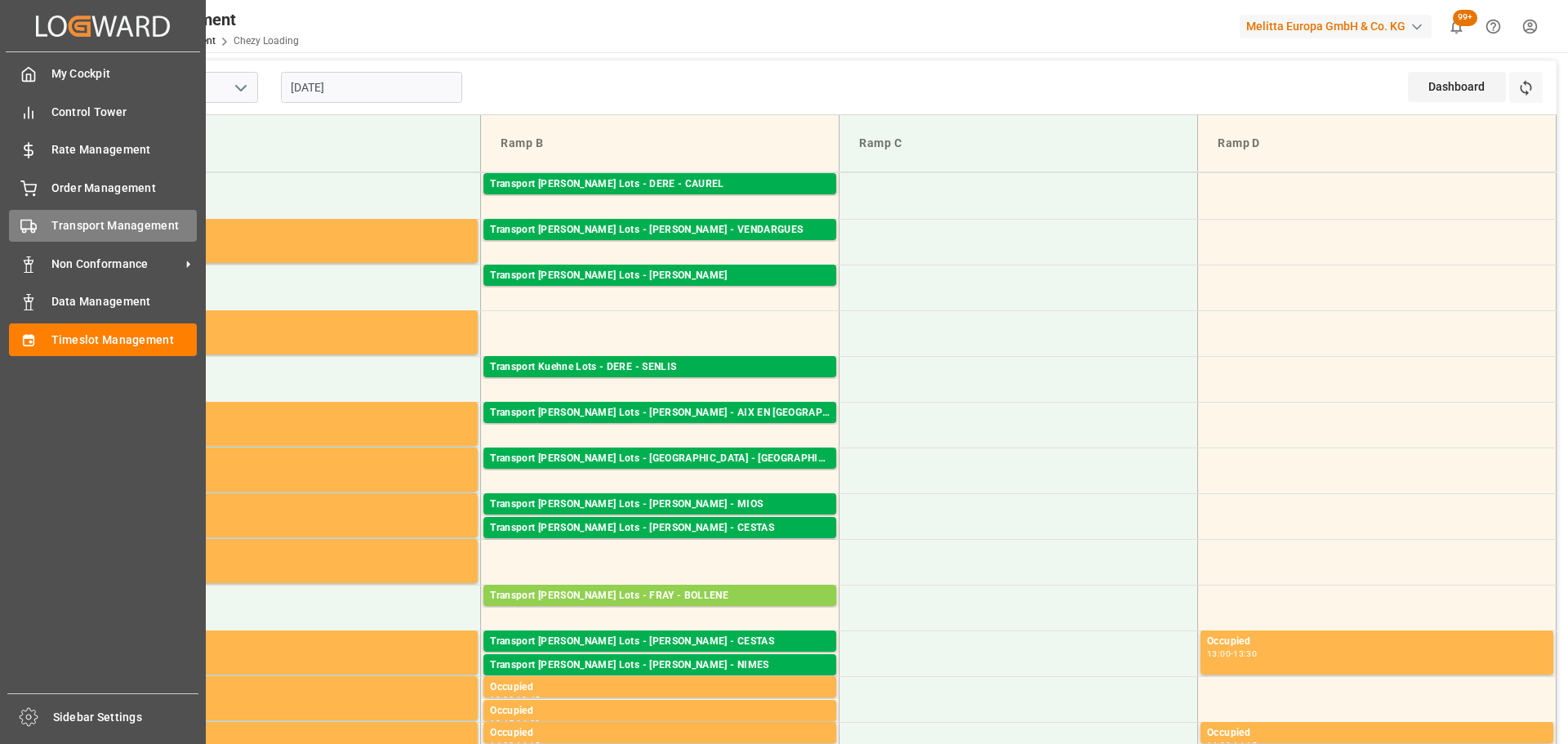
click at [97, 227] on span "Transport Management" at bounding box center [124, 226] width 146 height 18
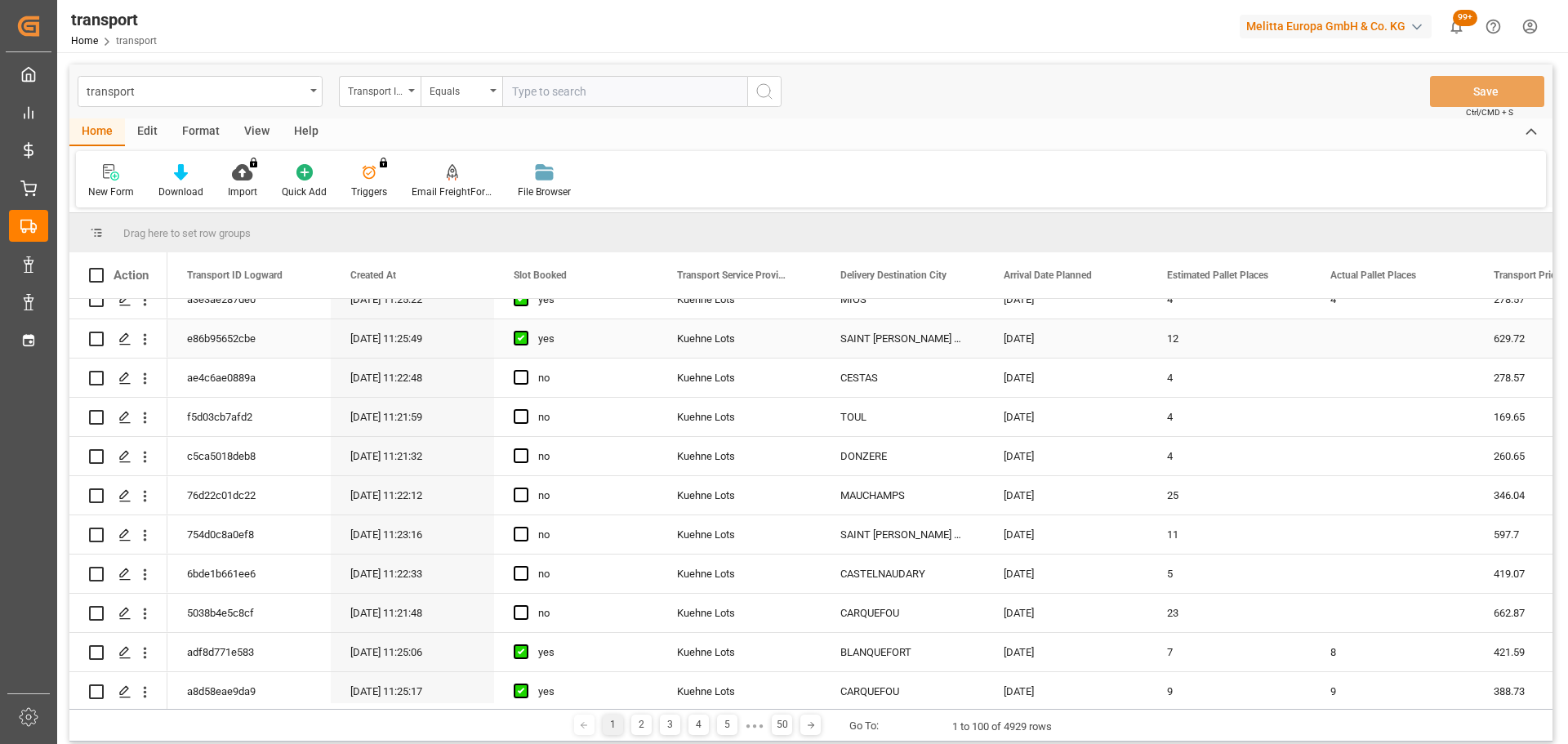
scroll to position [163, 0]
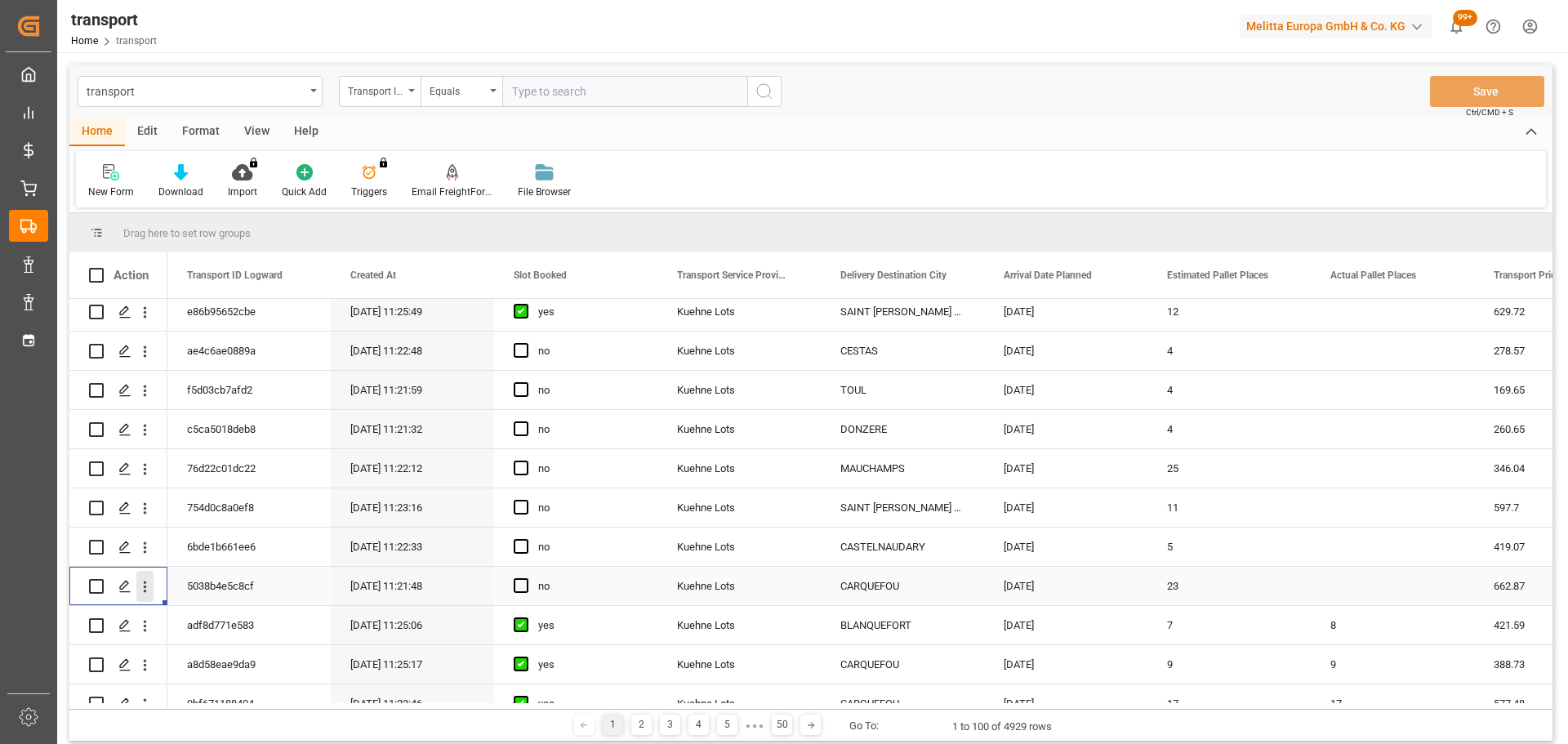
click at [143, 582] on icon "open menu" at bounding box center [145, 587] width 18 height 18
click at [195, 619] on span "Open in new tab" at bounding box center [252, 621] width 149 height 18
click at [525, 583] on span "Press SPACE to select this row." at bounding box center [521, 585] width 15 height 15
click at [526, 578] on input "Press SPACE to select this row." at bounding box center [526, 578] width 0 height 0
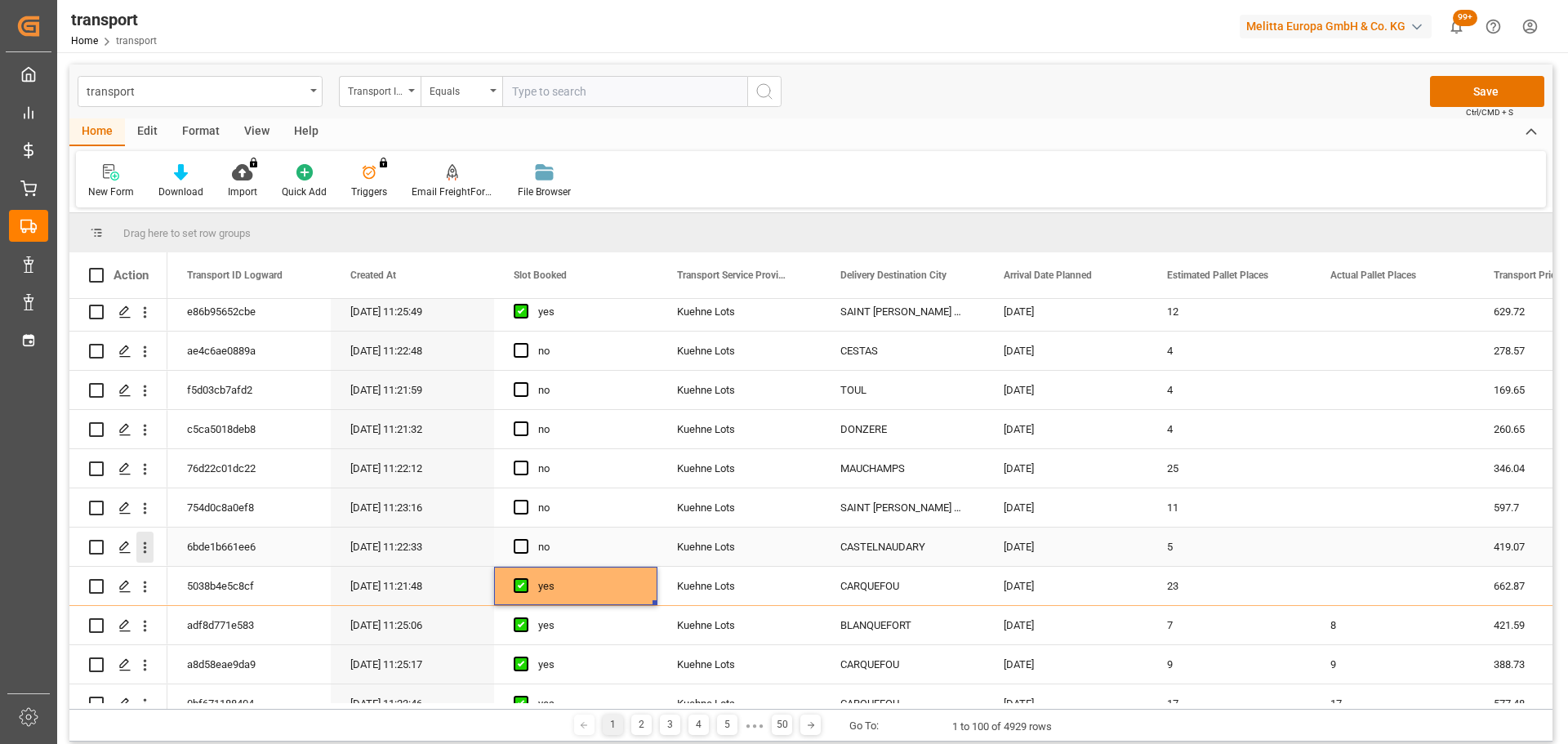
click at [148, 542] on icon "open menu" at bounding box center [145, 548] width 18 height 18
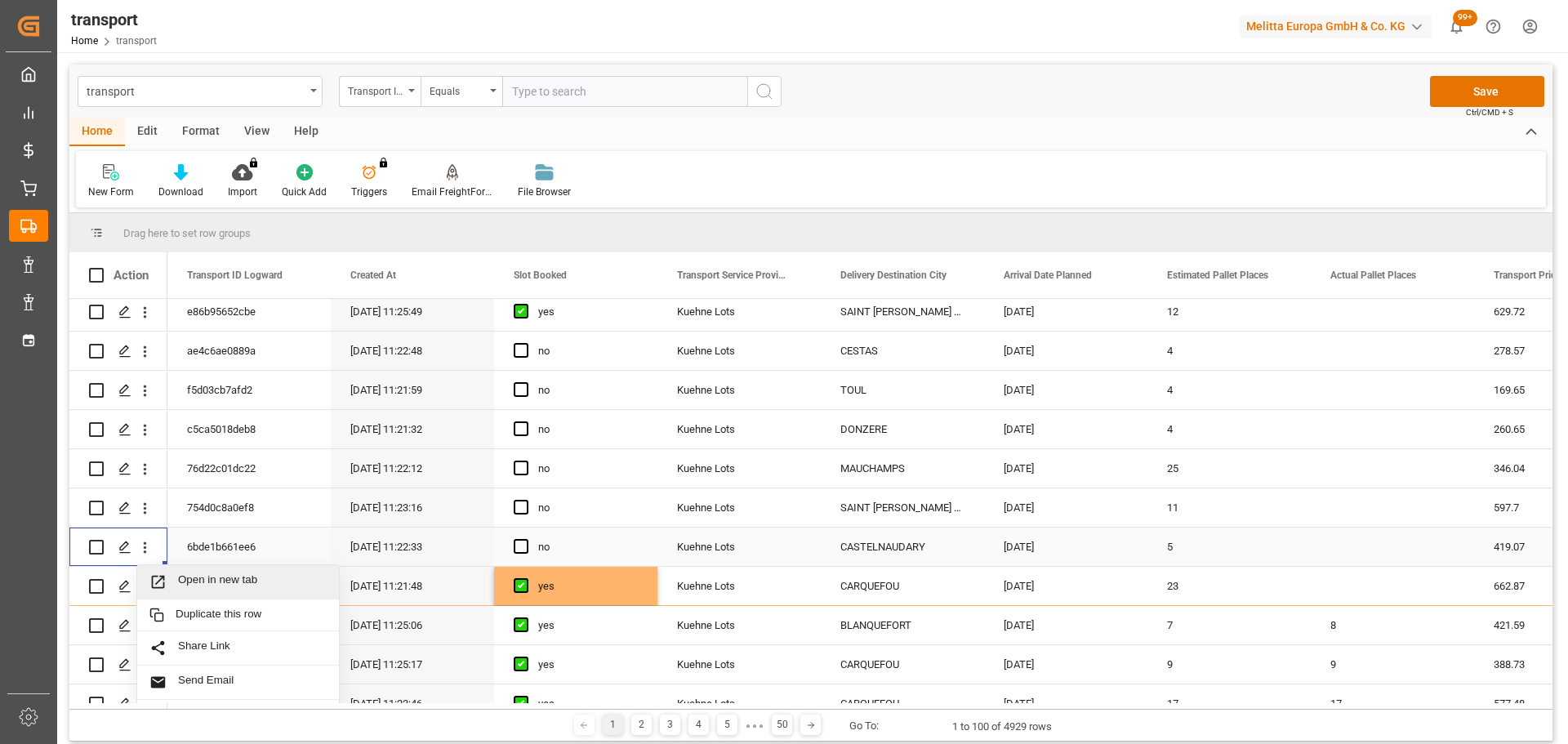
click at [273, 574] on span "Open in new tab" at bounding box center [252, 582] width 149 height 18
click at [521, 553] on span "Press SPACE to select this row." at bounding box center [521, 546] width 15 height 15
click at [526, 539] on input "Press SPACE to select this row." at bounding box center [526, 539] width 0 height 0
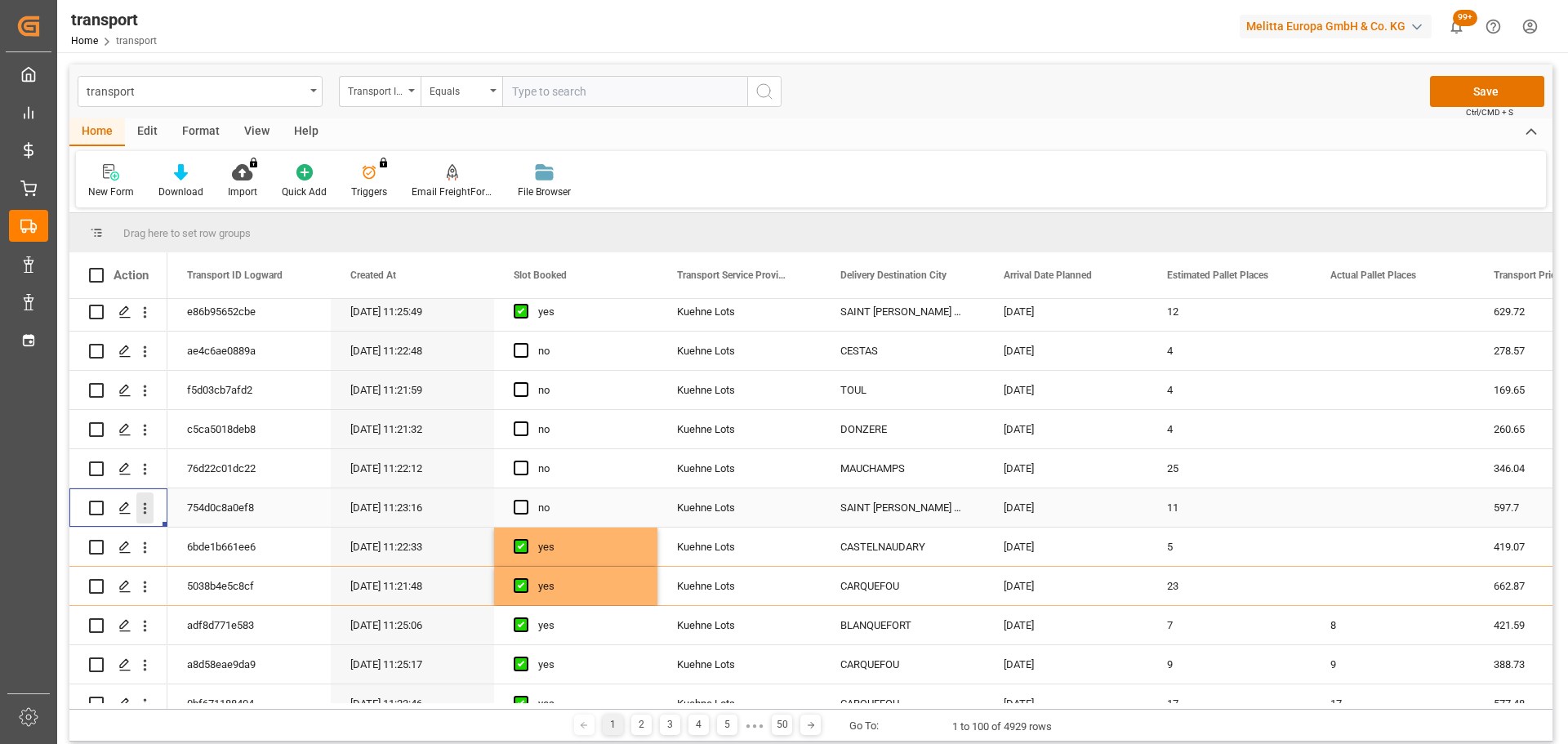
click at [141, 505] on icon "open menu" at bounding box center [145, 508] width 18 height 18
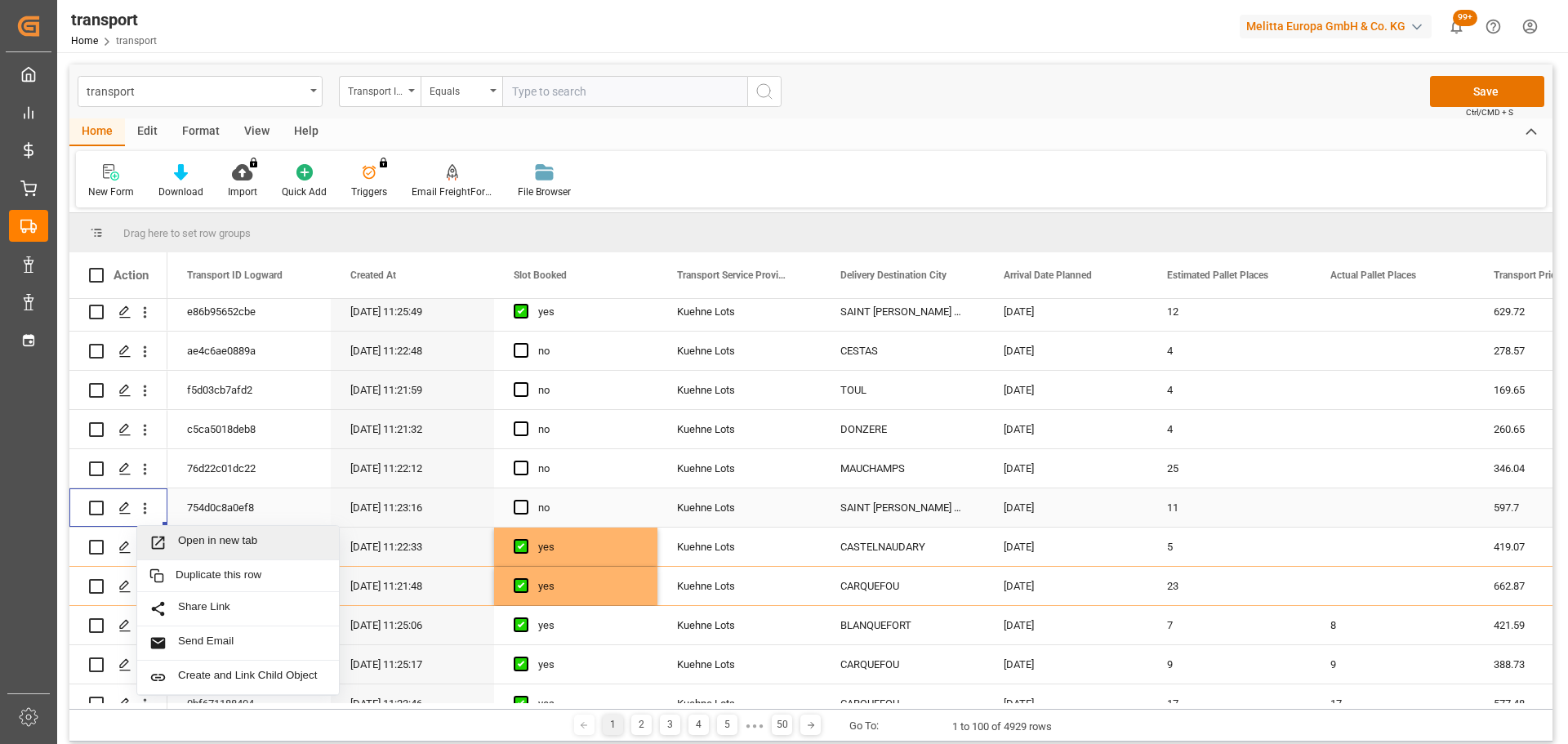
click at [262, 531] on div "Open in new tab" at bounding box center [238, 542] width 202 height 34
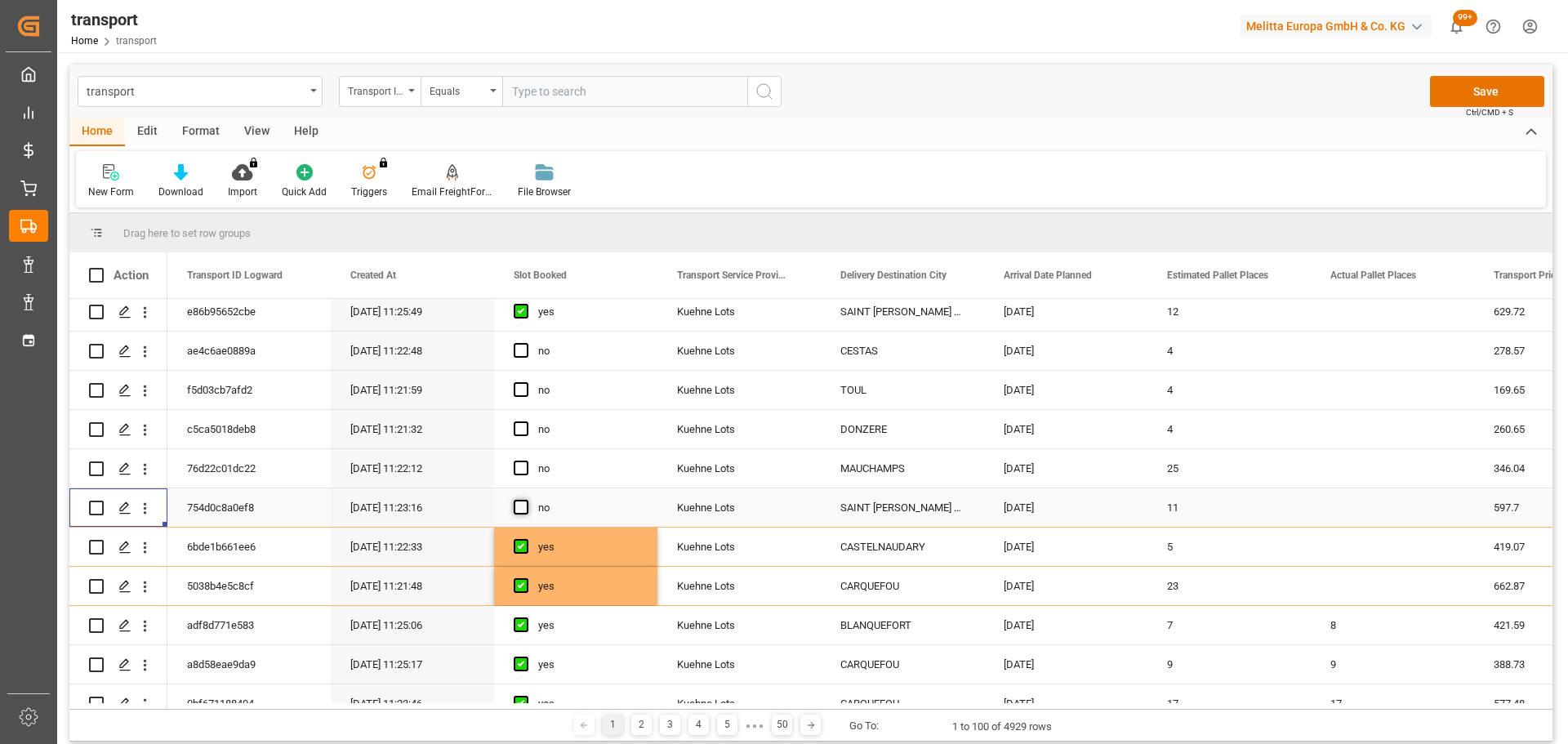
click at [522, 507] on span "Press SPACE to select this row." at bounding box center [521, 507] width 15 height 15
click at [526, 500] on input "Press SPACE to select this row." at bounding box center [526, 500] width 0 height 0
click at [140, 464] on icon "open menu" at bounding box center [145, 470] width 18 height 18
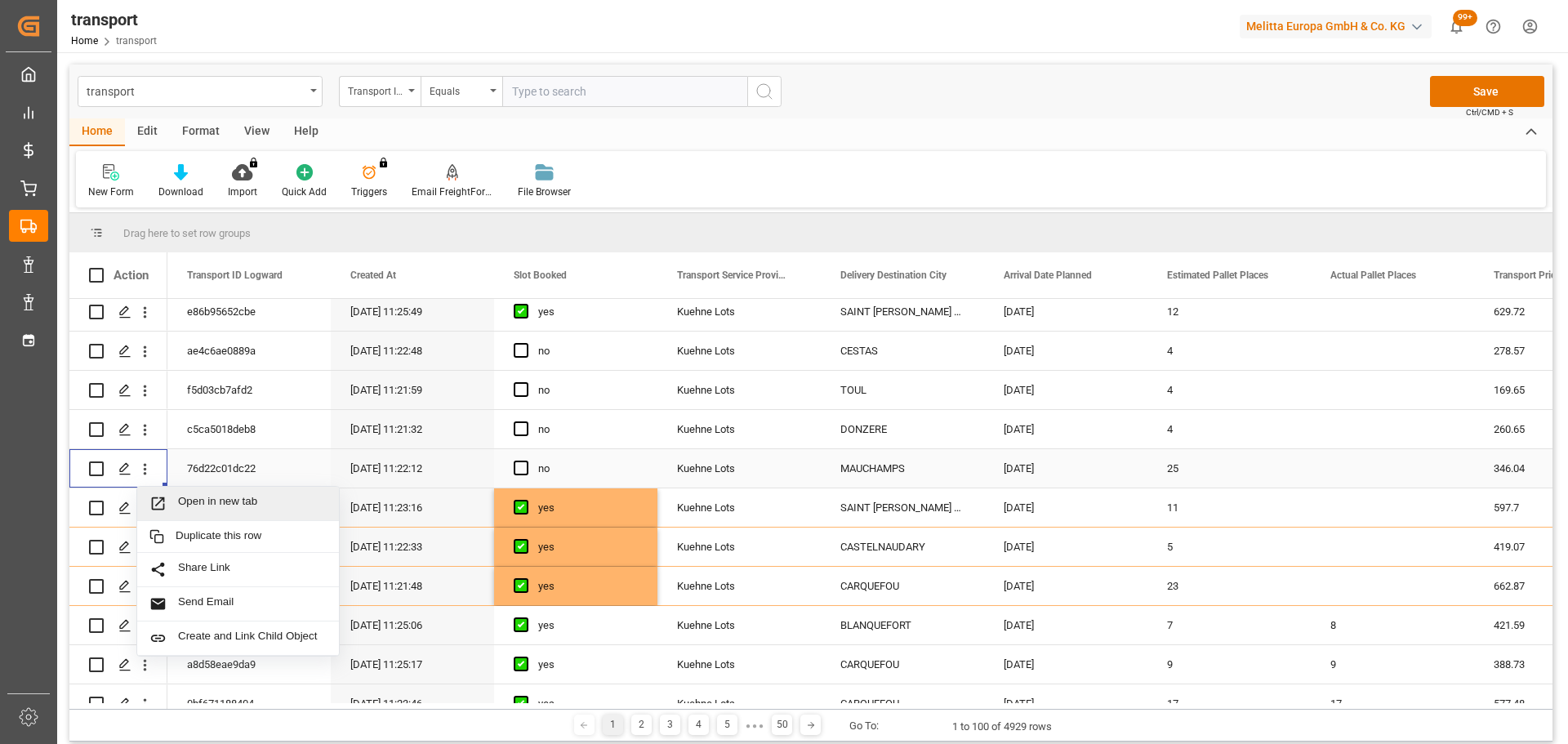
click at [184, 494] on div "Open in new tab" at bounding box center [238, 503] width 202 height 34
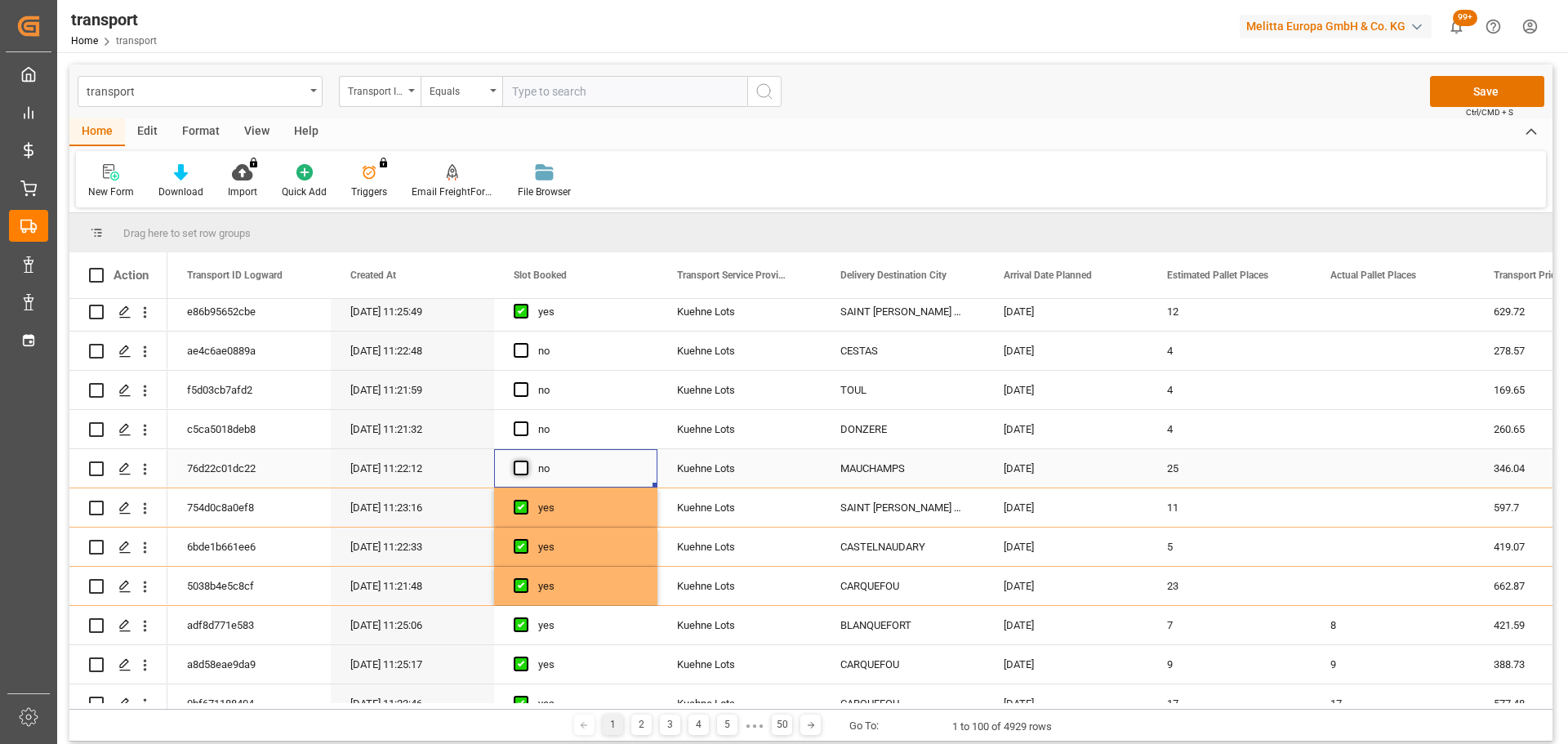
click at [523, 466] on span "Press SPACE to select this row." at bounding box center [521, 468] width 15 height 15
click at [526, 461] on input "Press SPACE to select this row." at bounding box center [526, 461] width 0 height 0
click at [144, 424] on icon "open menu" at bounding box center [145, 430] width 18 height 18
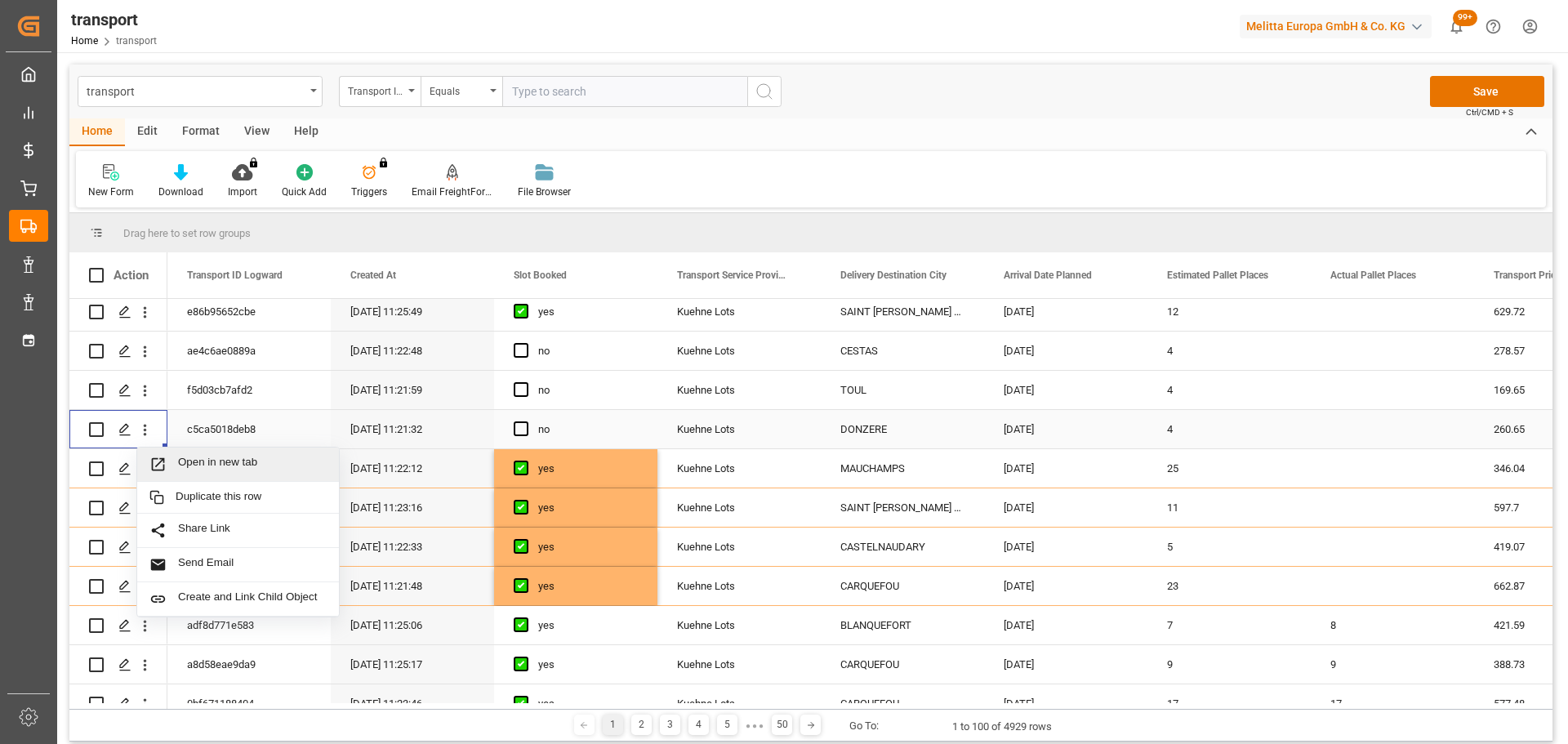
click at [236, 464] on span "Open in new tab" at bounding box center [252, 464] width 149 height 18
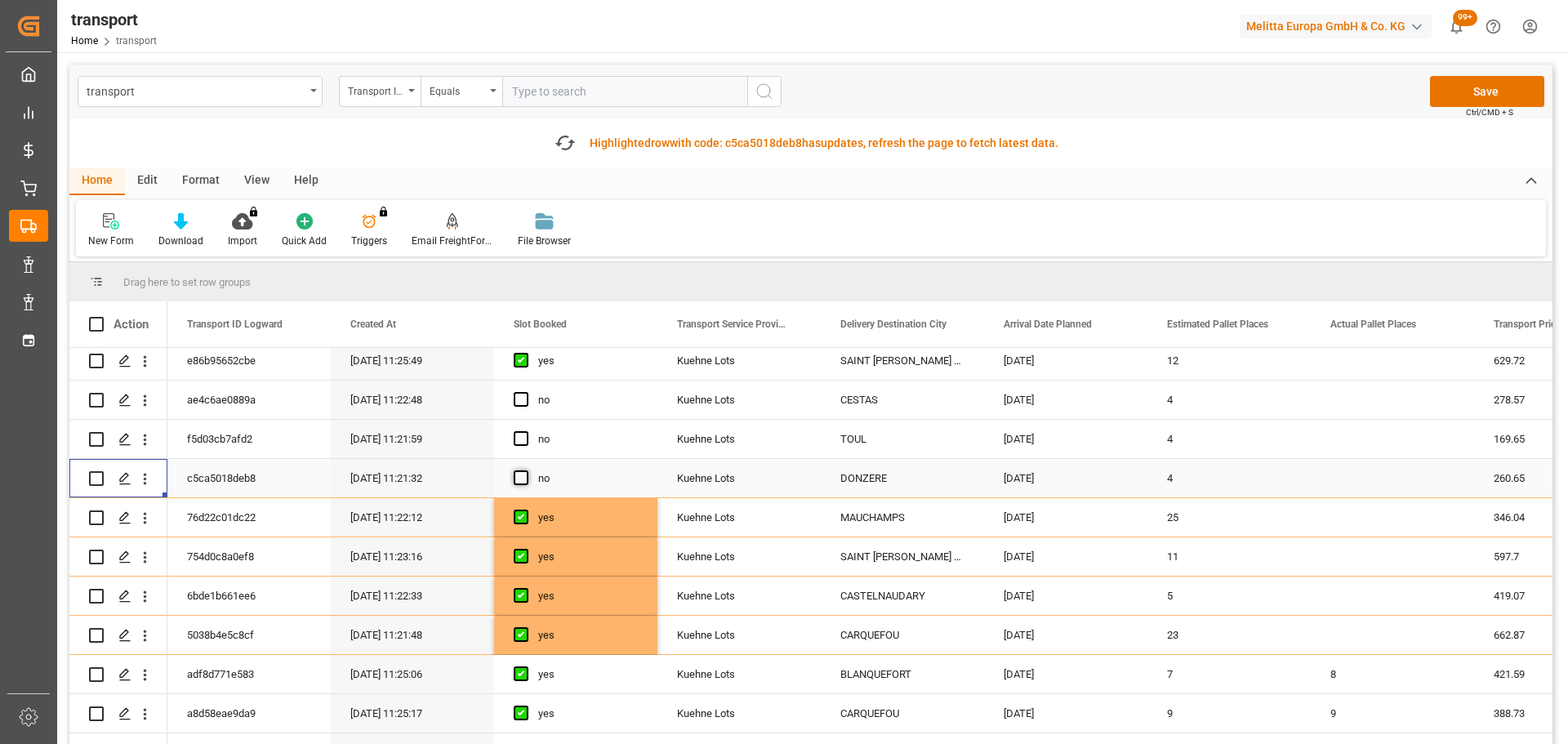
click at [522, 477] on span "Press SPACE to select this row." at bounding box center [521, 478] width 15 height 15
click at [526, 471] on input "Press SPACE to select this row." at bounding box center [526, 471] width 0 height 0
click at [148, 435] on icon "open menu" at bounding box center [145, 440] width 18 height 18
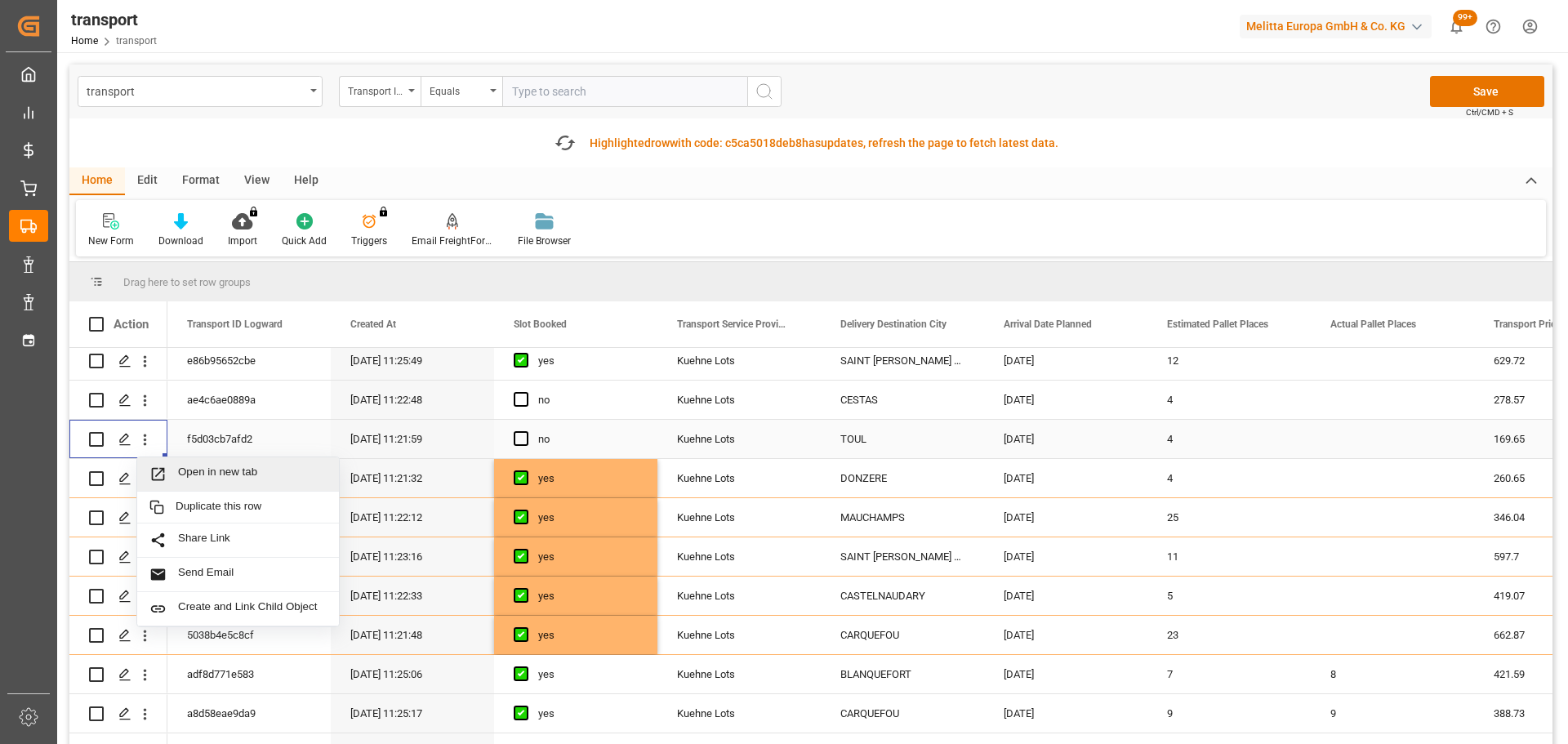
click at [215, 465] on span "Open in new tab" at bounding box center [252, 474] width 149 height 18
click at [522, 438] on span "Press SPACE to select this row." at bounding box center [521, 438] width 15 height 15
click at [526, 431] on input "Press SPACE to select this row." at bounding box center [526, 431] width 0 height 0
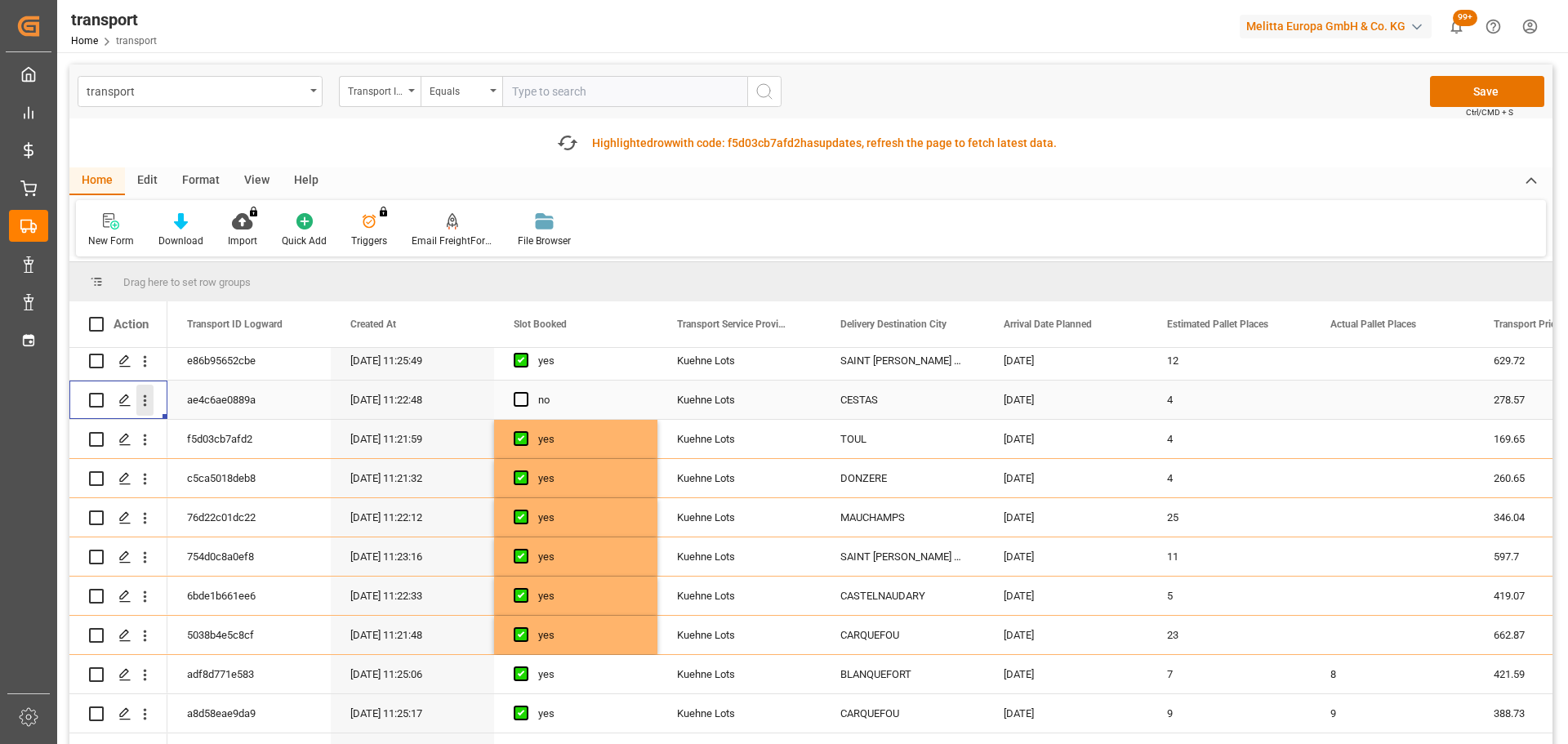
click at [146, 394] on icon "open menu" at bounding box center [145, 400] width 18 height 18
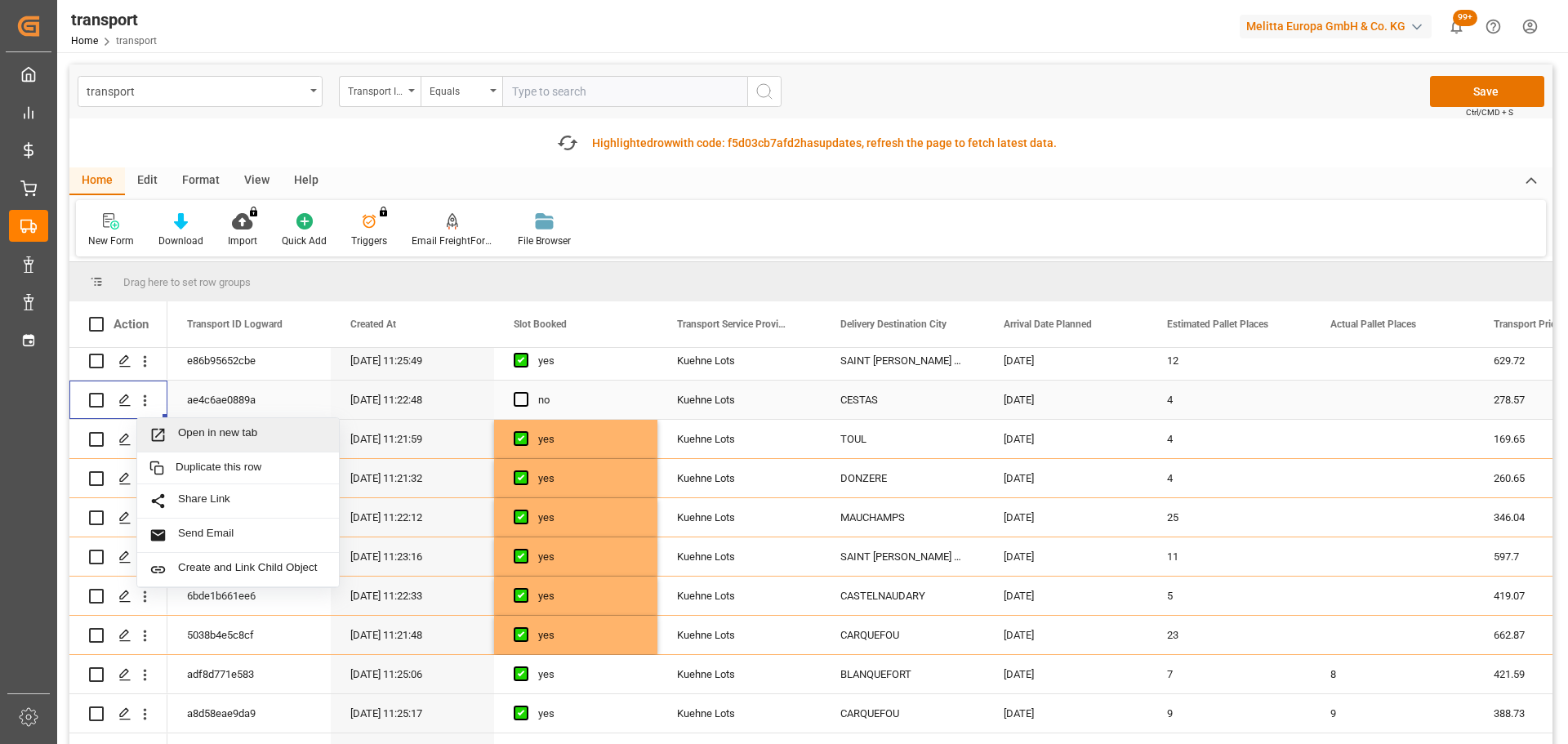
click at [230, 427] on span "Open in new tab" at bounding box center [252, 436] width 149 height 18
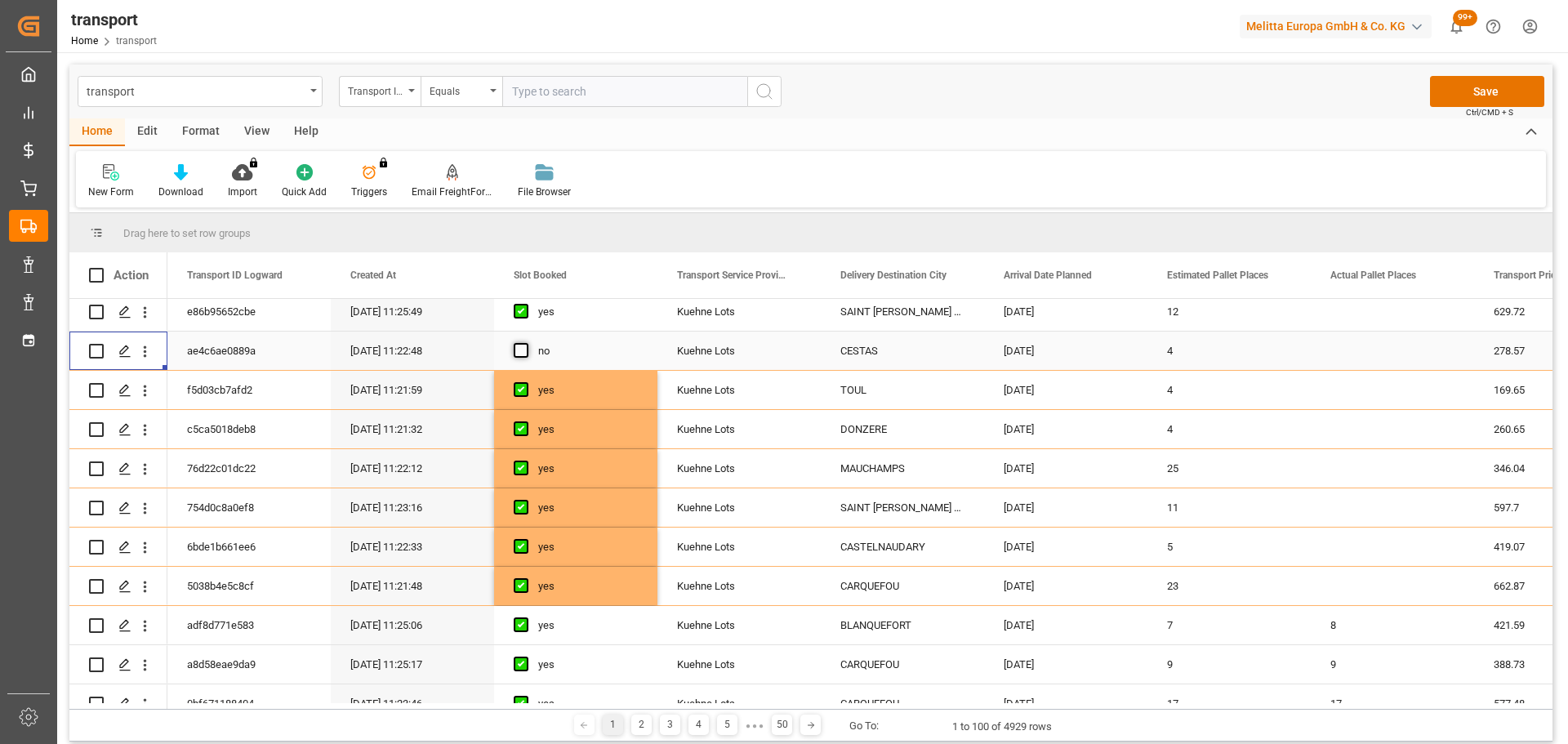
click at [519, 353] on span "Press SPACE to select this row." at bounding box center [521, 350] width 15 height 15
click at [526, 343] on input "Press SPACE to select this row." at bounding box center [526, 343] width 0 height 0
click at [1460, 88] on button "Save" at bounding box center [1487, 91] width 114 height 31
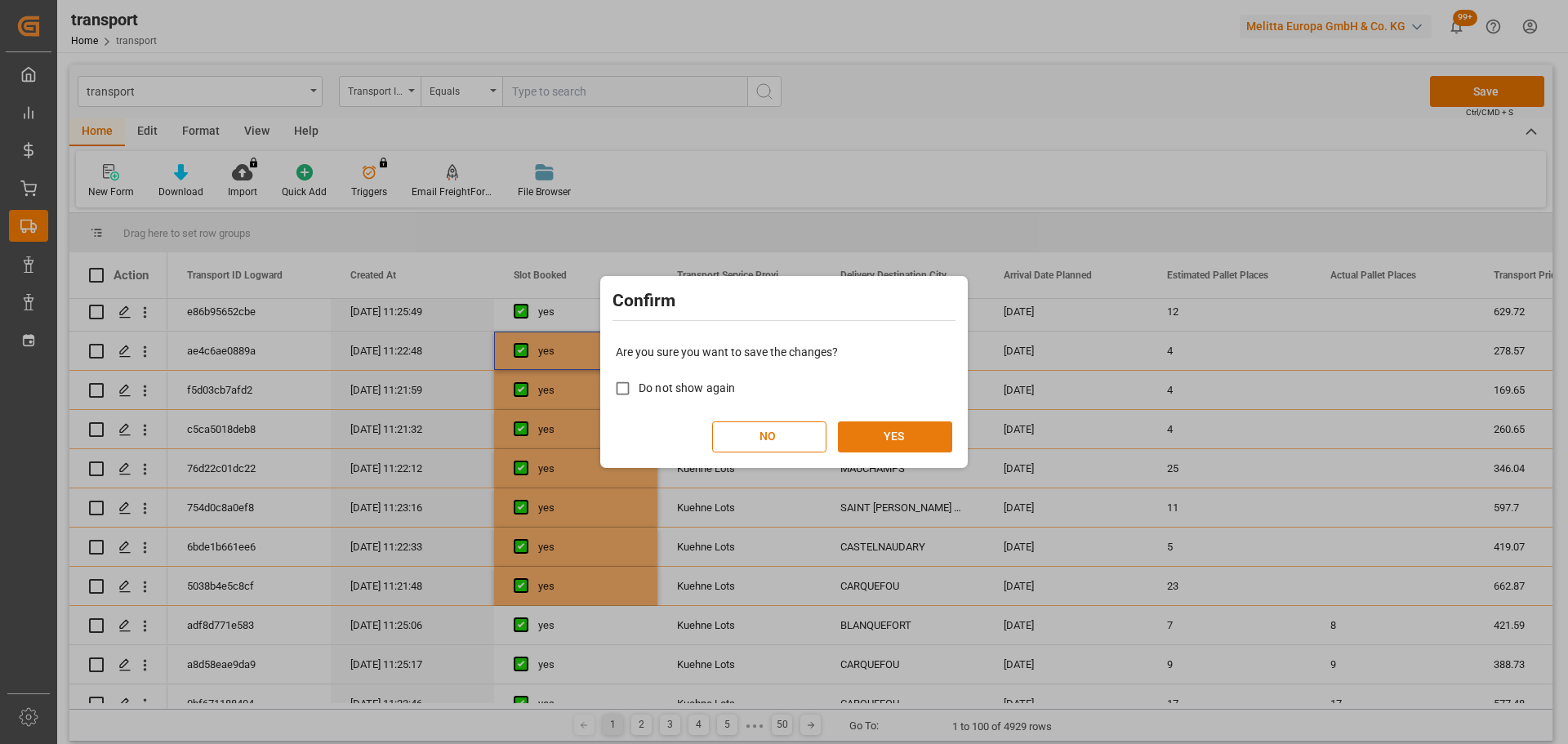
click at [925, 436] on button "YES" at bounding box center [895, 436] width 114 height 31
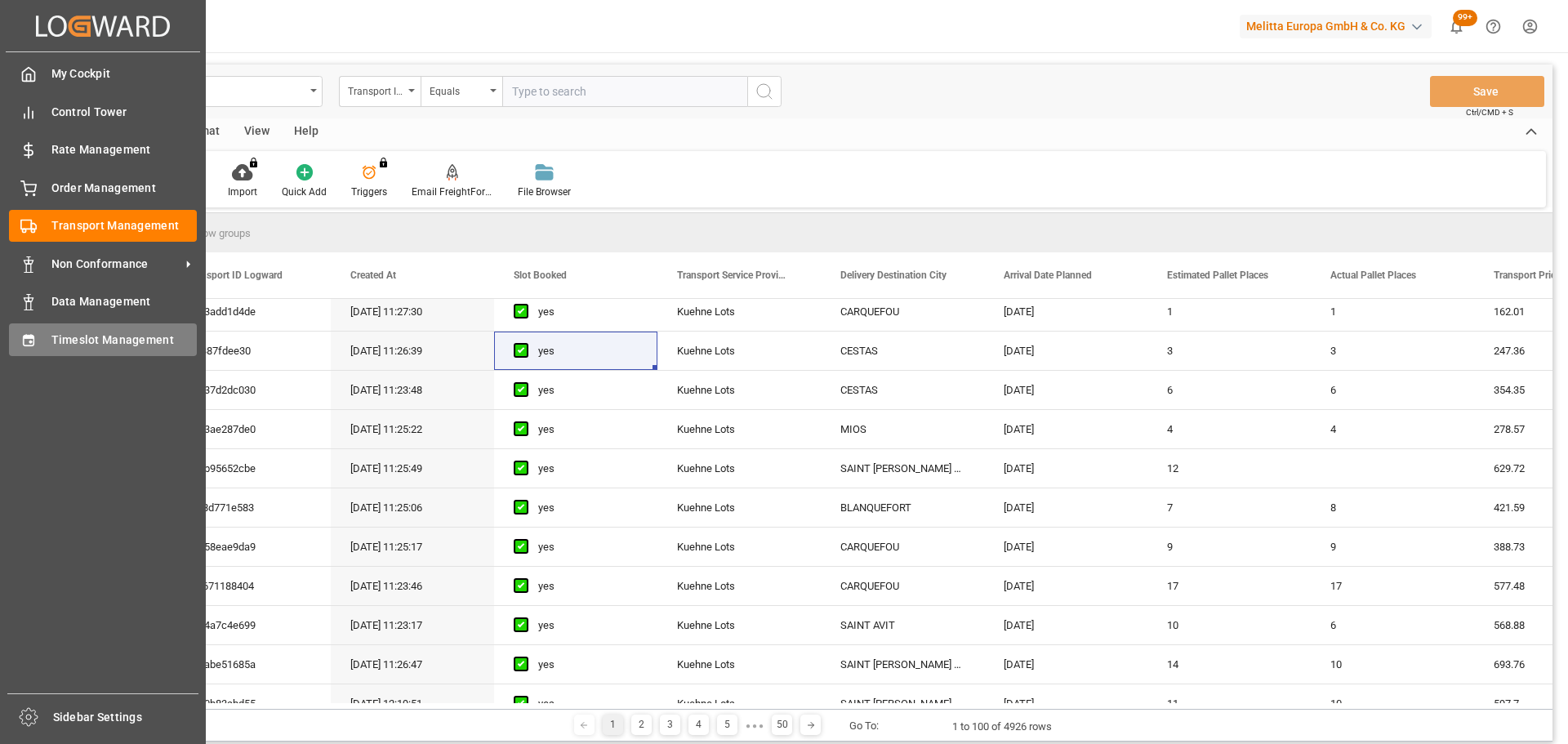
click at [99, 331] on span "Timeslot Management" at bounding box center [124, 340] width 146 height 18
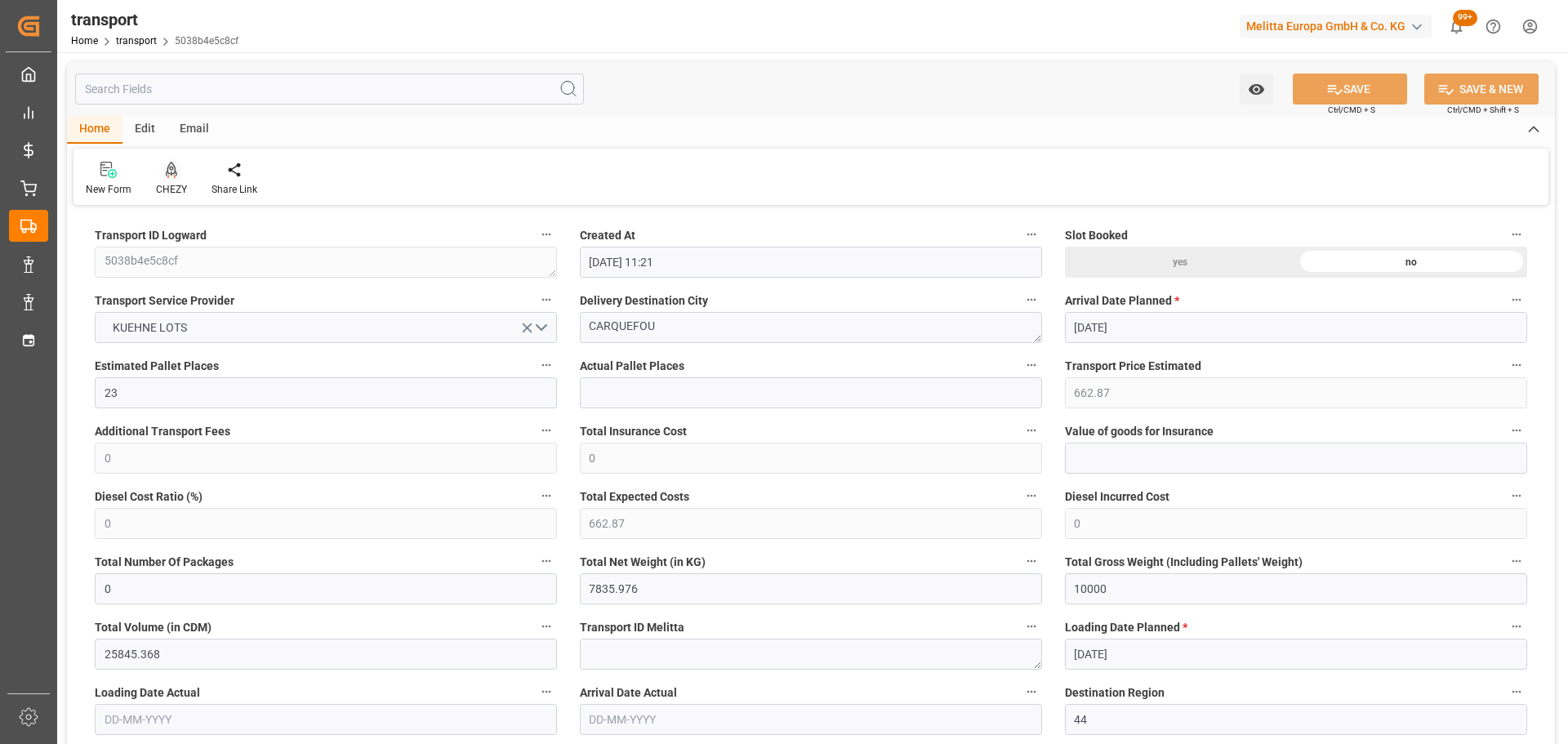
click at [174, 175] on icon at bounding box center [171, 177] width 7 height 4
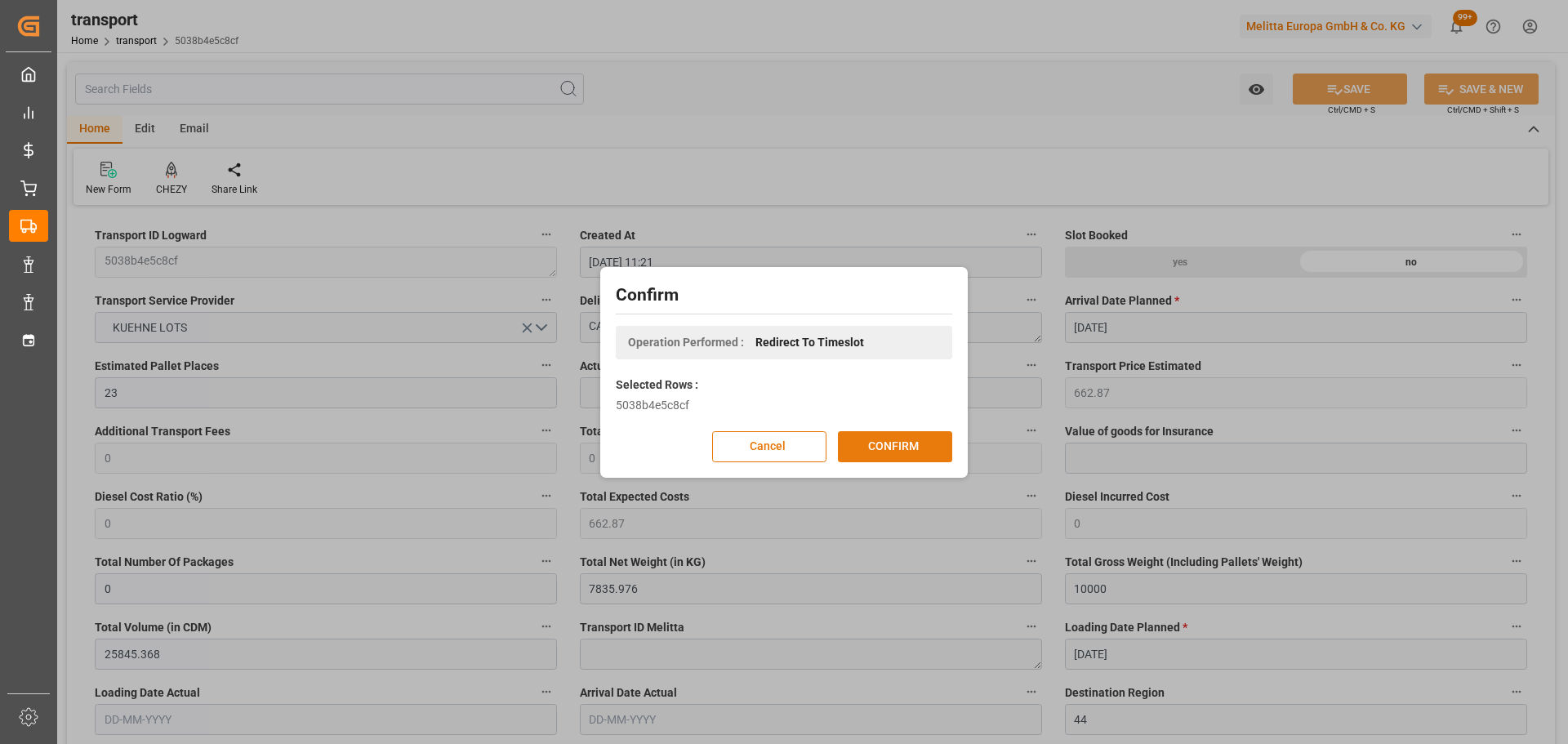
click at [886, 436] on button "CONFIRM" at bounding box center [895, 446] width 114 height 31
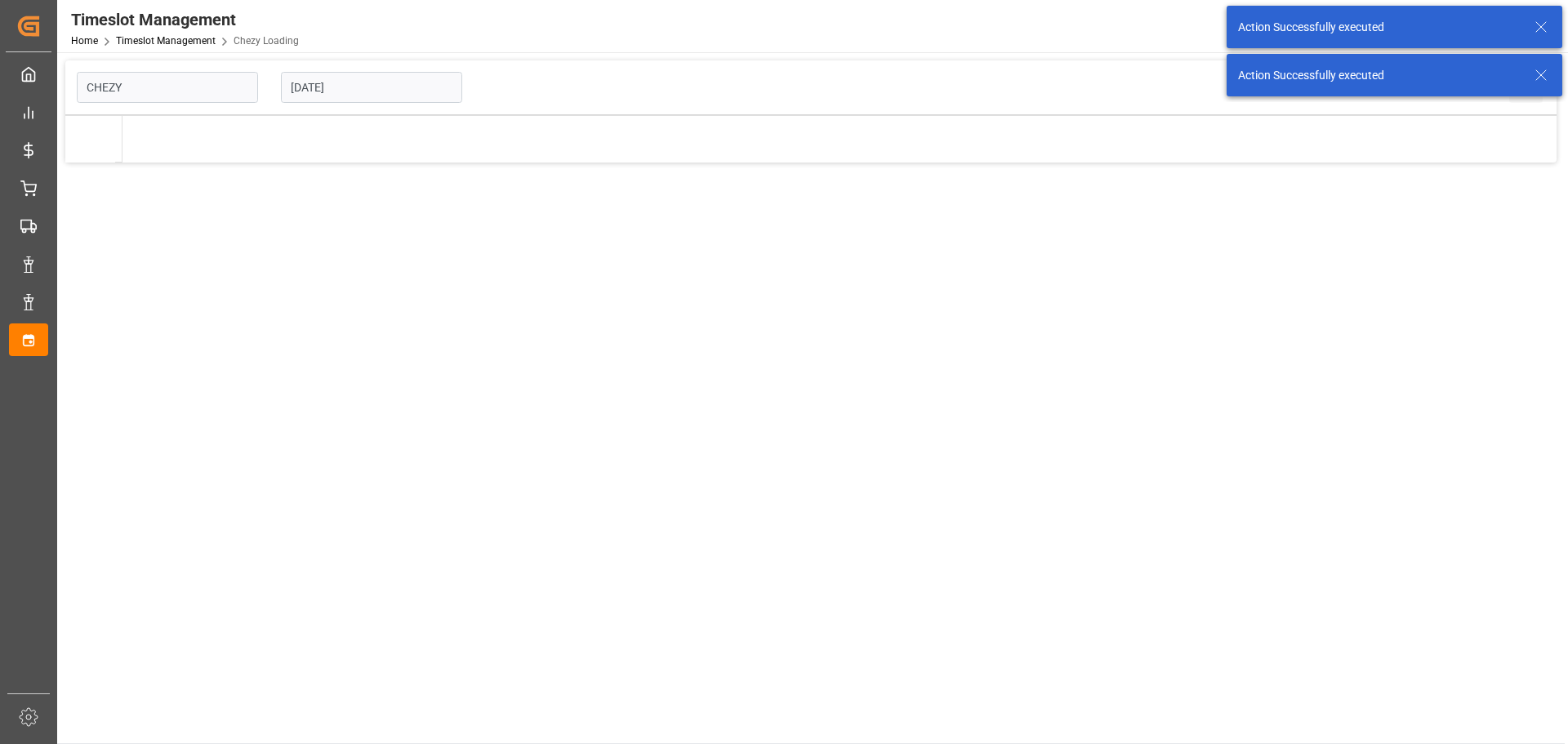
type input "Chezy Loading"
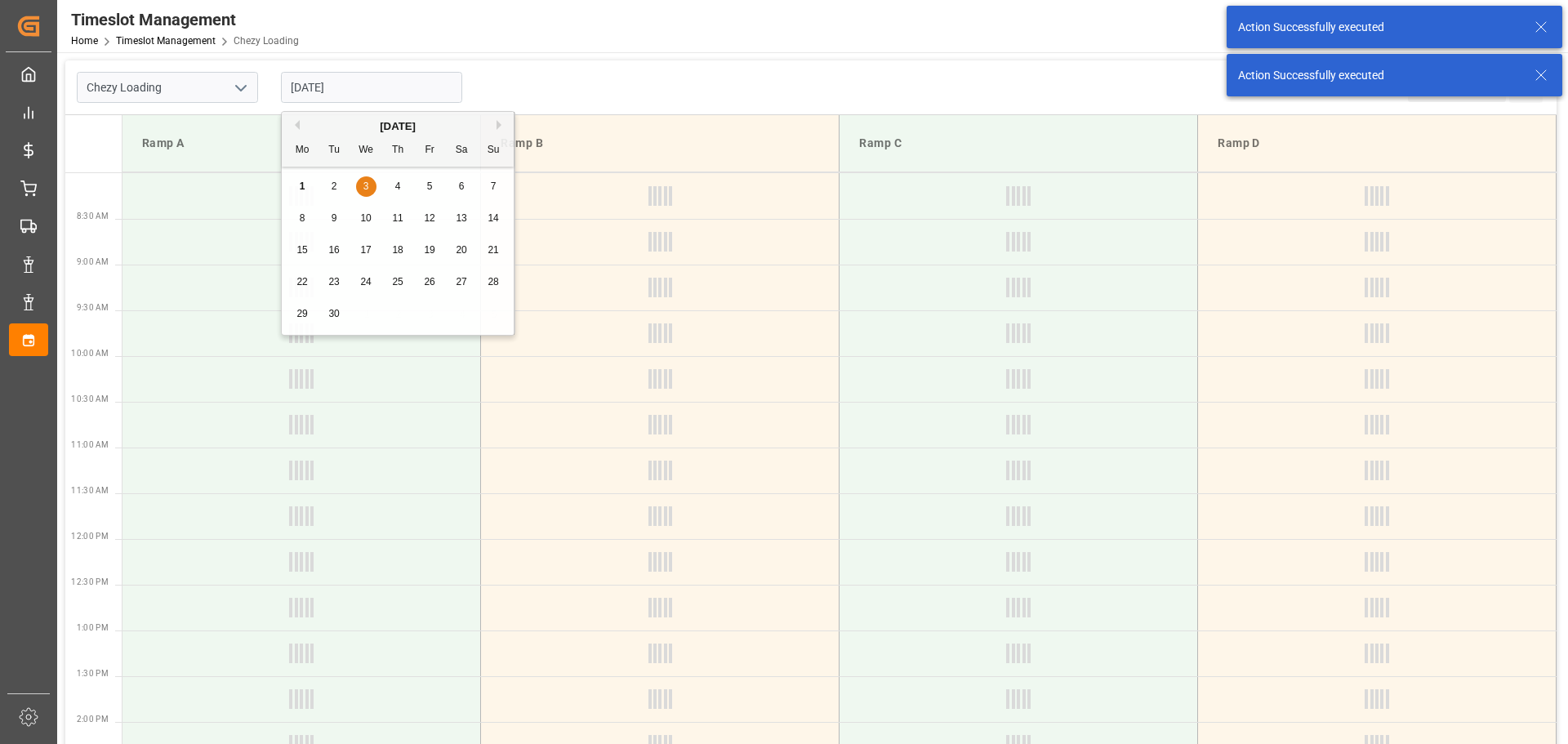
click at [364, 84] on input "03-09-2025" at bounding box center [372, 87] width 181 height 31
click at [394, 184] on div "4" at bounding box center [398, 187] width 20 height 19
type input "[DATE]"
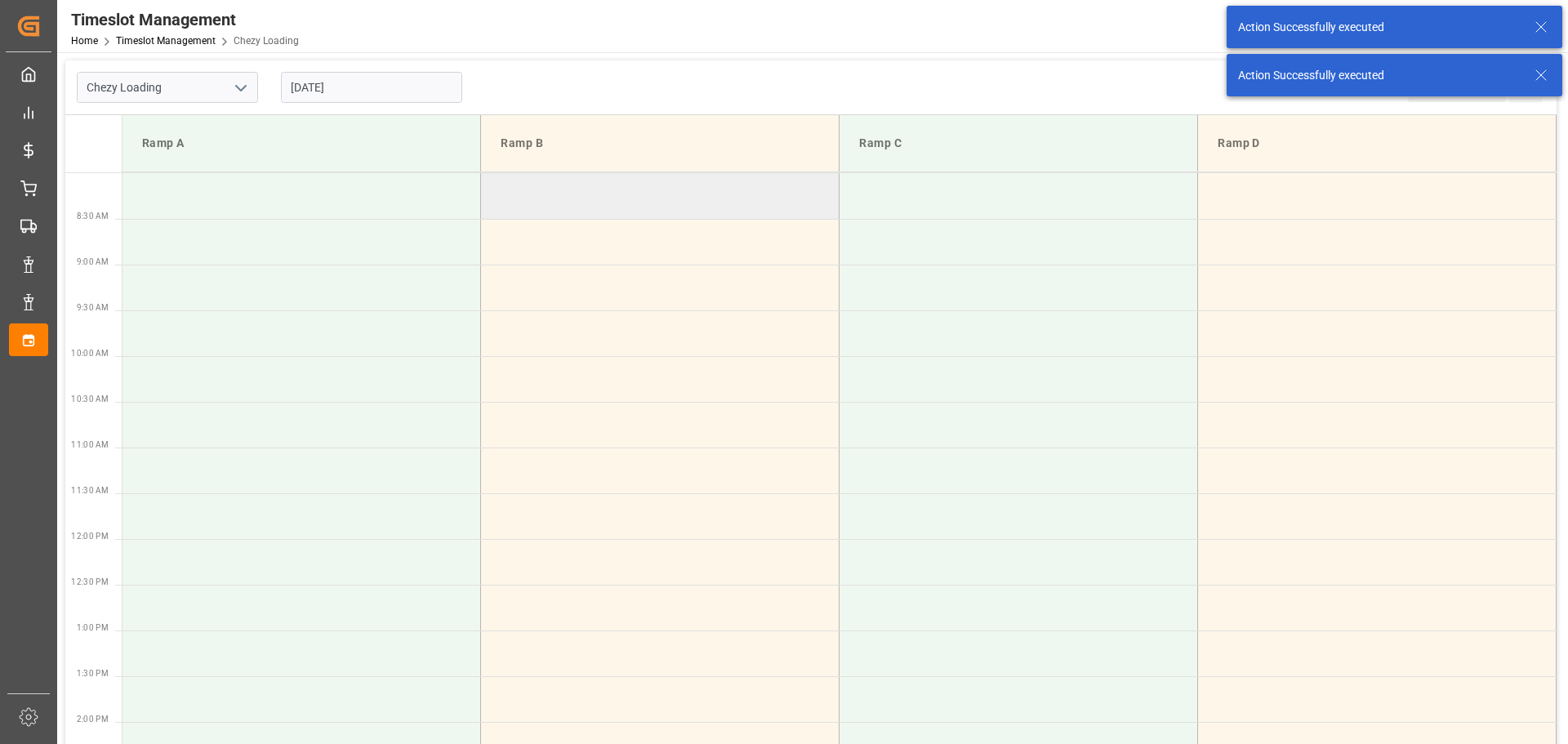
click at [495, 187] on td at bounding box center [660, 196] width 358 height 46
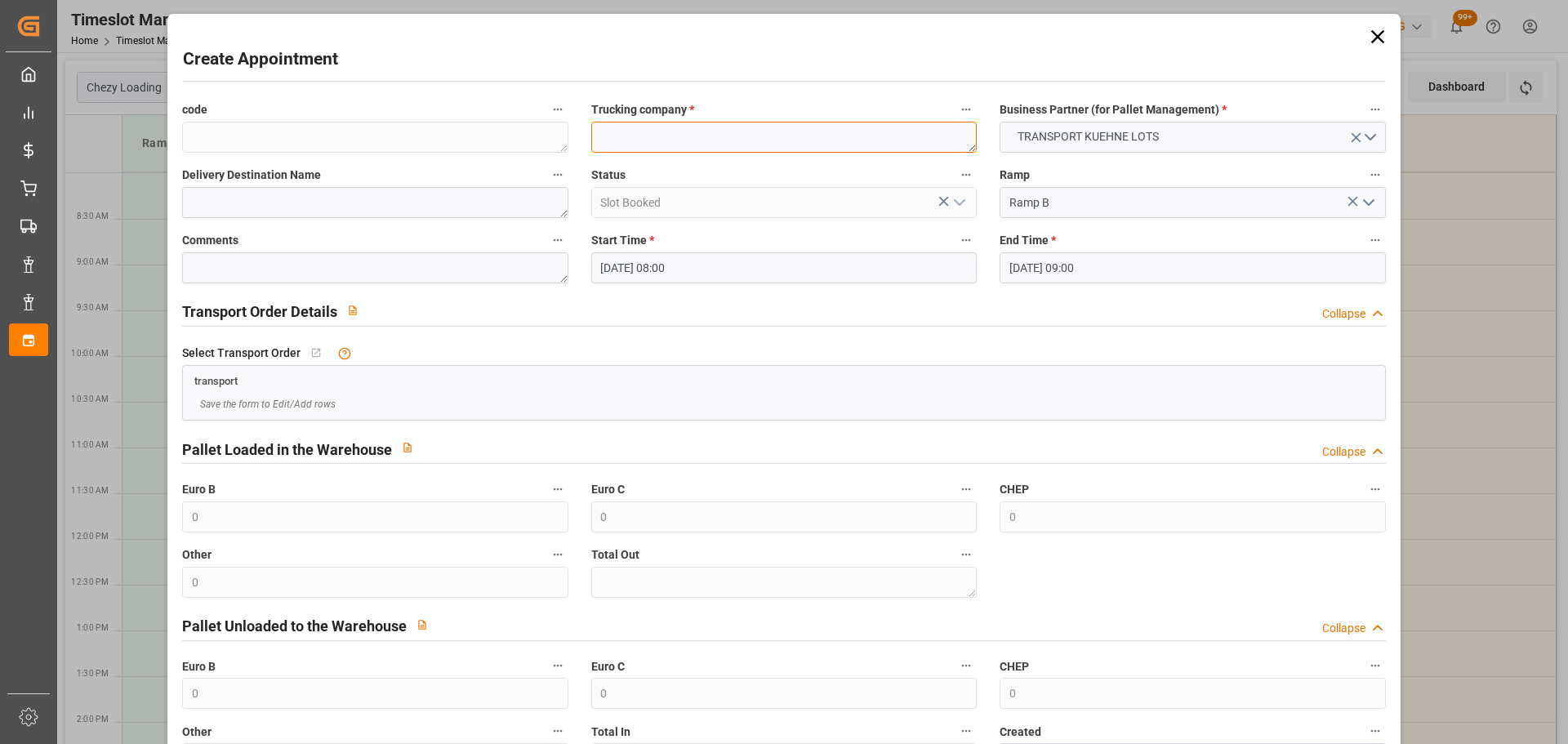
click at [665, 135] on textarea at bounding box center [784, 137] width 386 height 31
type textarea "[PERSON_NAME]"
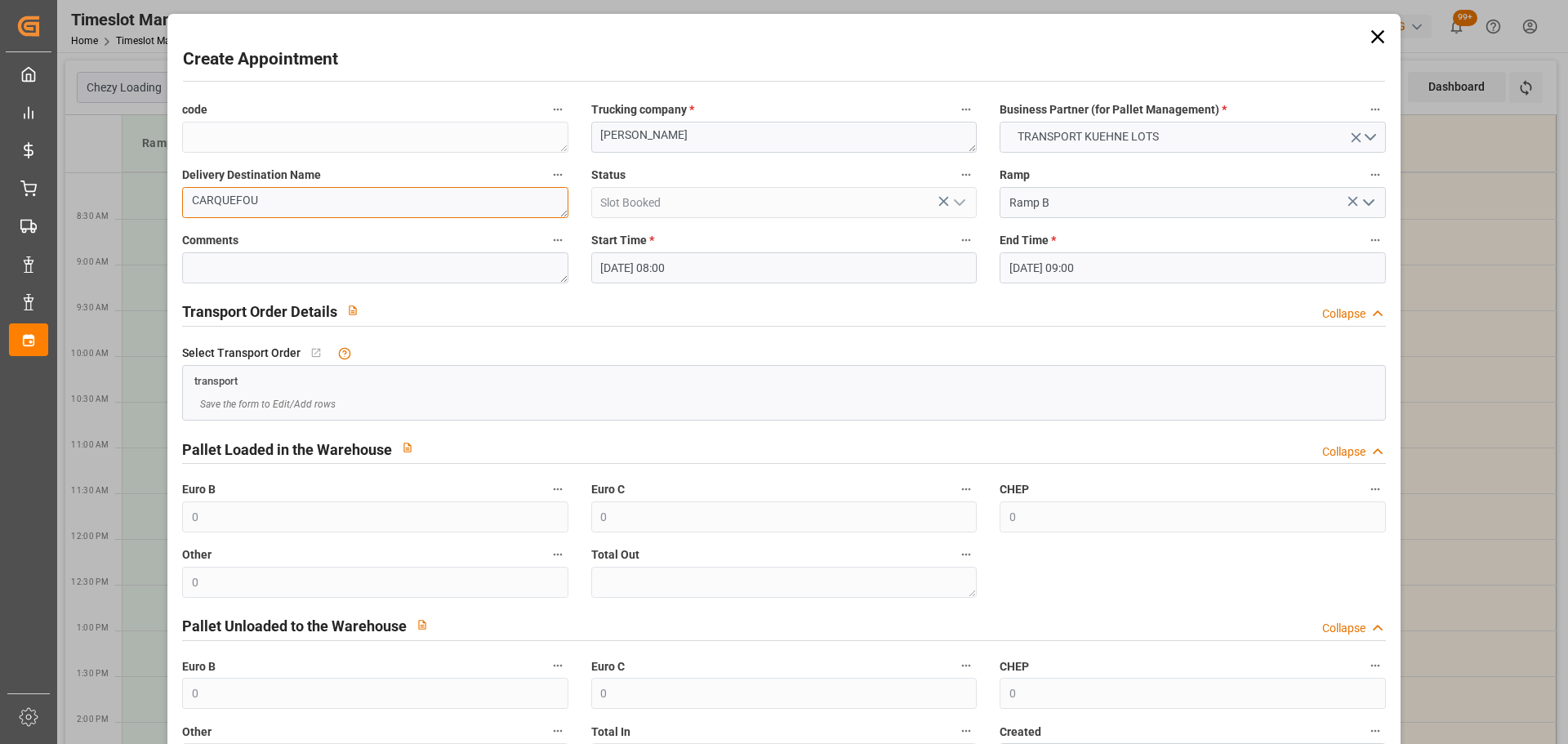
type textarea "CARQUEFOU"
click at [1060, 267] on input "04-09-2025 09:00" at bounding box center [1193, 267] width 386 height 31
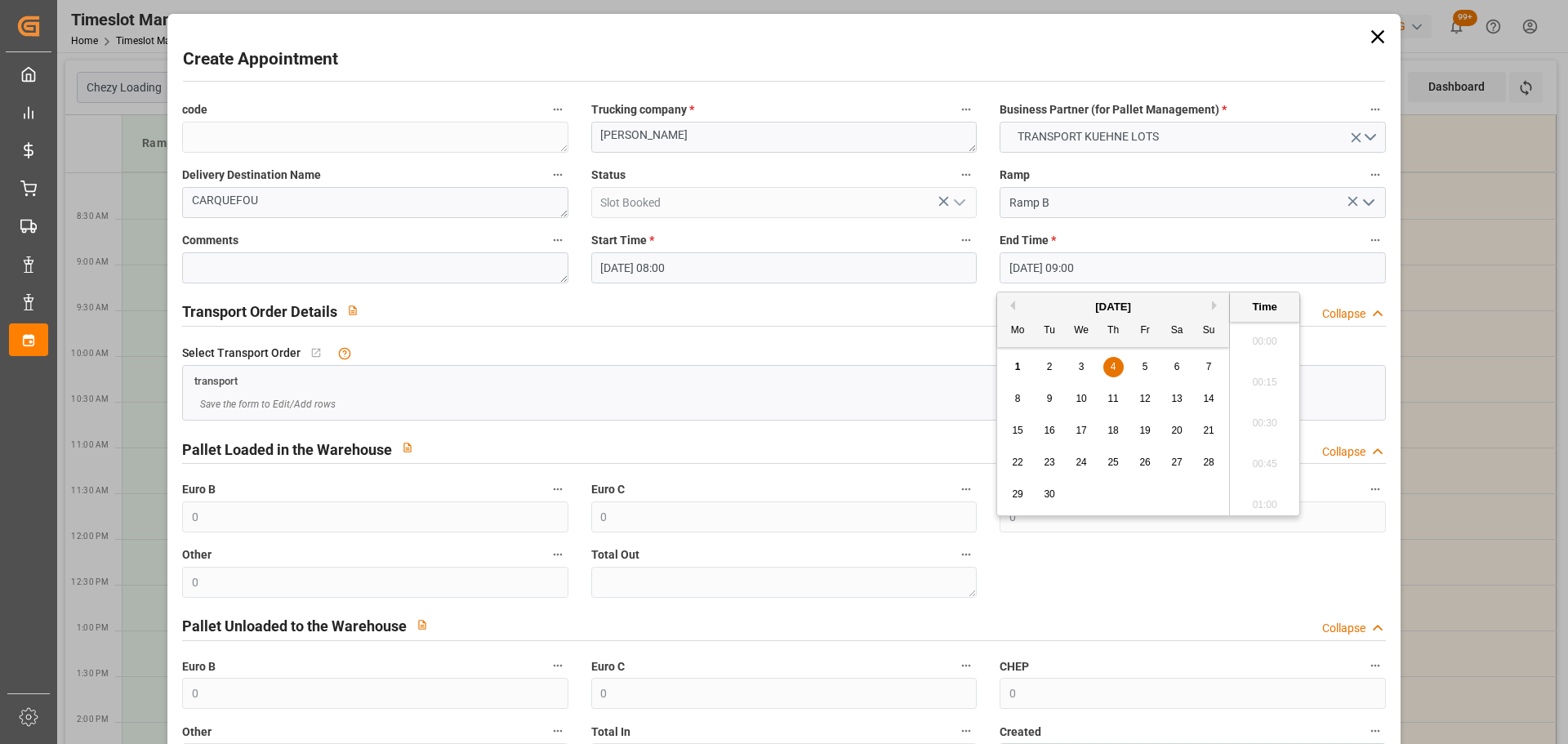
scroll to position [1394, 0]
click at [1119, 365] on div "4" at bounding box center [1113, 367] width 20 height 19
click at [1266, 377] on li "08:15" at bounding box center [1265, 377] width 69 height 41
type input "04-09-2025 08:15"
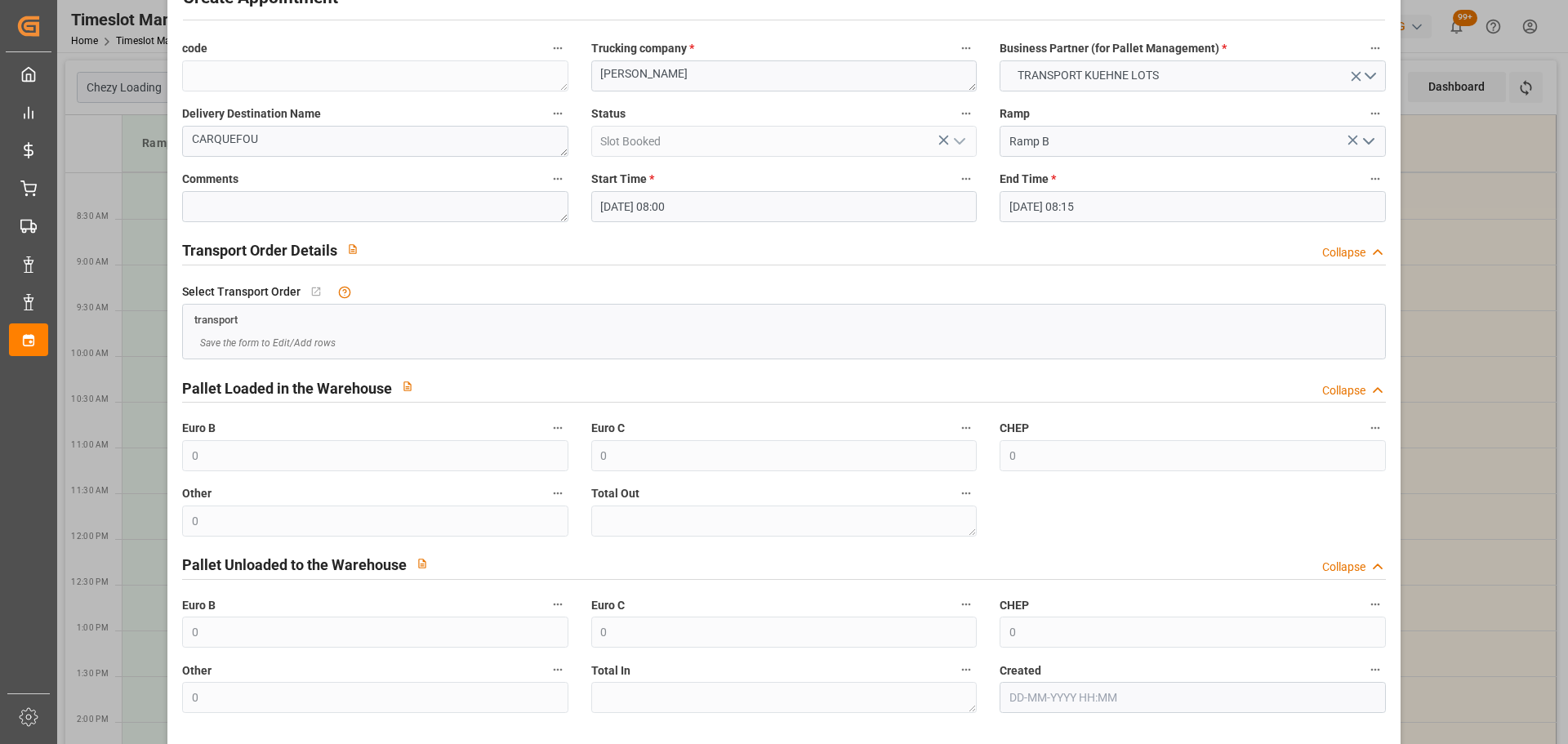
scroll to position [125, 0]
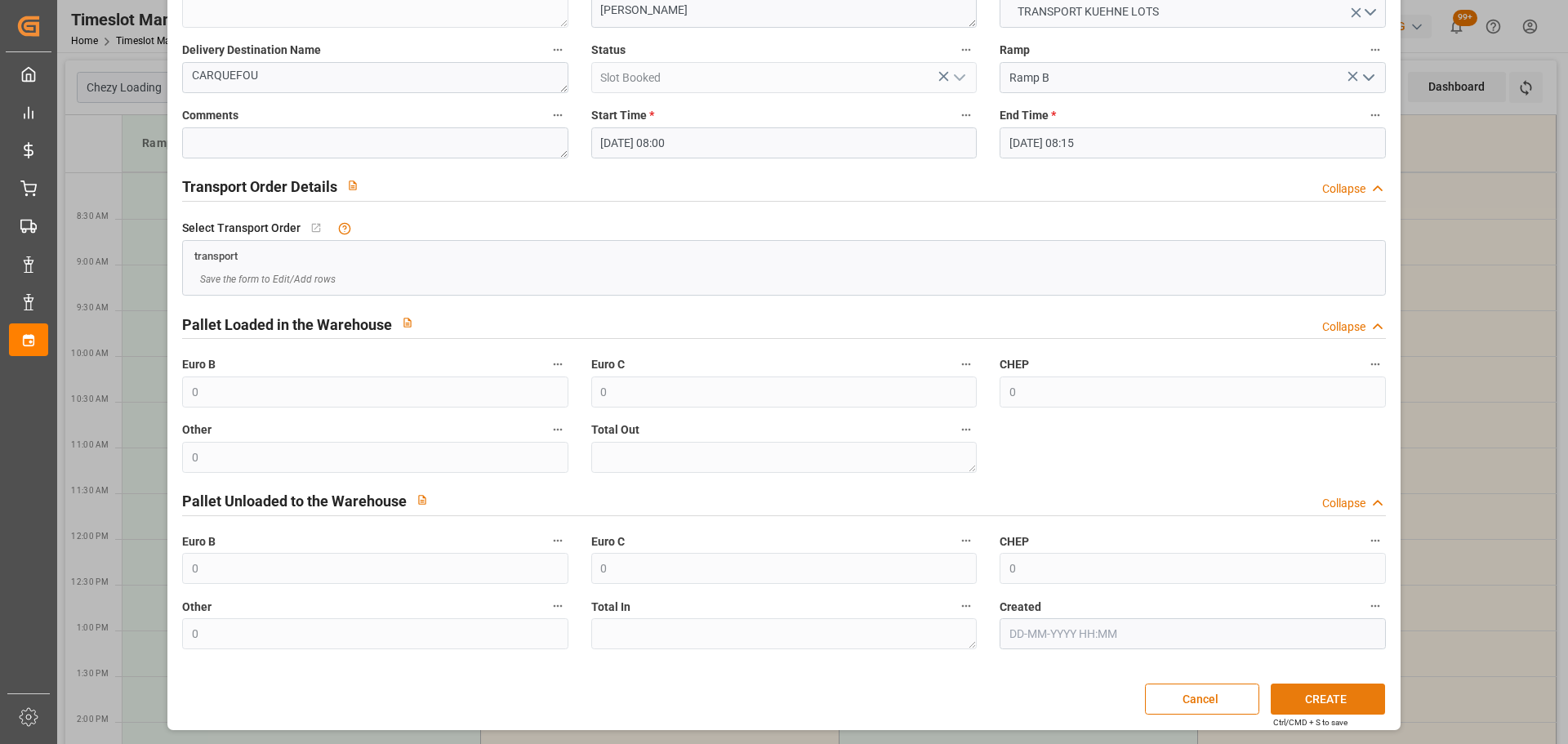
click at [1306, 691] on button "CREATE" at bounding box center [1328, 698] width 114 height 31
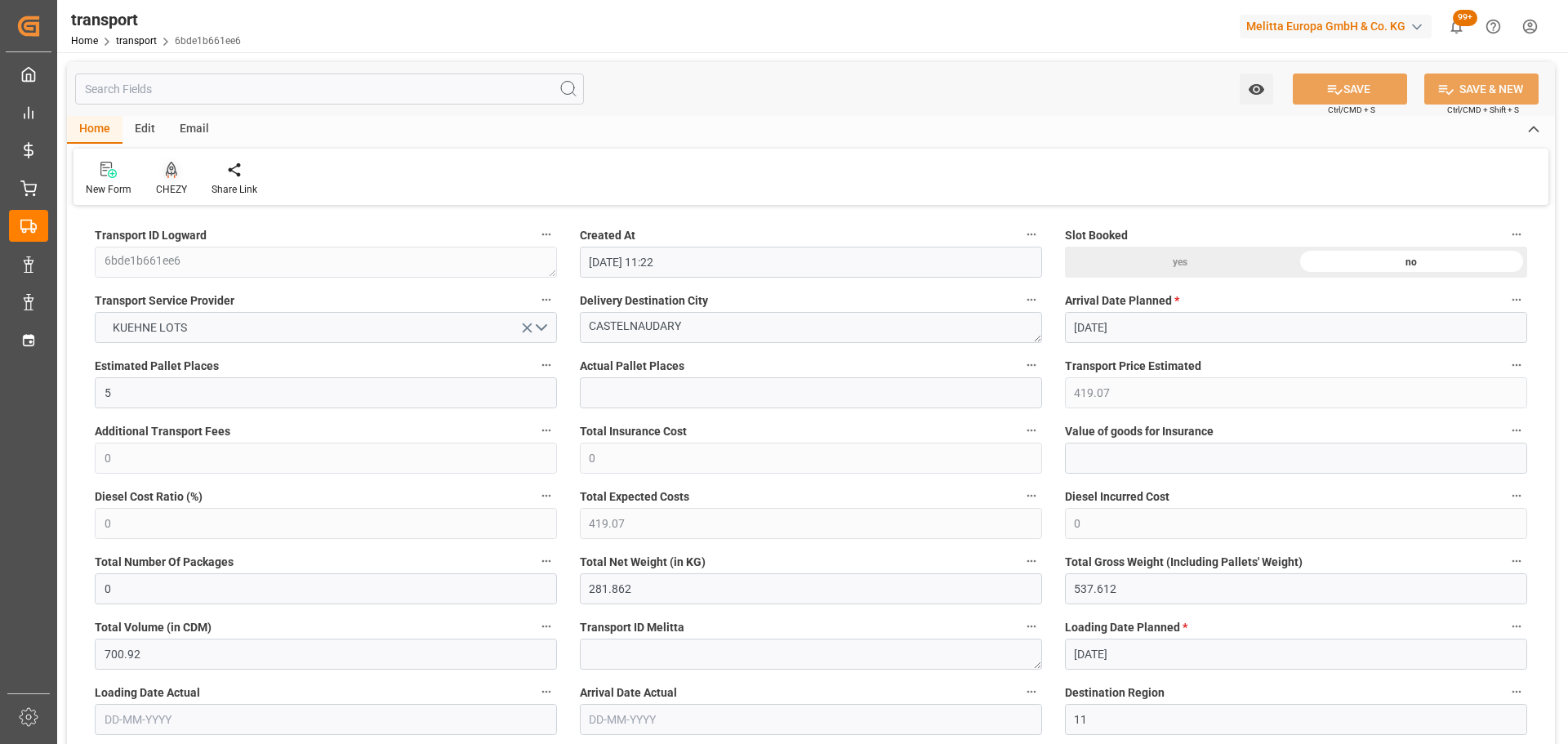
click at [170, 174] on icon at bounding box center [171, 169] width 11 height 14
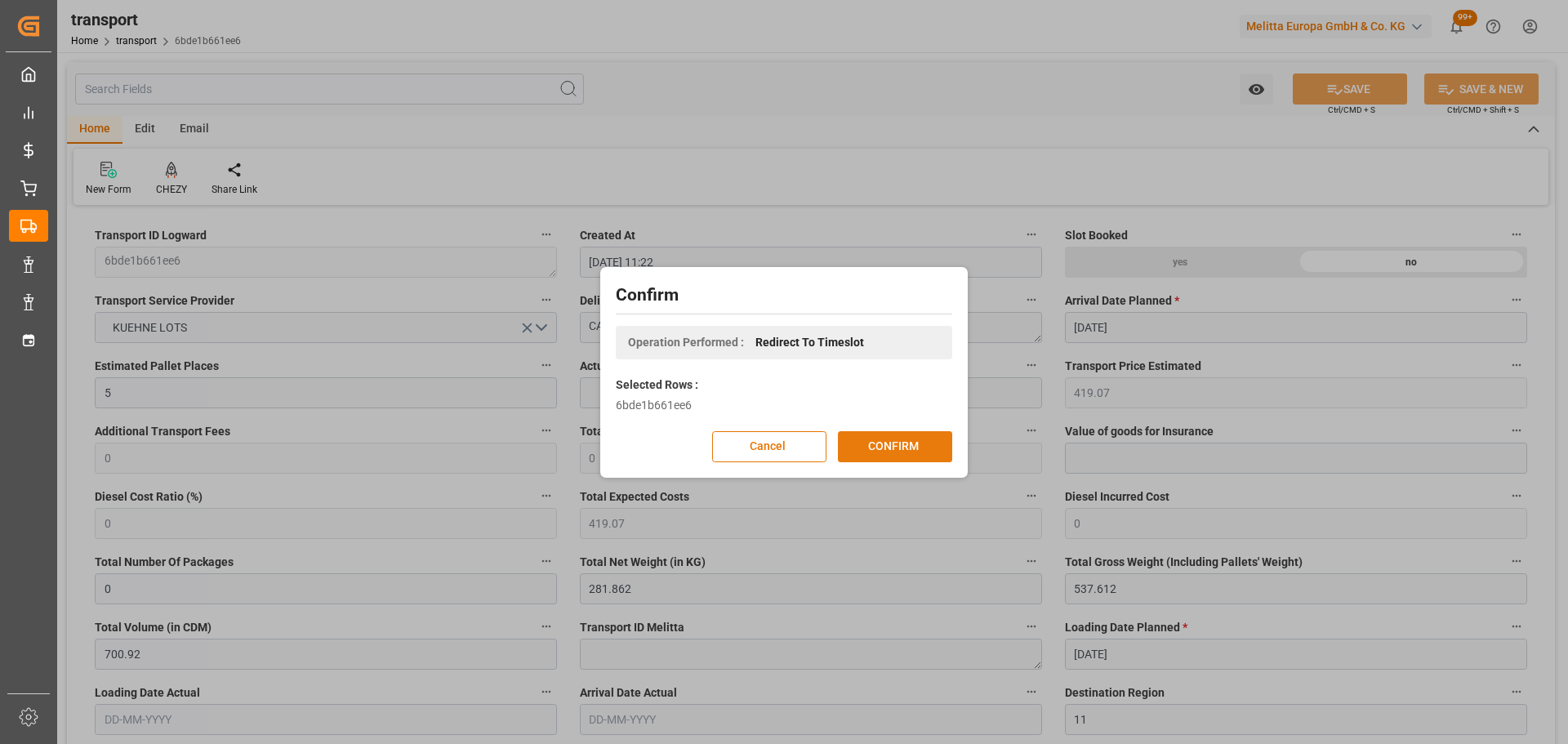
click at [873, 447] on button "CONFIRM" at bounding box center [895, 446] width 114 height 31
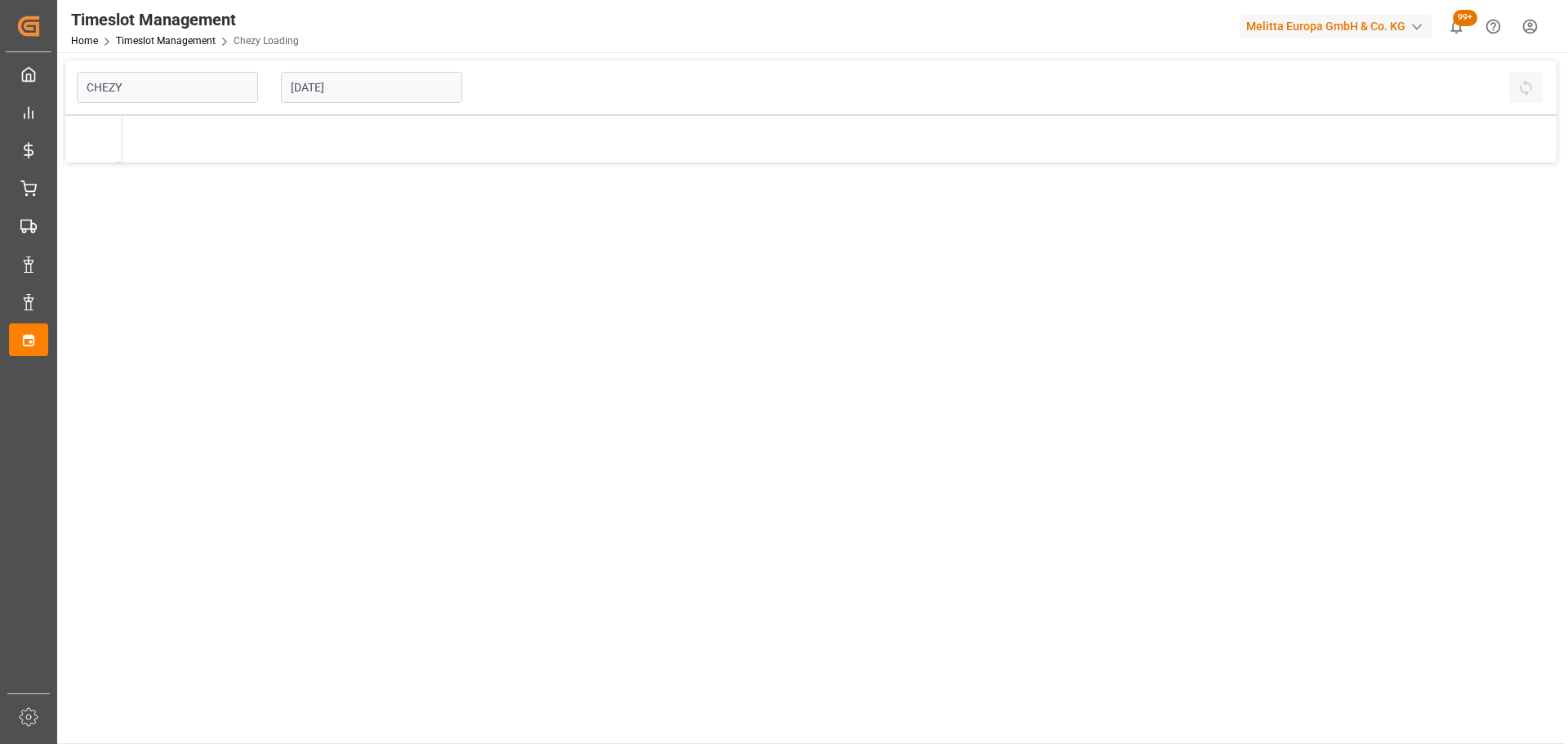
type input "Chezy Loading"
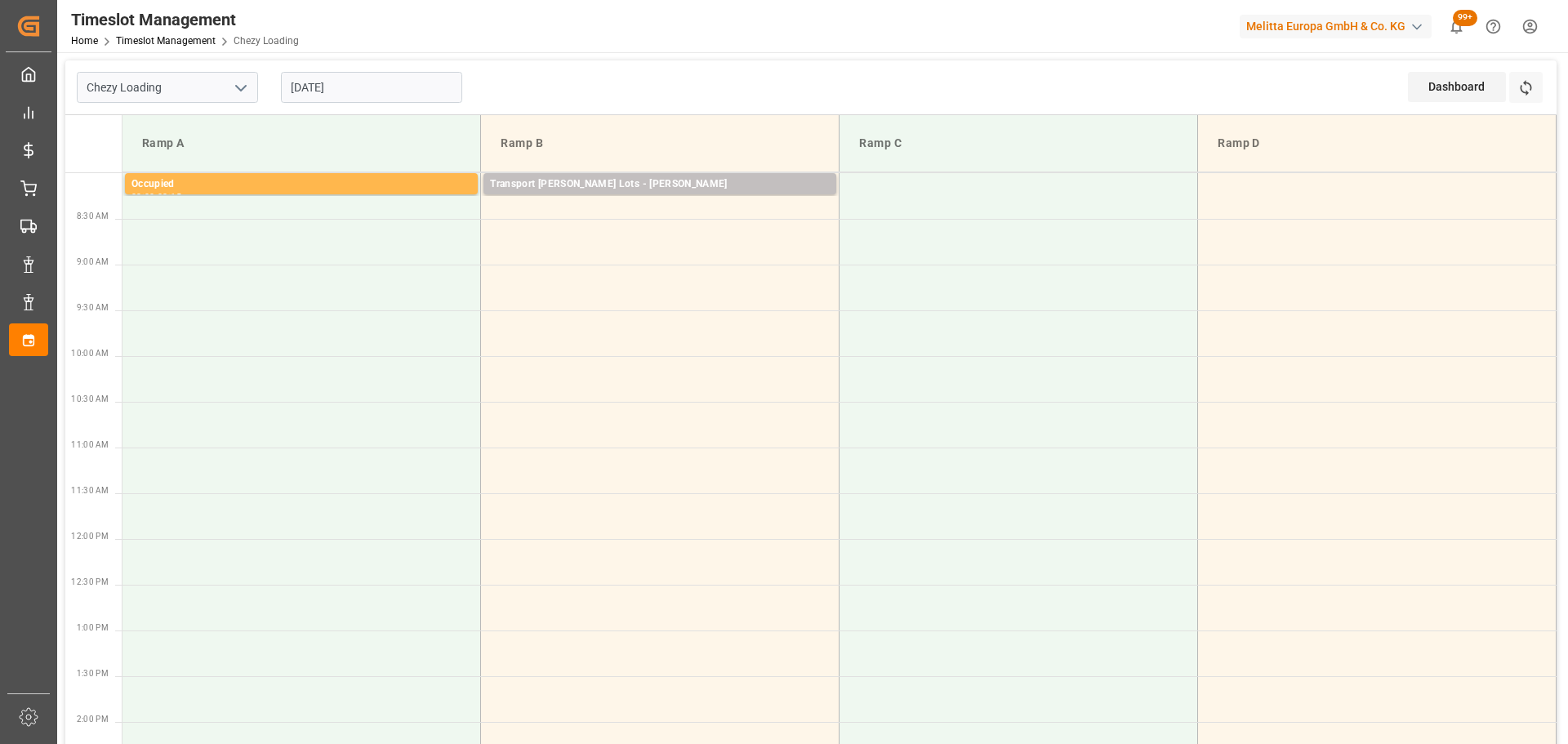
click at [347, 94] on input "04-09-2025" at bounding box center [372, 87] width 181 height 31
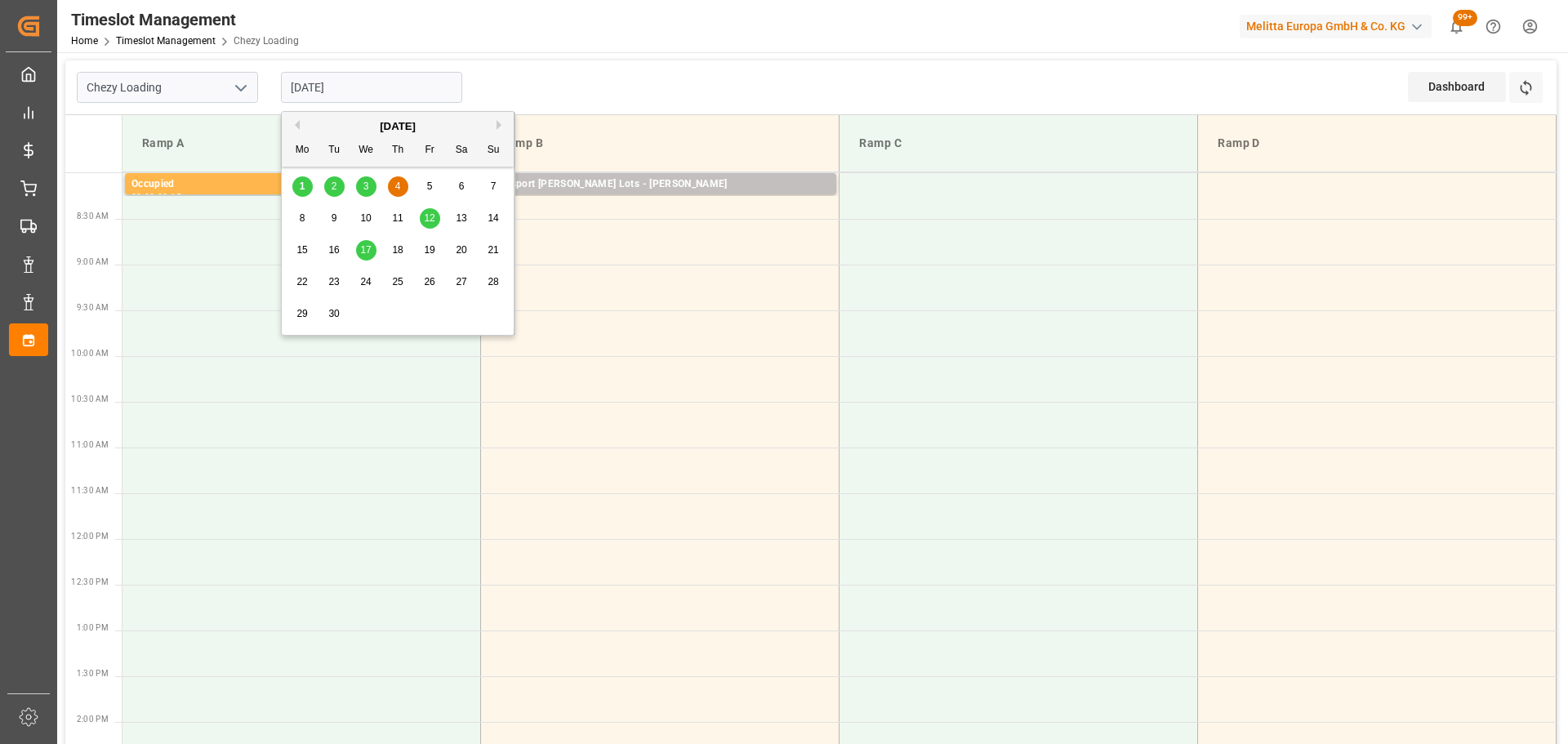
click at [364, 189] on span "3" at bounding box center [366, 186] width 6 height 11
type input "03-09-2025"
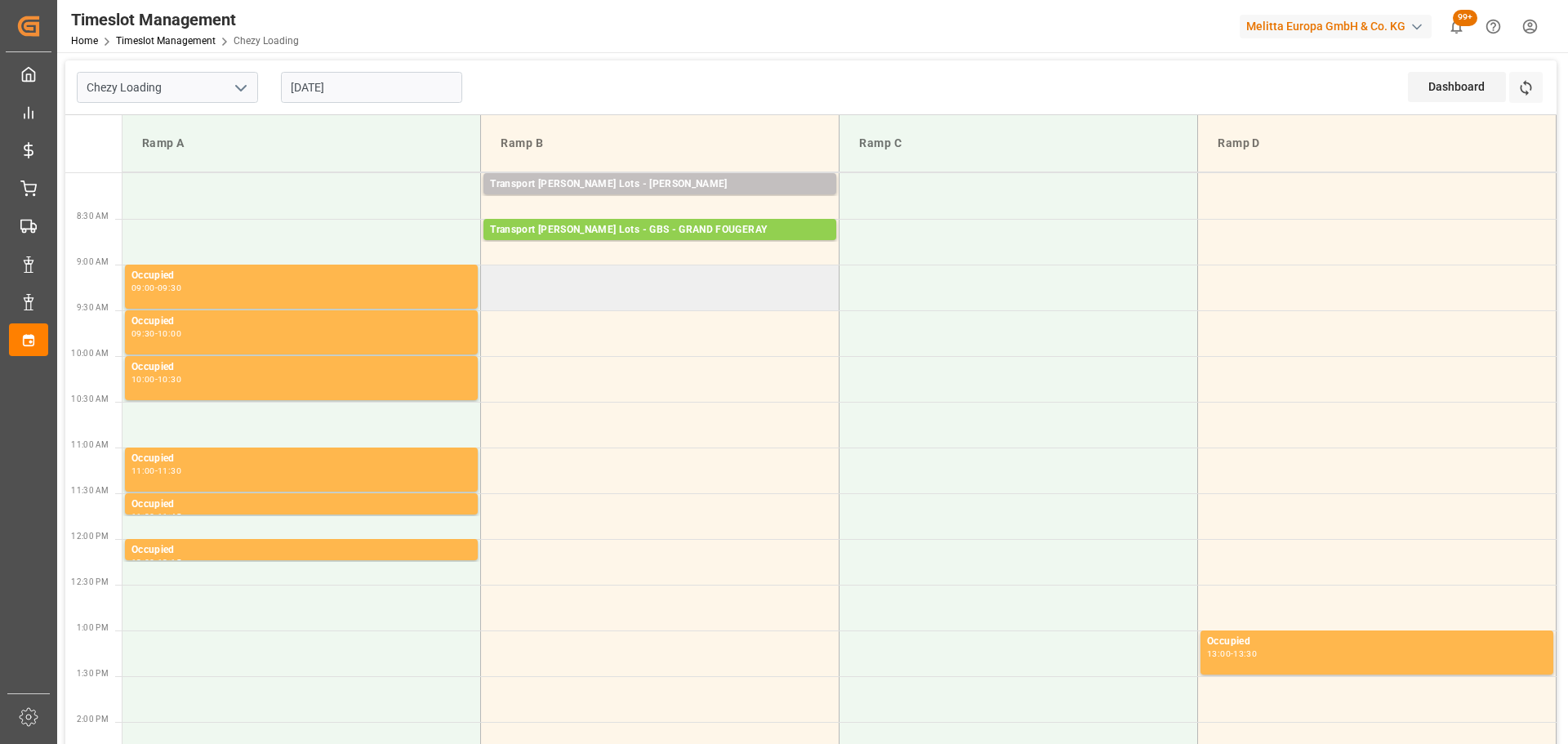
click at [488, 274] on td at bounding box center [660, 287] width 358 height 46
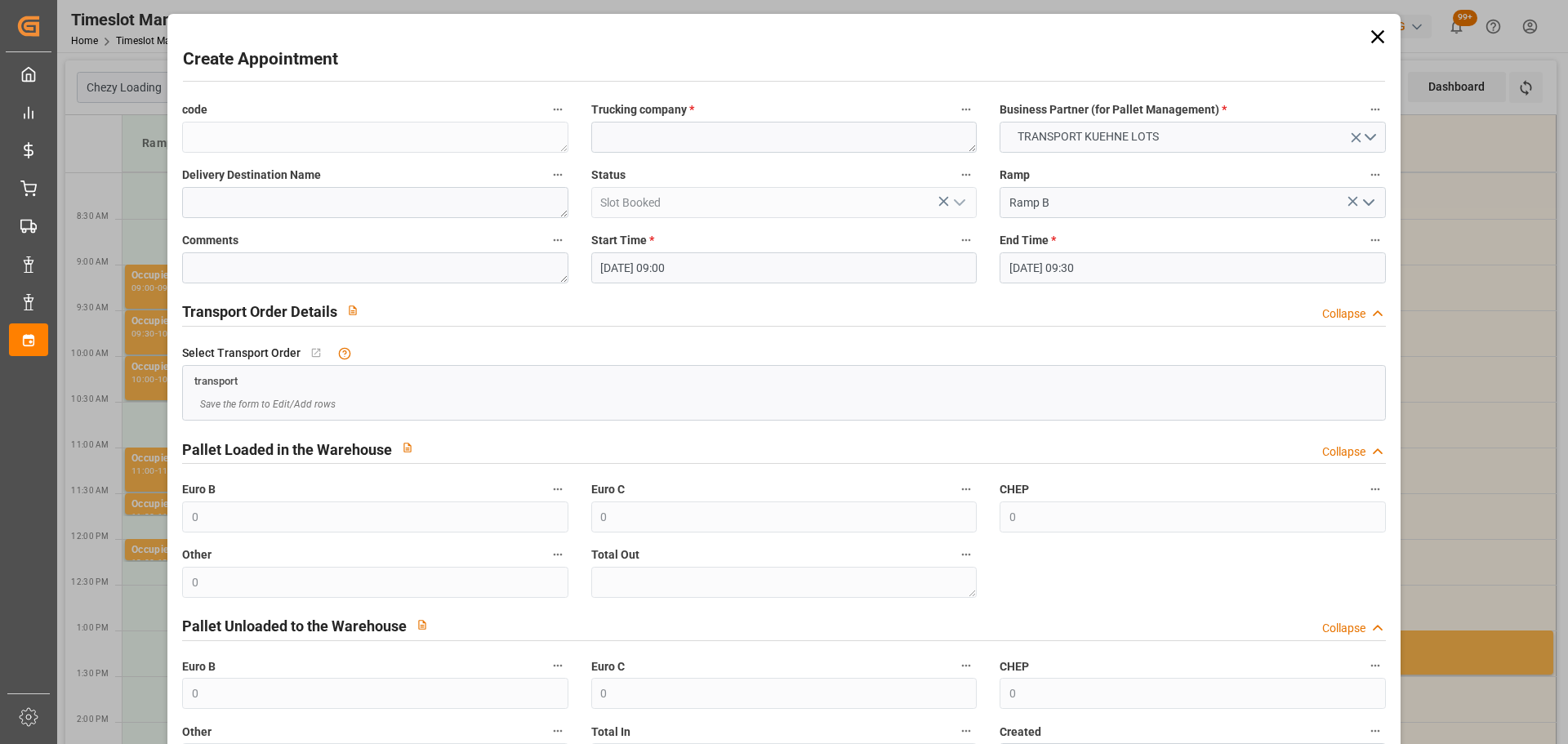
click at [1091, 264] on input "03-09-2025 09:30" at bounding box center [1193, 267] width 386 height 31
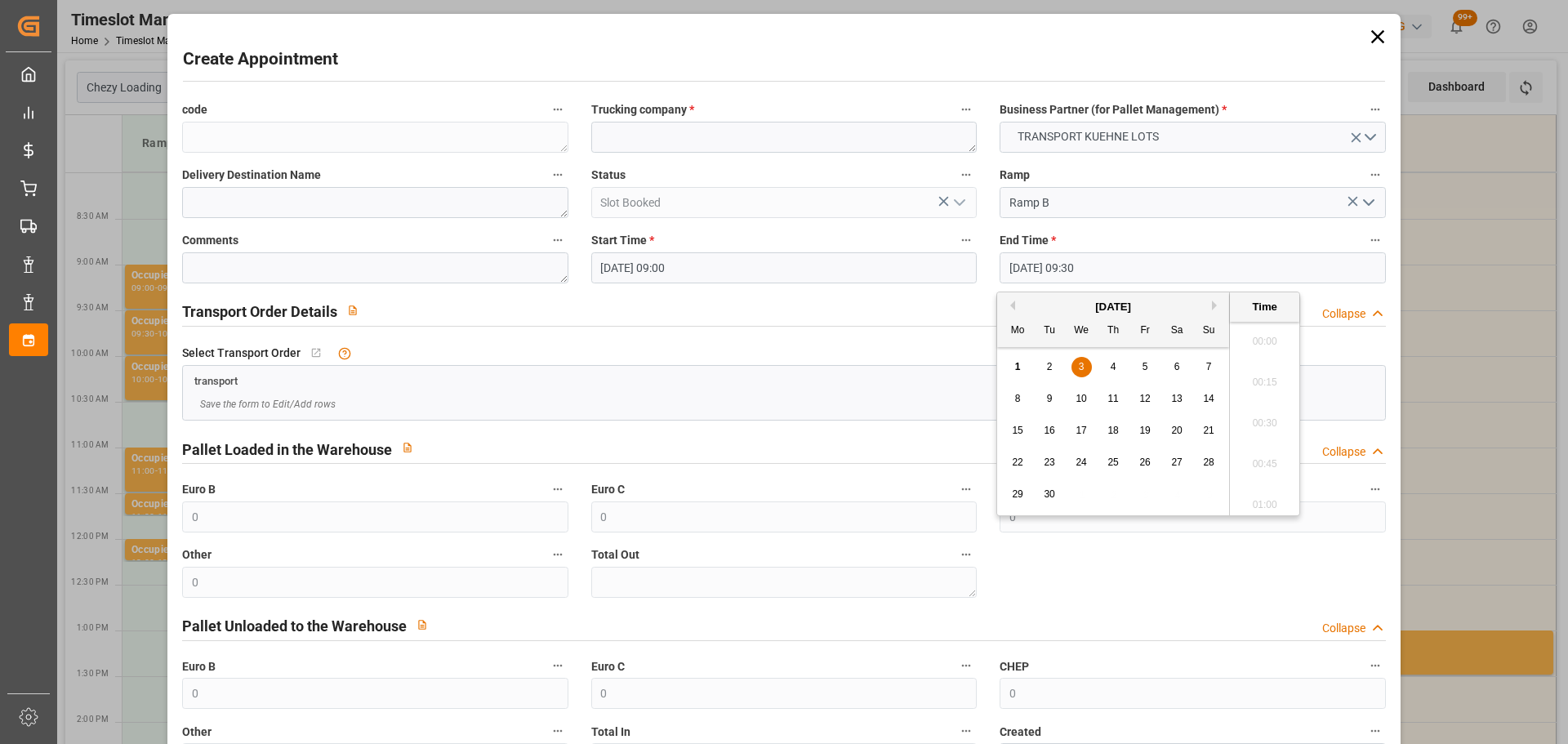
scroll to position [1476, 0]
click at [1083, 367] on span "3" at bounding box center [1082, 366] width 6 height 11
click at [1284, 372] on li "09:15" at bounding box center [1265, 377] width 69 height 41
type input "03-09-2025 09:15"
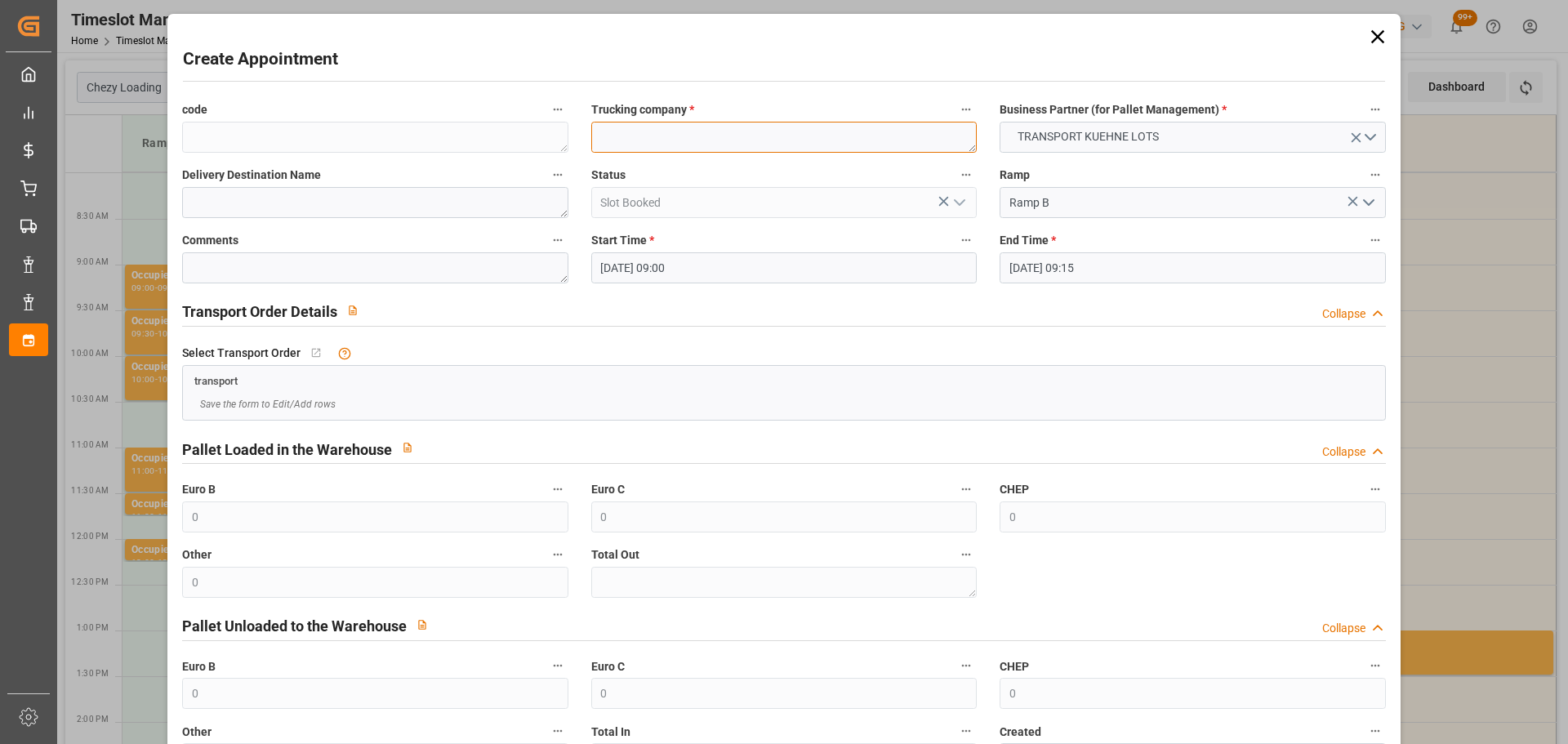
click at [678, 134] on textarea at bounding box center [784, 137] width 386 height 31
type textarea "FOURNIE"
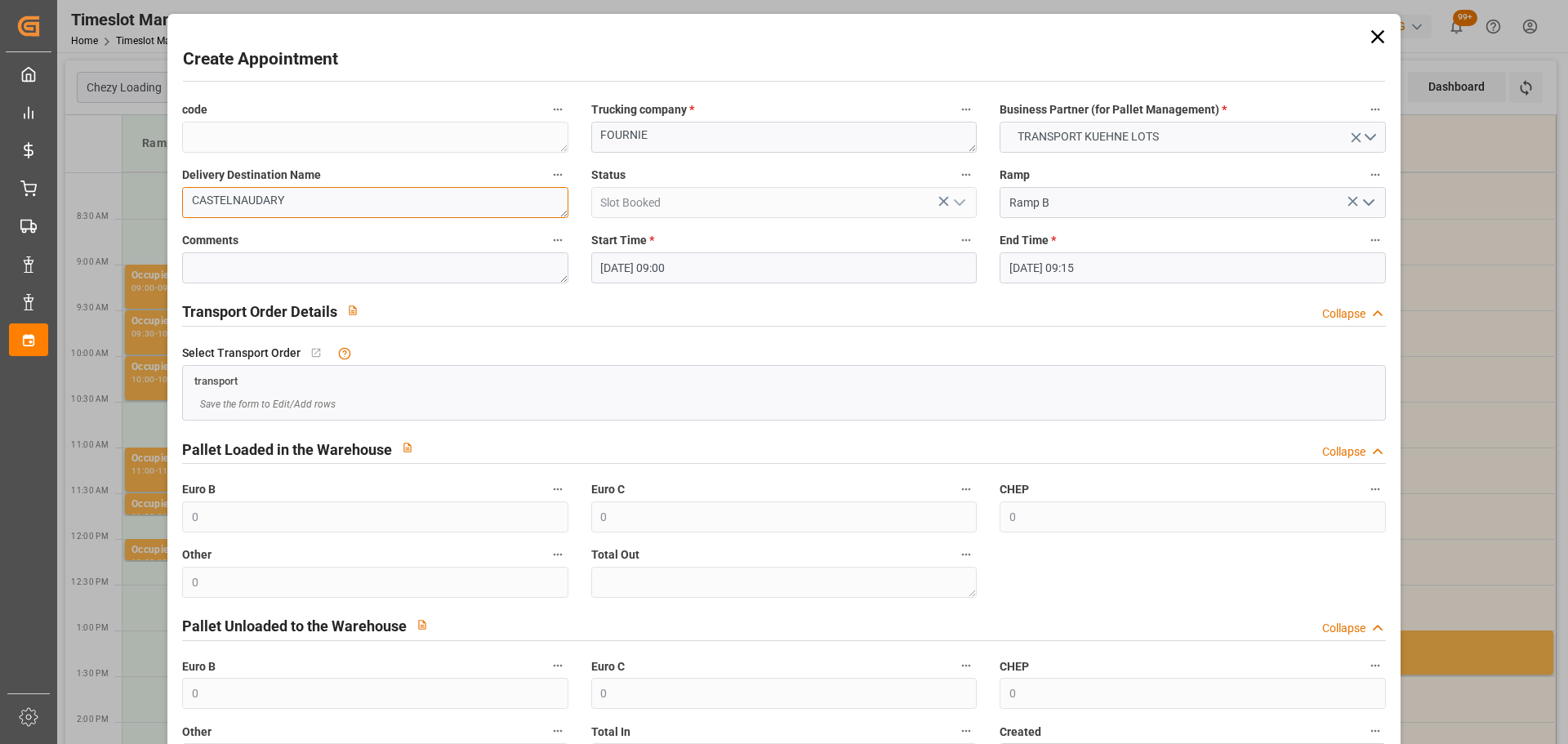
scroll to position [125, 0]
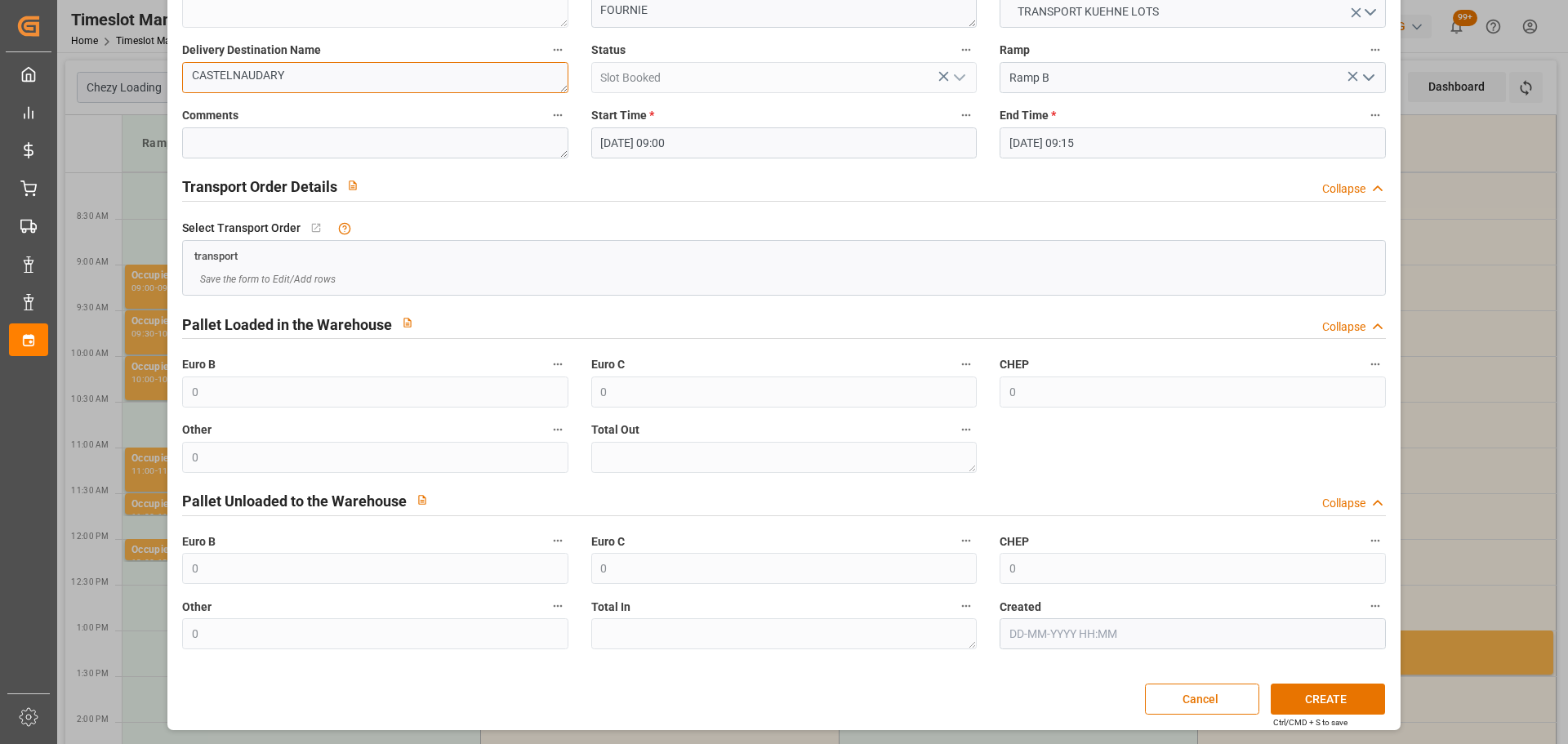
type textarea "CASTELNAUDARY"
click at [1336, 694] on button "CREATE" at bounding box center [1328, 698] width 114 height 31
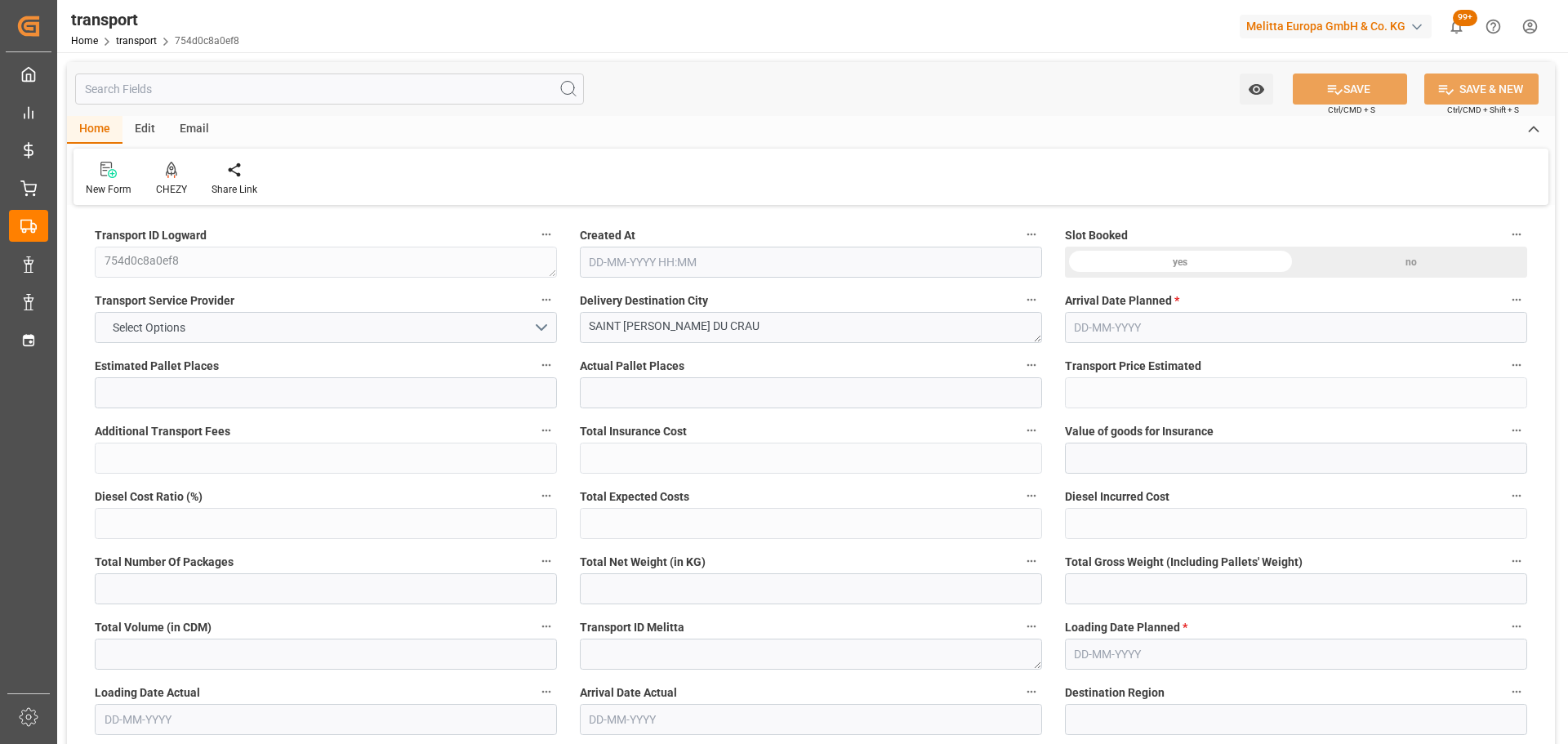
type input "11"
type input "597.7"
type input "0"
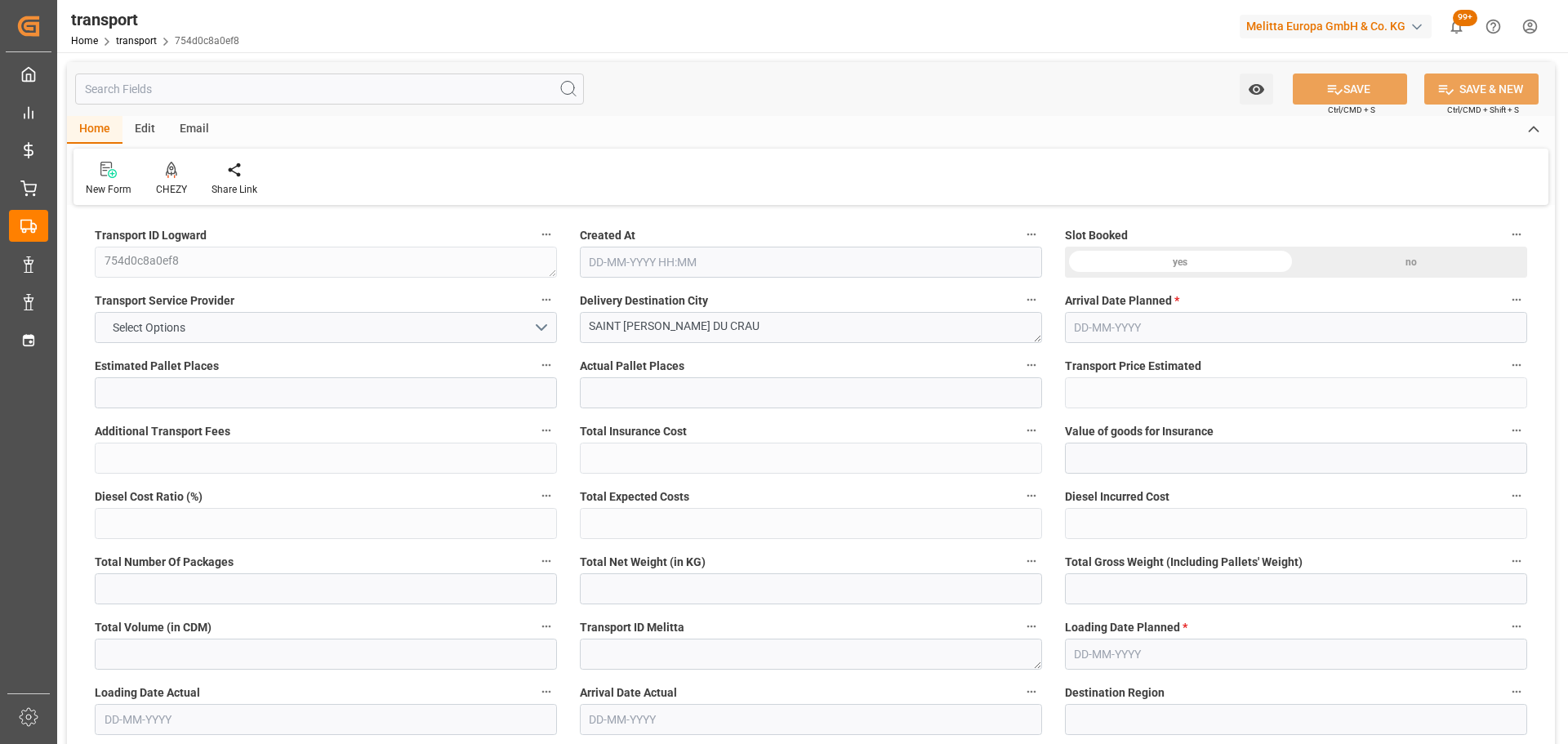
type input "597.7"
type input "0"
type input "1913.812"
type input "3109.333"
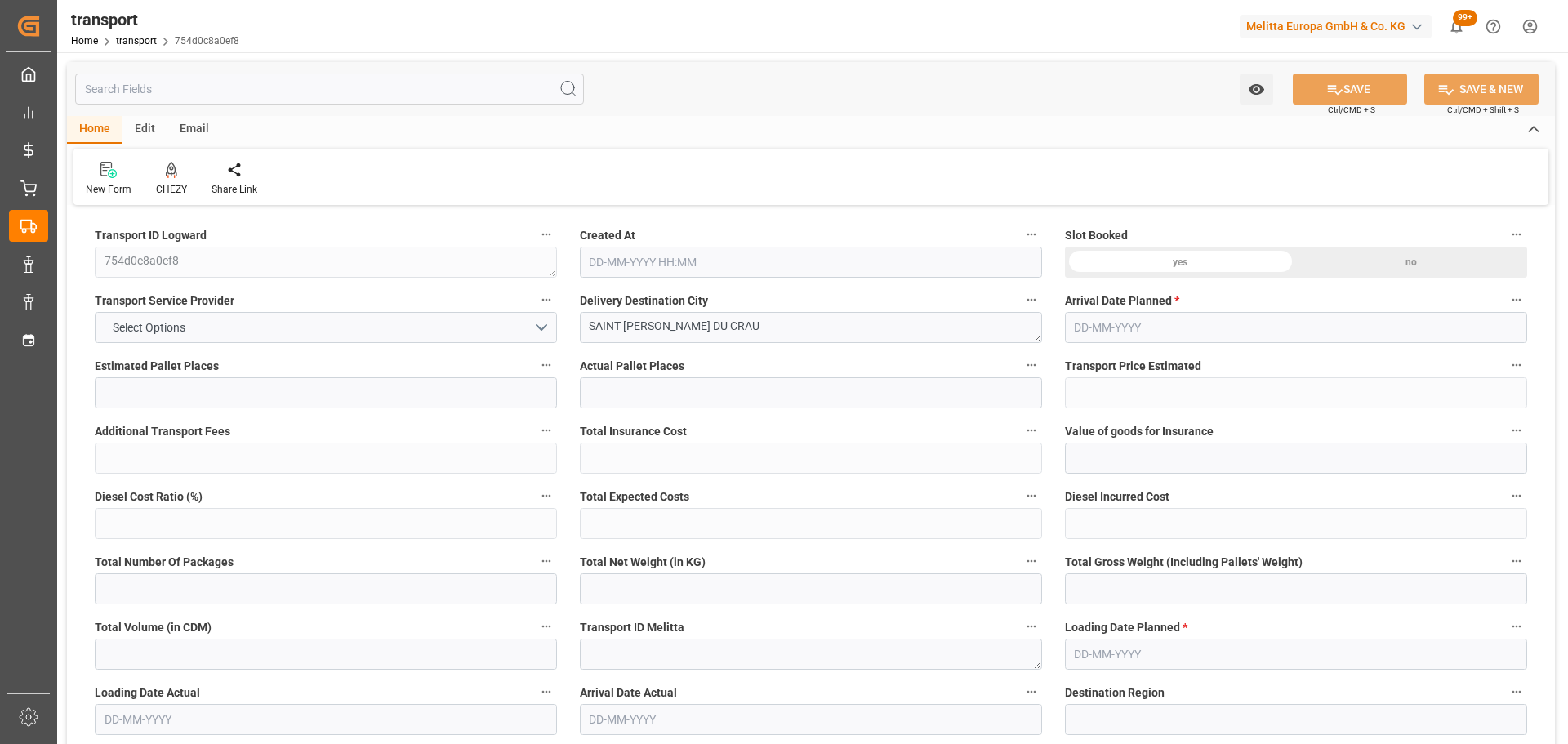
type input "7239.086"
type input "13"
type input "1"
type input "684"
type input "42"
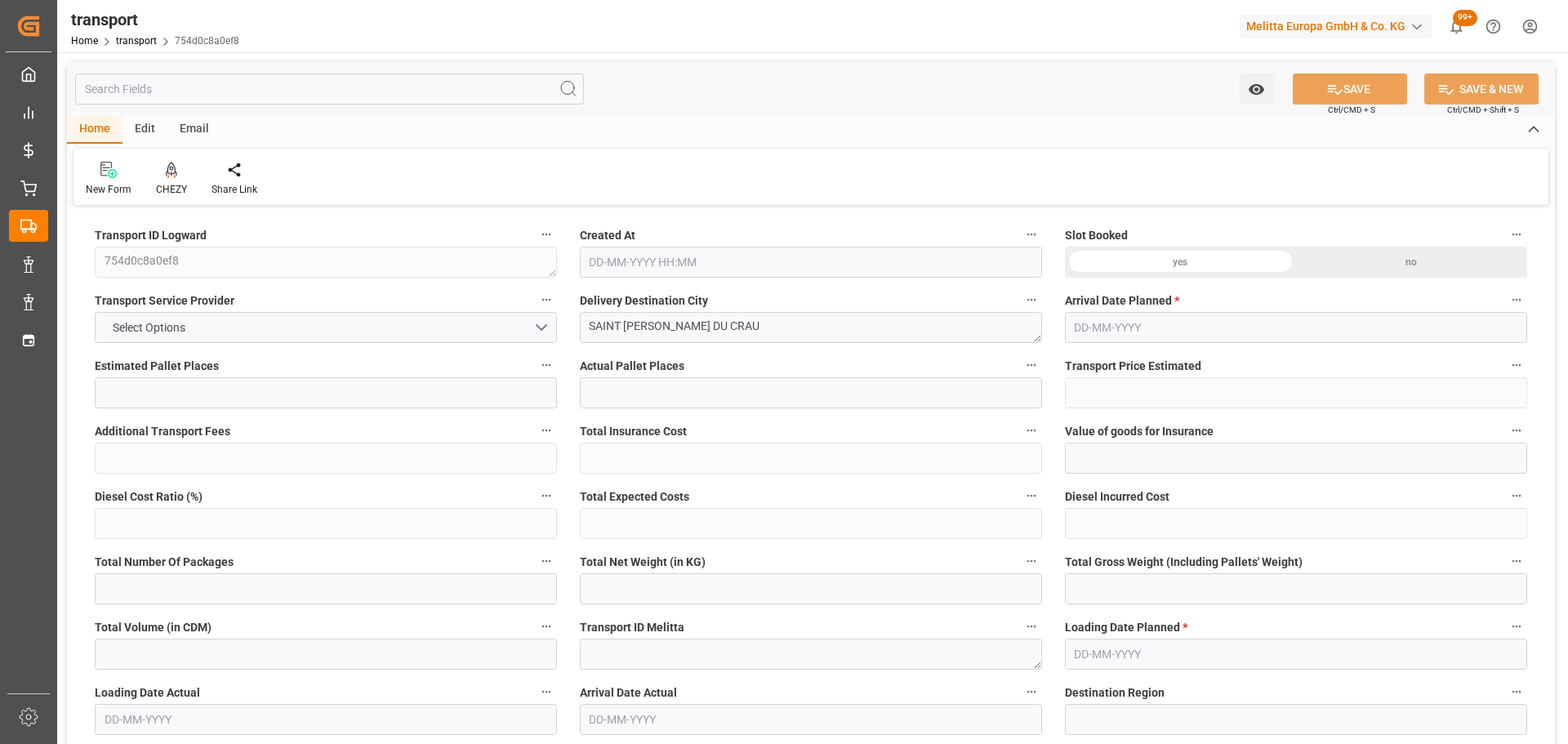
type input "101"
type input "2138.861"
type input "0"
type input "4710.8598"
type input "0"
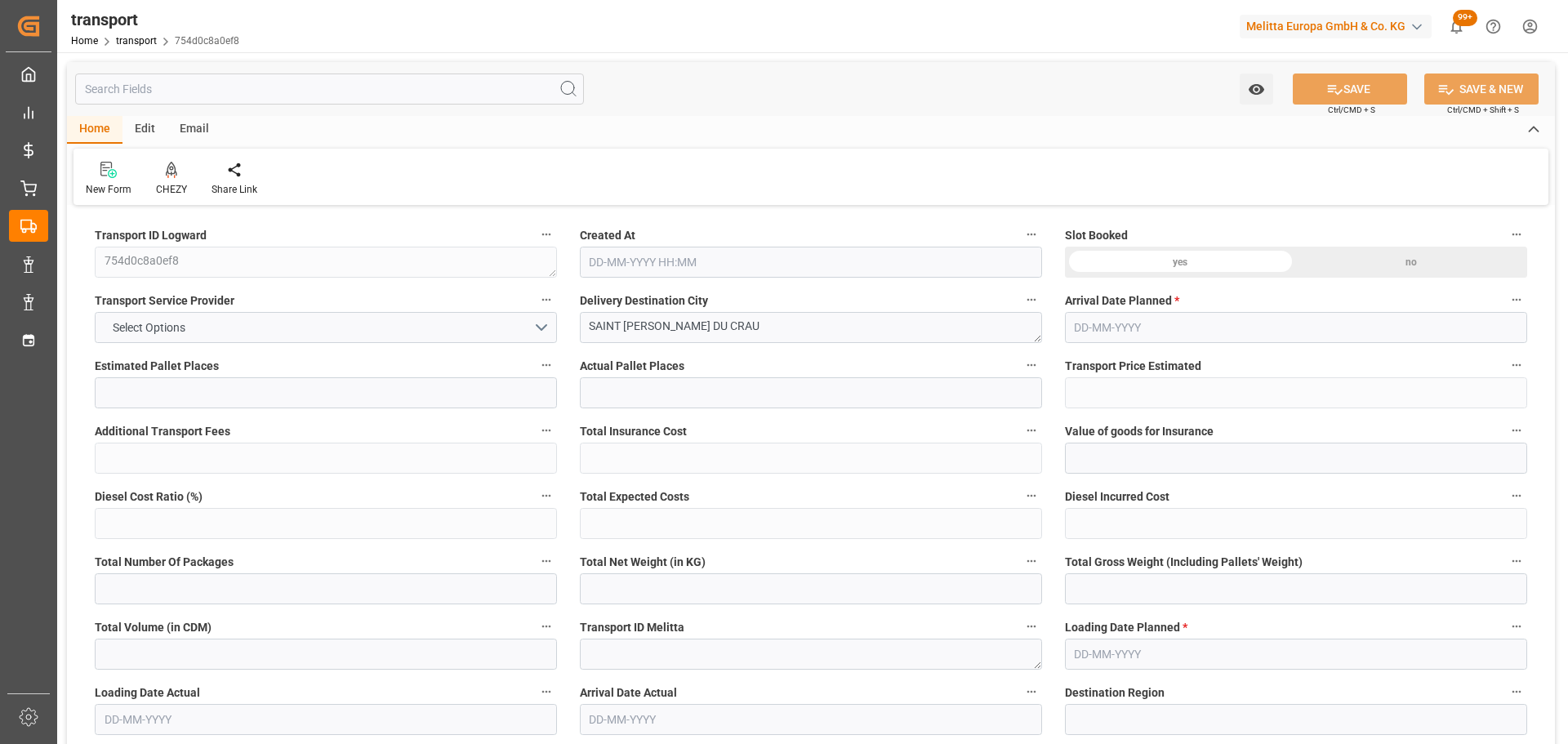
type input "0"
type input "21"
type input "35"
type input "01-09-2025 11:23"
type input "09-09-2025"
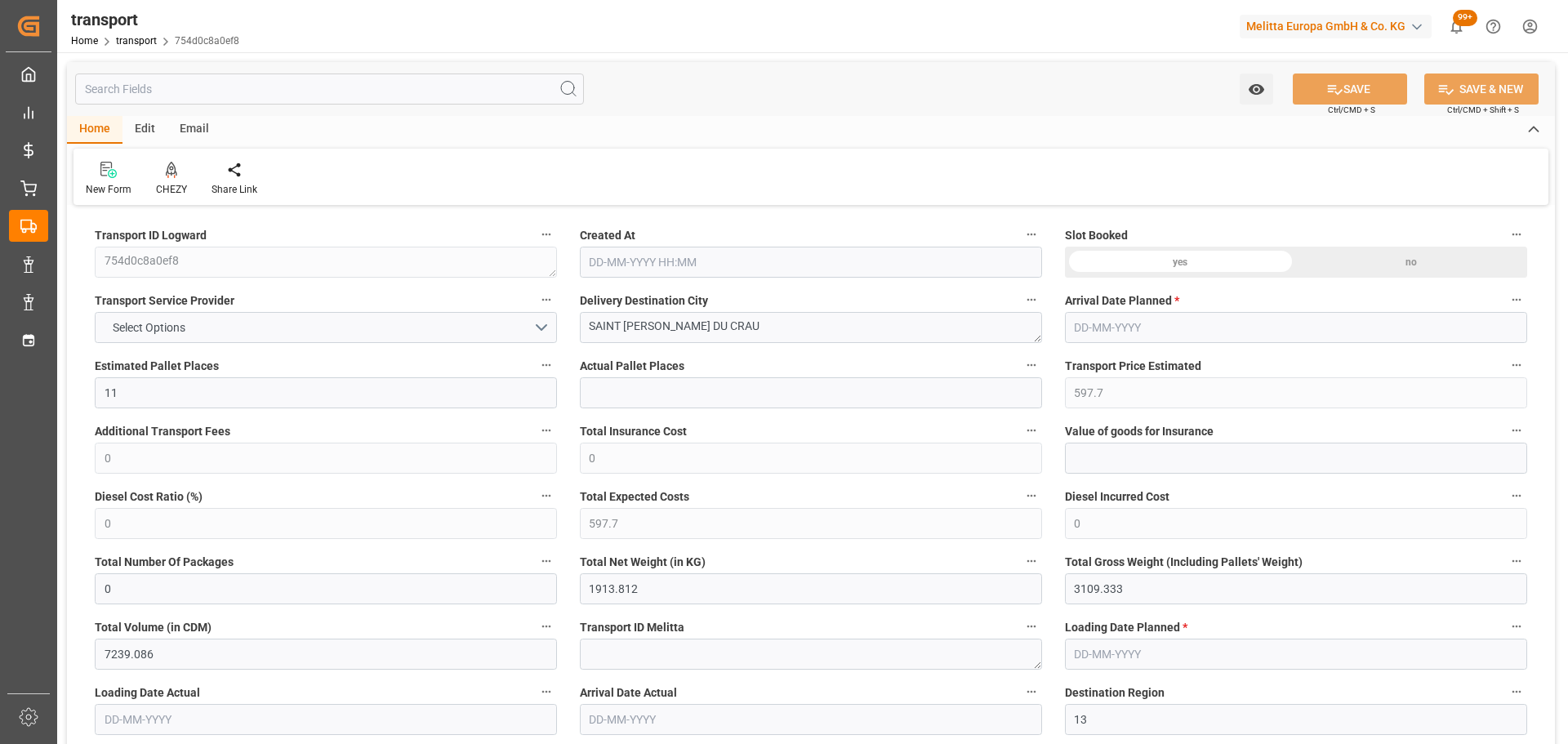
type input "[DATE]"
click at [181, 174] on div at bounding box center [171, 170] width 31 height 18
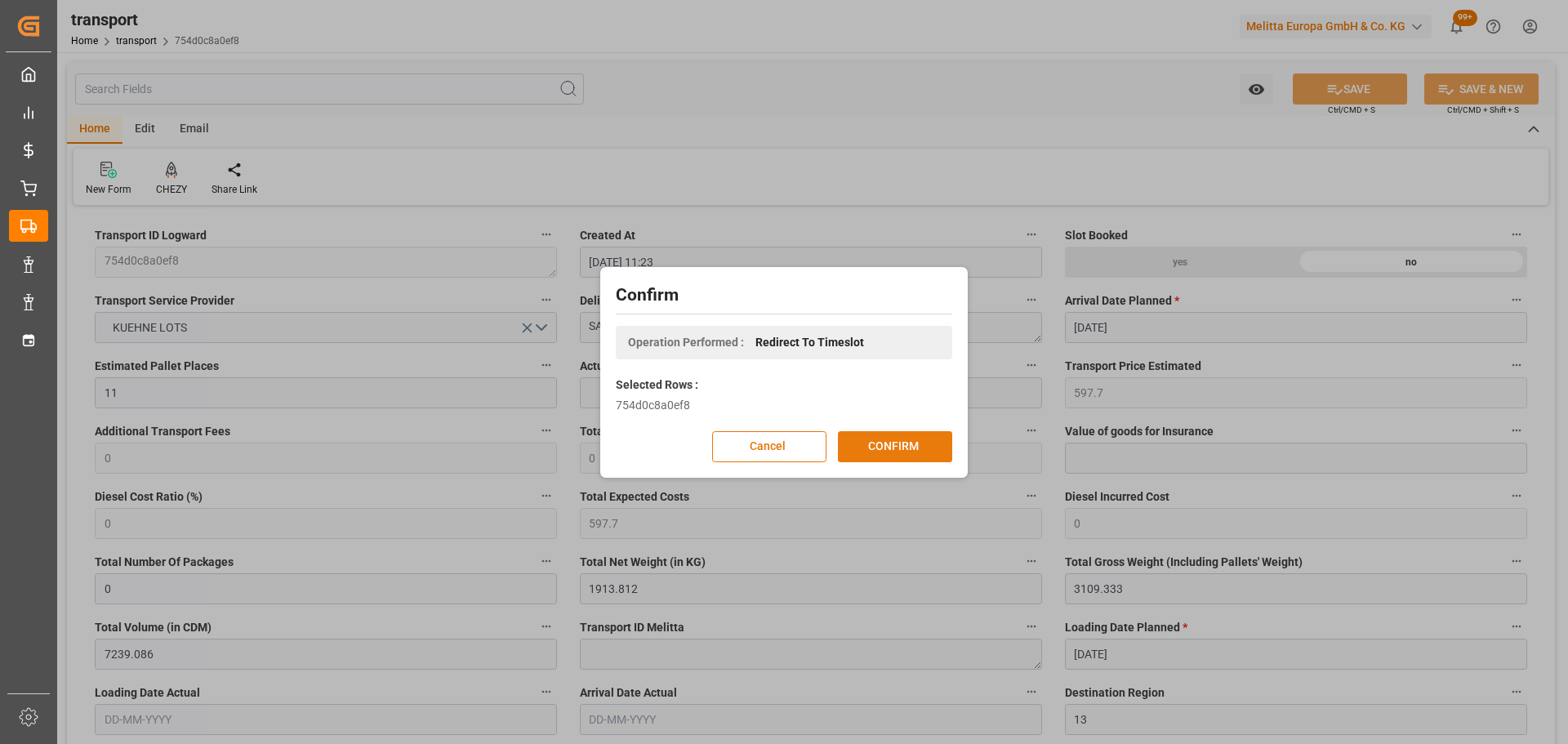
click at [868, 447] on button "CONFIRM" at bounding box center [895, 446] width 114 height 31
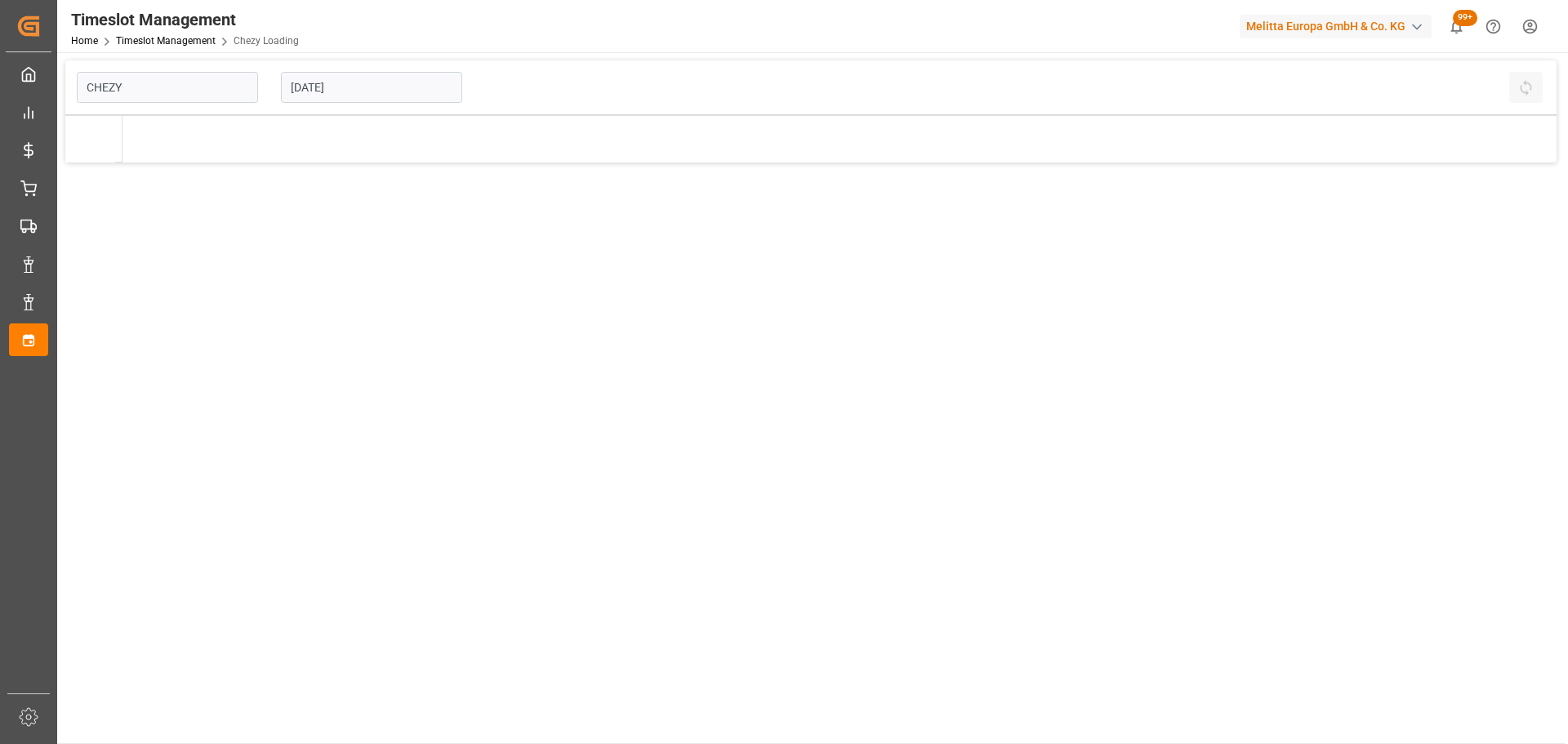
type input "Chezy Loading"
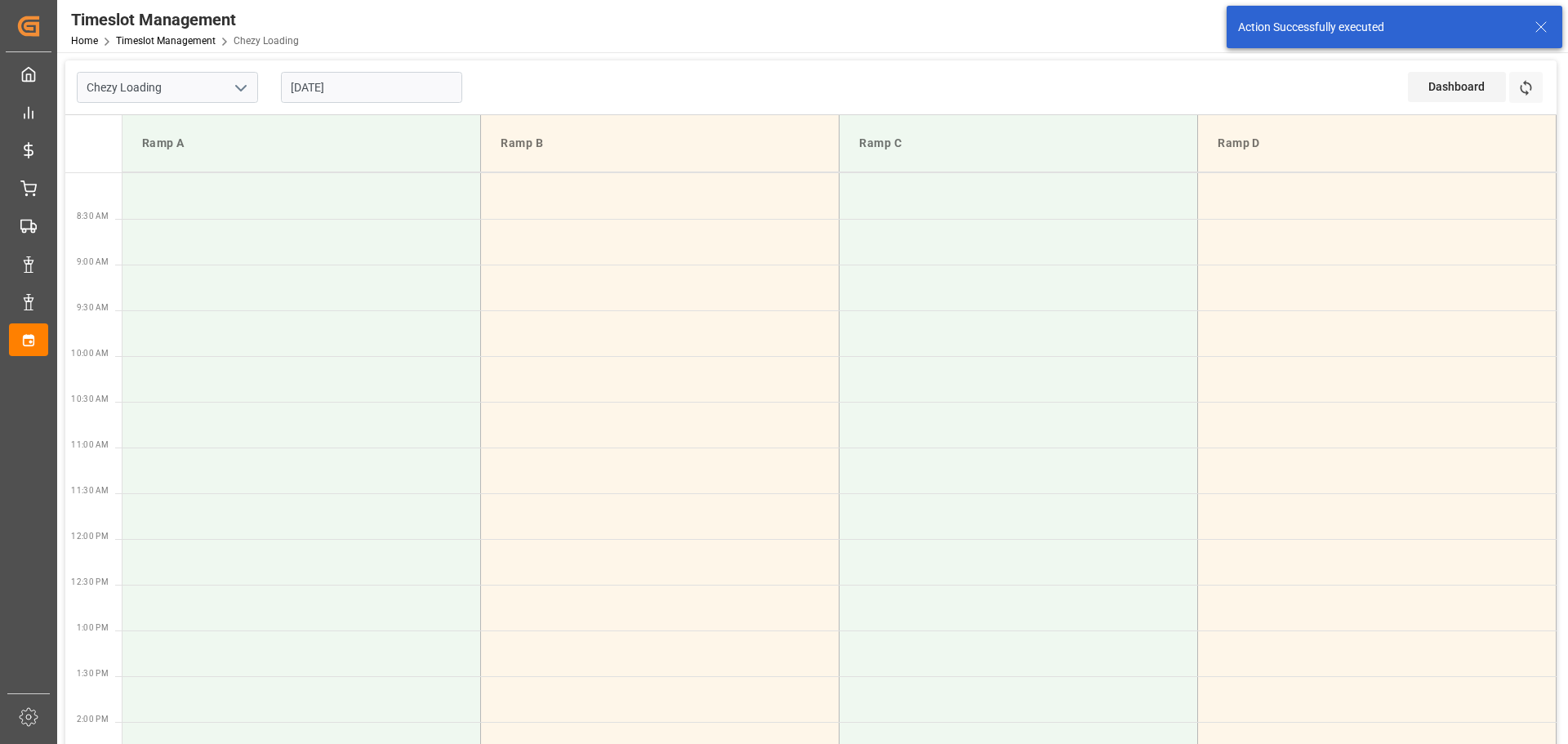
click at [425, 92] on input "[DATE]" at bounding box center [372, 87] width 181 height 31
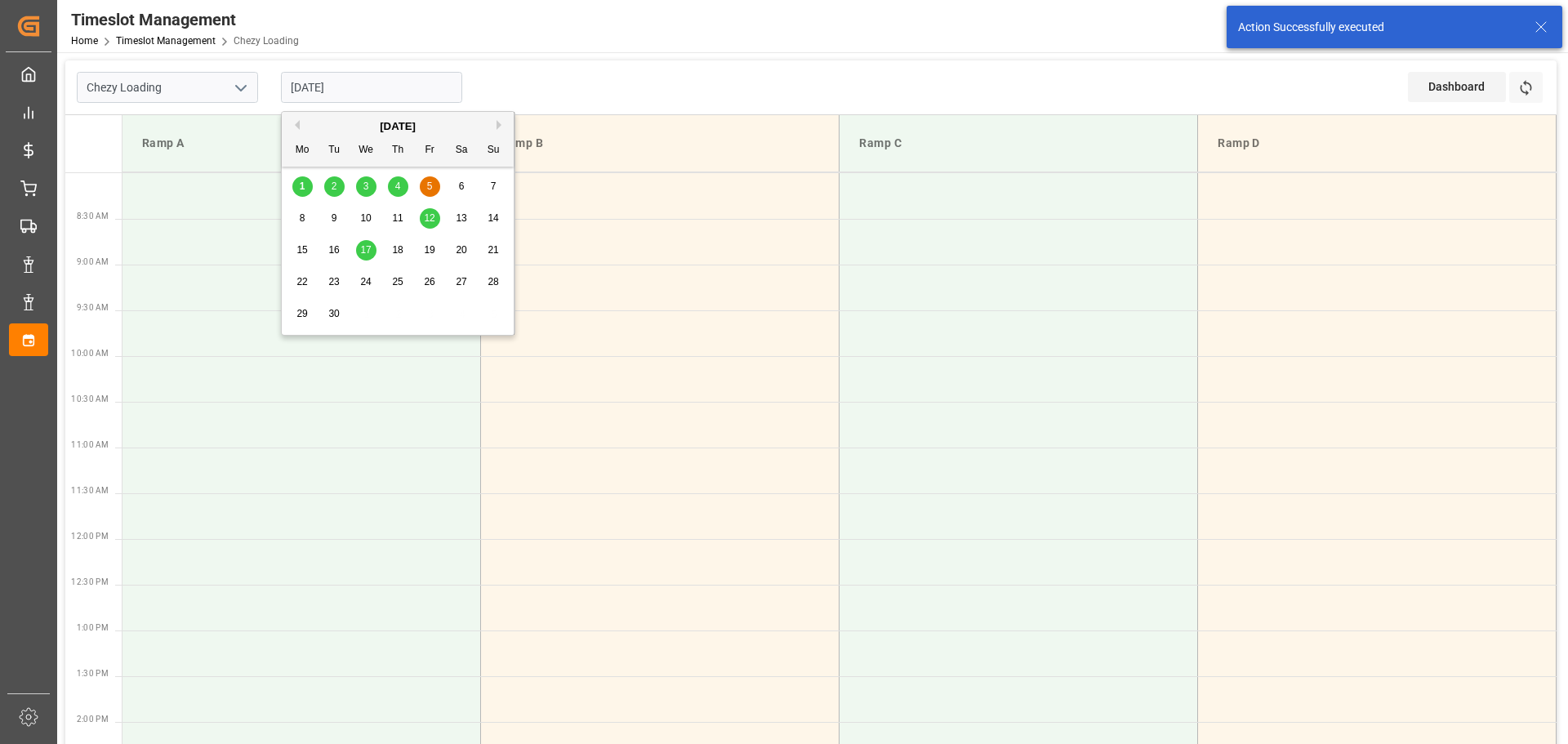
click at [370, 187] on div "3" at bounding box center [365, 187] width 20 height 19
type input "[DATE]"
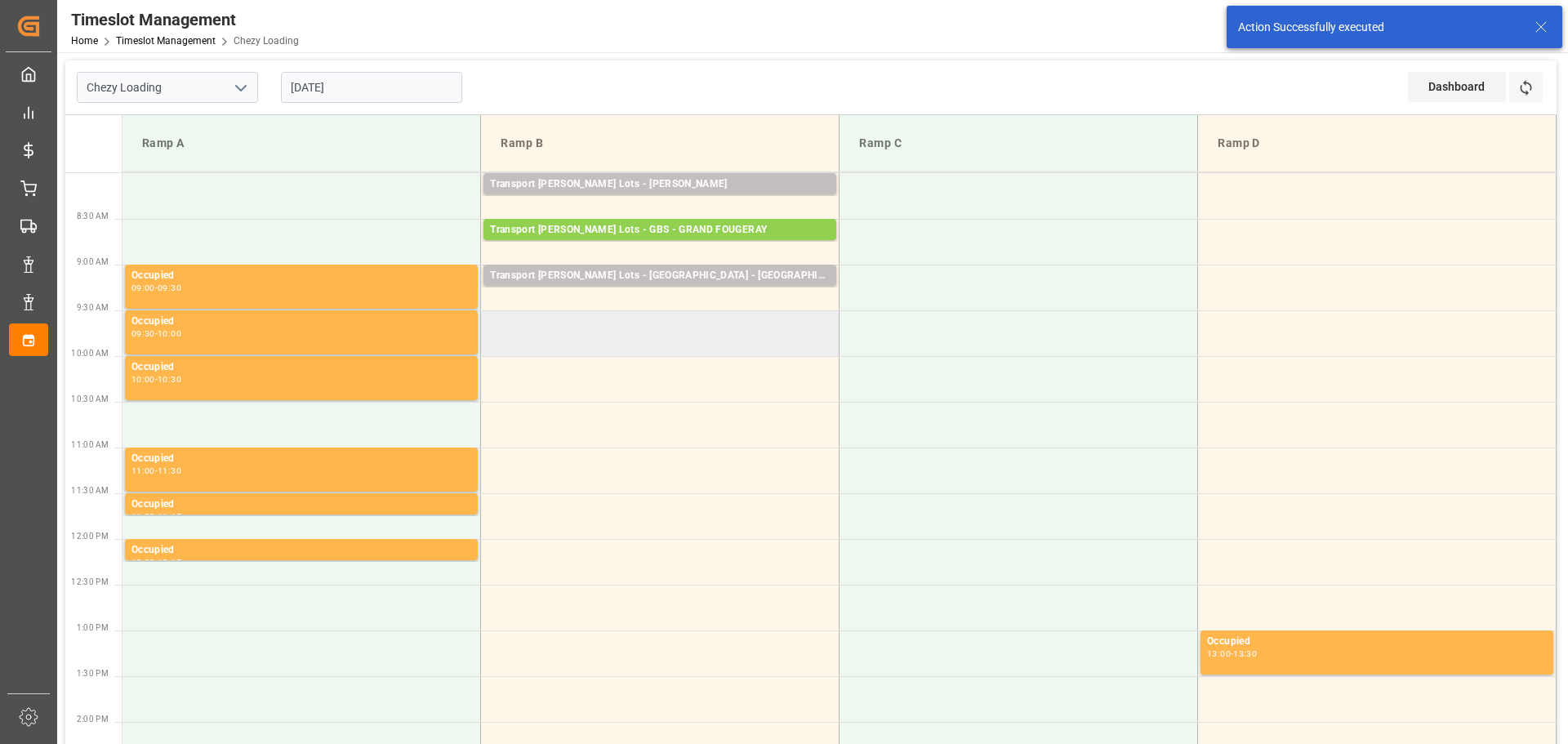
click at [487, 318] on td at bounding box center [660, 333] width 358 height 46
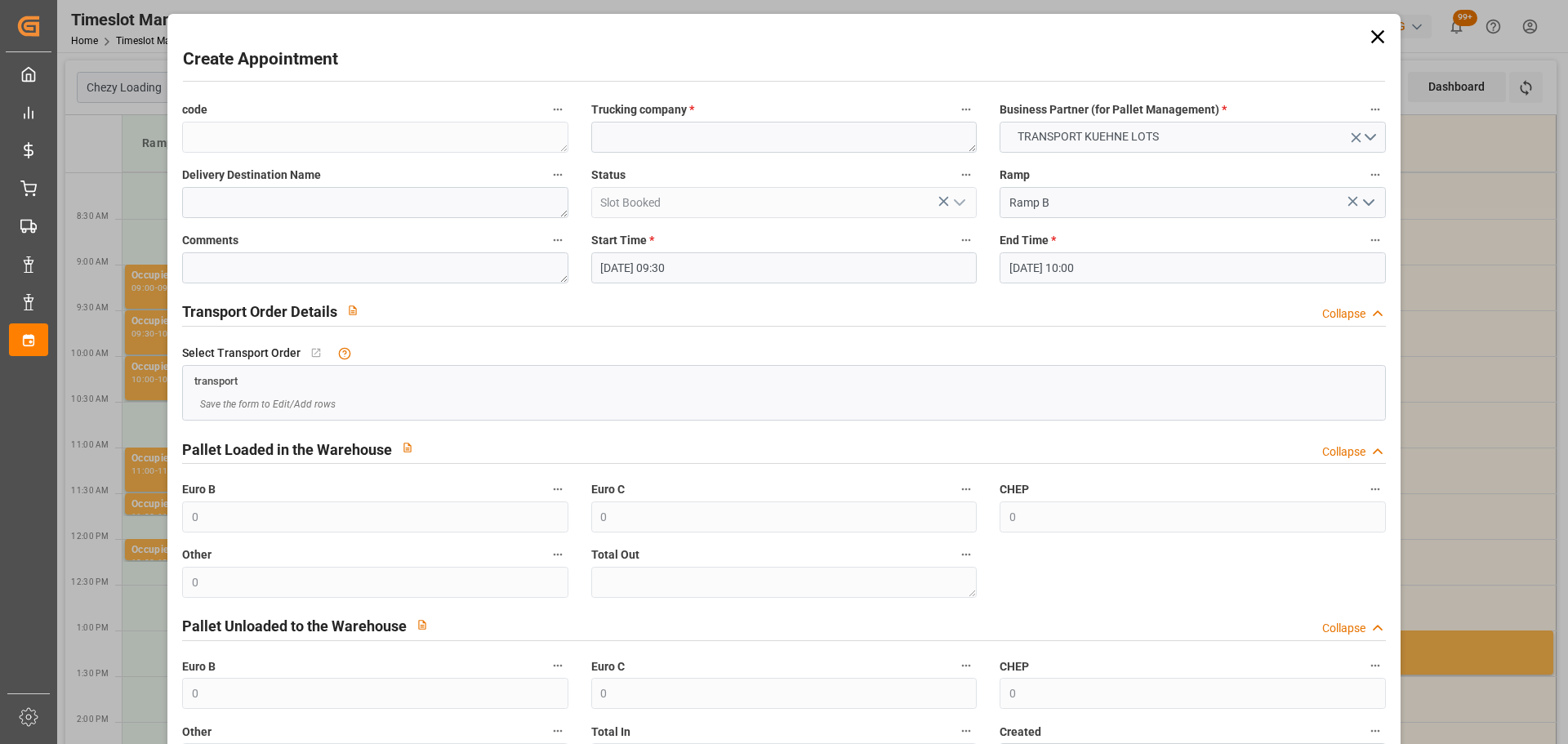
click at [1079, 267] on input "[DATE] 10:00" at bounding box center [1193, 267] width 386 height 31
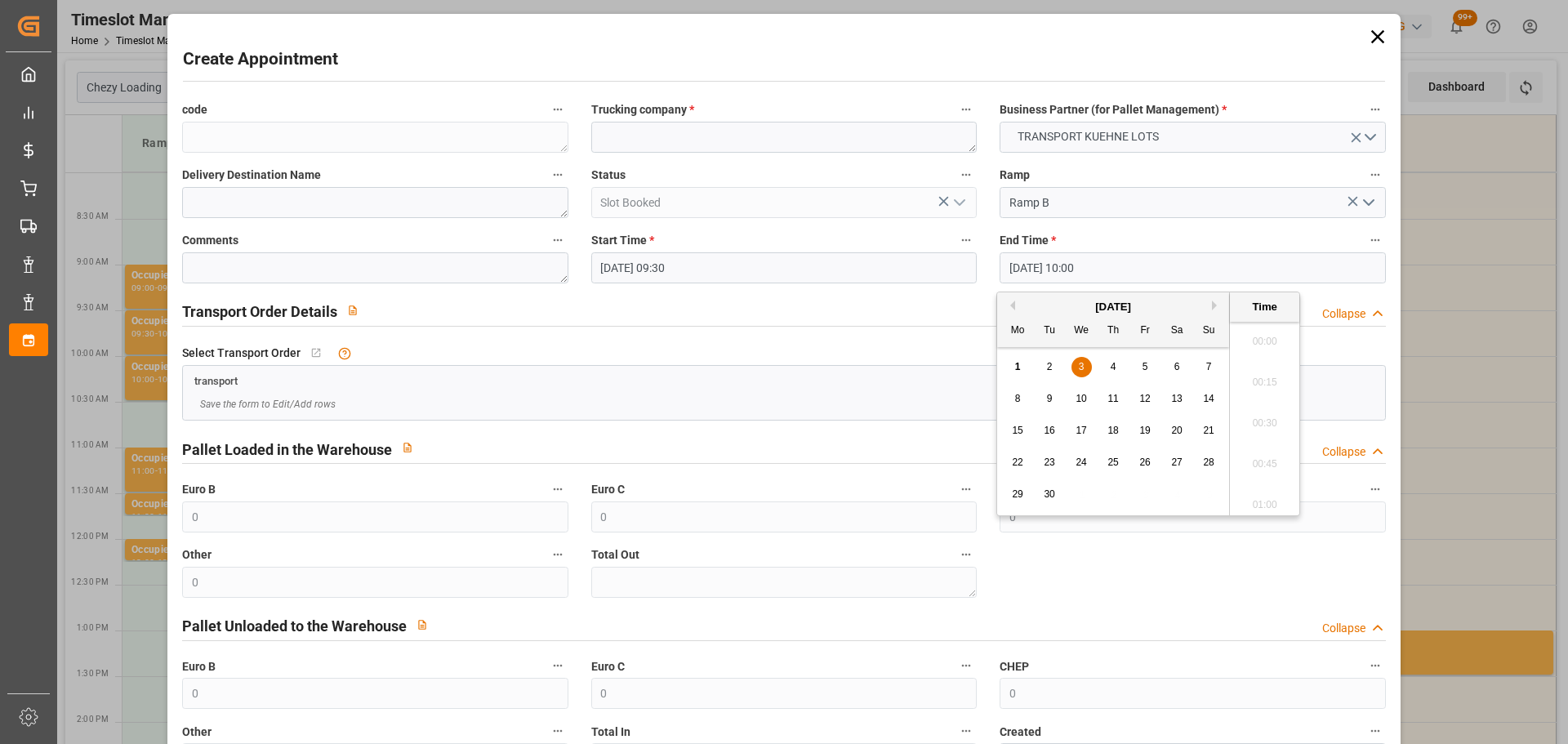
scroll to position [1557, 0]
drag, startPoint x: 1075, startPoint y: 365, endPoint x: 1129, endPoint y: 363, distance: 54.0
click at [1082, 363] on div "3" at bounding box center [1082, 367] width 20 height 19
click at [1256, 379] on li "09:45" at bounding box center [1265, 377] width 69 height 41
type input "03-09-2025 09:45"
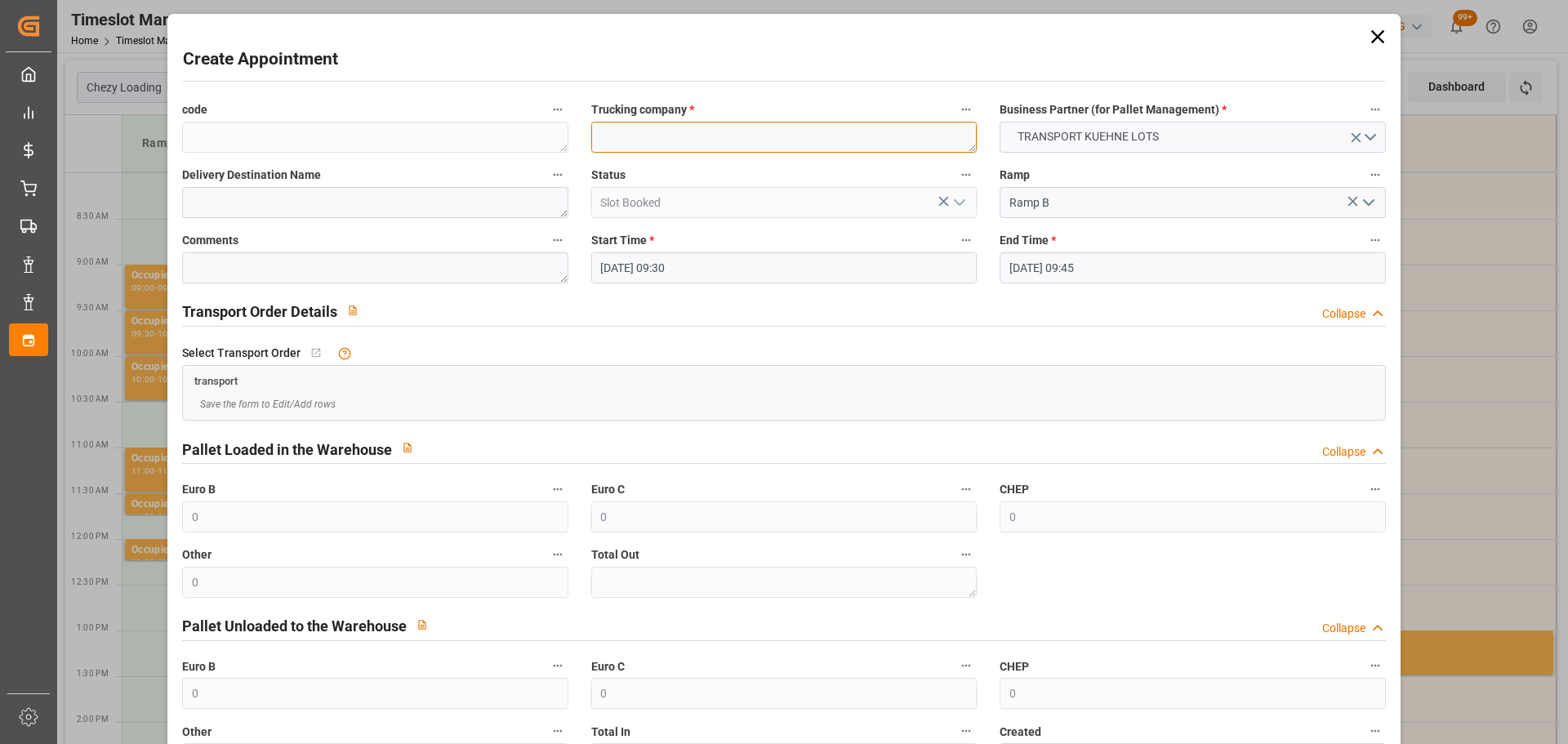
click at [703, 131] on textarea at bounding box center [784, 137] width 386 height 31
type textarea "DERE/FOSSIER"
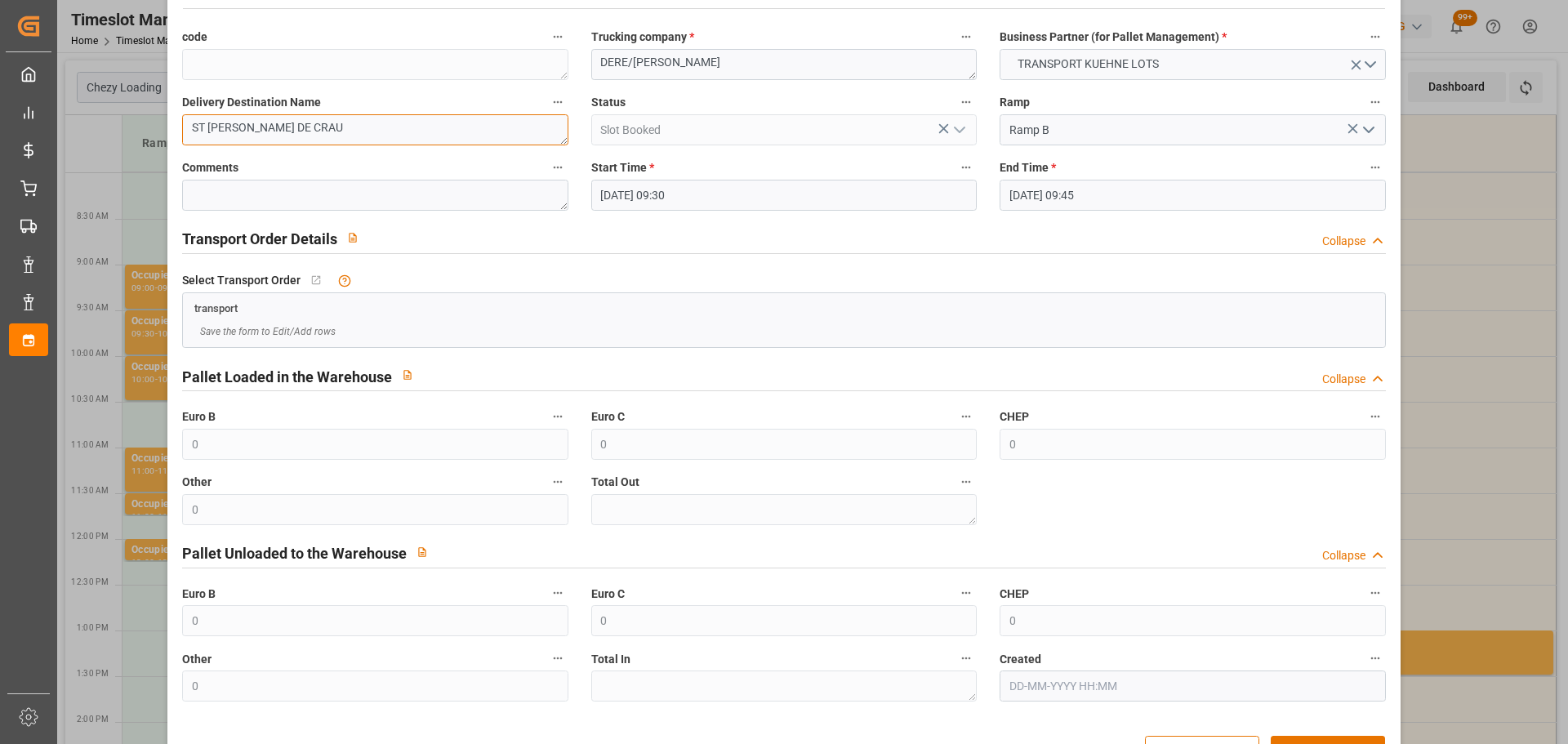
scroll to position [125, 0]
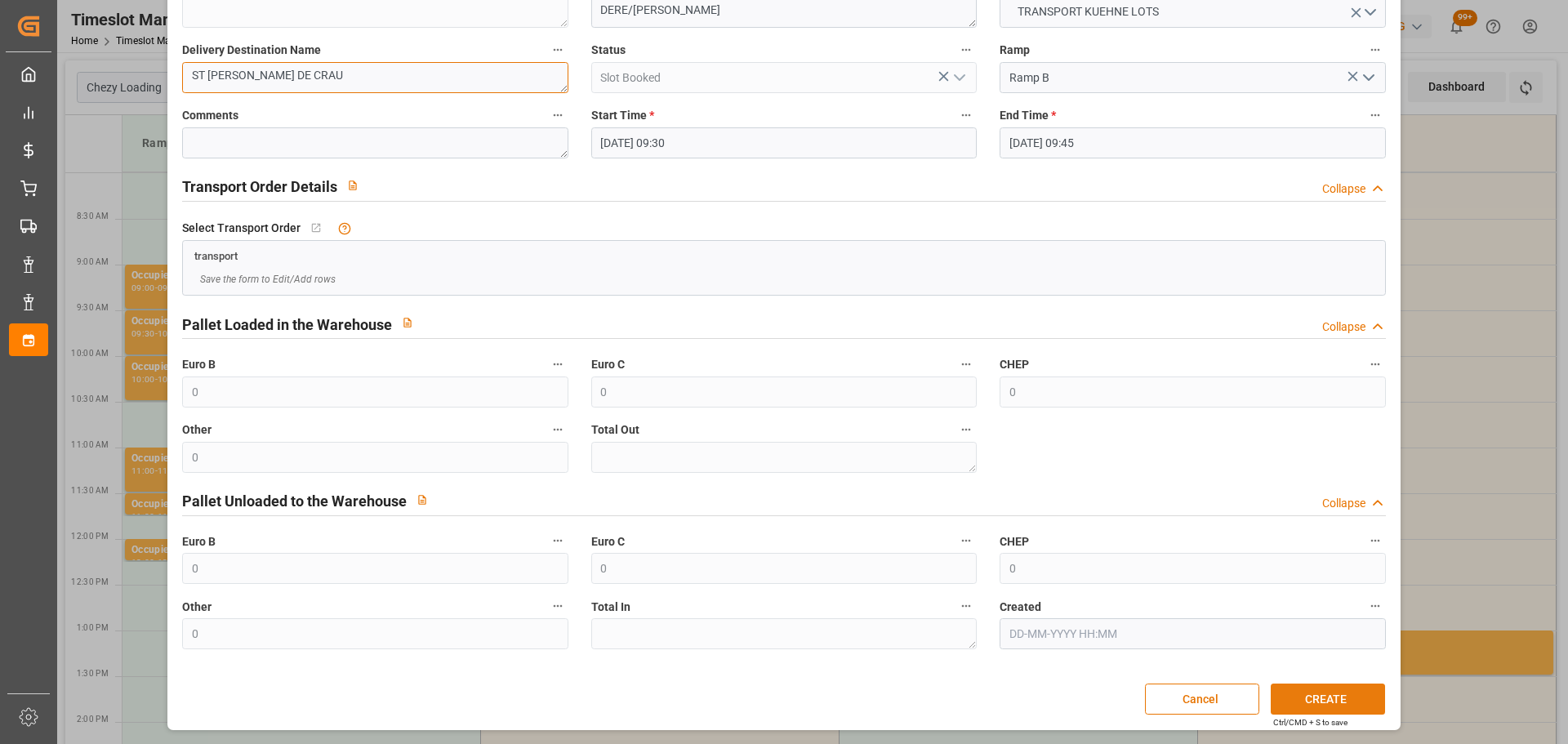
type textarea "ST MARTIN DE CRAU"
click at [1323, 700] on button "CREATE" at bounding box center [1328, 698] width 114 height 31
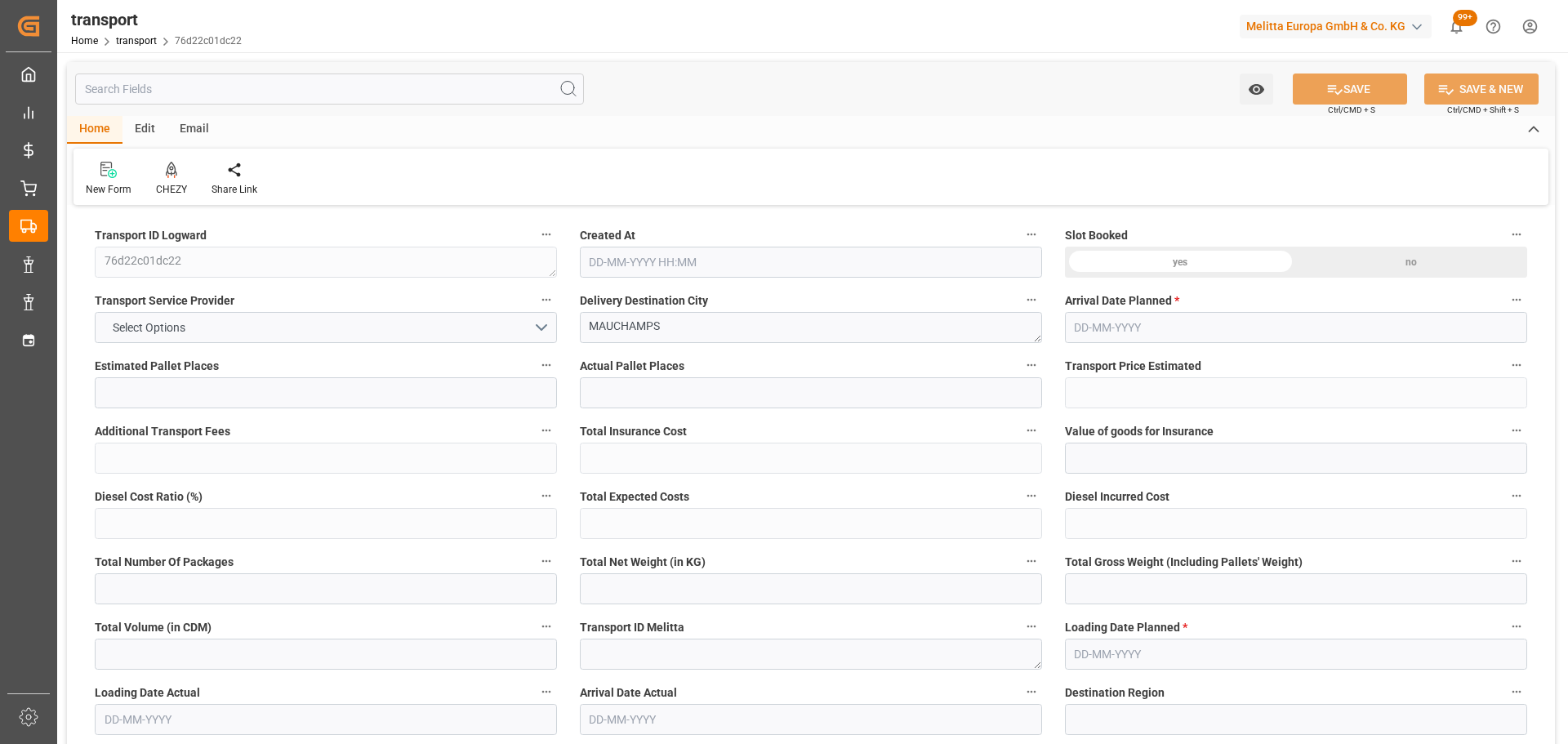
type input "25"
type input "346.04"
type input "0"
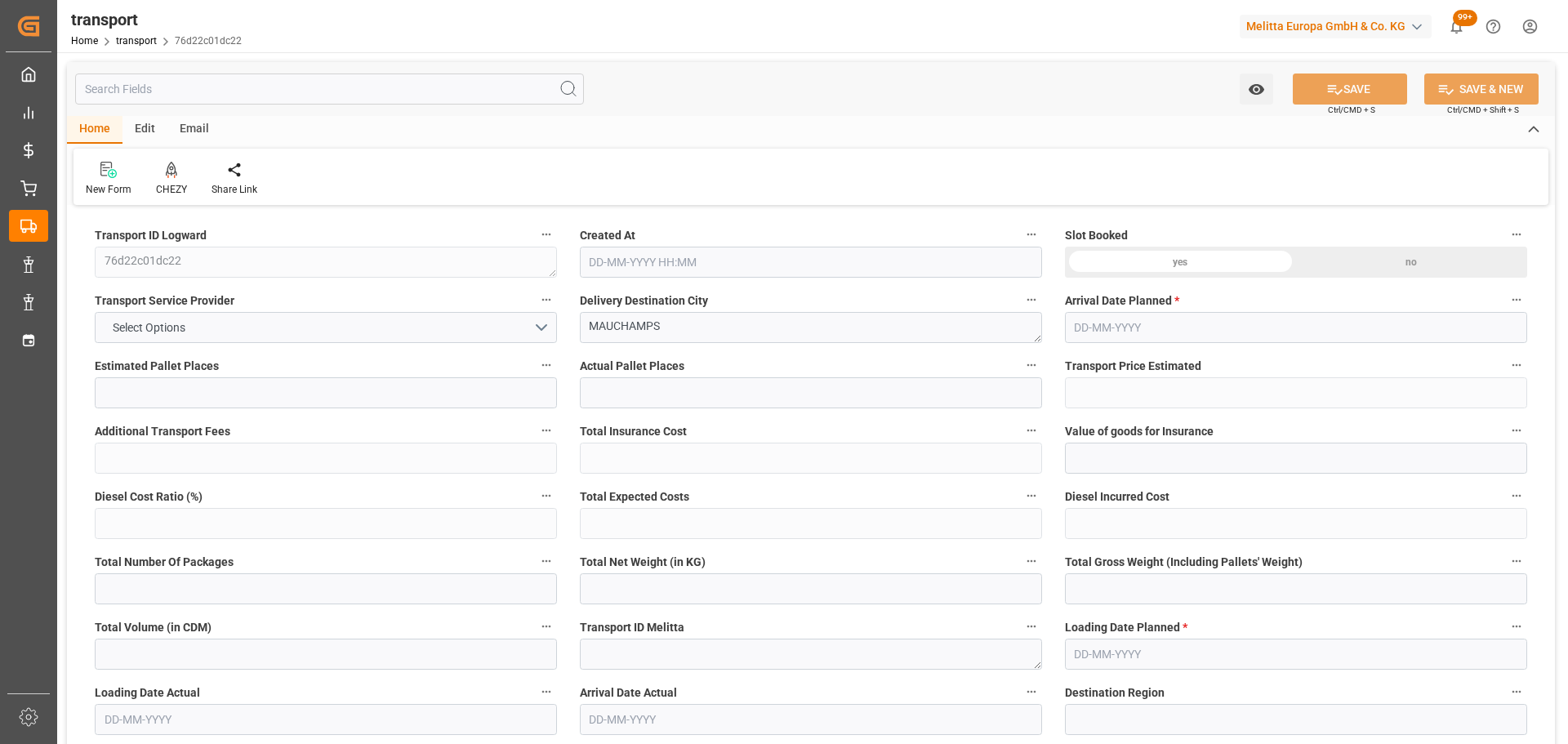
type input "346.04"
type input "0"
type input "5334.496"
type input "7714.625"
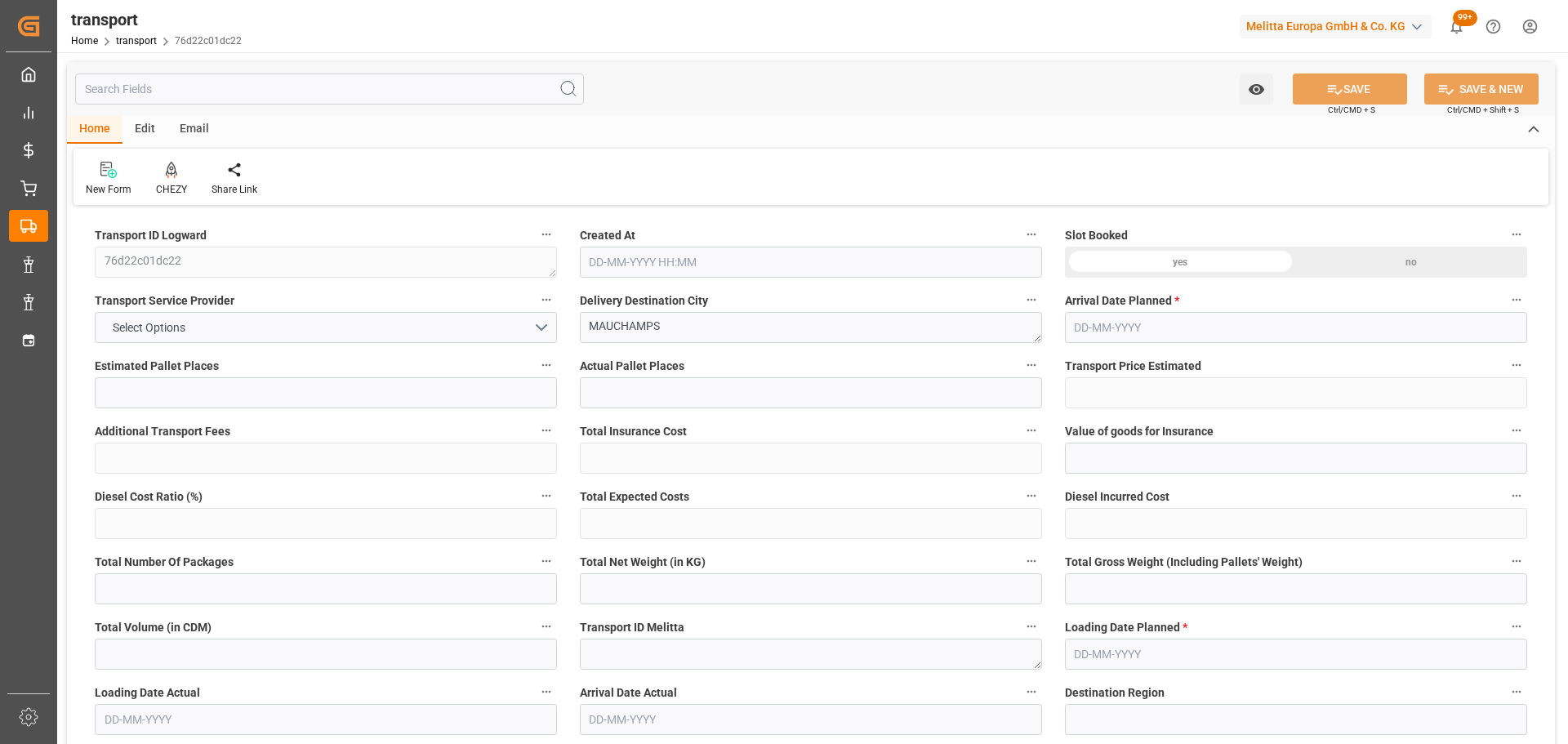
type input "31018.213"
type input "91"
type input "27"
type input "1444"
type input "45"
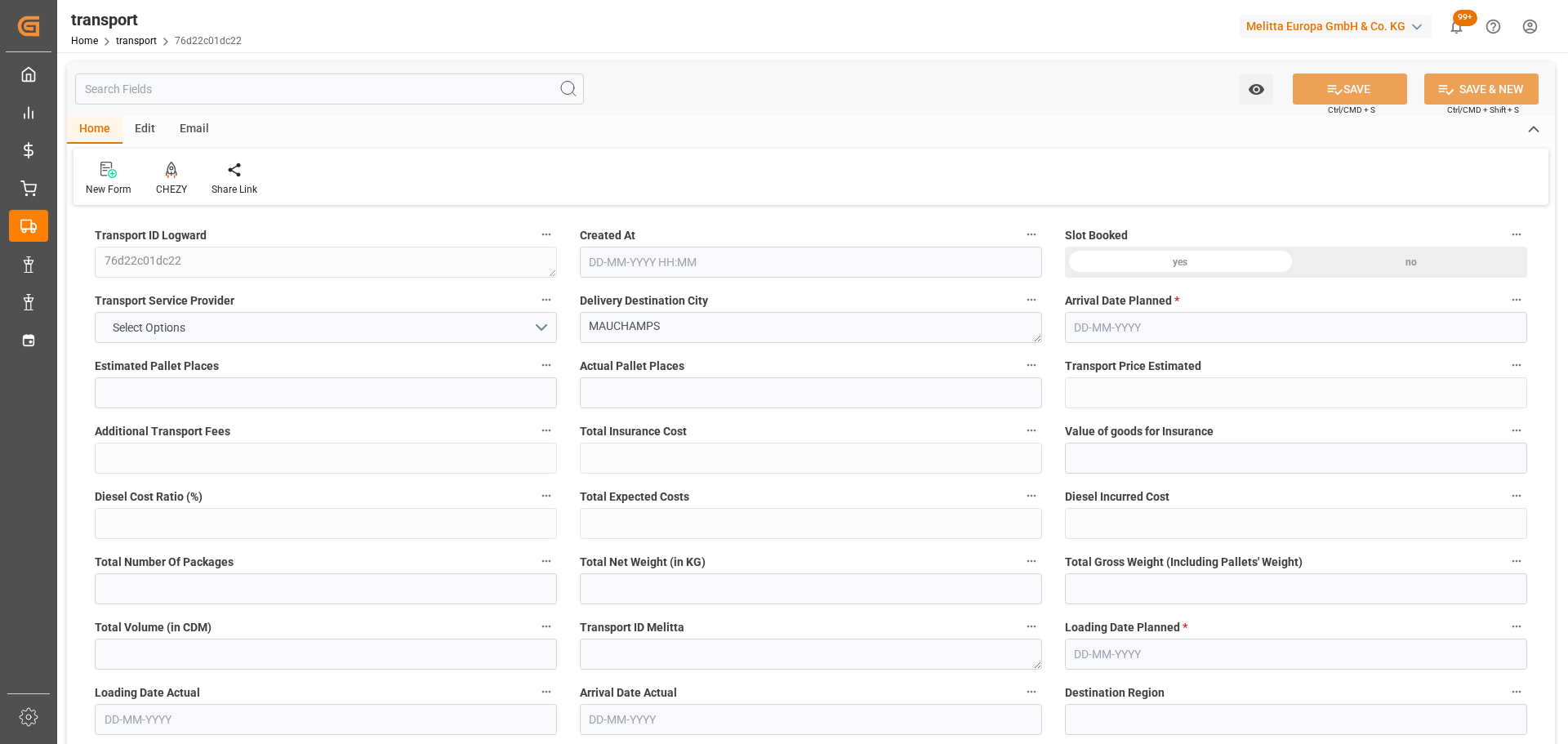
type input "101"
type input "6409.793"
type input "0"
type input "4710.8598"
type input "0"
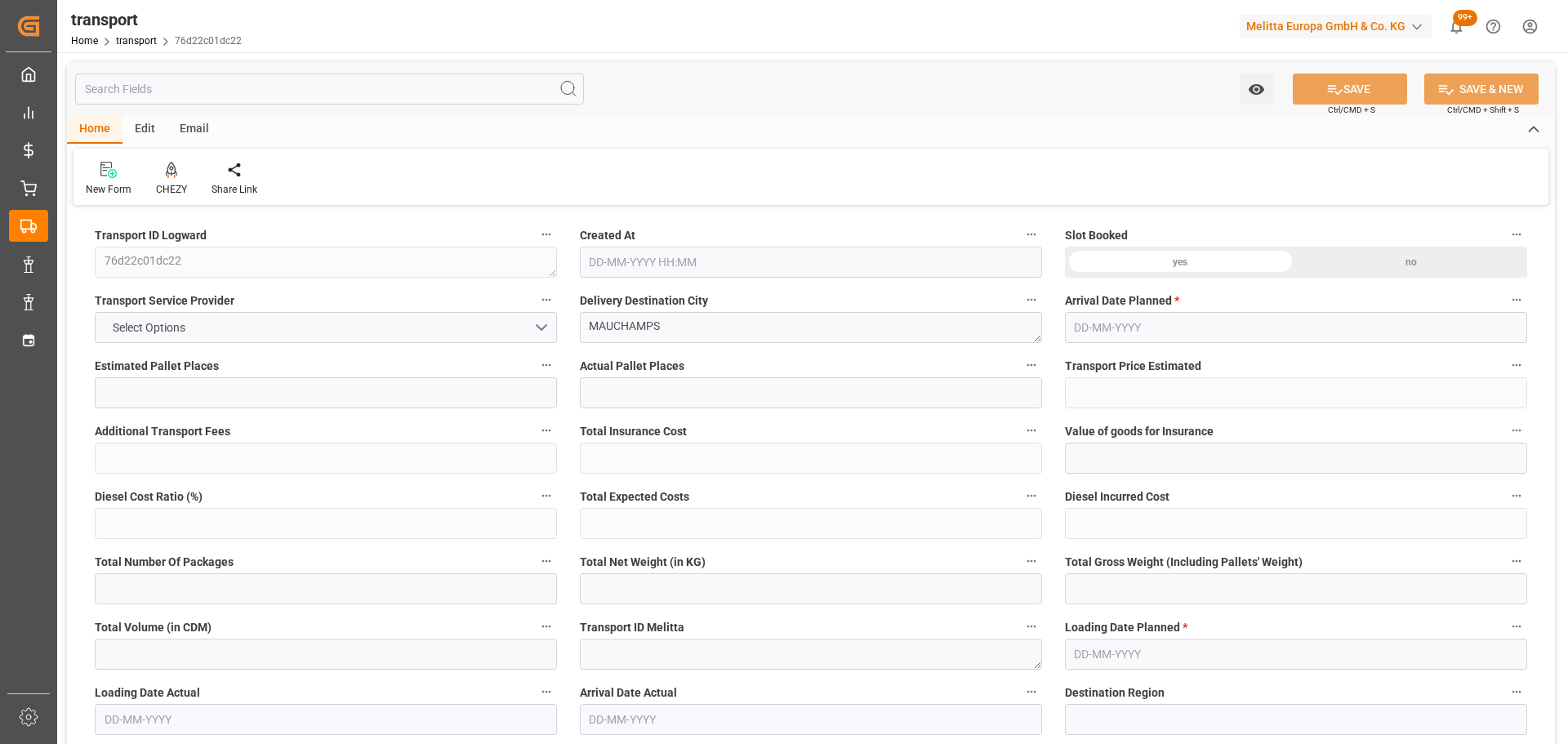
type input "0"
type input "21"
type input "35"
type input "01-09-2025 11:22"
type input "05-09-2025"
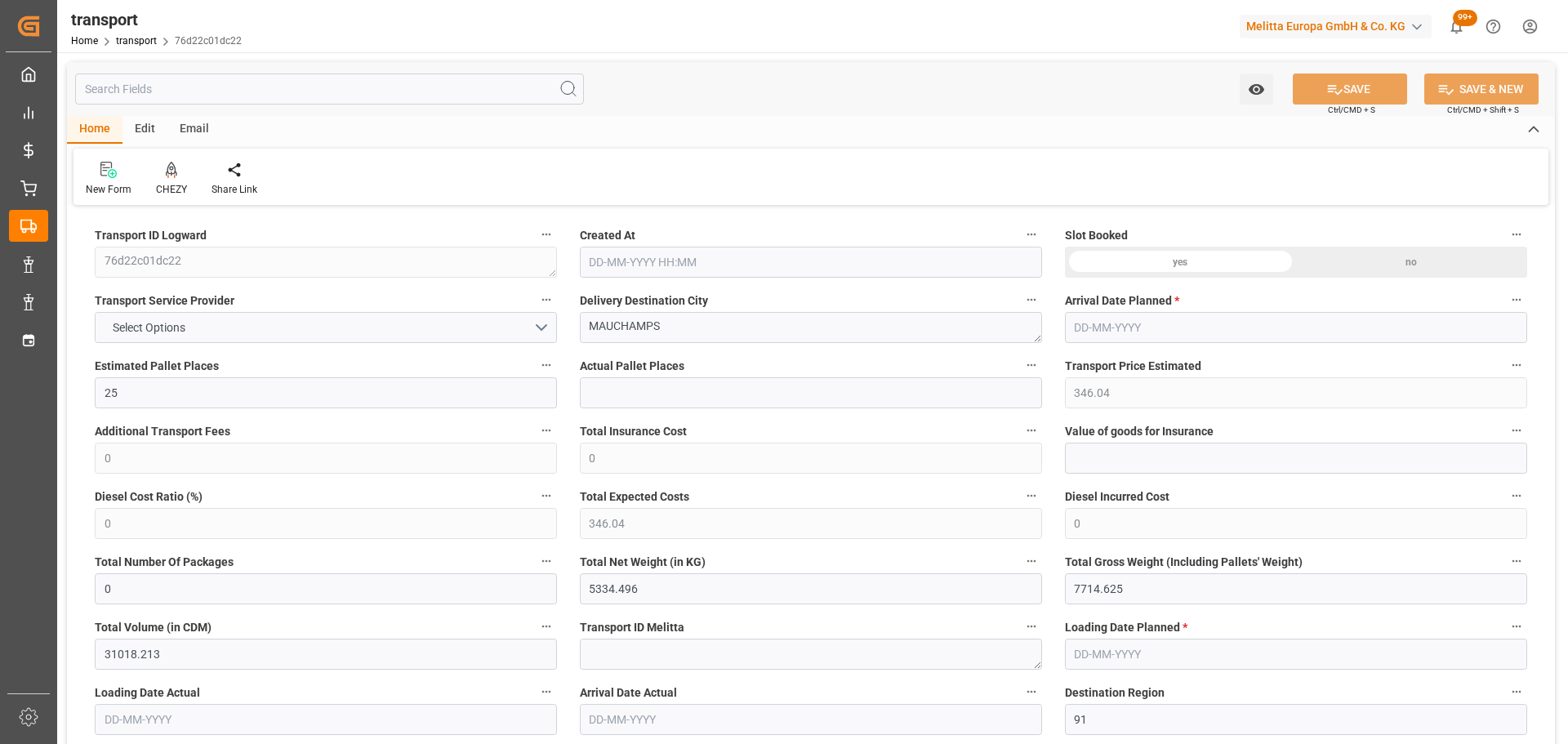
type input "[DATE]"
click at [176, 174] on div at bounding box center [171, 170] width 31 height 18
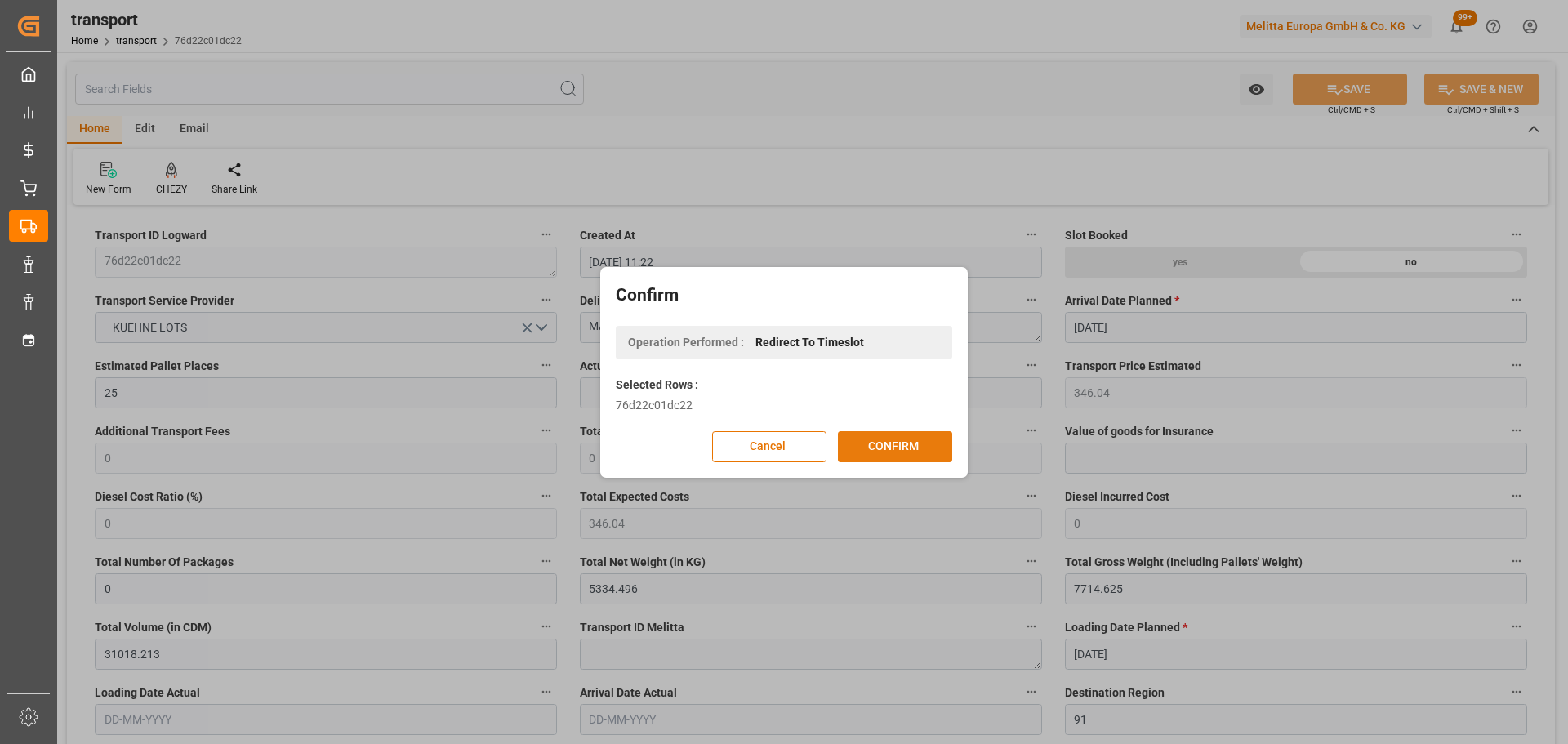
click at [883, 437] on button "CONFIRM" at bounding box center [895, 446] width 114 height 31
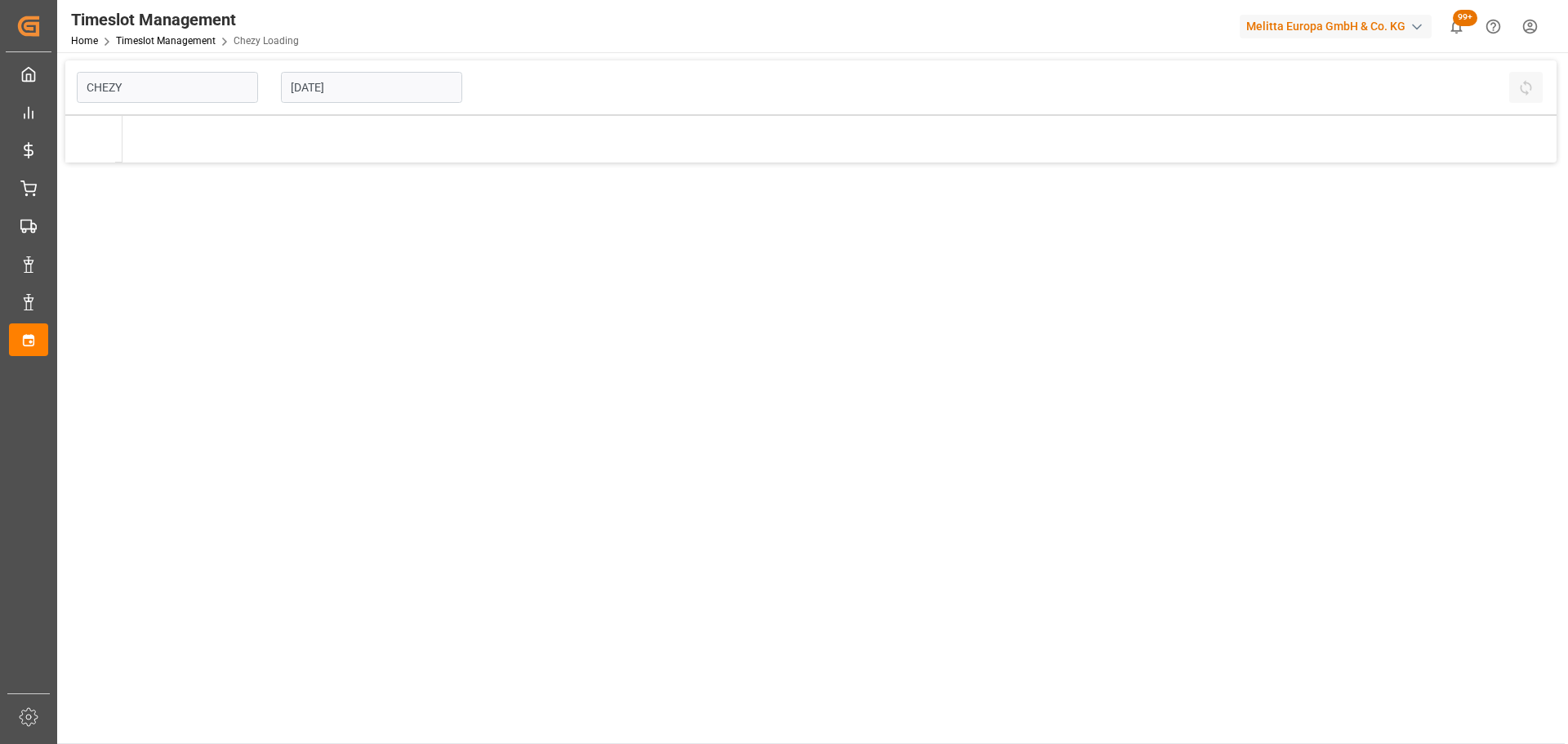
type input "Chezy Loading"
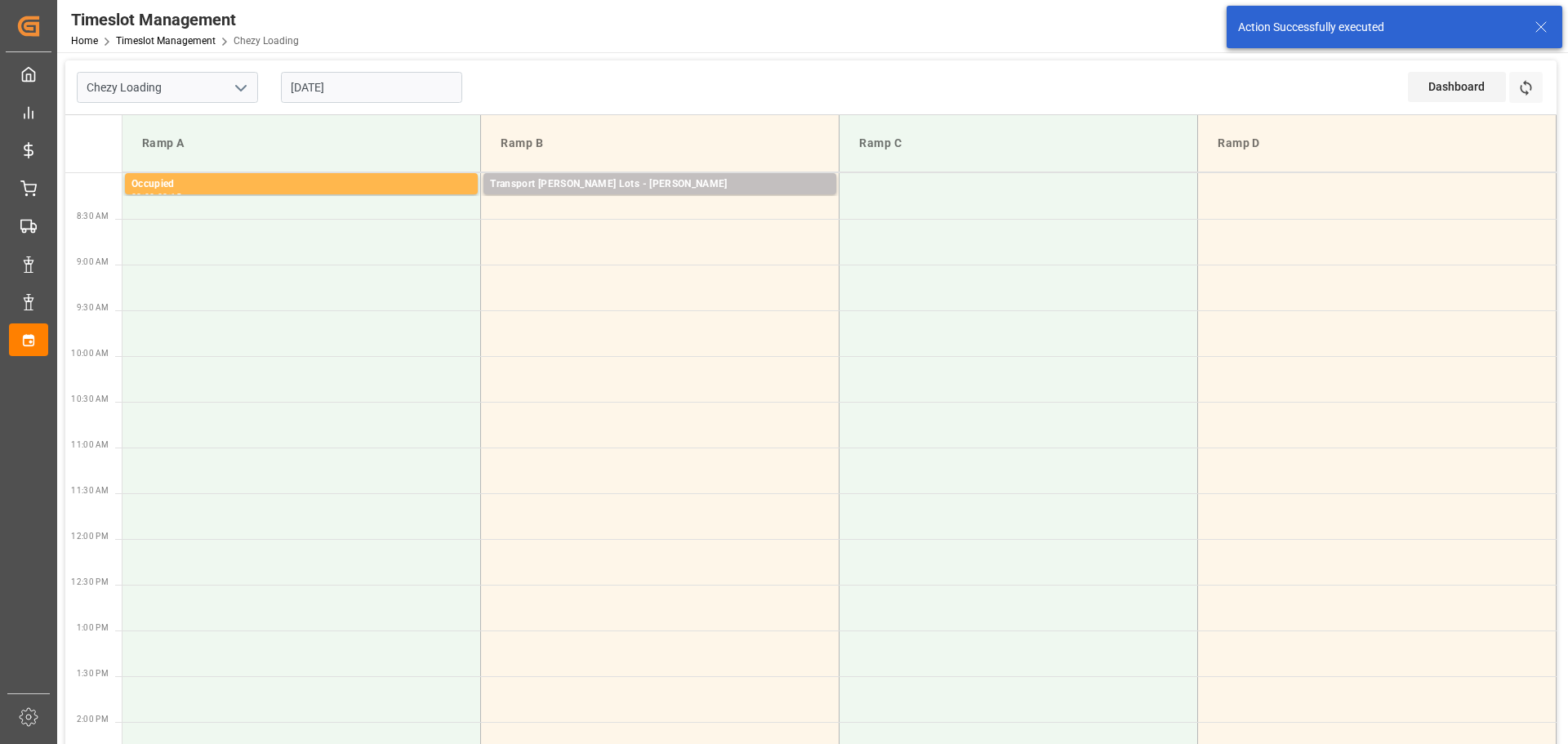
click at [323, 88] on input "[DATE]" at bounding box center [372, 87] width 181 height 31
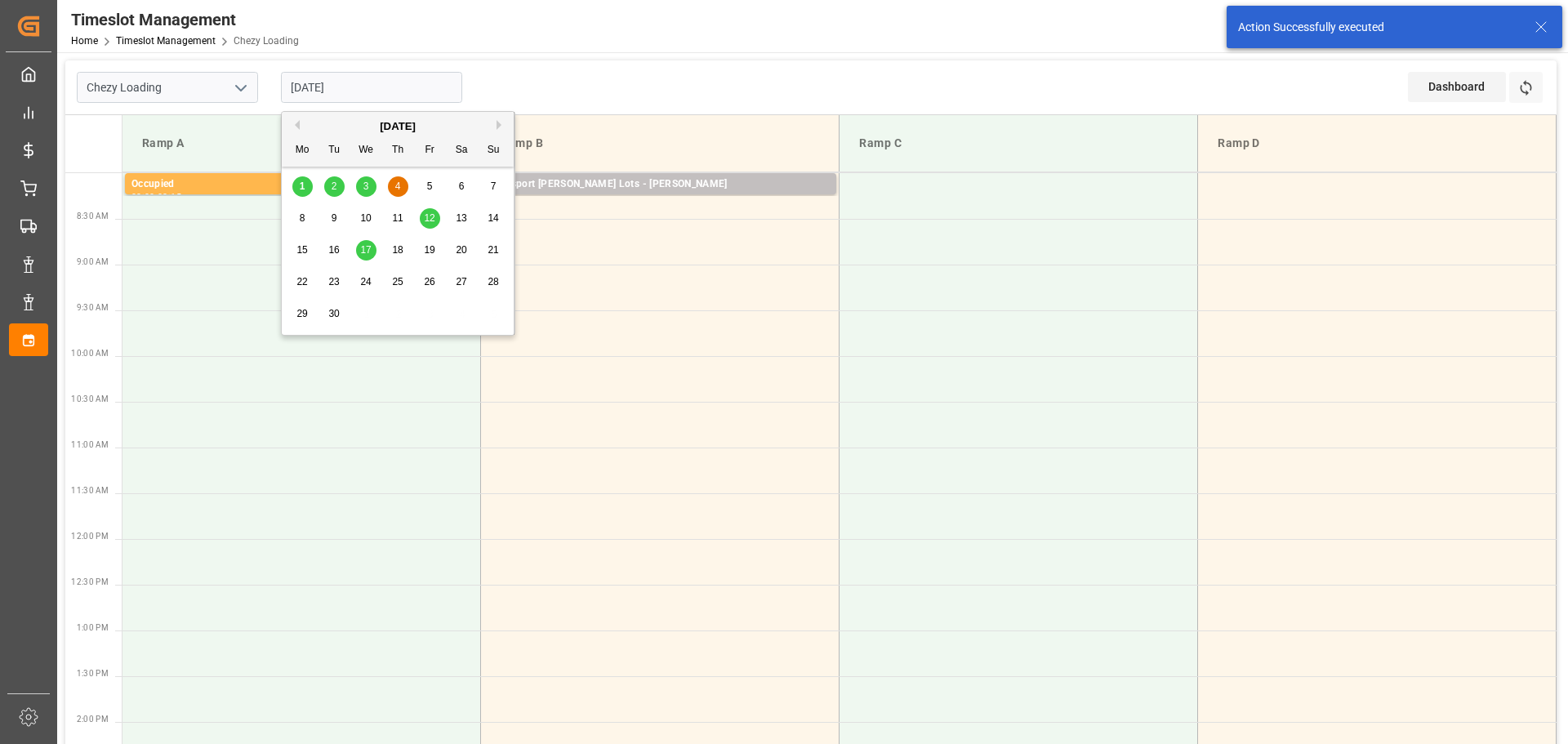
click at [361, 186] on div "3" at bounding box center [365, 187] width 20 height 19
type input "[DATE]"
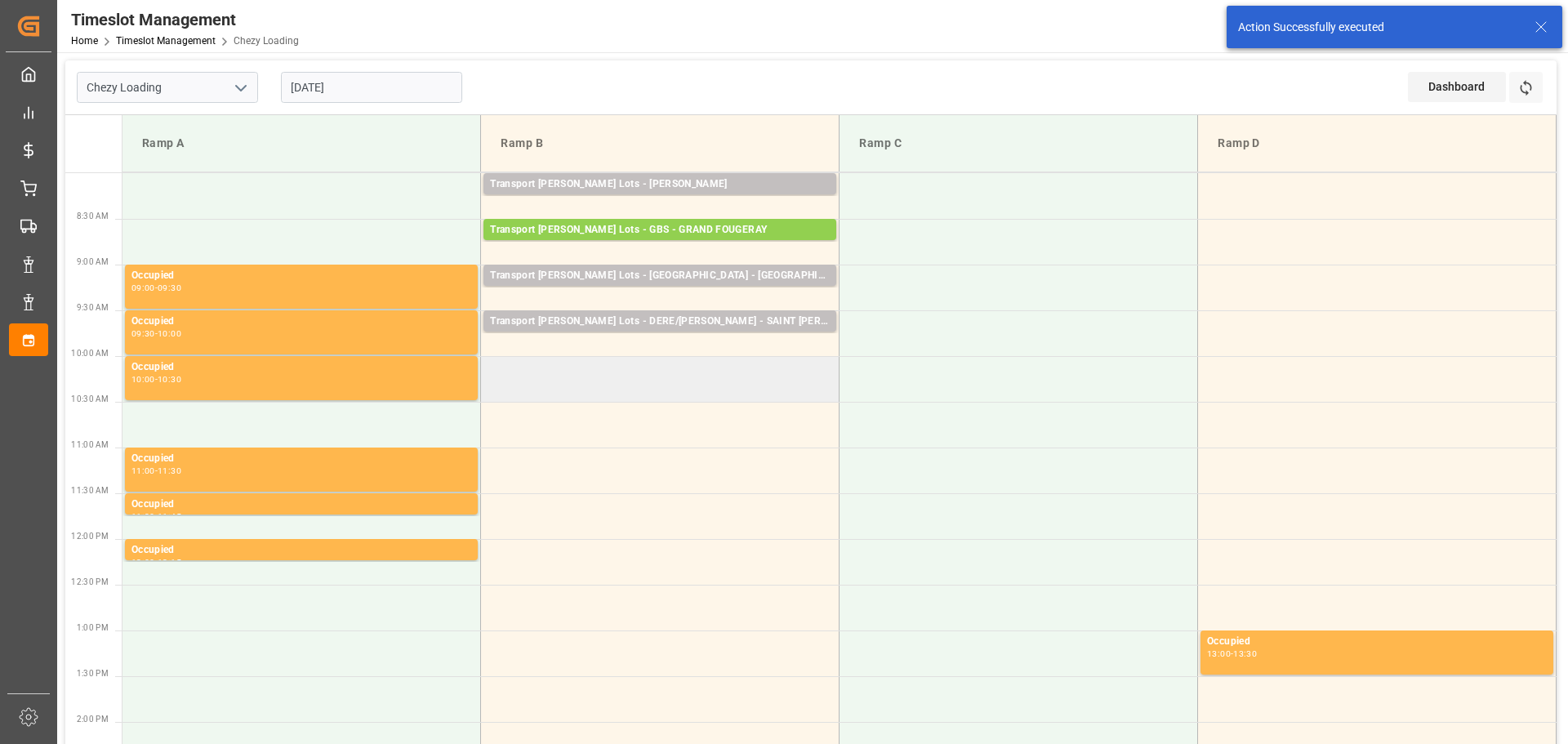
click at [486, 368] on td at bounding box center [660, 379] width 358 height 46
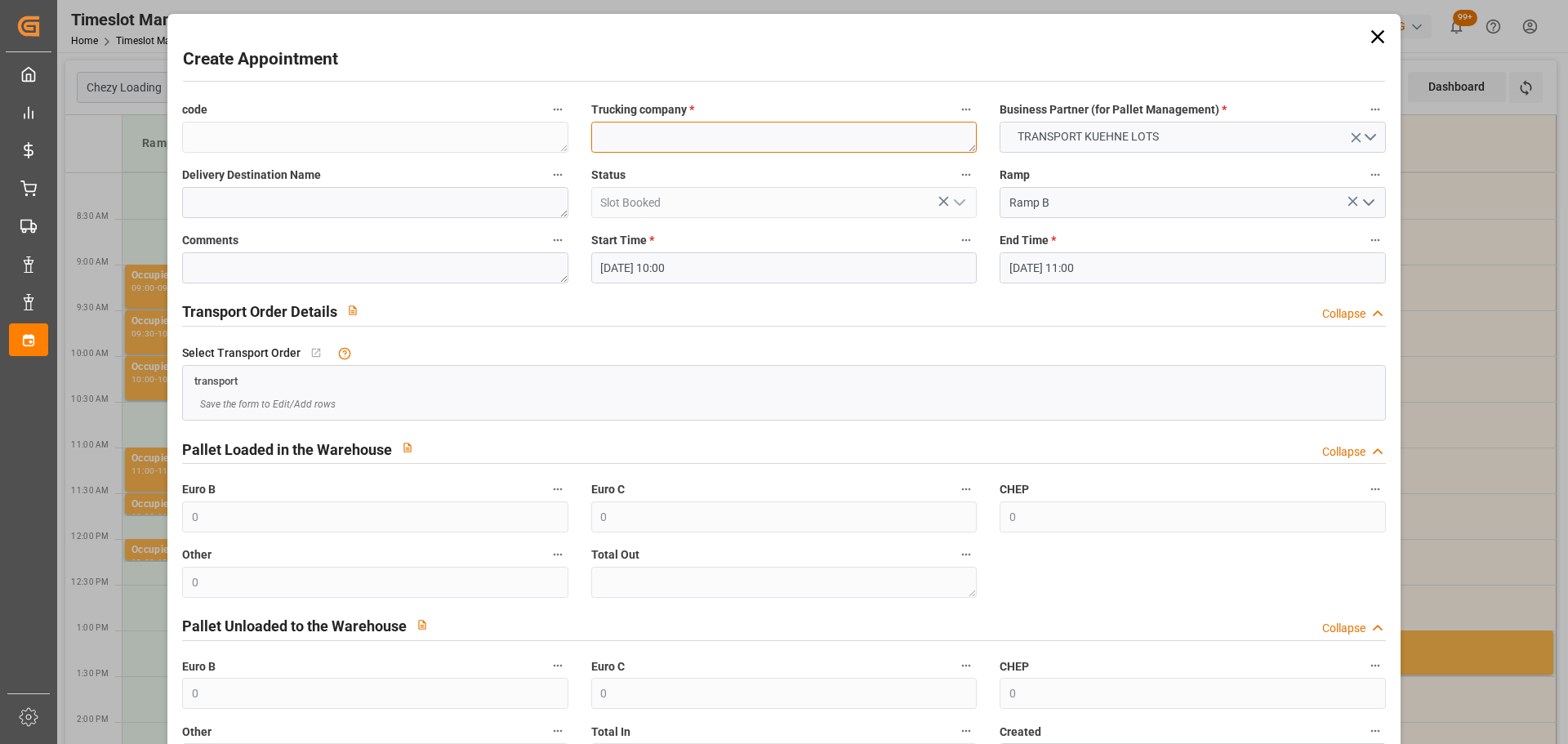
click at [631, 132] on textarea at bounding box center [784, 137] width 386 height 31
type textarea "?"
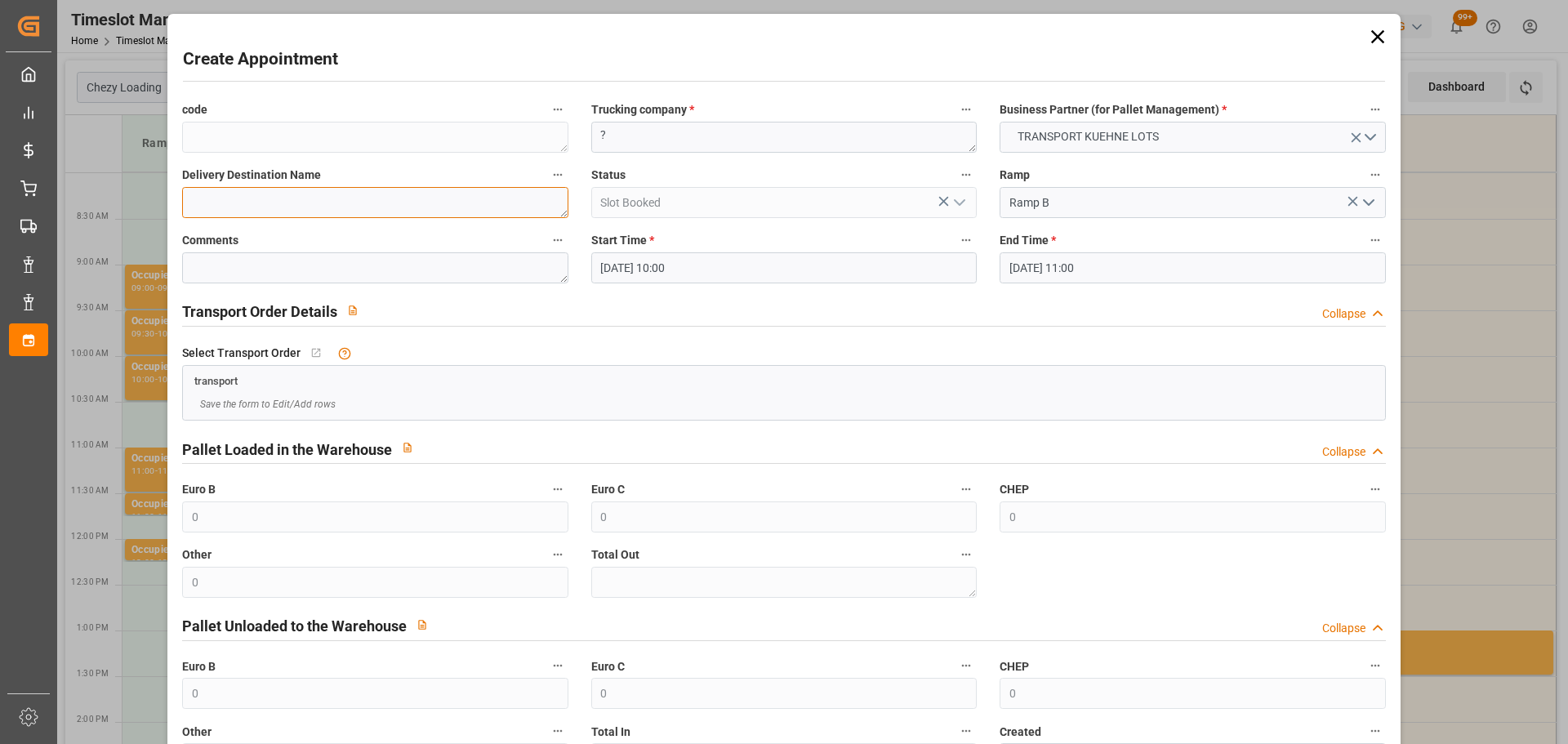
click at [348, 201] on textarea at bounding box center [375, 202] width 386 height 31
type textarea "MAUCHAMPS"
click at [1052, 268] on input "03-09-2025 11:00" at bounding box center [1193, 267] width 386 height 31
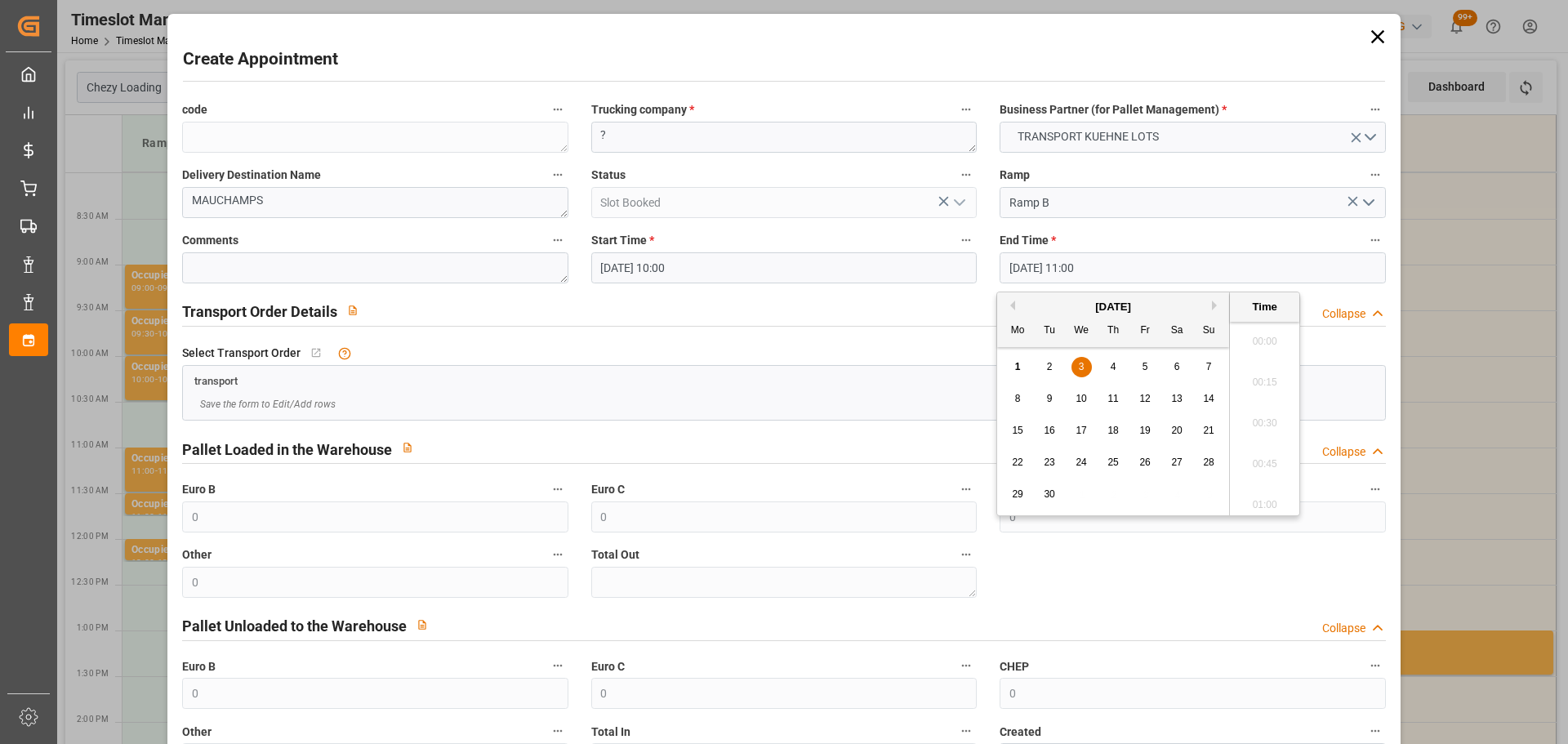
scroll to position [1721, 0]
click at [1082, 373] on div "3" at bounding box center [1082, 367] width 20 height 19
click at [1265, 371] on li "10:15" at bounding box center [1265, 377] width 69 height 41
type input "03-09-2025 10:15"
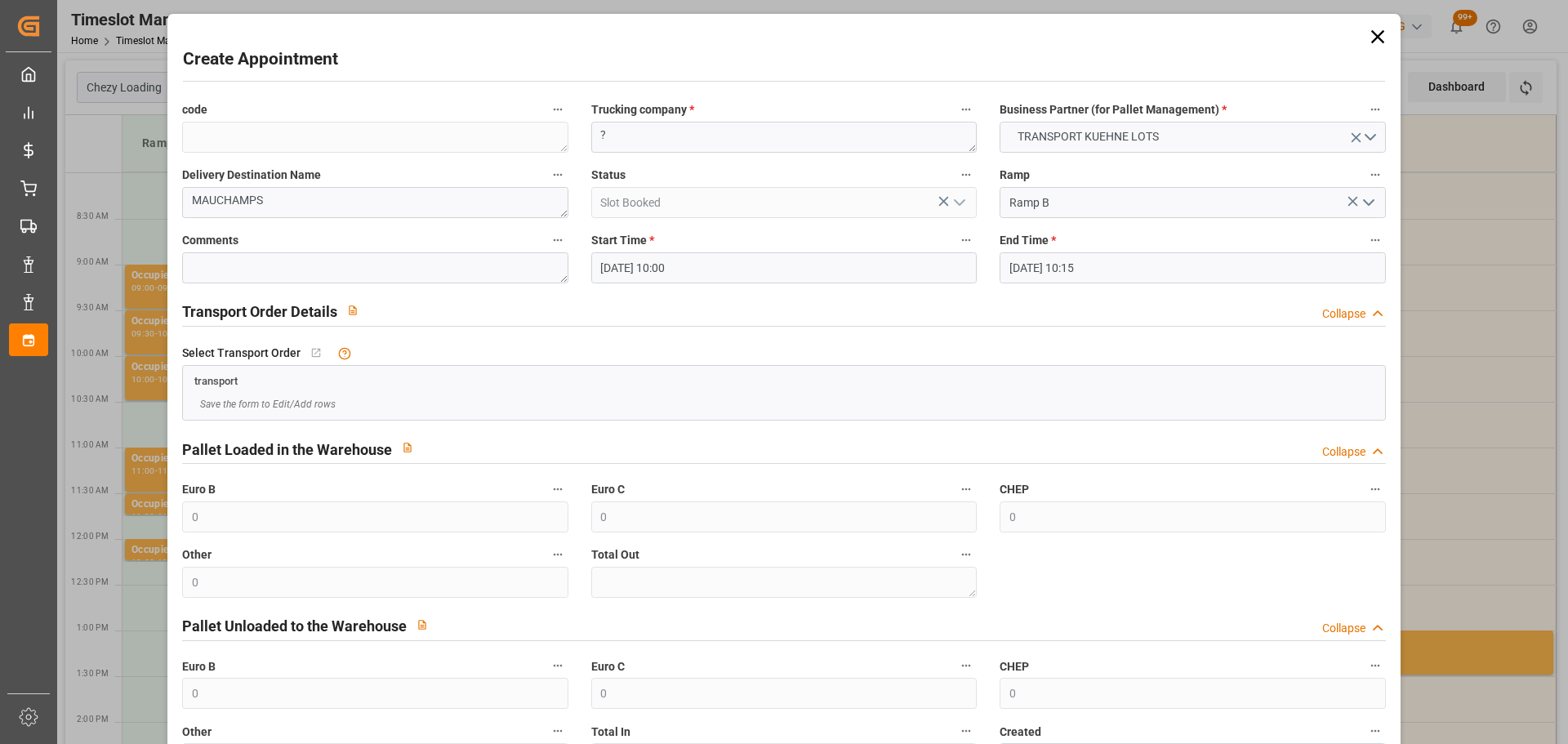
scroll to position [125, 0]
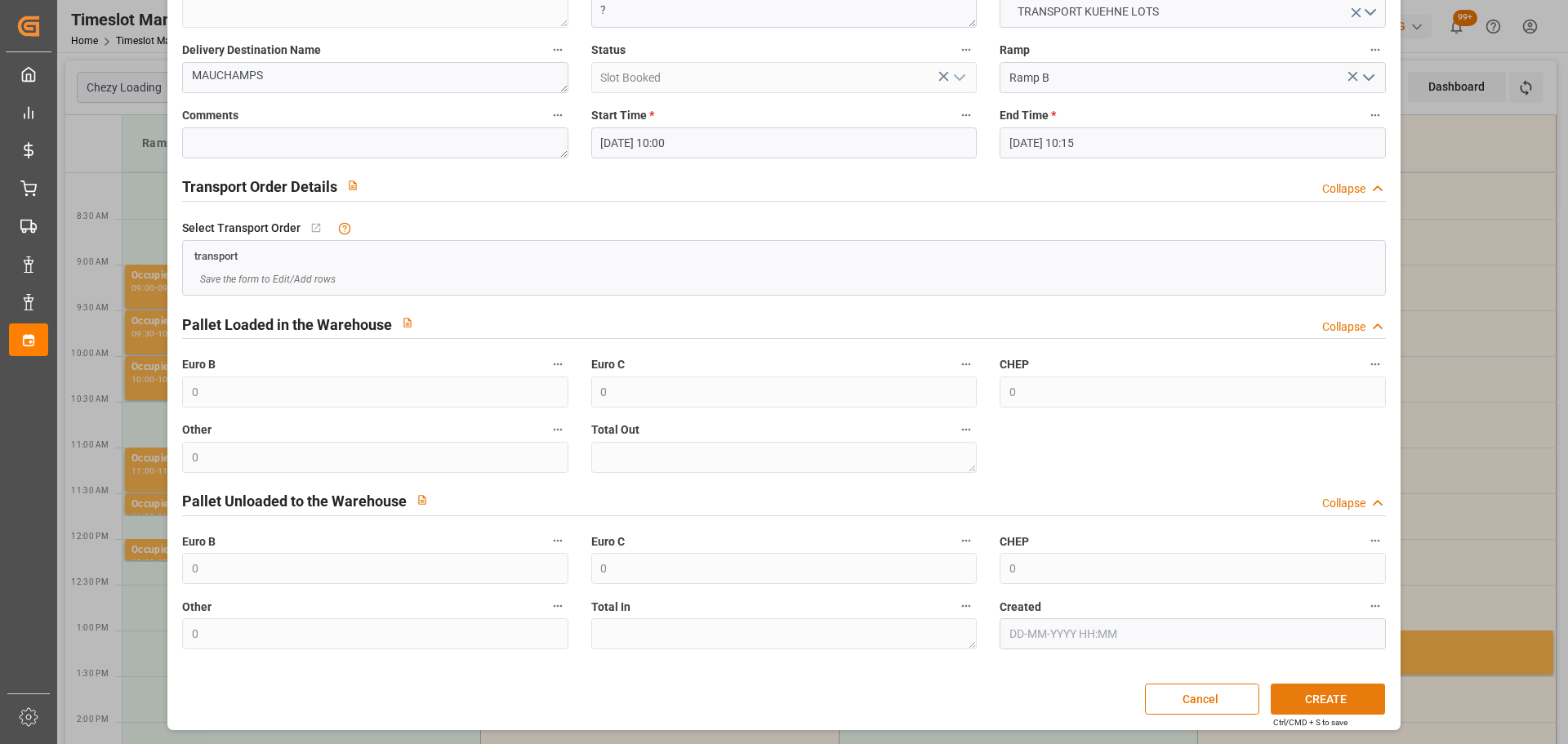
click at [1316, 691] on button "CREATE" at bounding box center [1328, 698] width 114 height 31
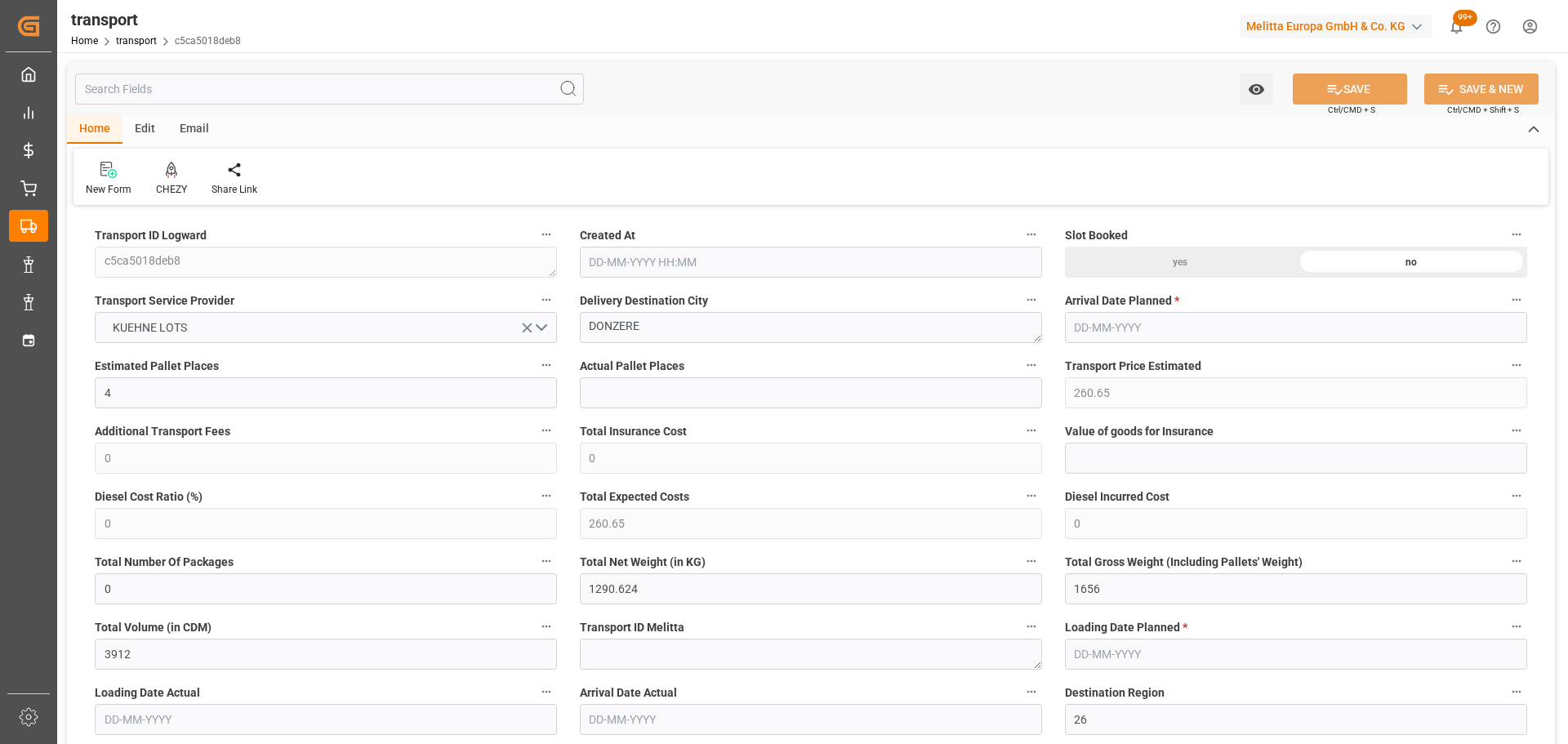
type input "[DATE] 11:21"
type input "[DATE]"
click at [174, 175] on icon at bounding box center [171, 170] width 11 height 17
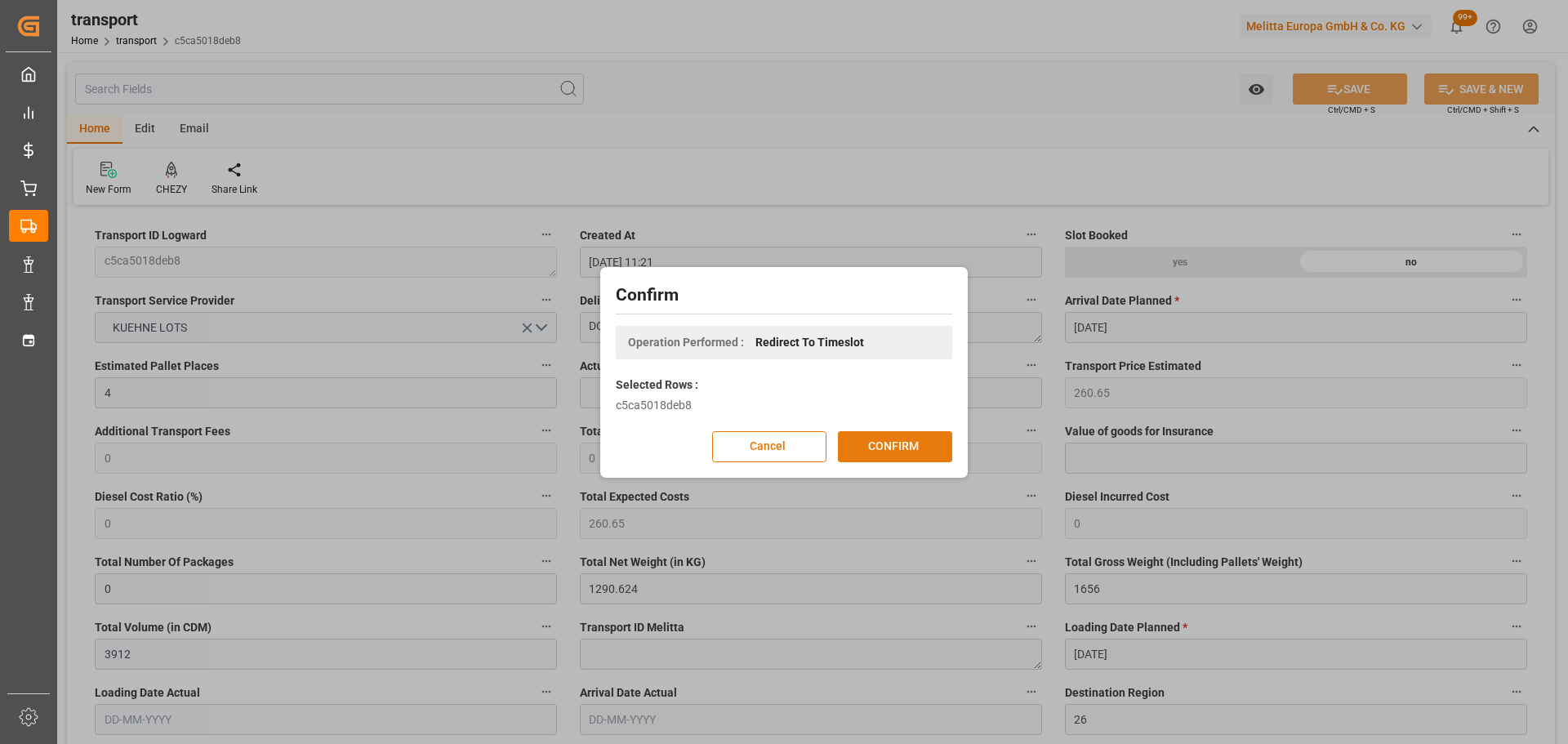
click at [898, 444] on button "CONFIRM" at bounding box center [895, 446] width 114 height 31
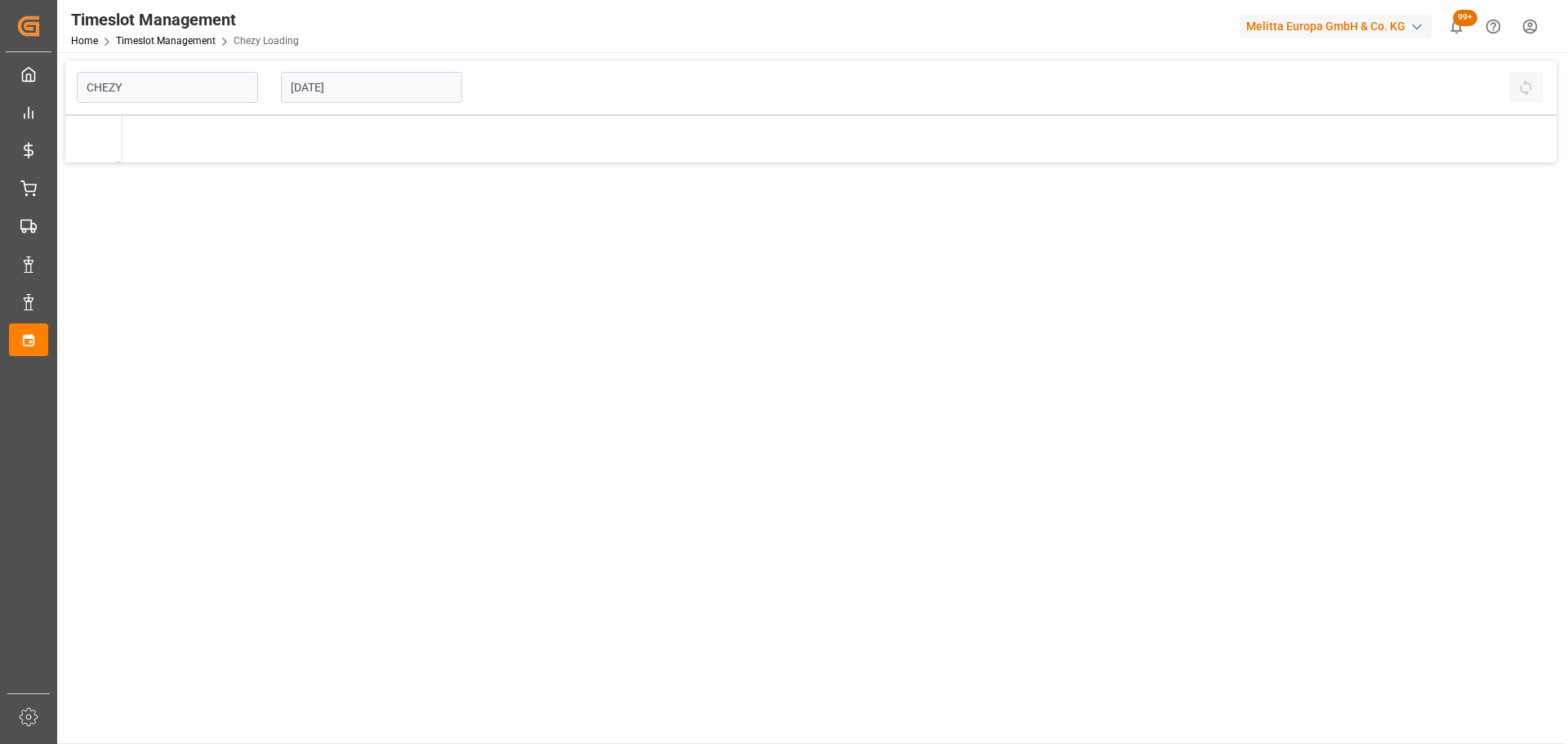
type input "Chezy Loading"
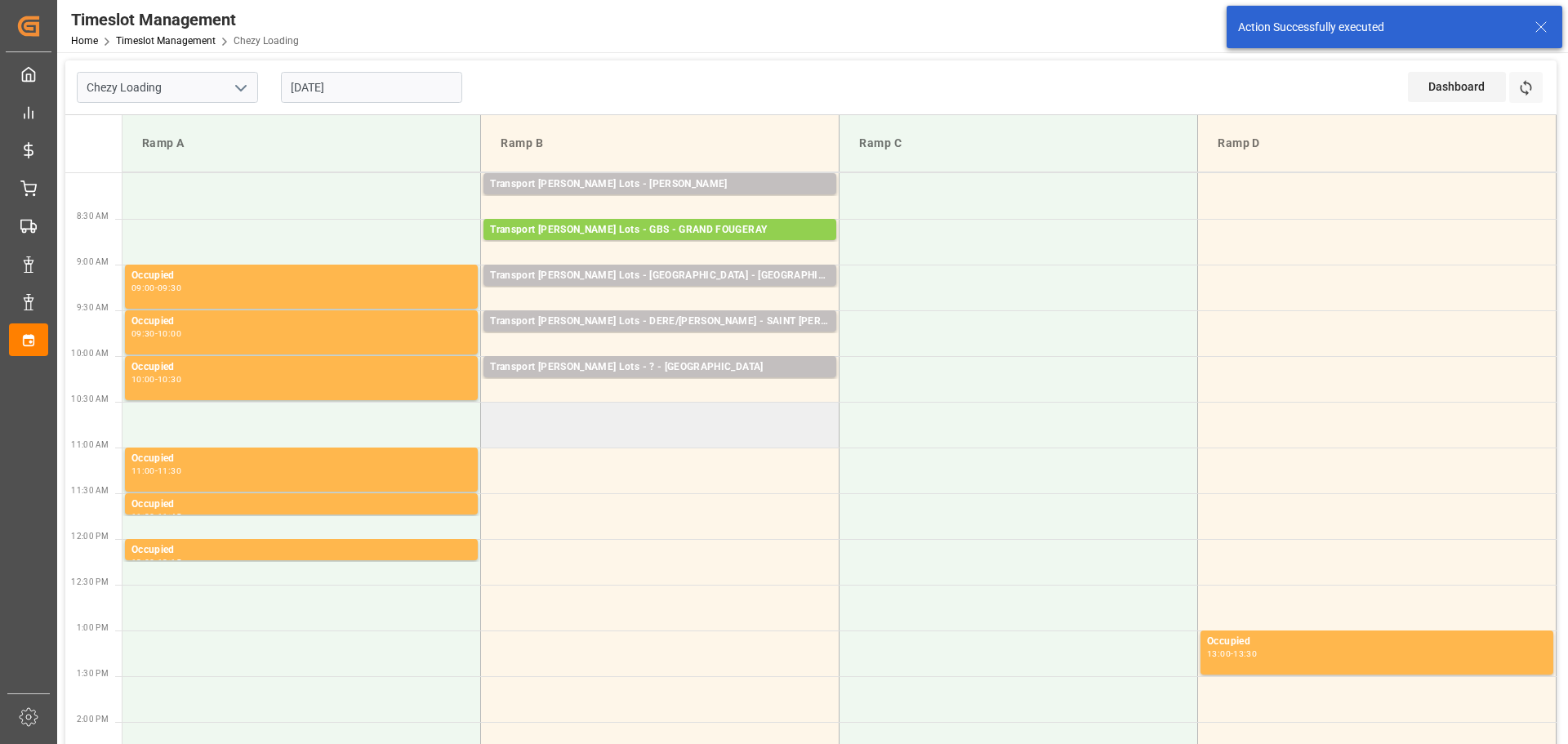
click at [487, 415] on td at bounding box center [660, 425] width 358 height 46
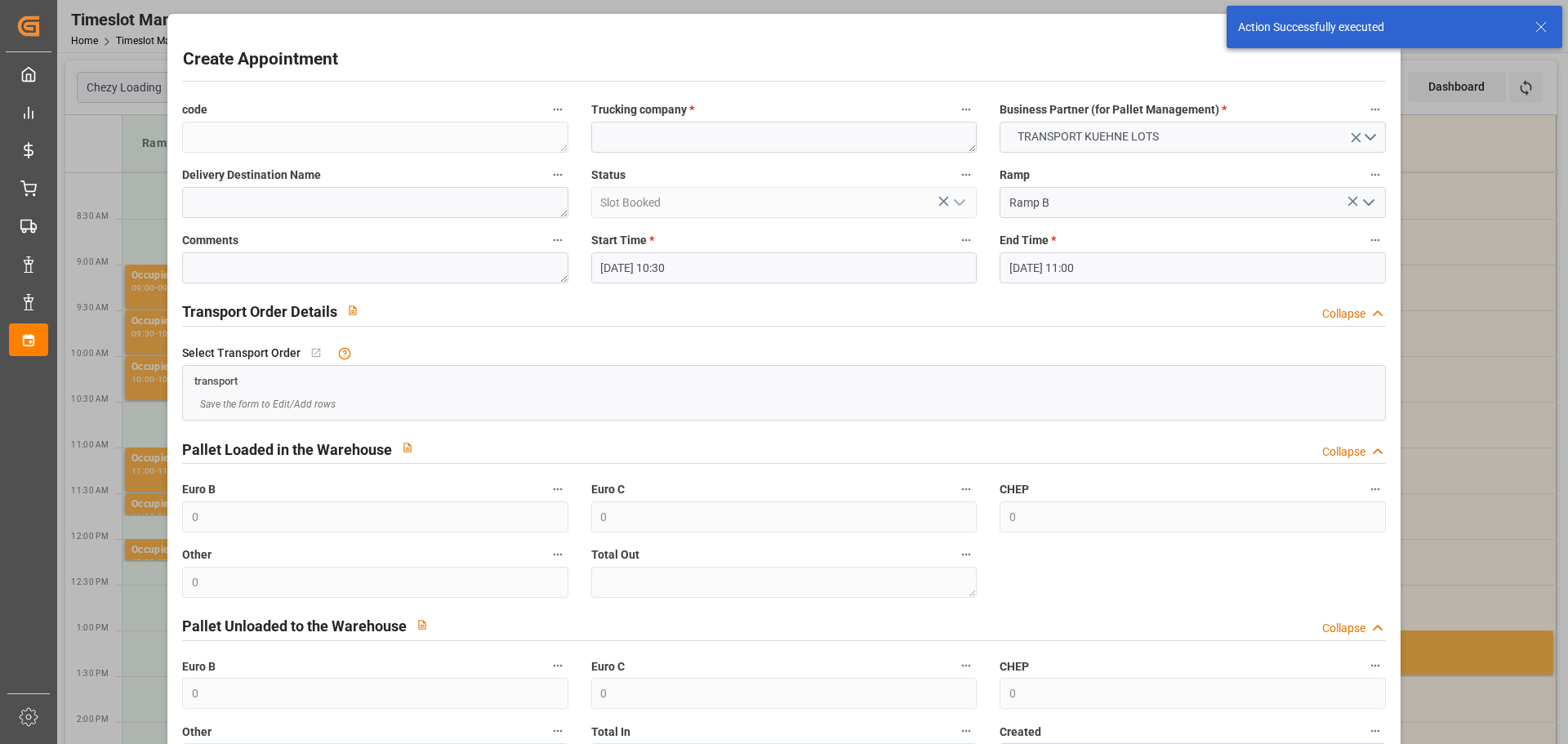
click at [1066, 263] on input "03-09-2025 11:00" at bounding box center [1193, 267] width 386 height 31
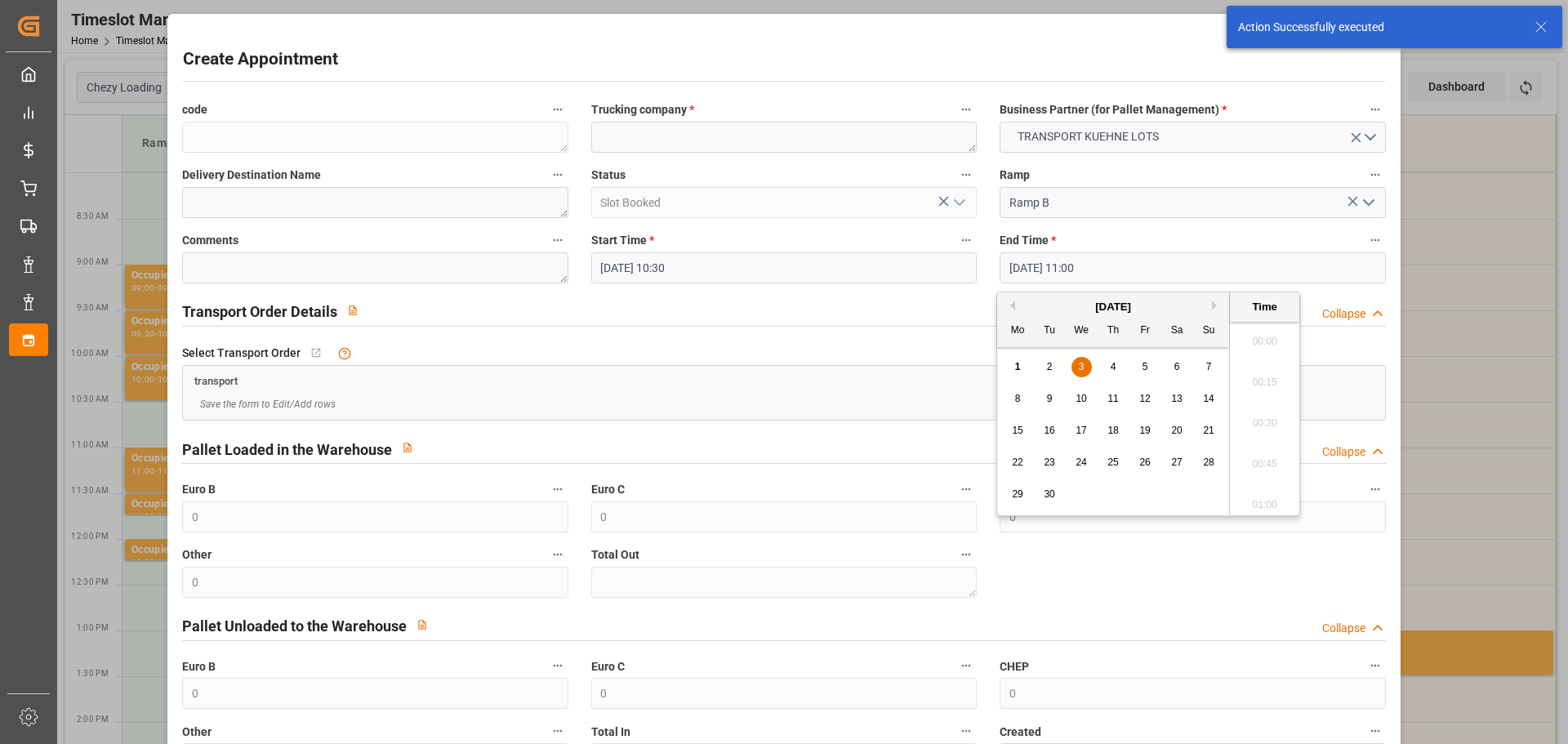
scroll to position [1721, 0]
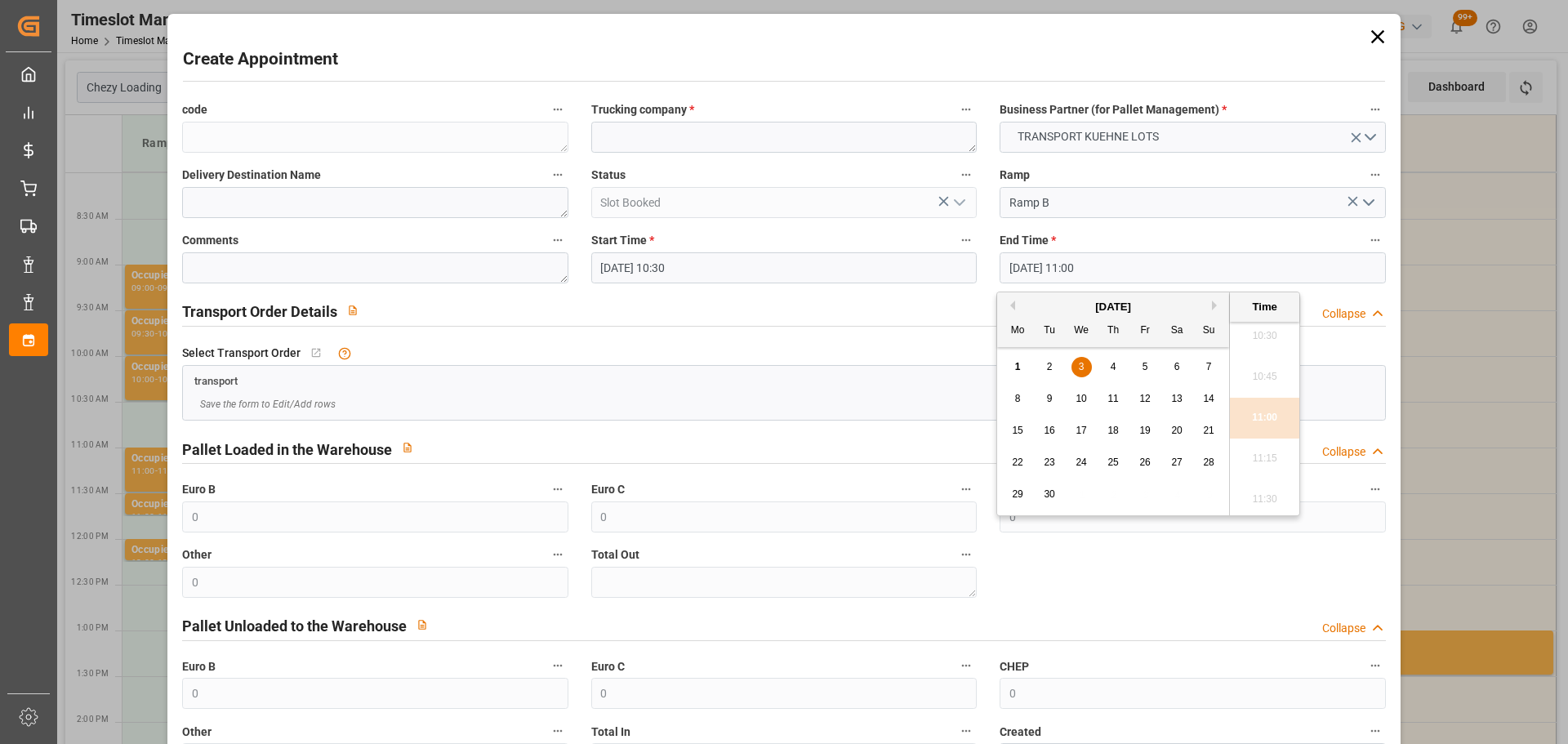
click at [1085, 365] on div "3" at bounding box center [1082, 367] width 20 height 19
click at [1257, 374] on li "10:45" at bounding box center [1265, 377] width 69 height 41
type input "[DATE] 10:45"
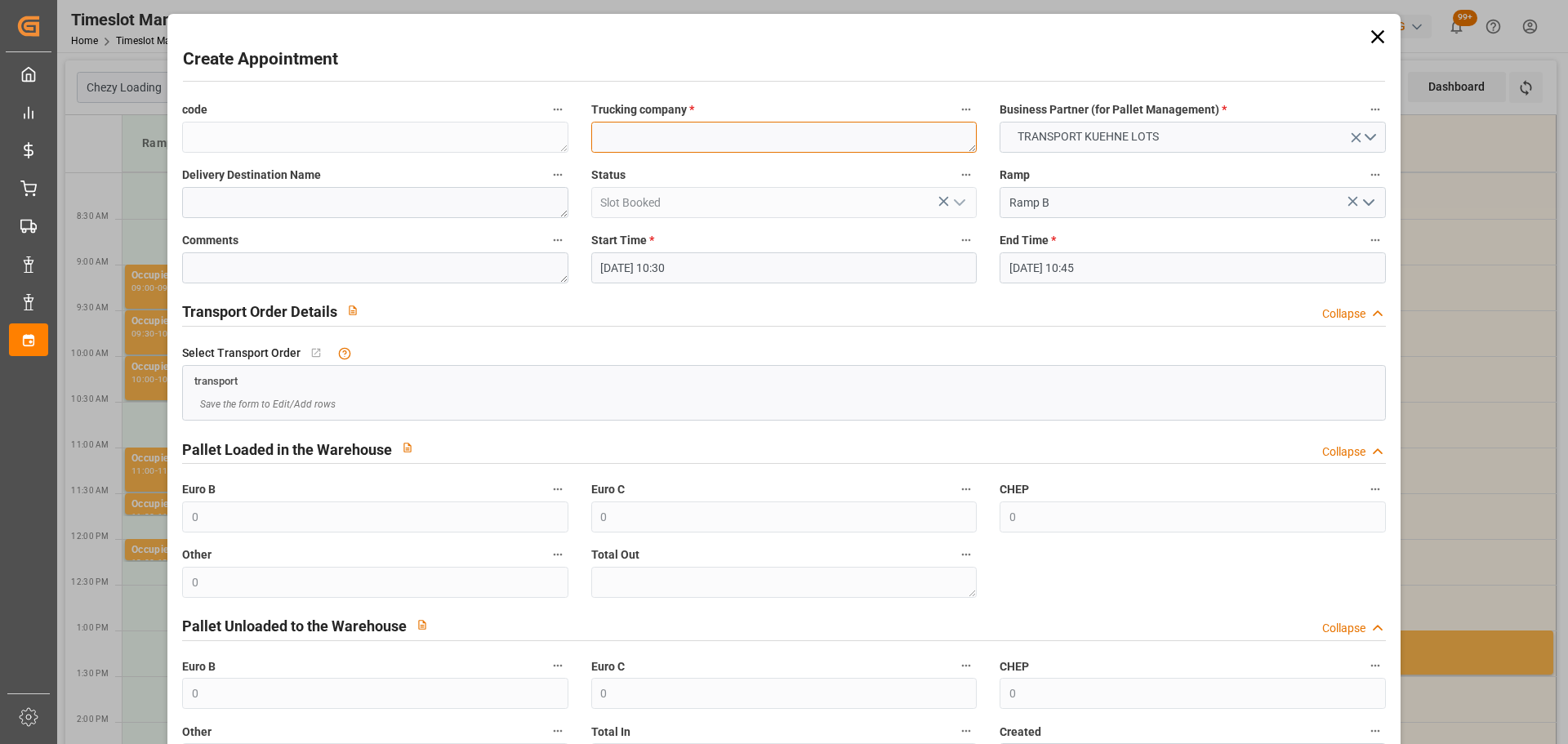
click at [712, 138] on textarea at bounding box center [784, 137] width 386 height 31
type textarea "[PERSON_NAME]"
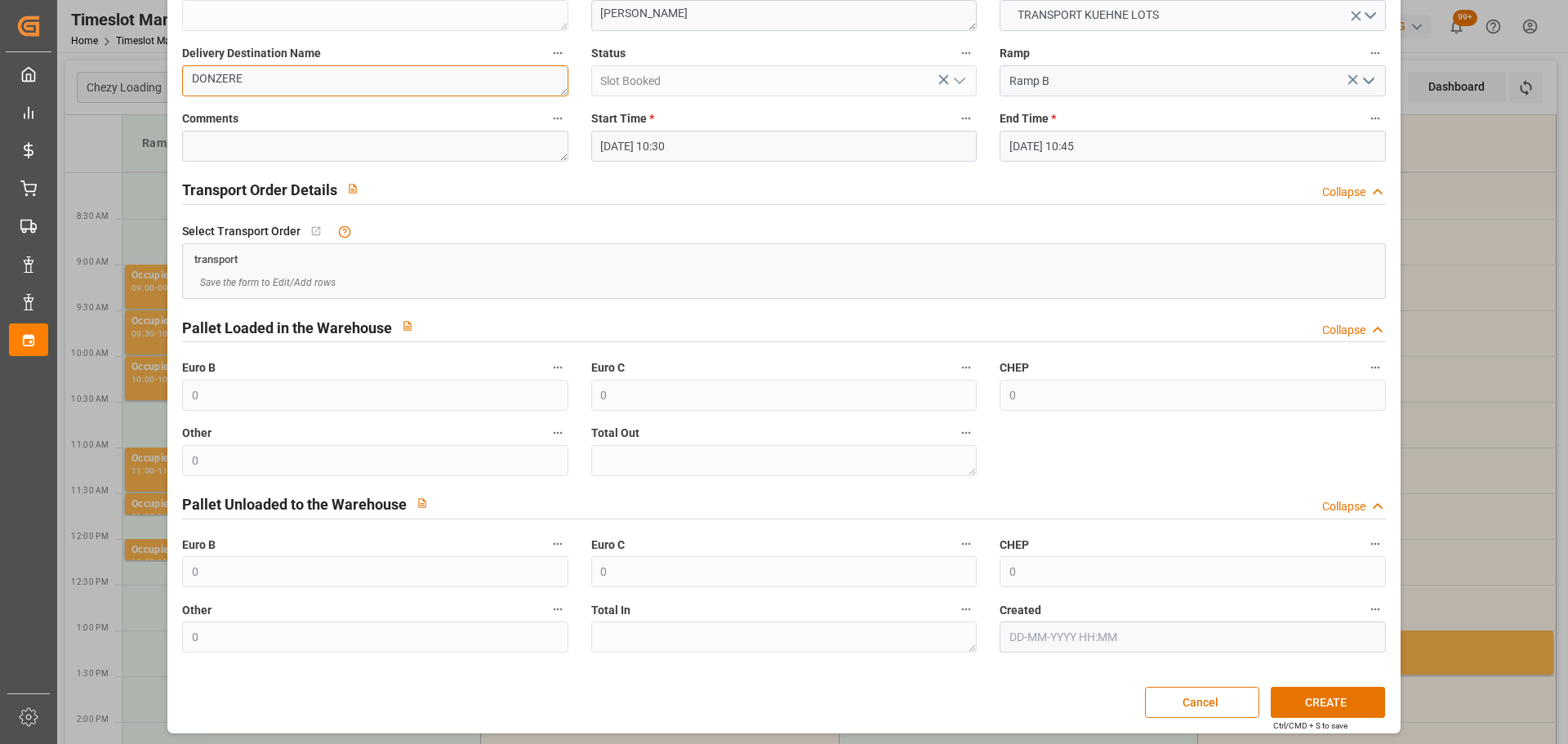
scroll to position [125, 0]
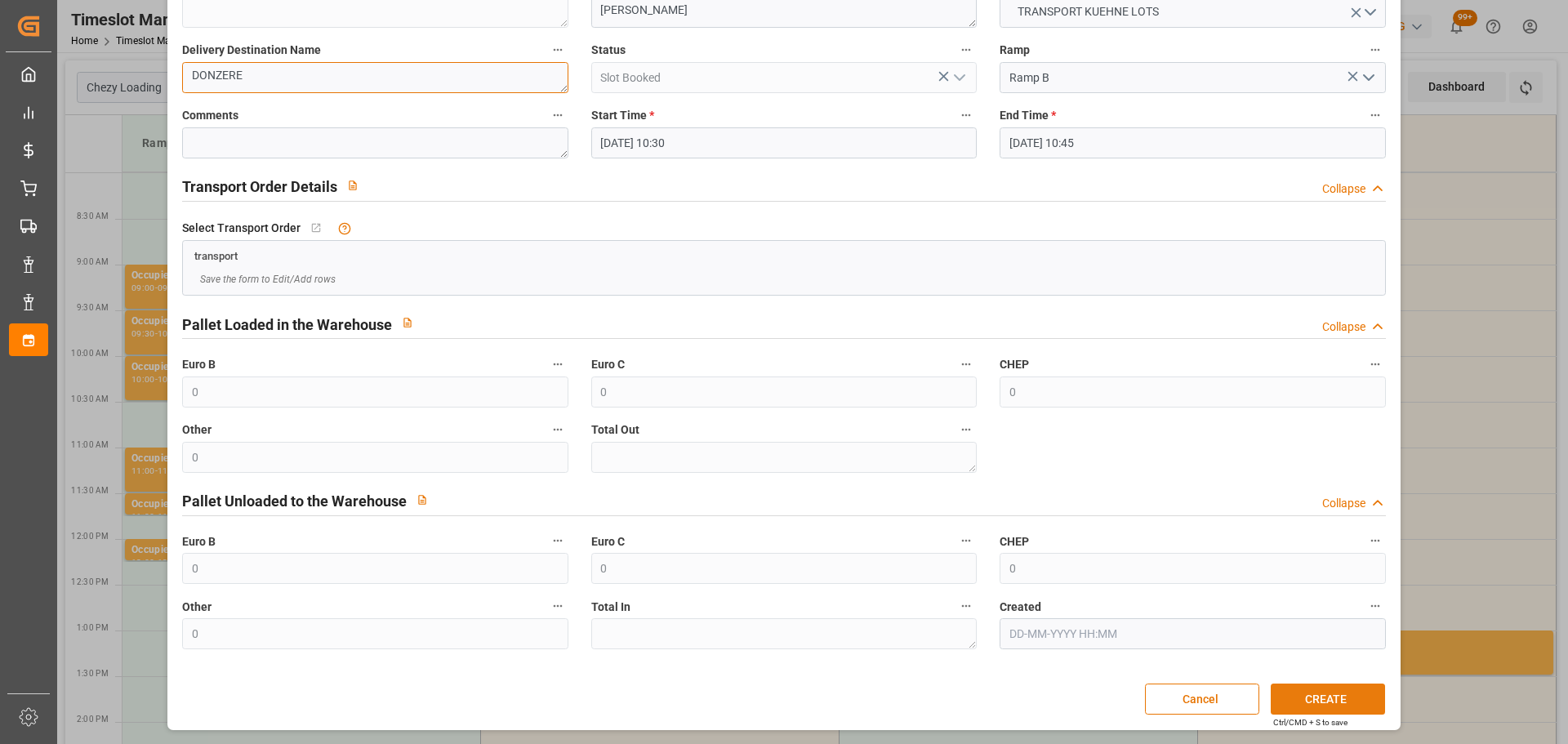
type textarea "DONZERE"
click at [1295, 699] on button "CREATE" at bounding box center [1328, 698] width 114 height 31
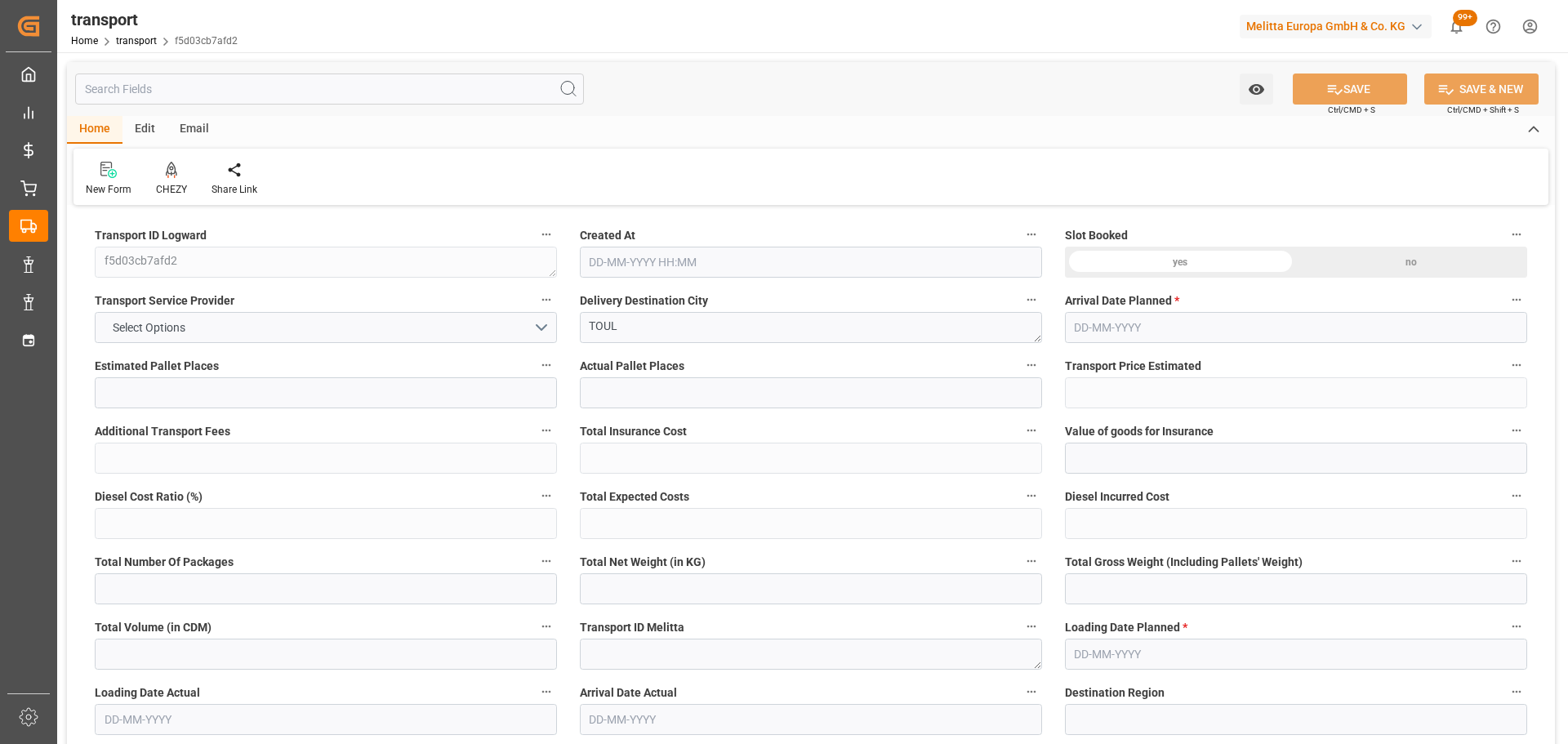
type input "4"
type input "169.65"
type input "0"
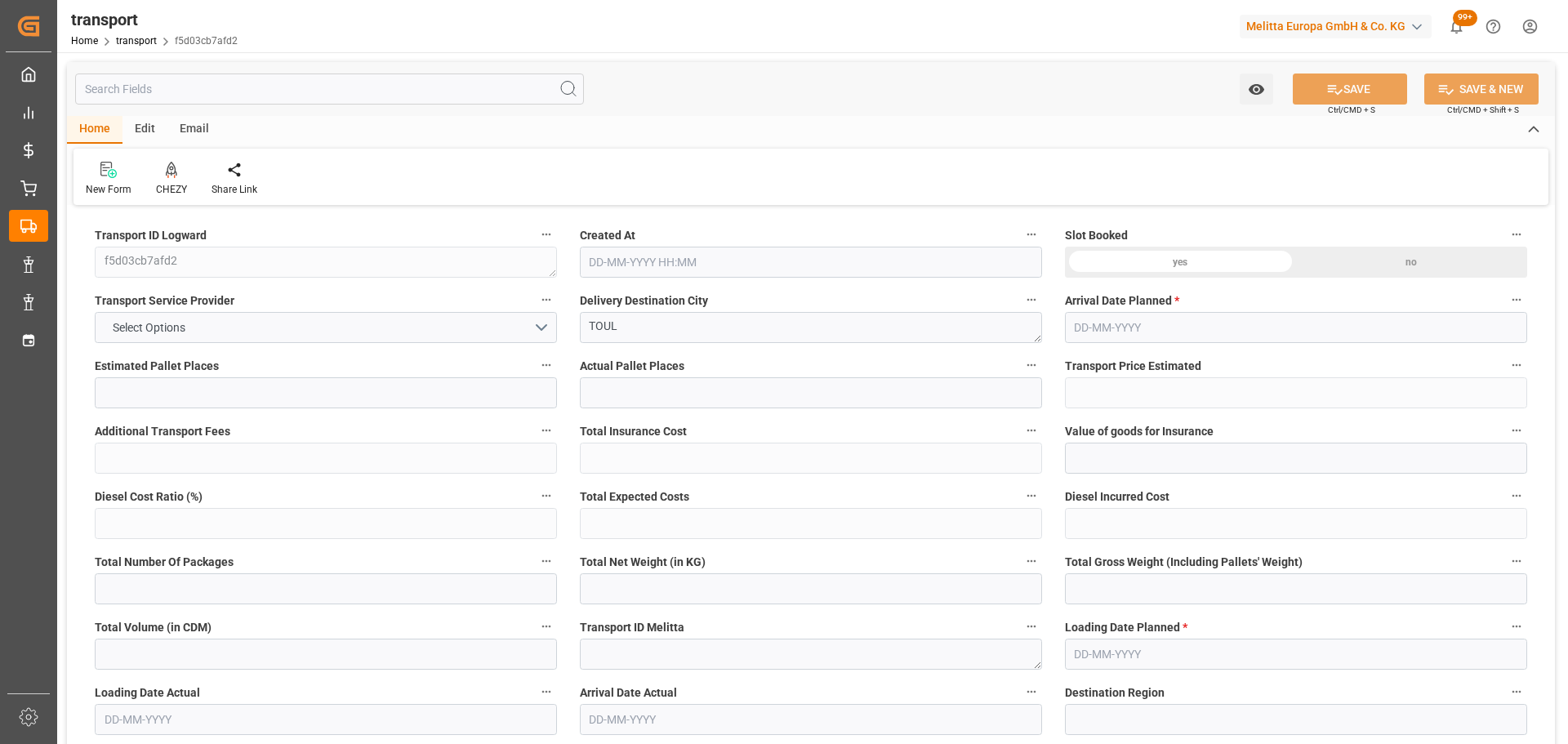
type input "169.65"
type input "0"
type input "977.64"
type input "1430"
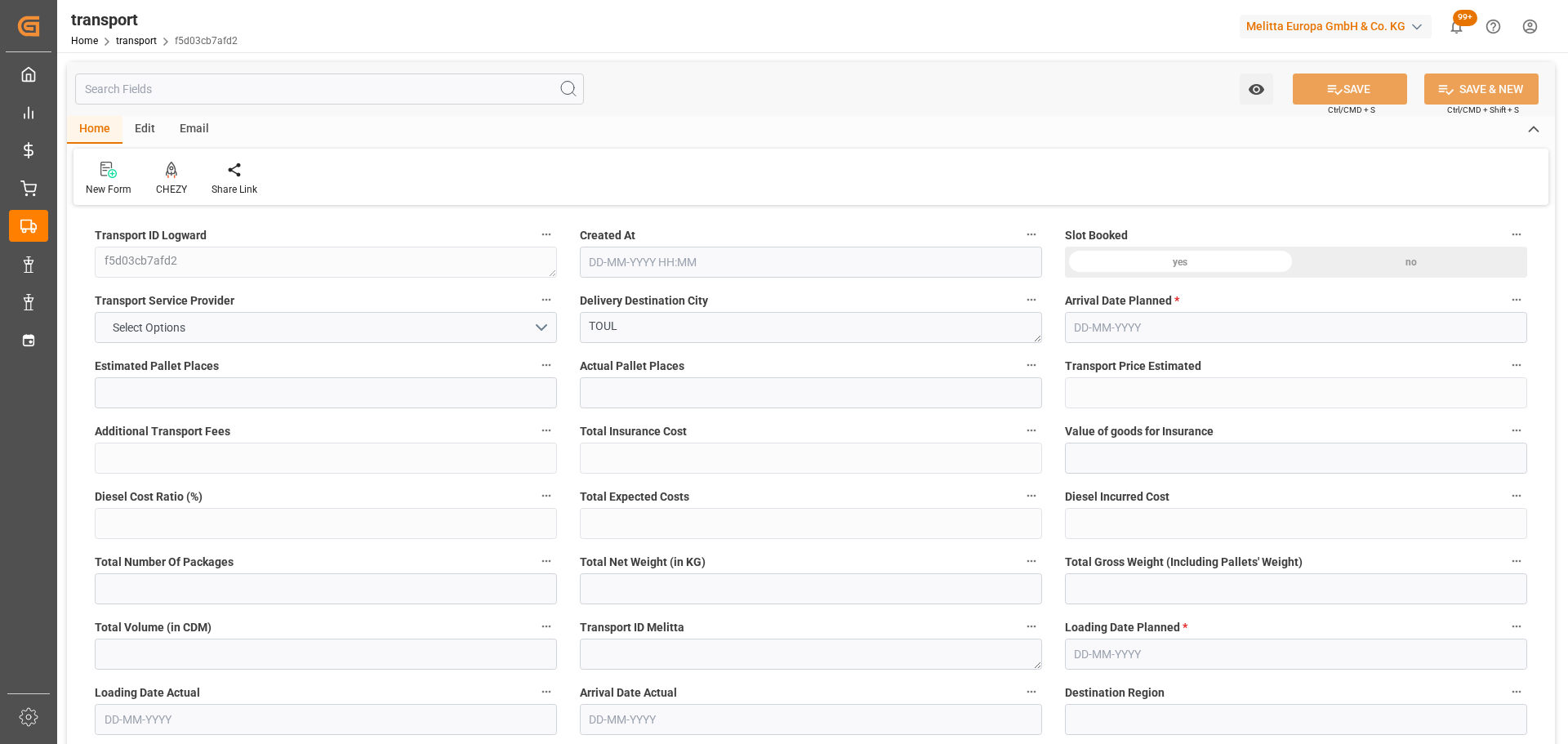
type input "3928.8"
type input "54"
type input "2"
type input "112"
type input "4"
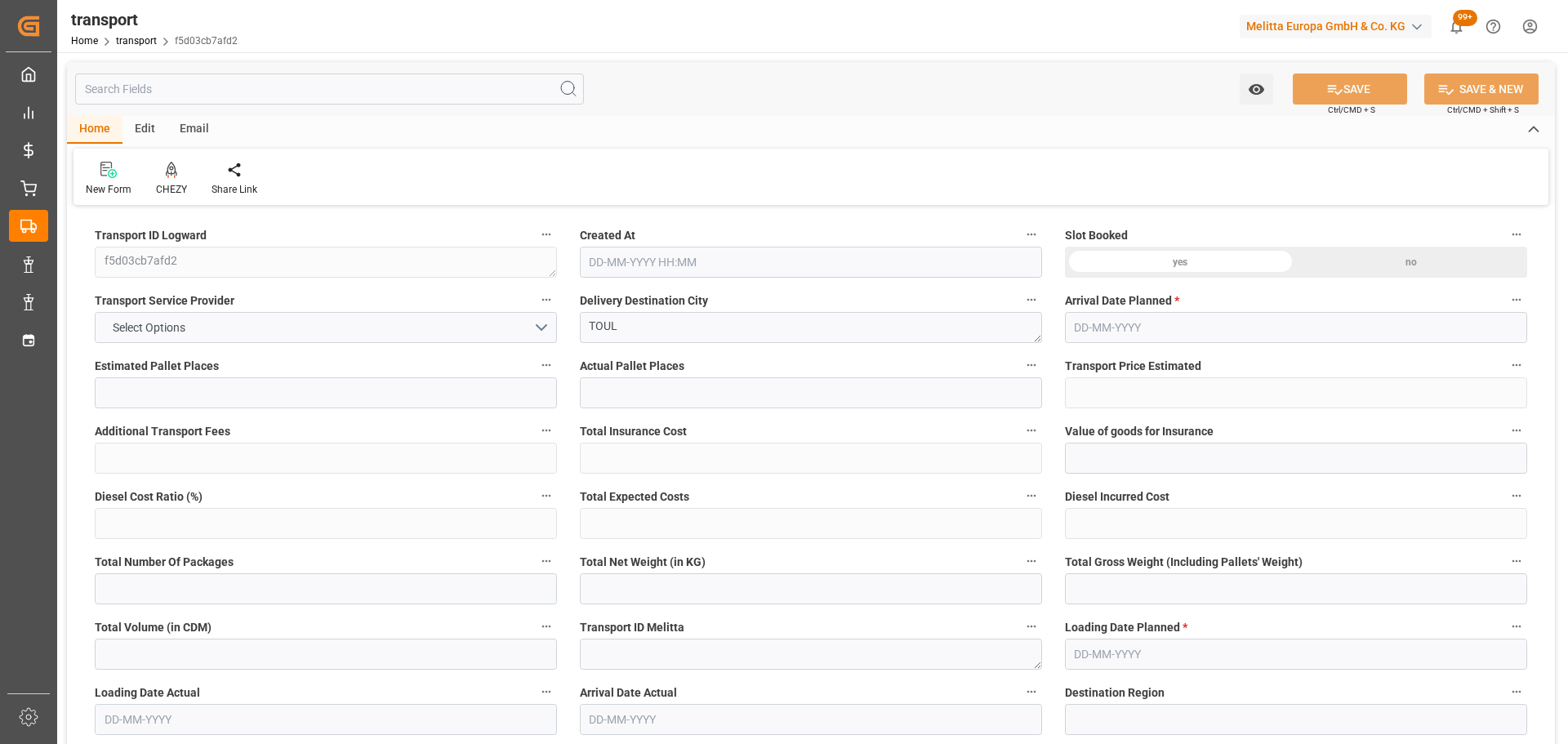
type input "101"
type input "1271.976"
type input "0"
type input "4710.8598"
type input "0"
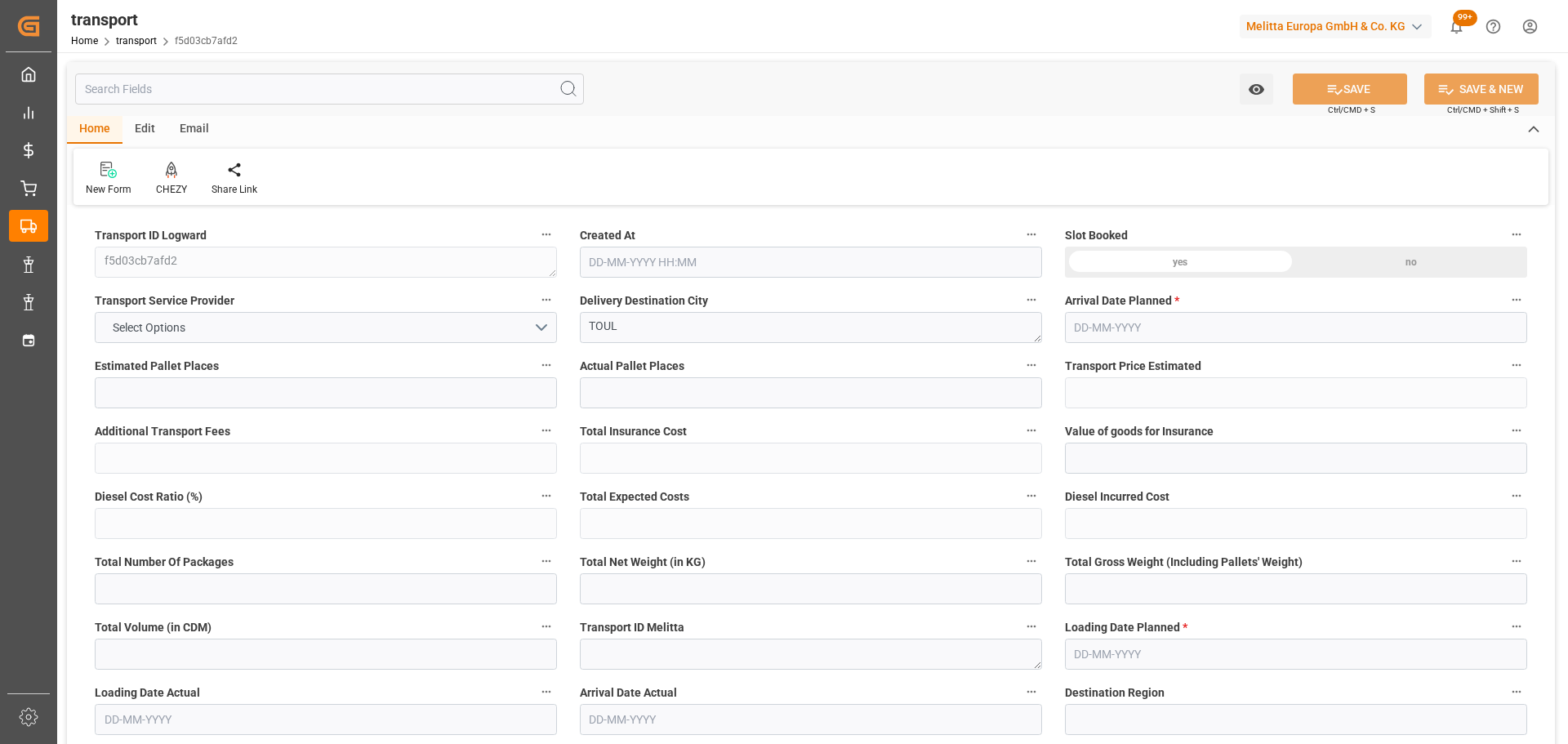
type input "0"
type input "21"
type input "35"
type input "01-09-2025 11:21"
type input "05-09-2025"
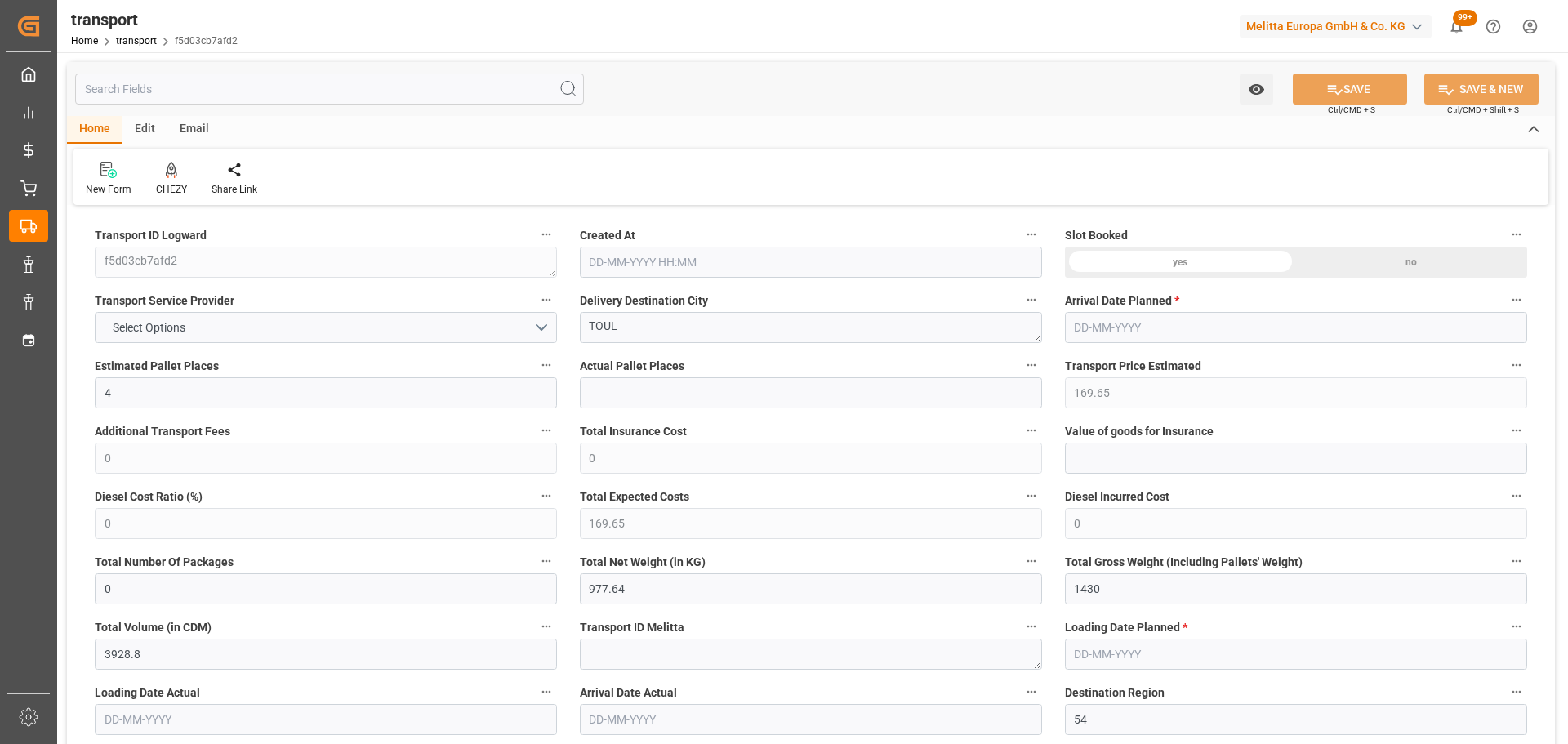
type input "[DATE]"
click at [178, 173] on div at bounding box center [171, 170] width 31 height 18
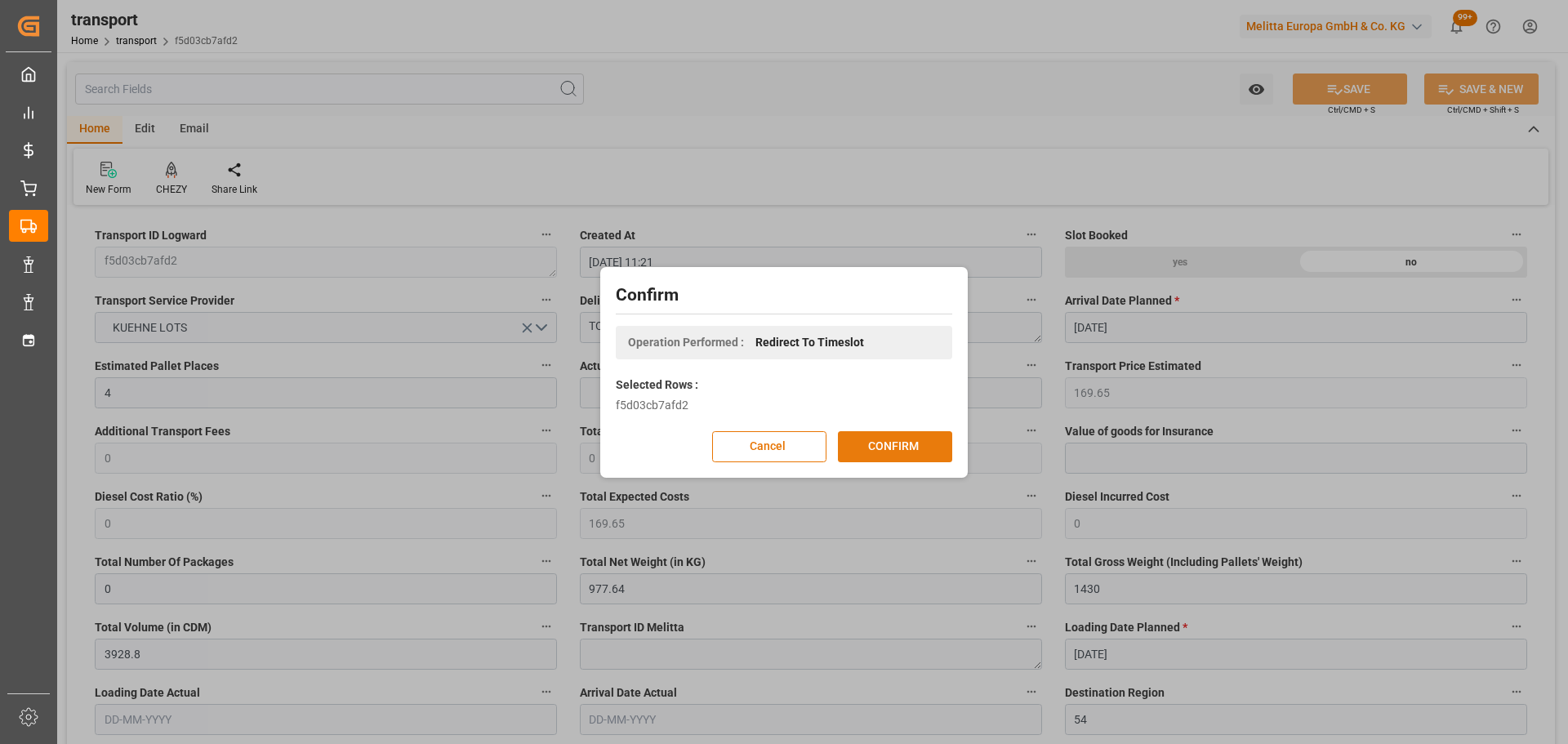
click at [871, 442] on button "CONFIRM" at bounding box center [895, 446] width 114 height 31
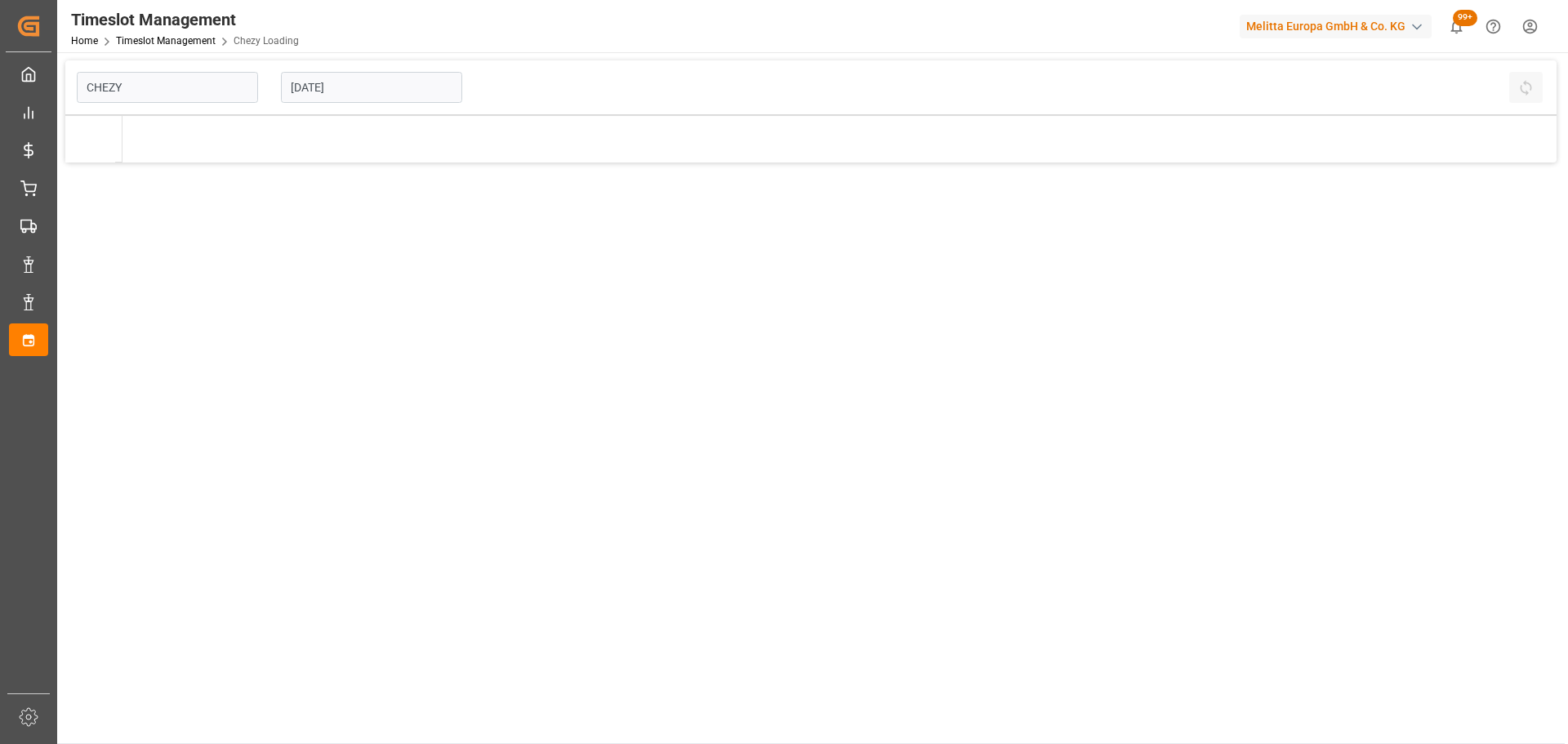
type input "Chezy Loading"
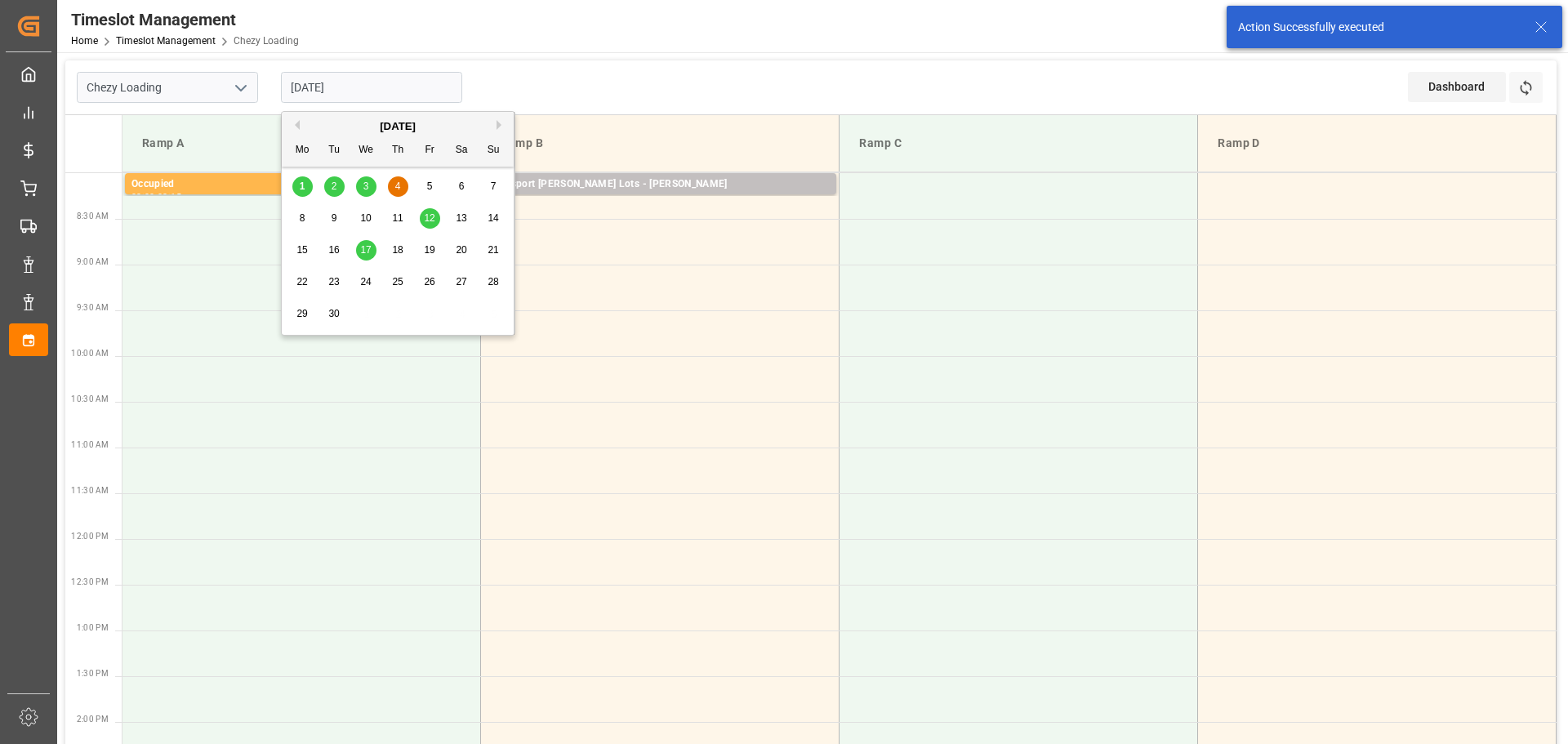
click at [305, 85] on input "[DATE]" at bounding box center [372, 87] width 181 height 31
click at [365, 183] on span "3" at bounding box center [366, 186] width 6 height 11
type input "[DATE]"
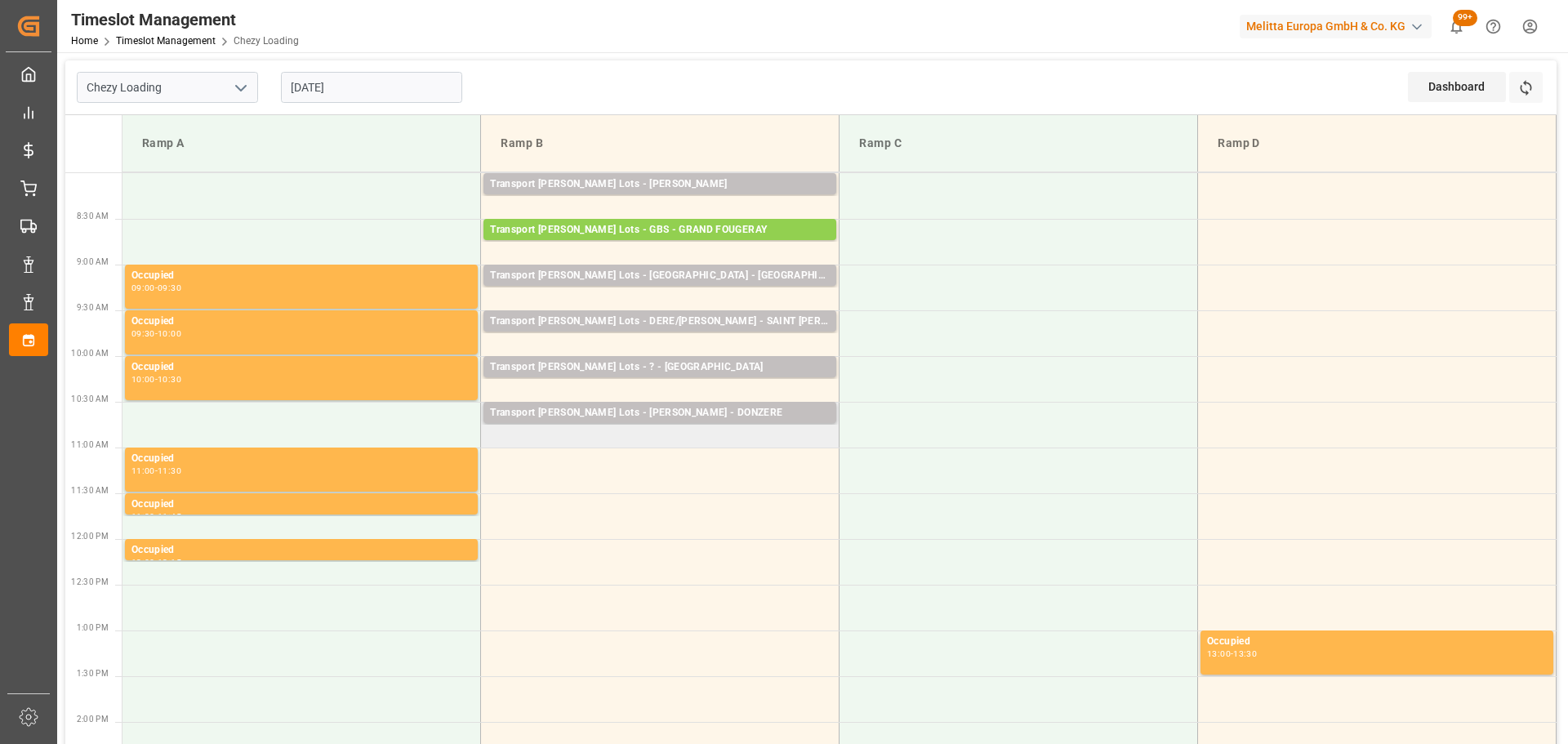
click at [494, 438] on td "Transport [PERSON_NAME] Lots - [PERSON_NAME] - DONZERE Pallets: 3,TU: 56,City: …" at bounding box center [660, 425] width 358 height 46
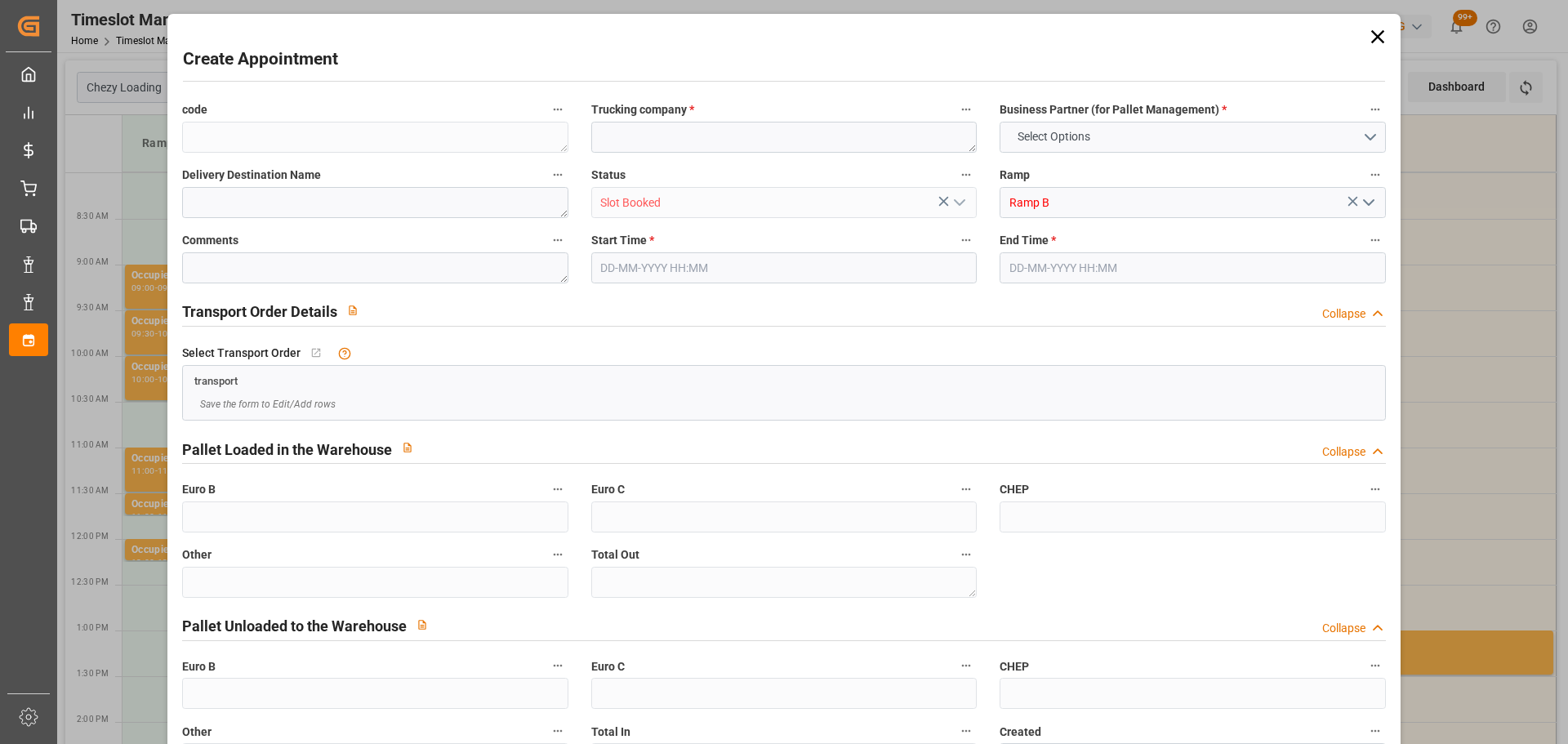
type input "0"
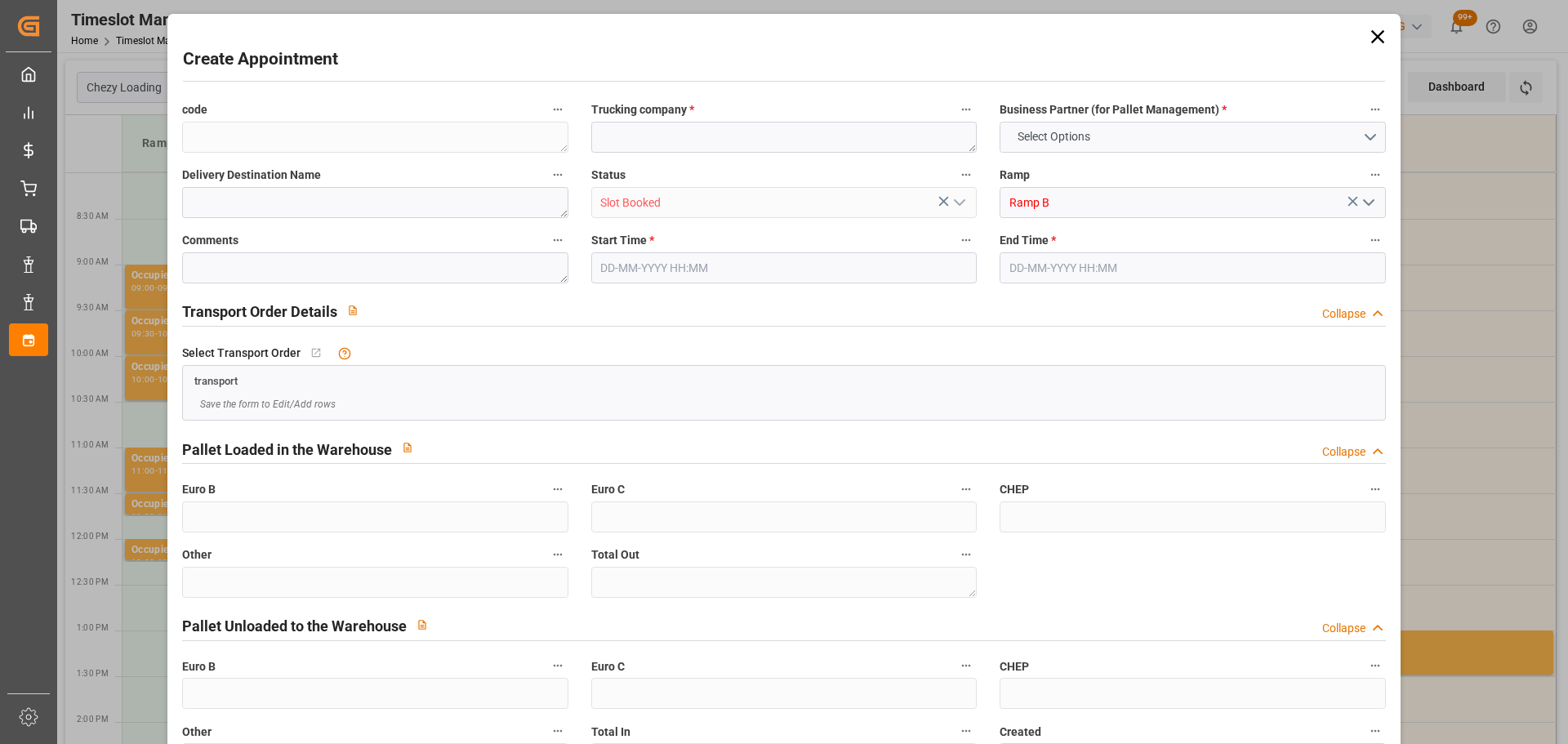
type input "0"
type input "[DATE] 10:45"
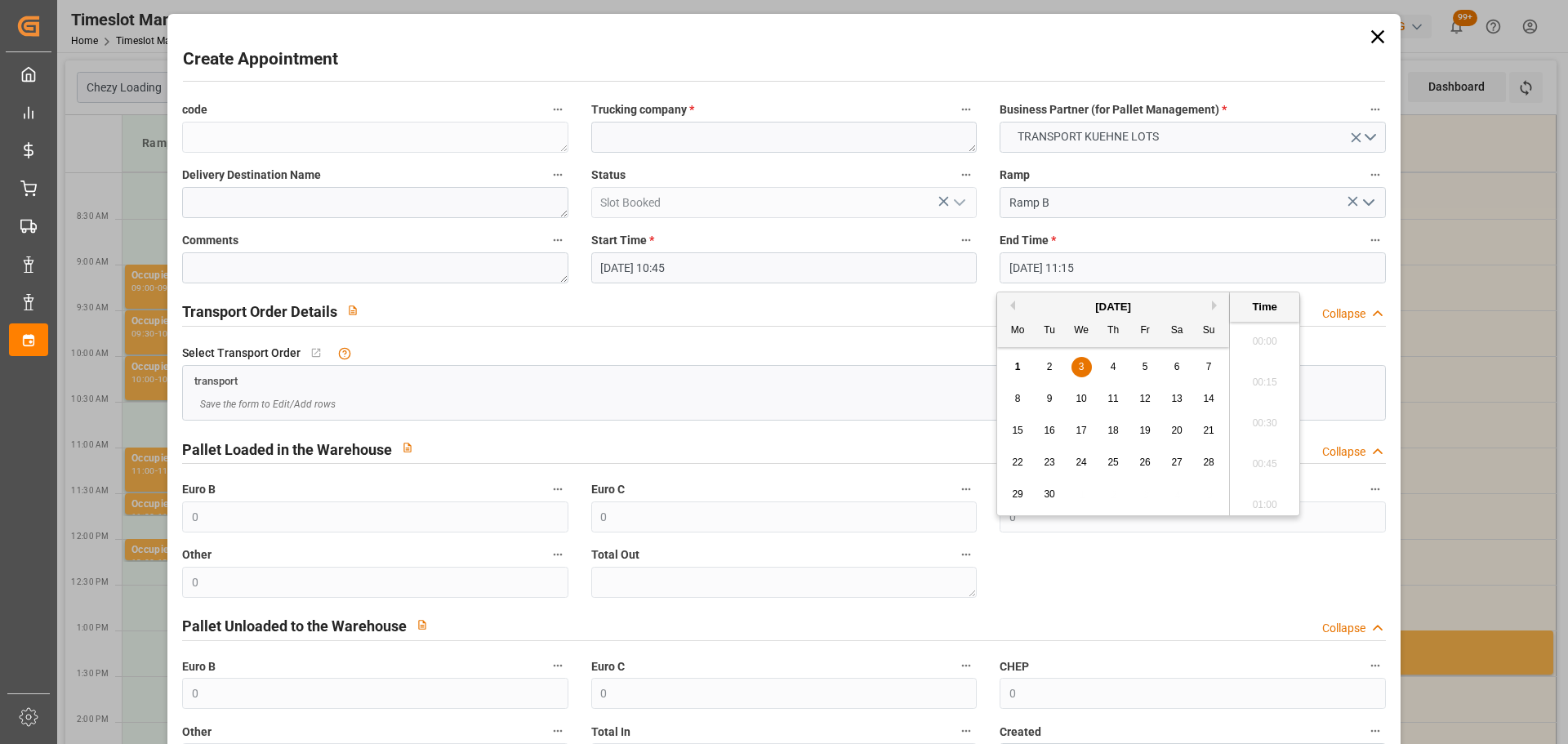
click at [1033, 270] on input "[DATE] 11:15" at bounding box center [1193, 267] width 386 height 31
click at [1079, 368] on span "3" at bounding box center [1082, 366] width 6 height 11
drag, startPoint x: 1261, startPoint y: 380, endPoint x: 1251, endPoint y: 379, distance: 10.0
click at [1257, 379] on li "11:00" at bounding box center [1265, 377] width 69 height 41
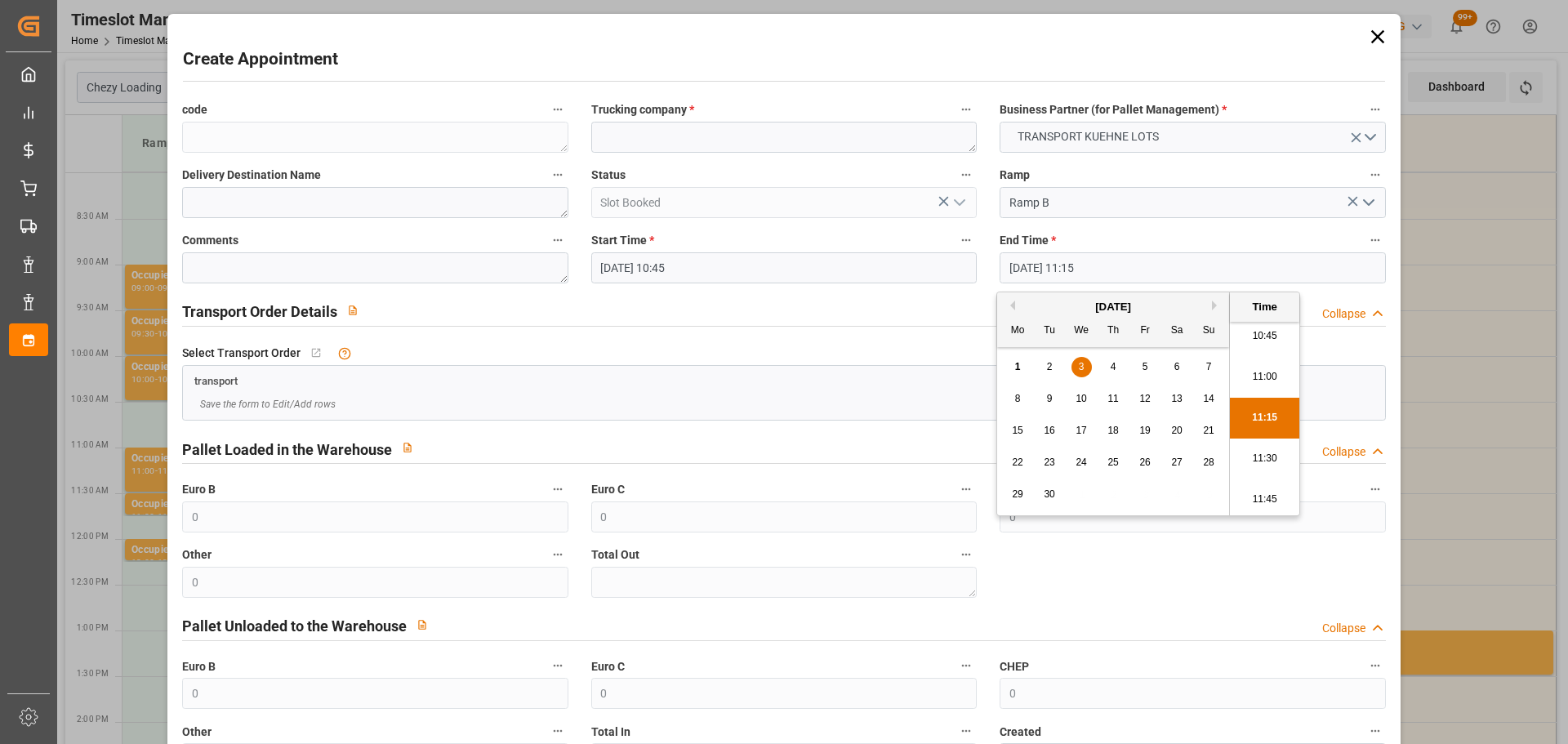
type input "03-09-2025 11:00"
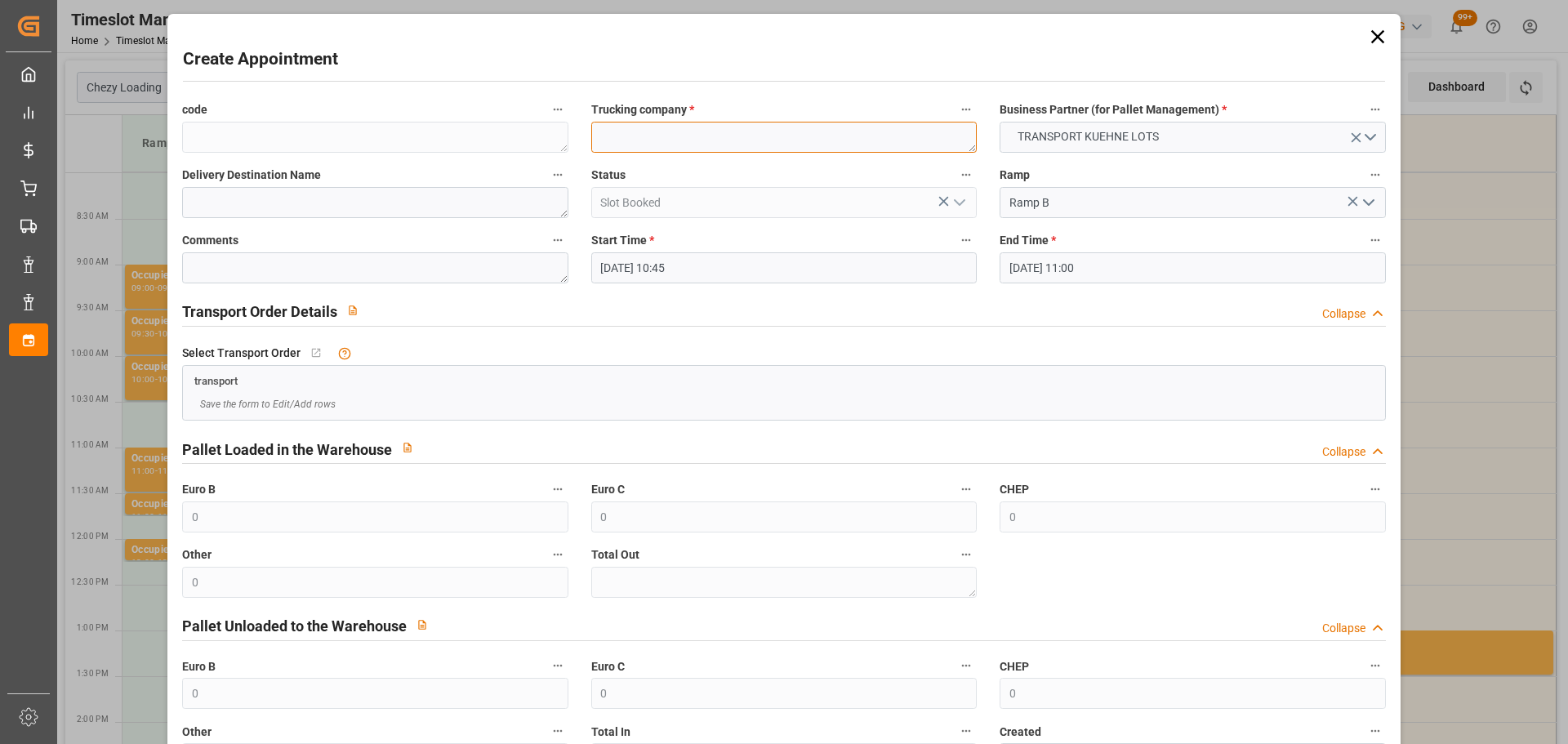
click at [702, 134] on textarea at bounding box center [784, 137] width 386 height 31
type textarea "BREGER"
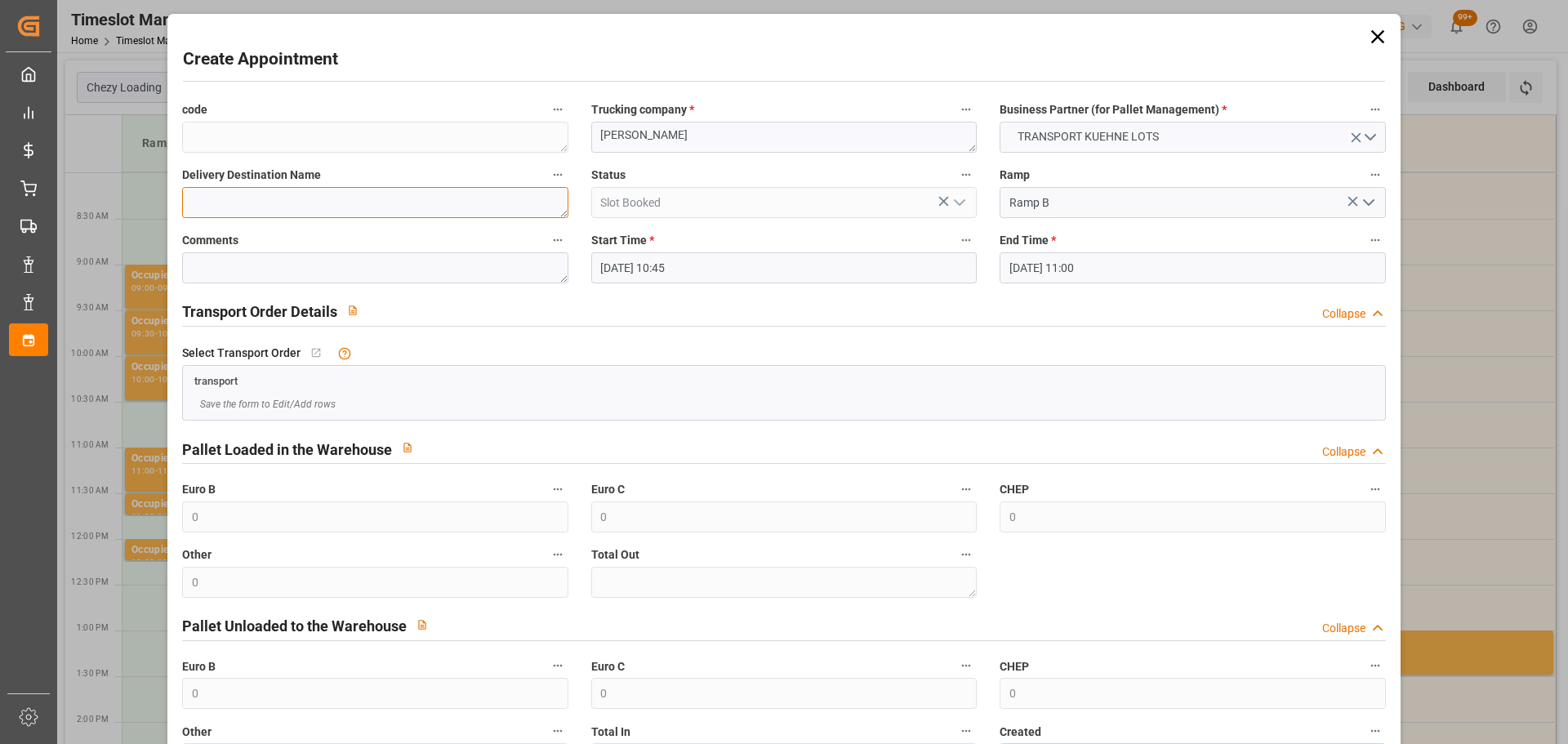
click at [270, 210] on textarea at bounding box center [375, 202] width 386 height 31
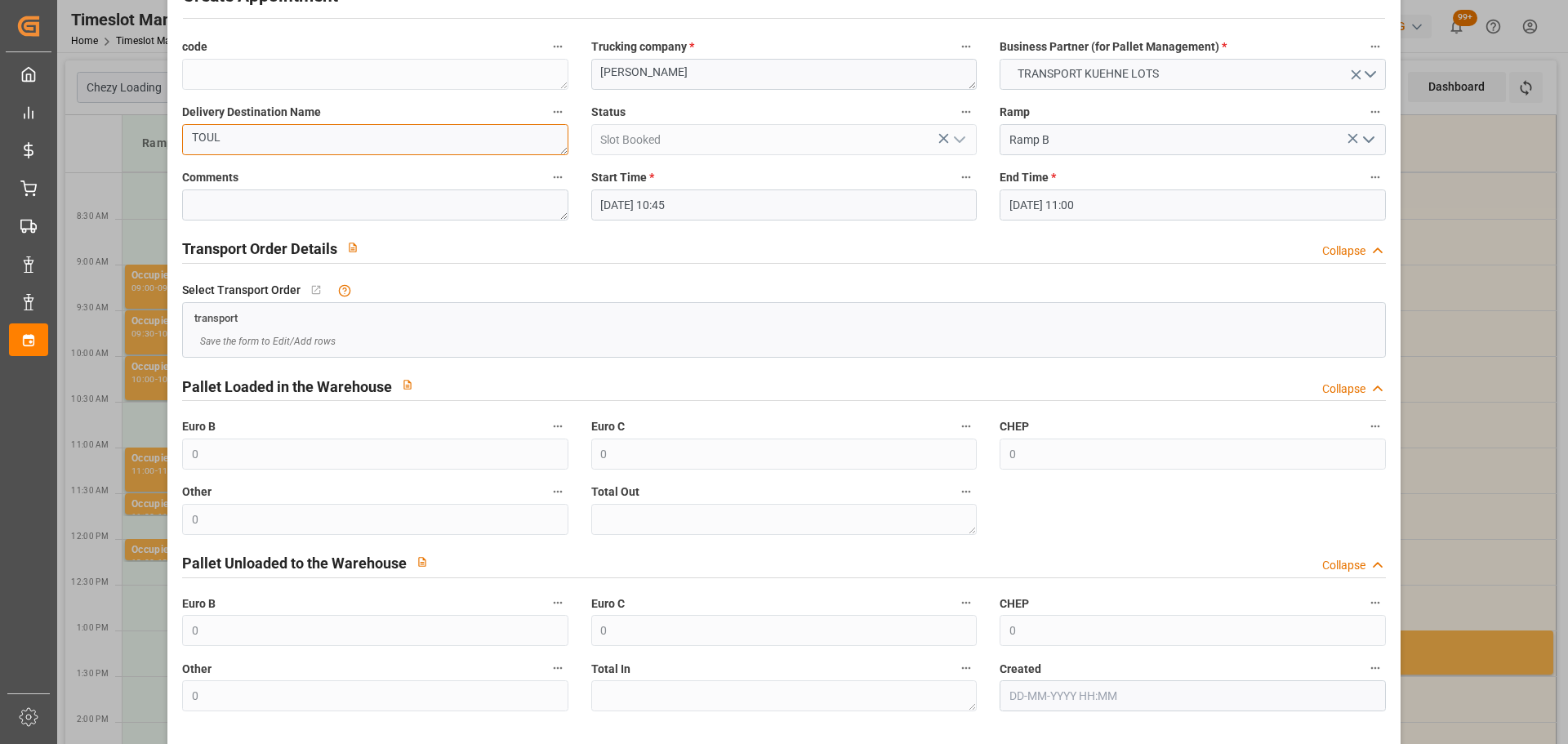
scroll to position [125, 0]
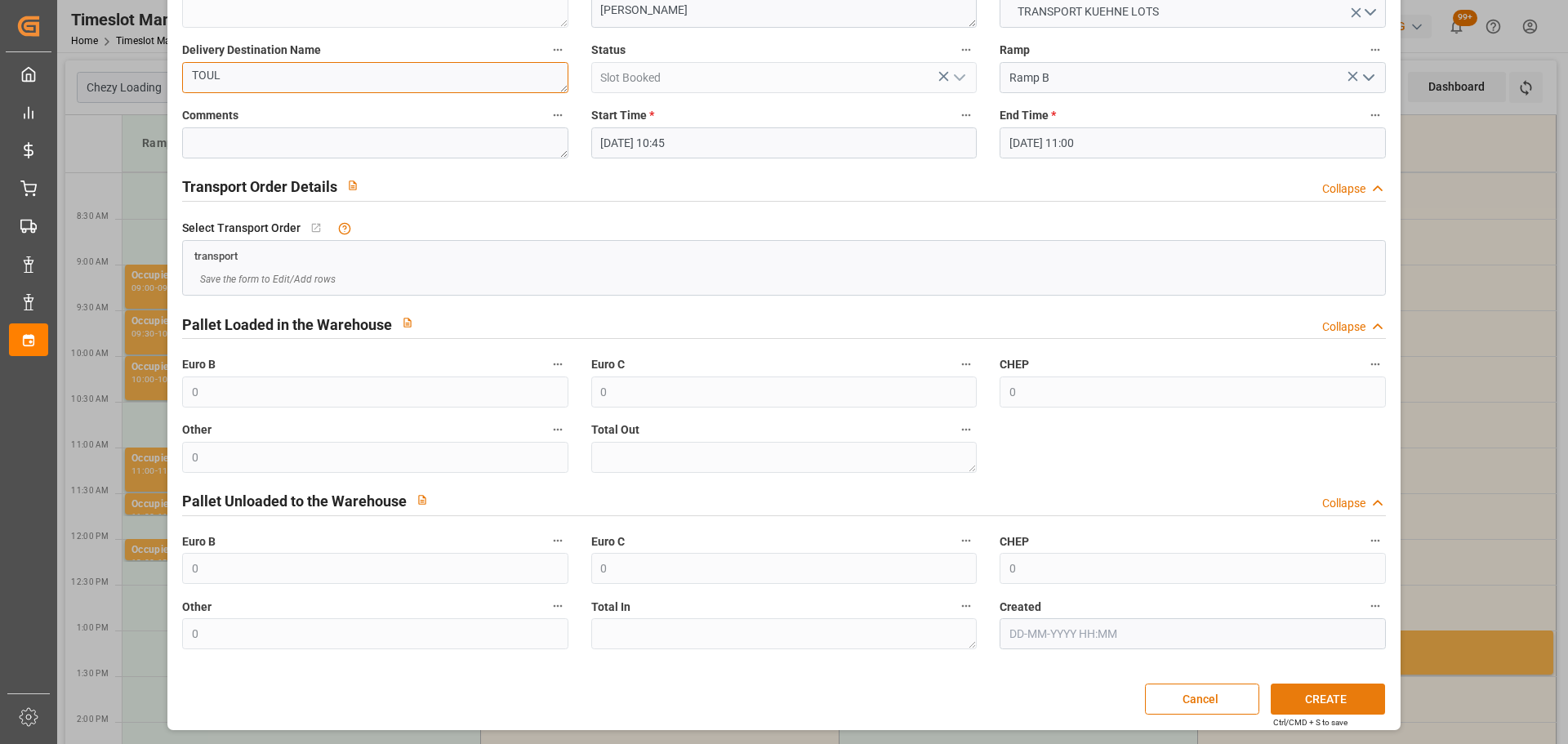
type textarea "TOUL"
click at [1340, 698] on button "CREATE" at bounding box center [1328, 698] width 114 height 31
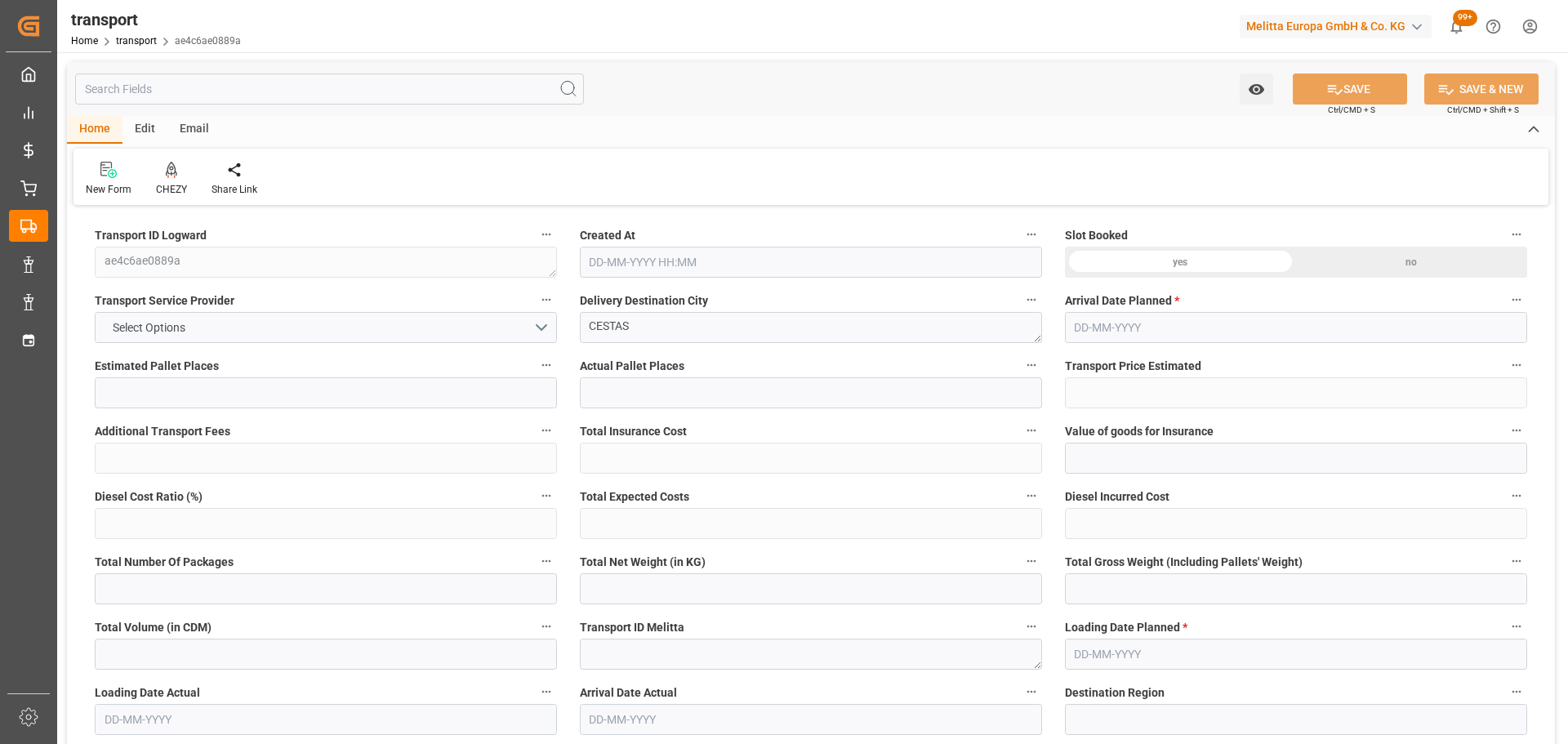
type input "4"
type input "278.57"
type input "0"
type input "33.6"
type input "0"
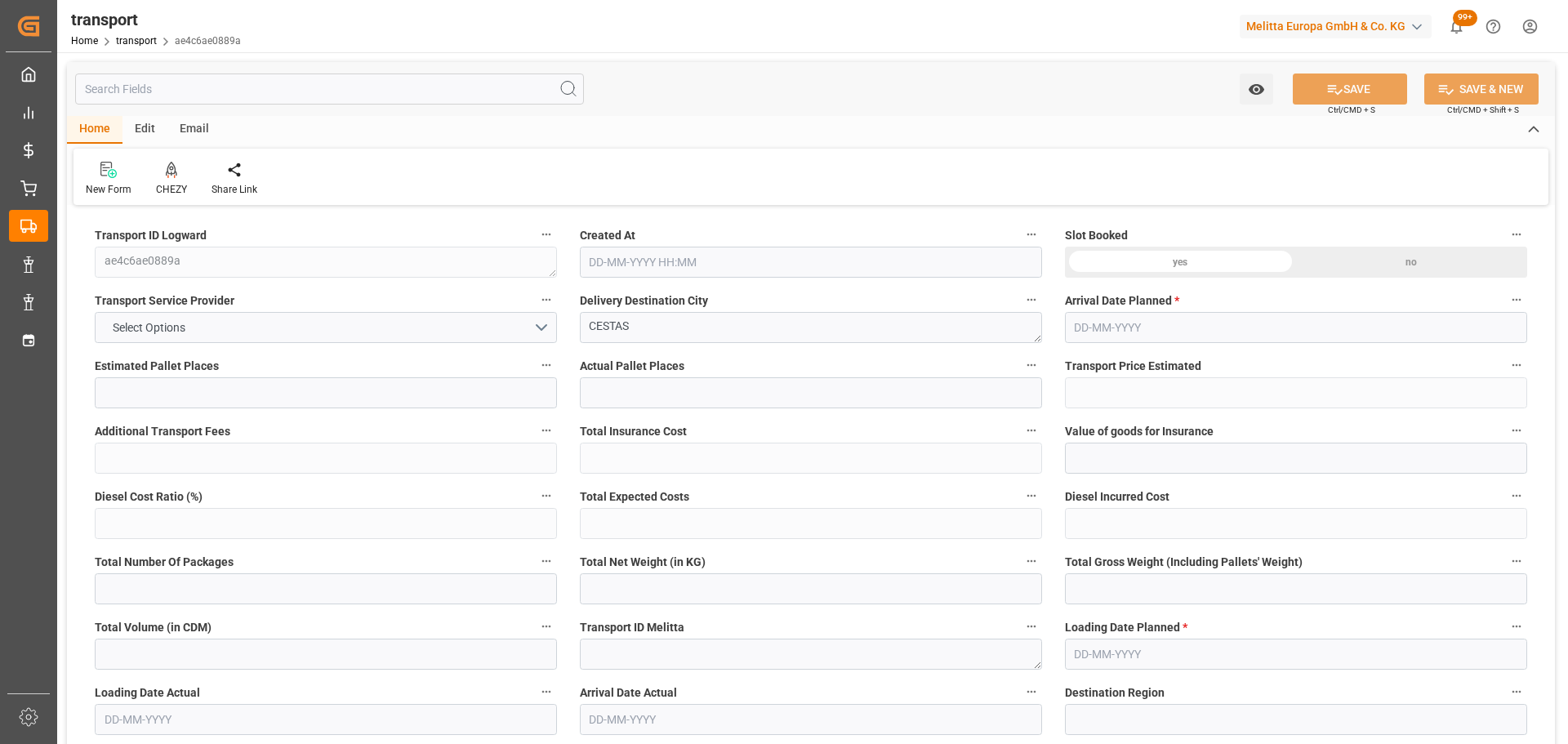
type input "312.17"
type input "0"
type input "287.951"
type input "568.334"
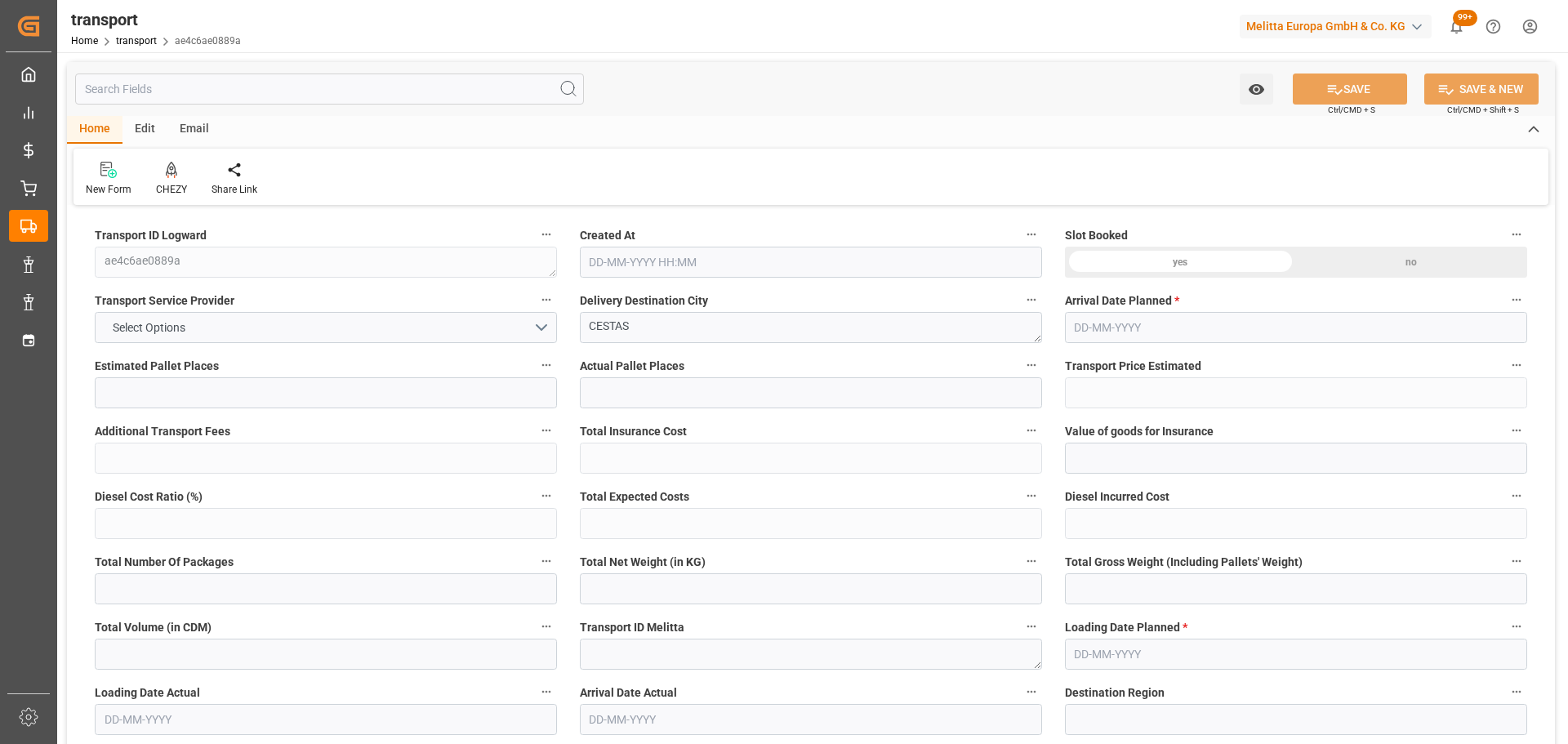
type input "2707.012"
type input "33"
type input "0"
type input "113"
type input "10"
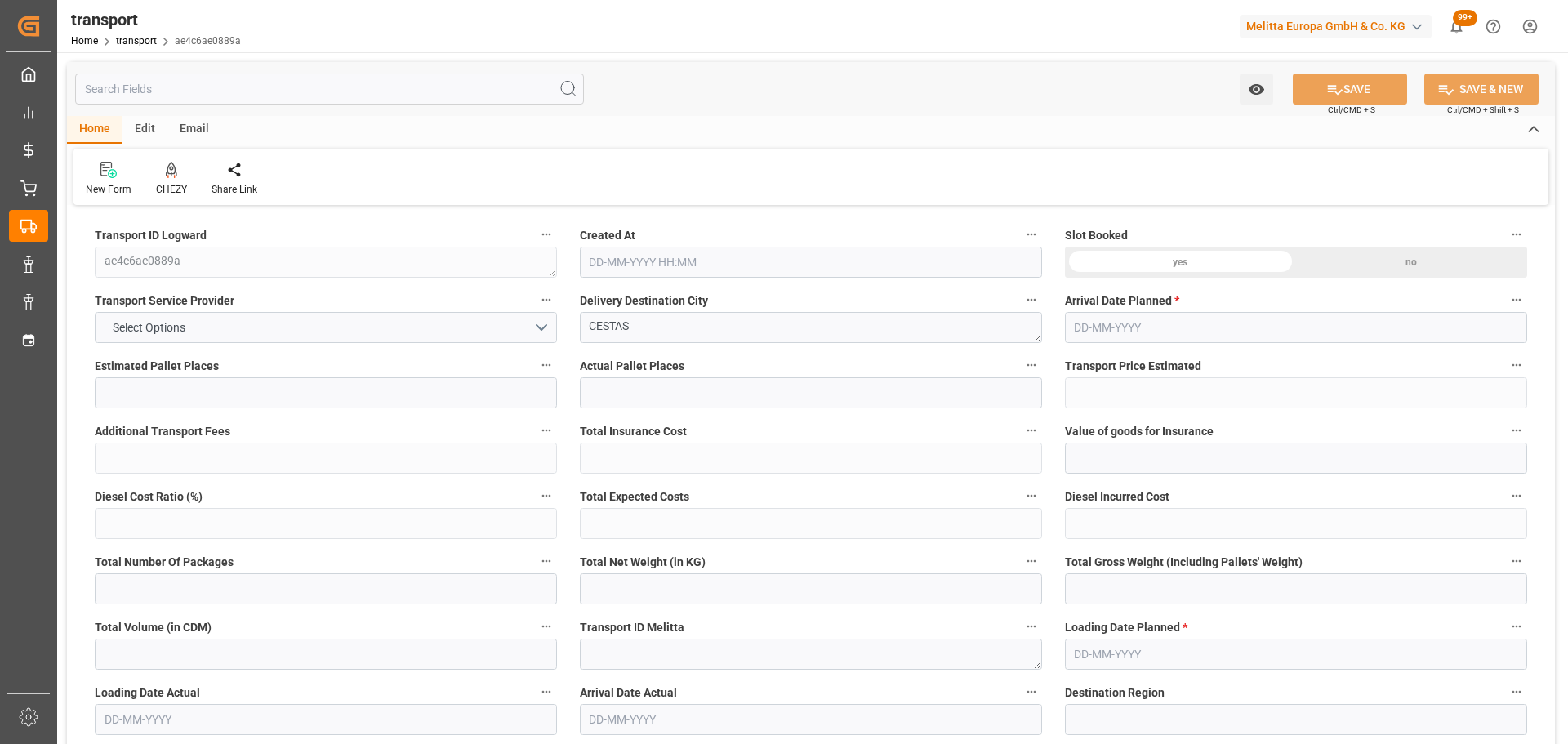
type input "101"
type input "338.334"
type input "0"
type input "4710.8598"
type input "0"
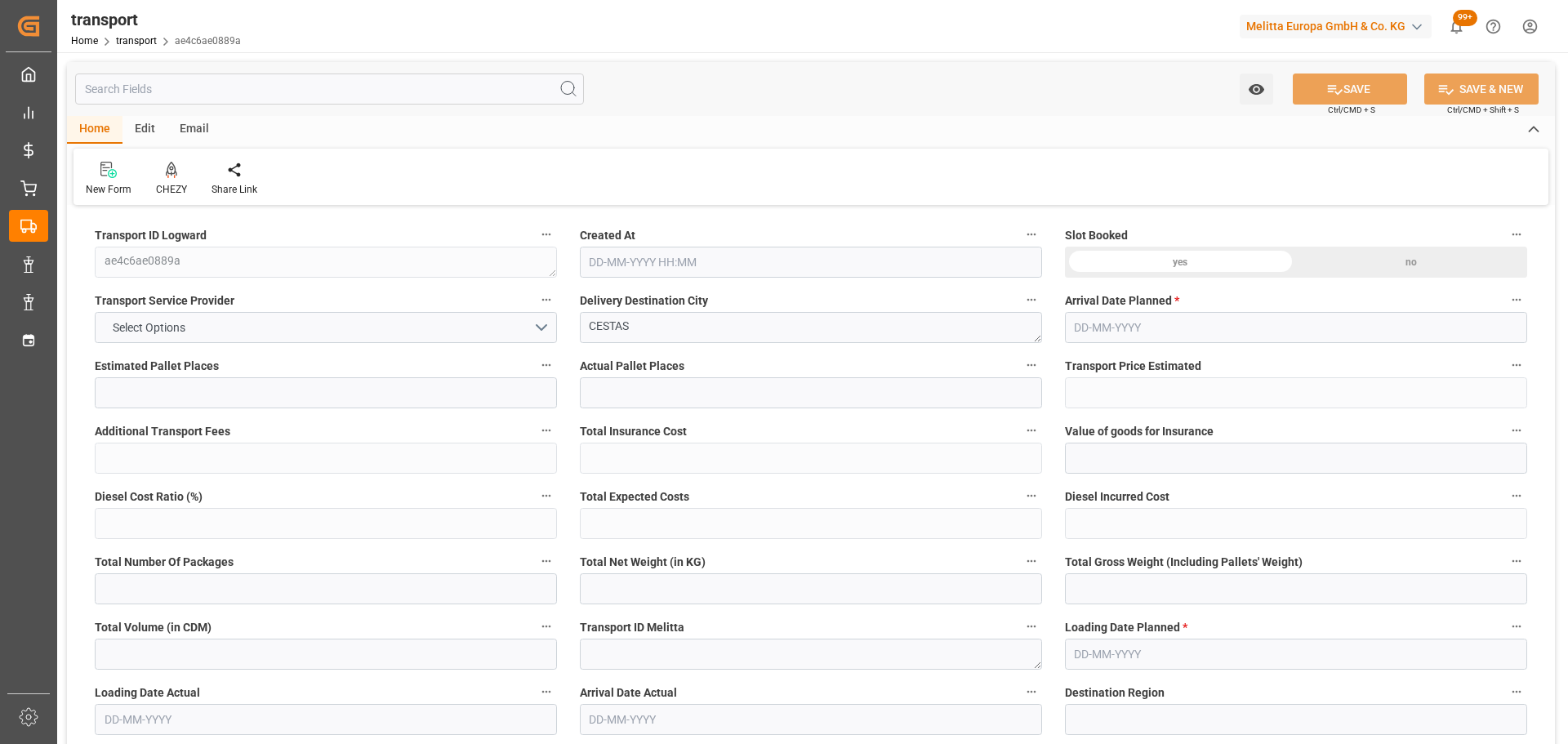
type input "0"
type input "21"
type input "35"
type input "01-09-2025 11:22"
type input "08-09-2025"
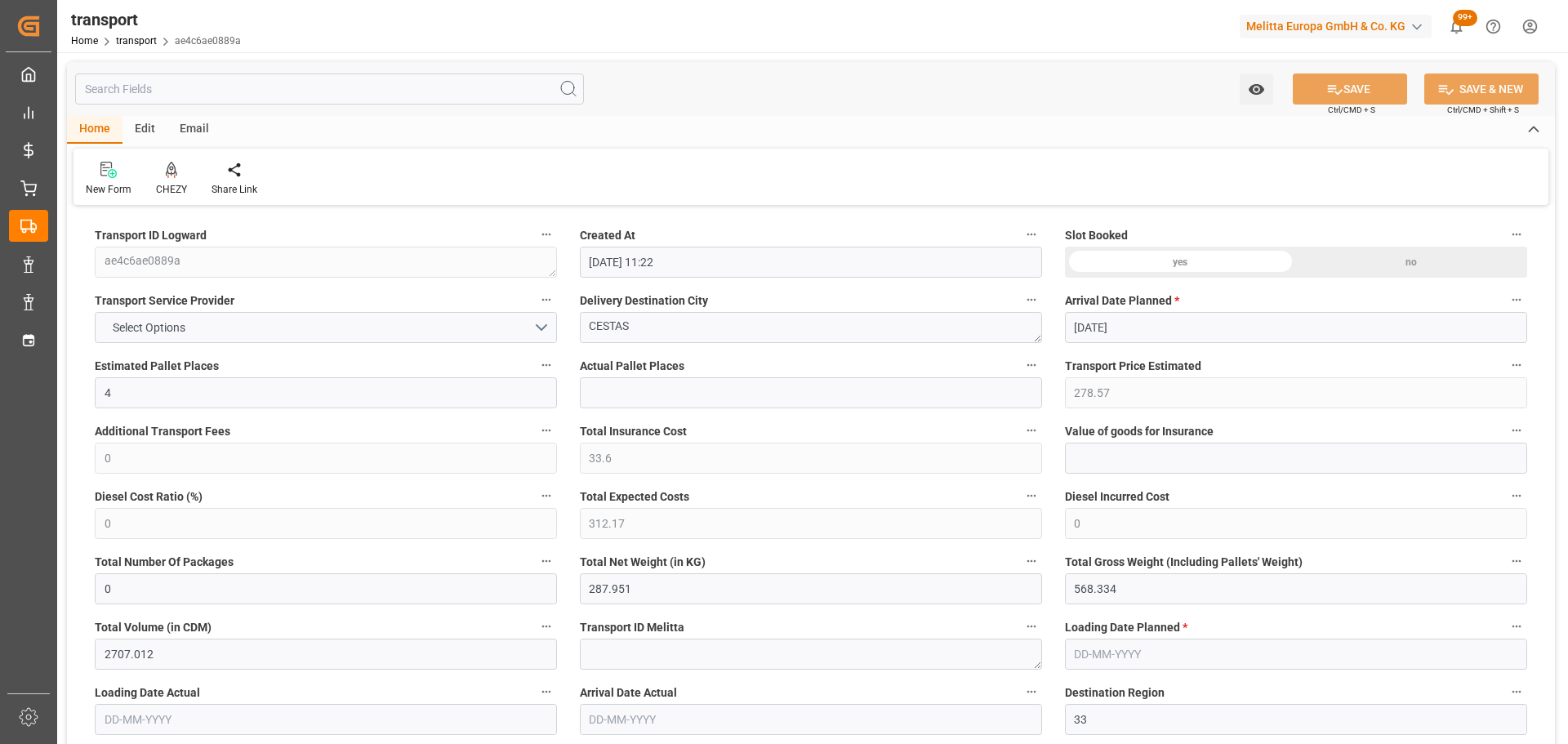
type input "04-09-2025"
click at [167, 167] on icon at bounding box center [171, 169] width 11 height 14
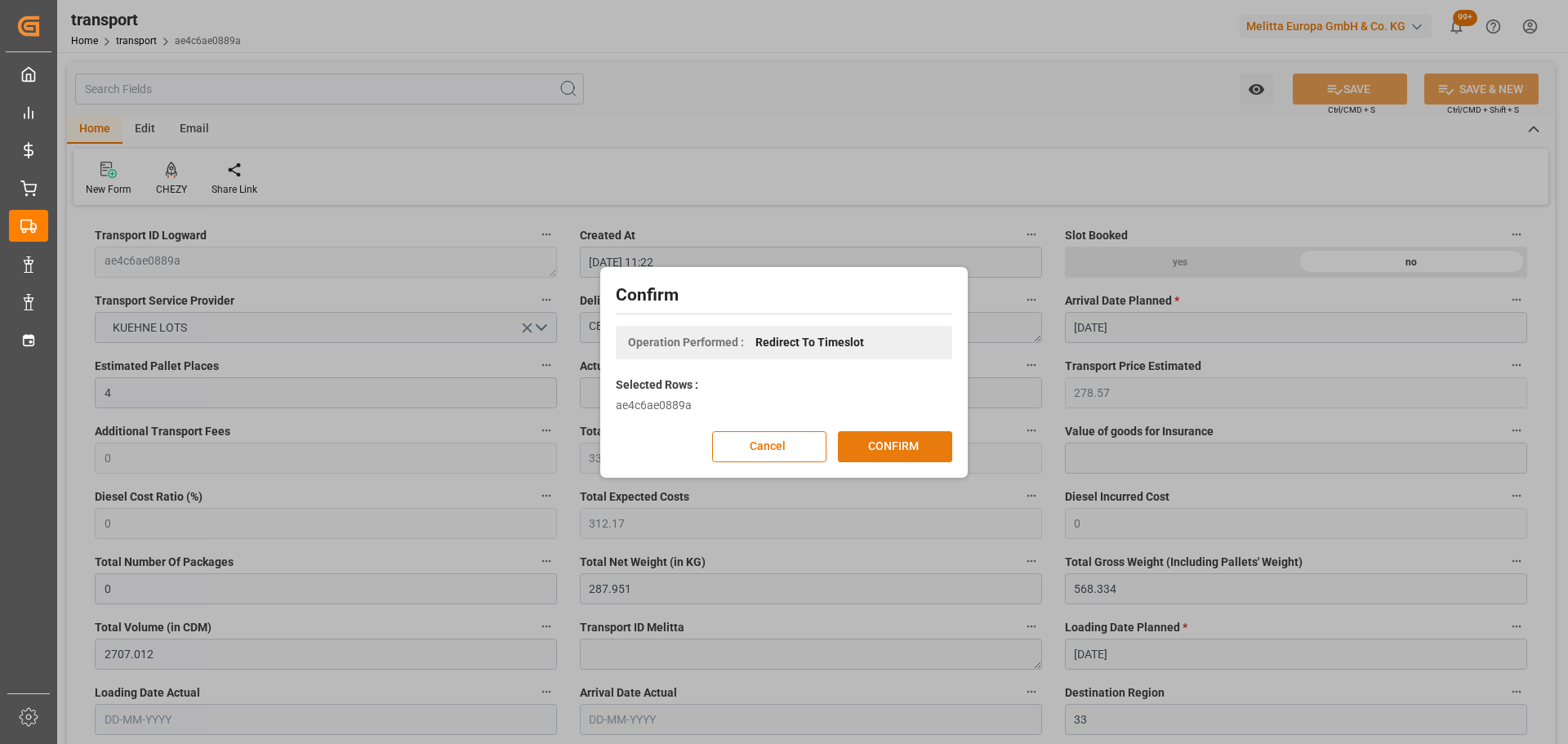
click at [891, 438] on button "CONFIRM" at bounding box center [895, 446] width 114 height 31
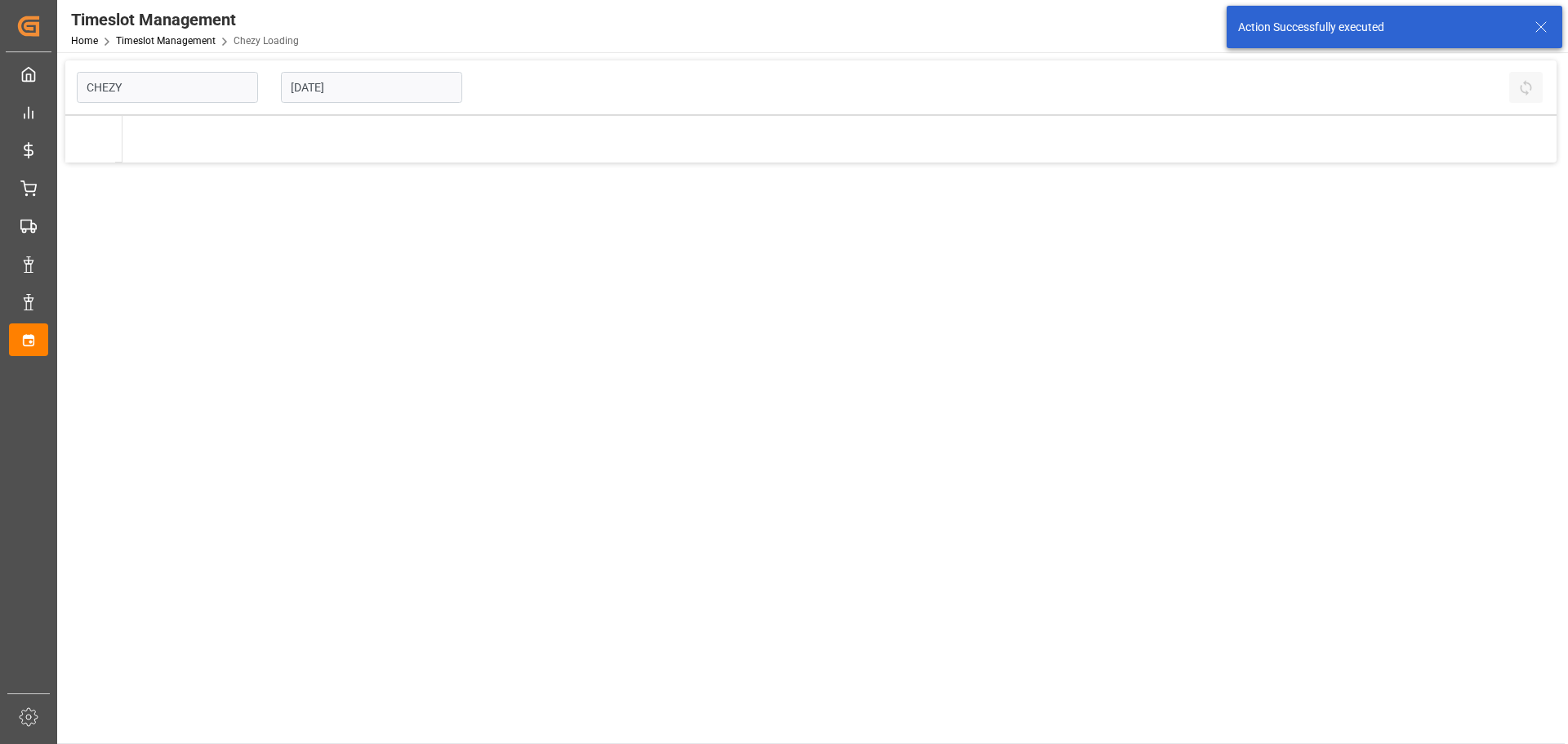
type input "Chezy Loading"
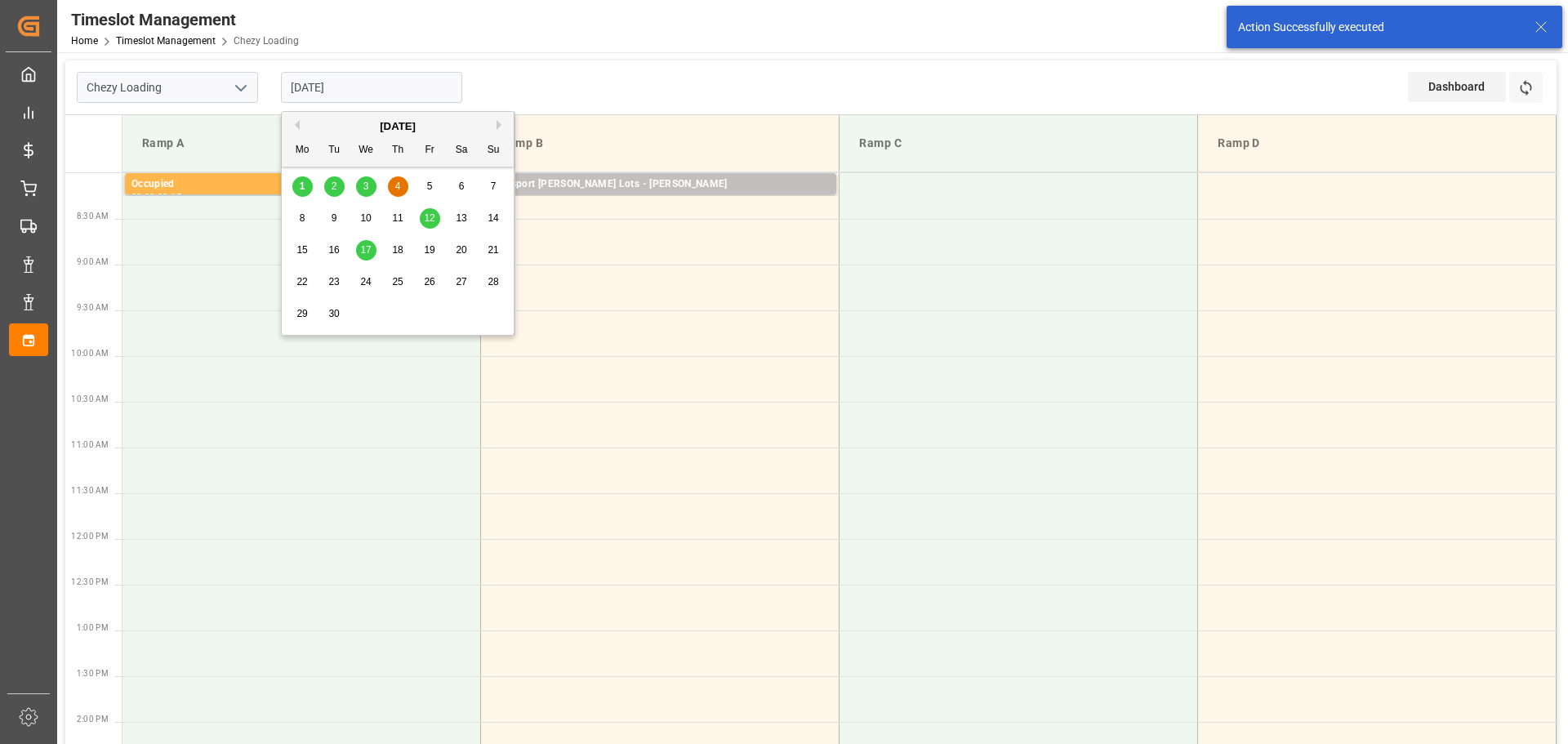
drag, startPoint x: 307, startPoint y: 77, endPoint x: 312, endPoint y: 89, distance: 13.0
click at [306, 78] on input "[DATE]" at bounding box center [372, 87] width 181 height 31
click at [366, 186] on span "3" at bounding box center [366, 186] width 6 height 11
type input "03-09-2025"
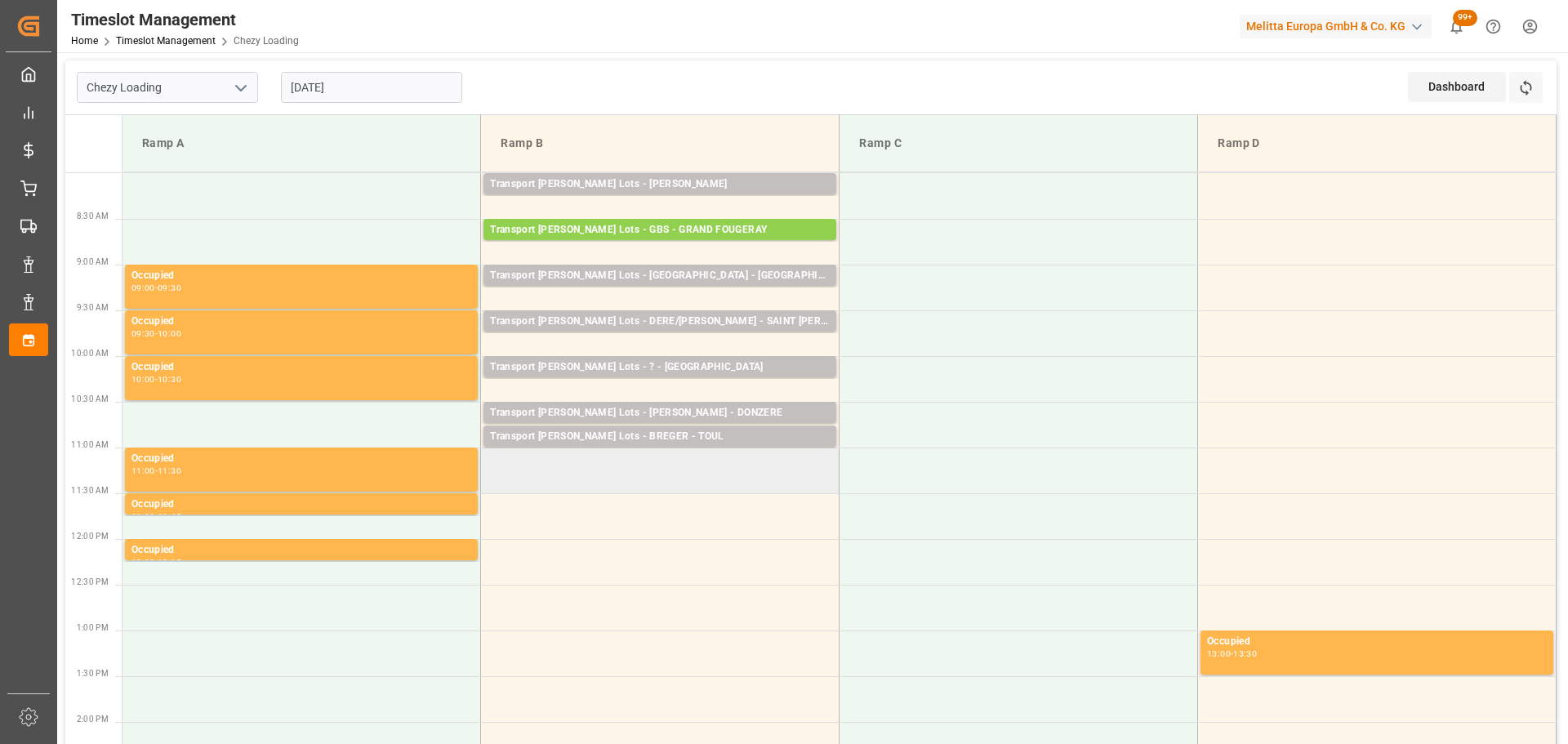
click at [496, 463] on td at bounding box center [660, 471] width 358 height 46
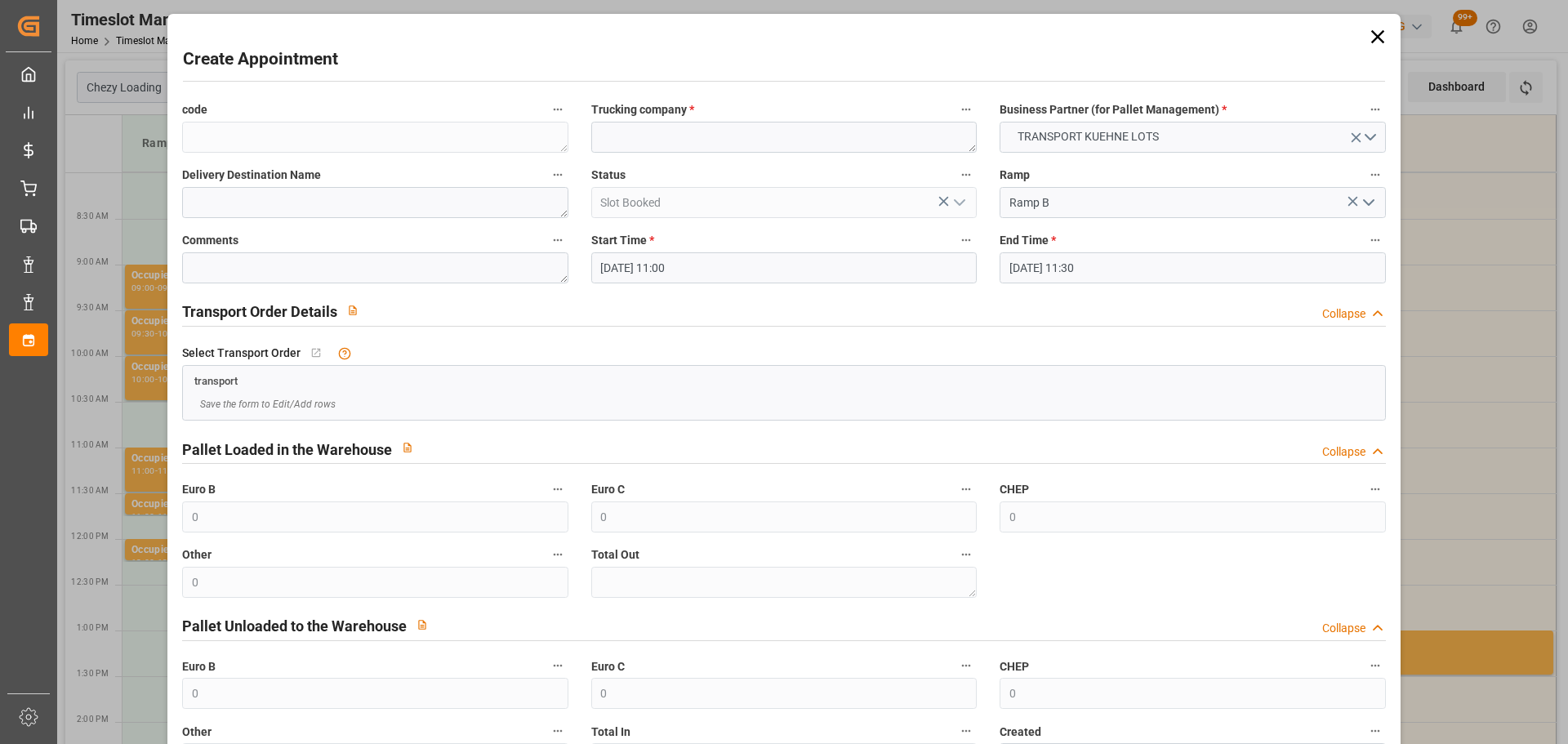
click at [1082, 265] on input "03-09-2025 11:30" at bounding box center [1193, 267] width 386 height 31
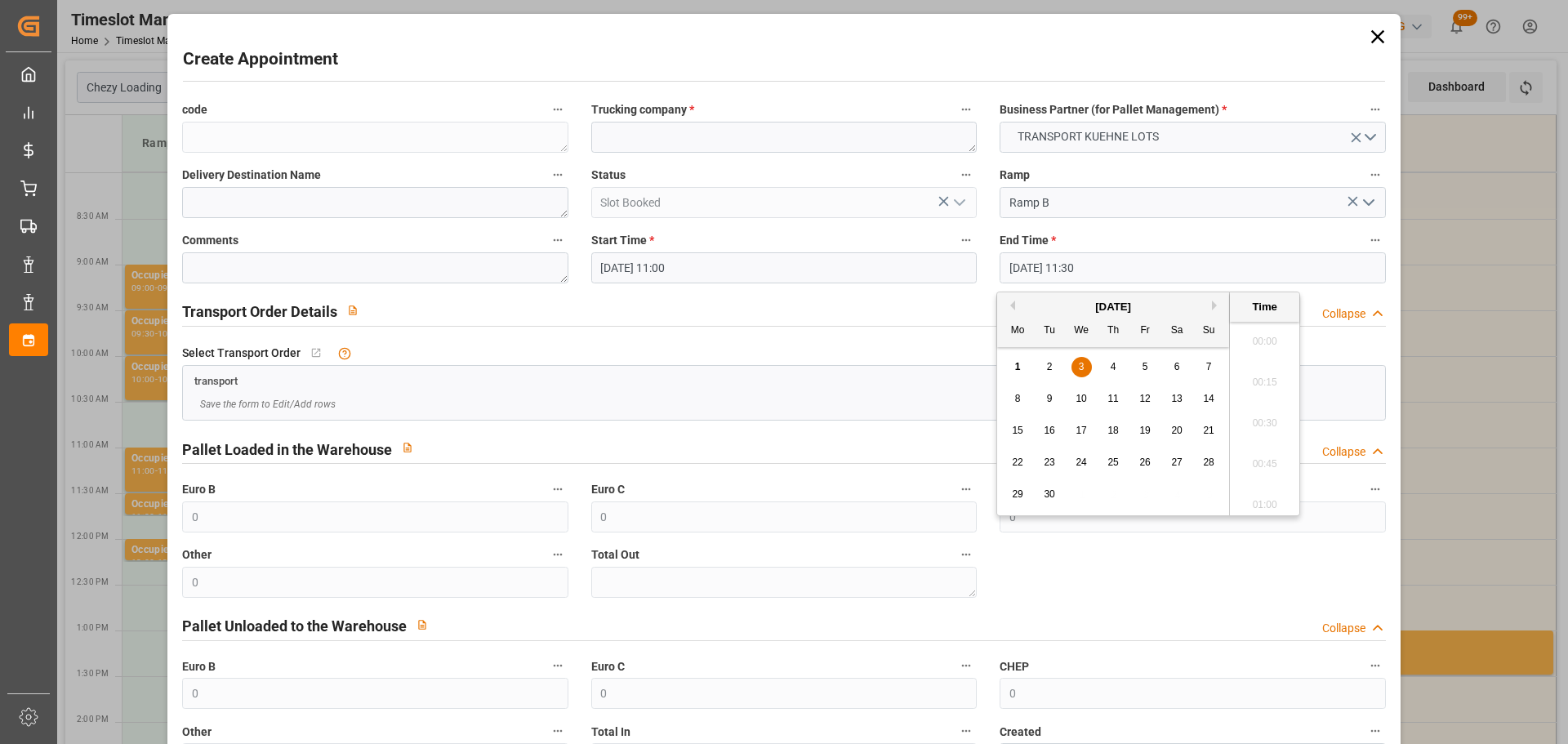
scroll to position [1803, 0]
click at [1075, 362] on div "3" at bounding box center [1082, 367] width 20 height 19
click at [1258, 379] on li "11:15" at bounding box center [1265, 377] width 69 height 41
type input "03-09-2025 11:15"
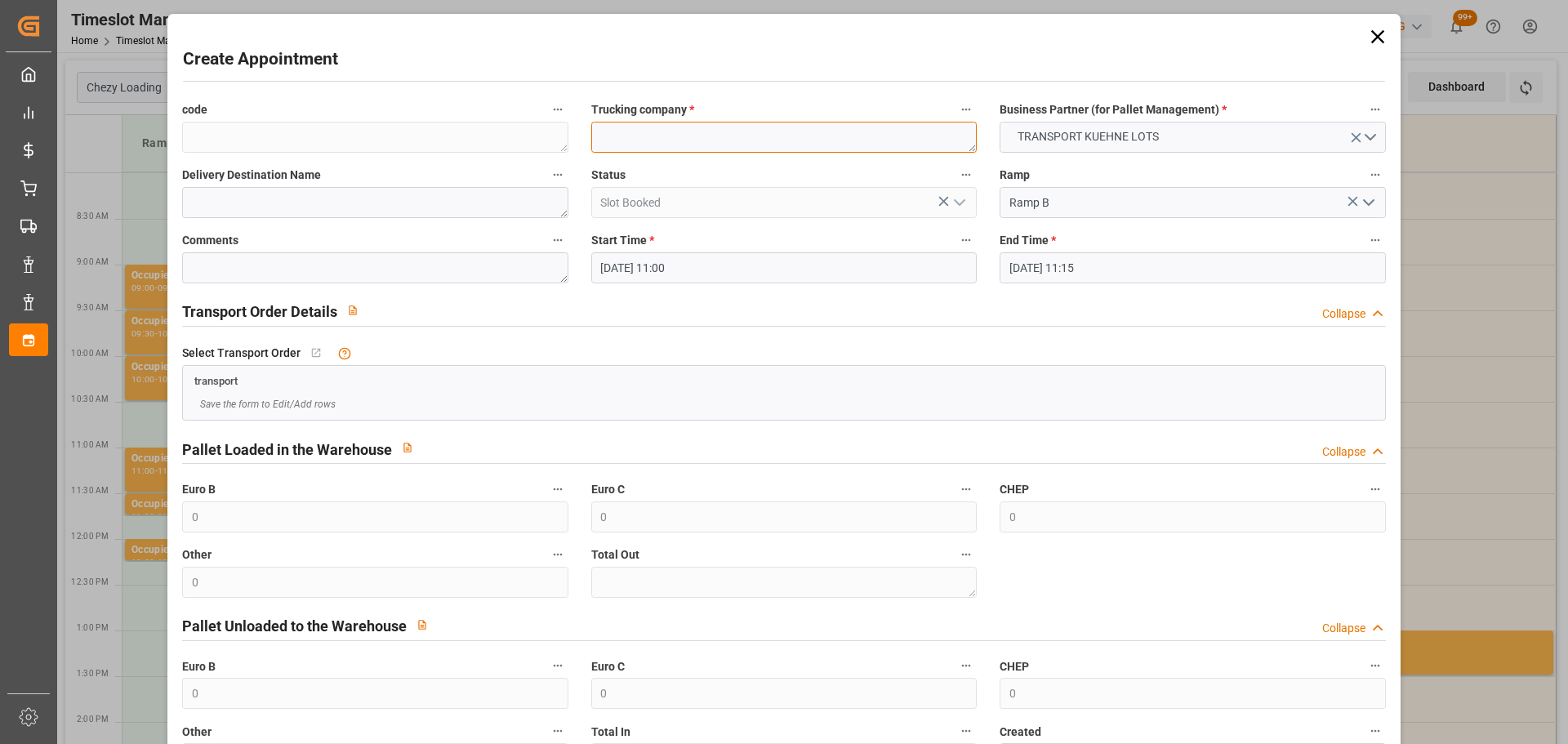
click at [724, 138] on textarea at bounding box center [784, 137] width 386 height 31
type textarea "BREGER"
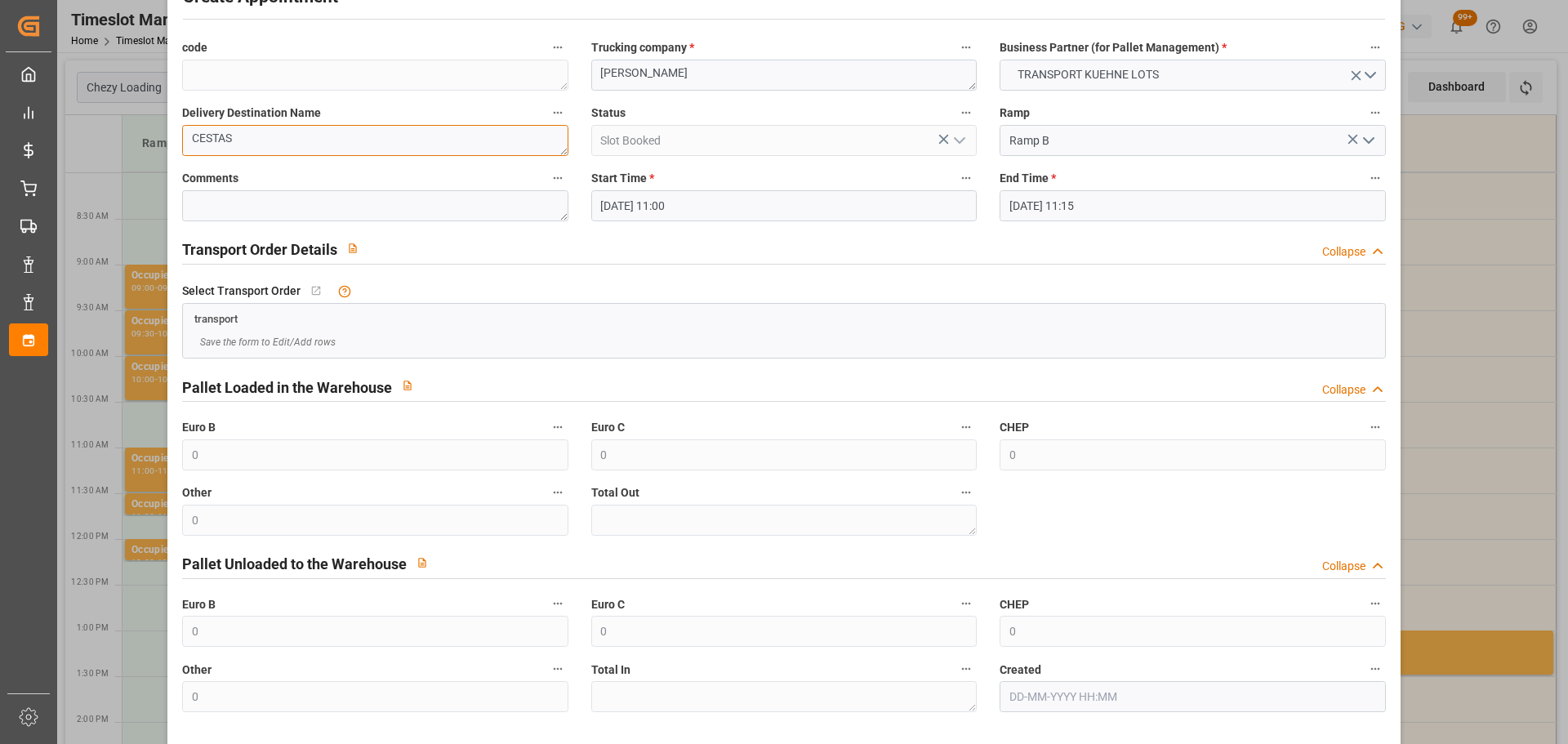
scroll to position [125, 0]
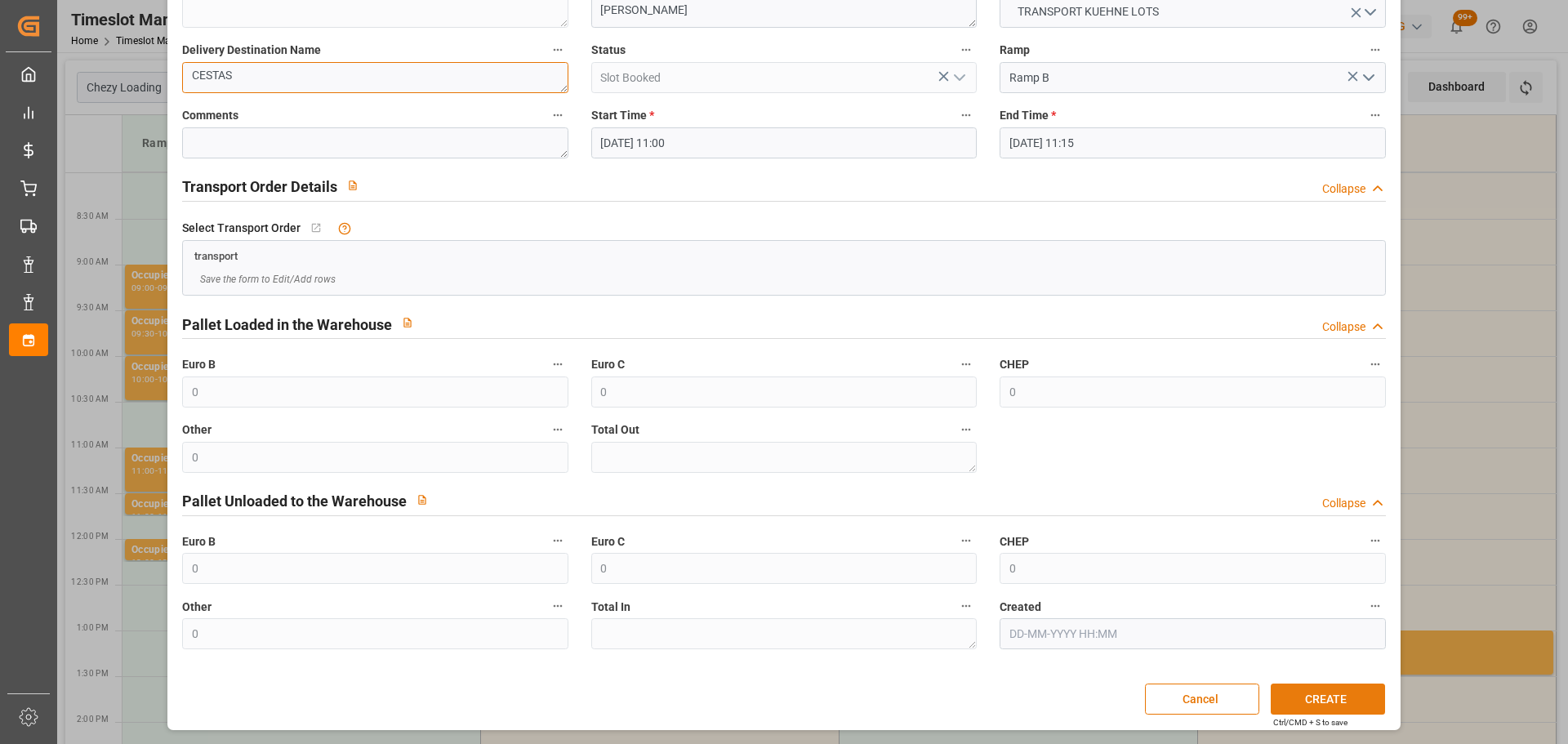
type textarea "CESTAS"
click at [1330, 704] on button "CREATE" at bounding box center [1328, 698] width 114 height 31
